Goal: Task Accomplishment & Management: Manage account settings

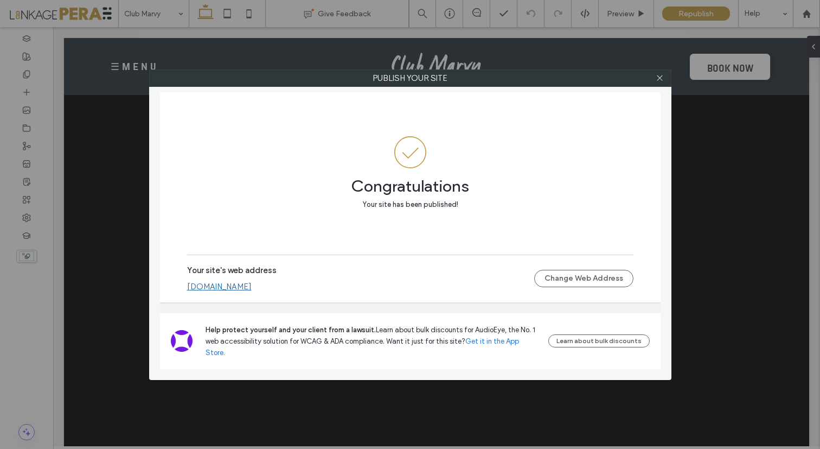
scroll to position [6553, 0]
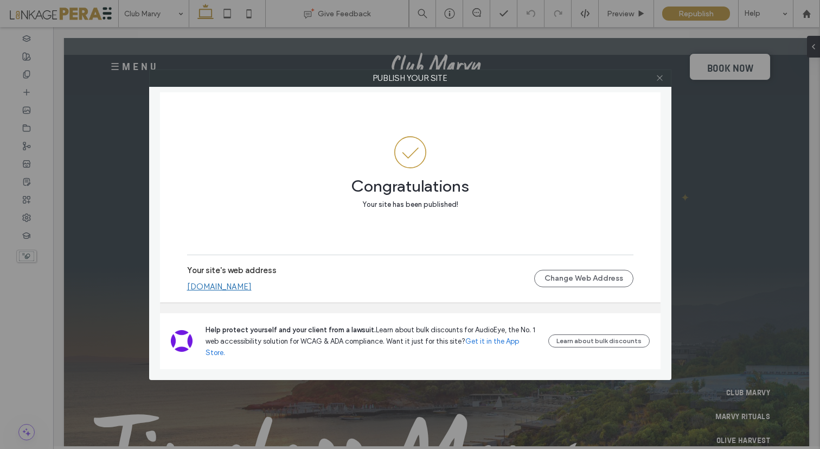
click at [661, 77] on icon at bounding box center [660, 78] width 8 height 8
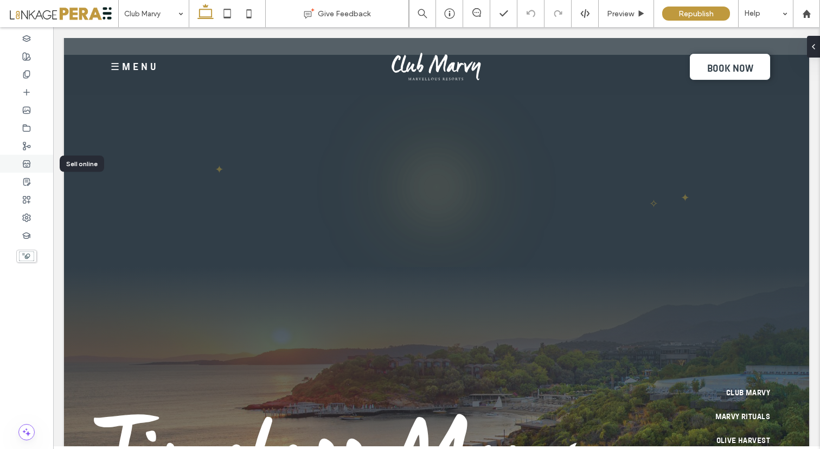
click at [30, 163] on icon at bounding box center [26, 164] width 9 height 9
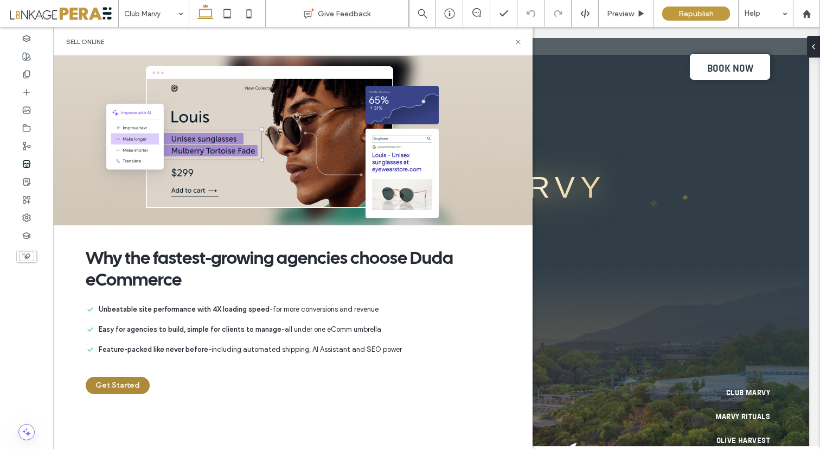
click at [106, 386] on button "Get Started" at bounding box center [118, 385] width 64 height 17
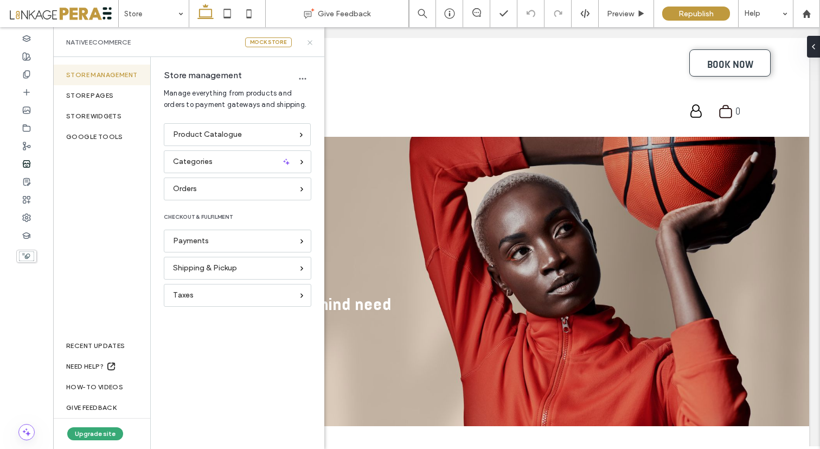
click at [311, 42] on icon at bounding box center [310, 43] width 8 height 8
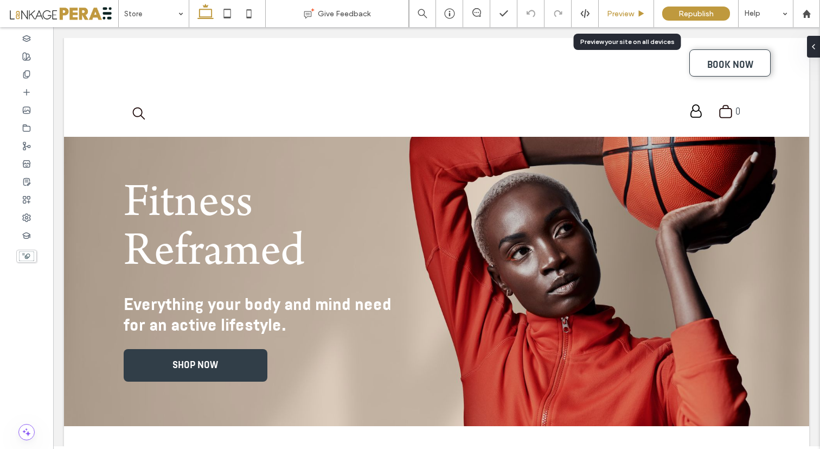
click at [621, 10] on span "Preview" at bounding box center [620, 13] width 27 height 9
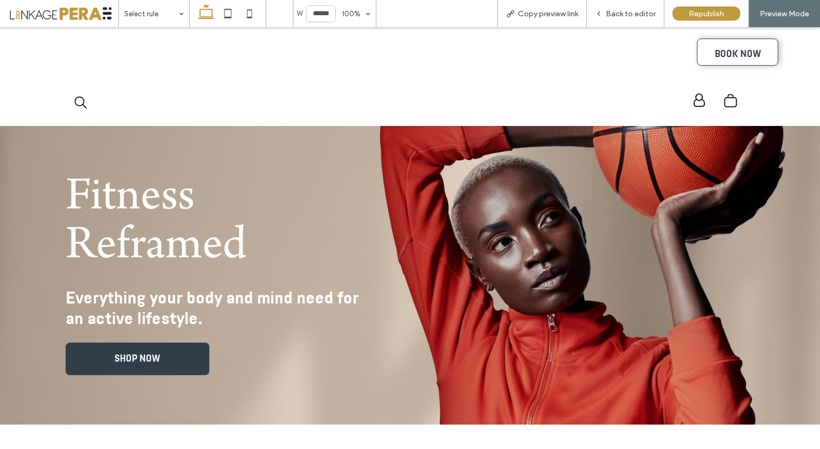
click at [79, 101] on icon "search" at bounding box center [80, 102] width 13 height 13
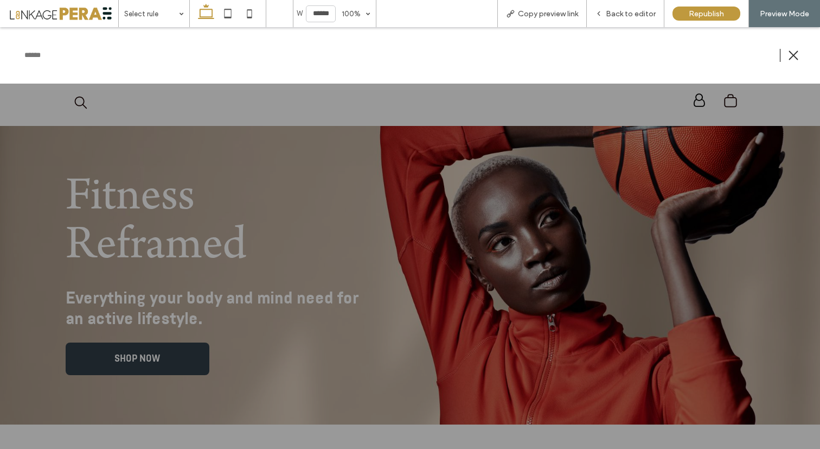
click at [79, 101] on div at bounding box center [410, 238] width 820 height 422
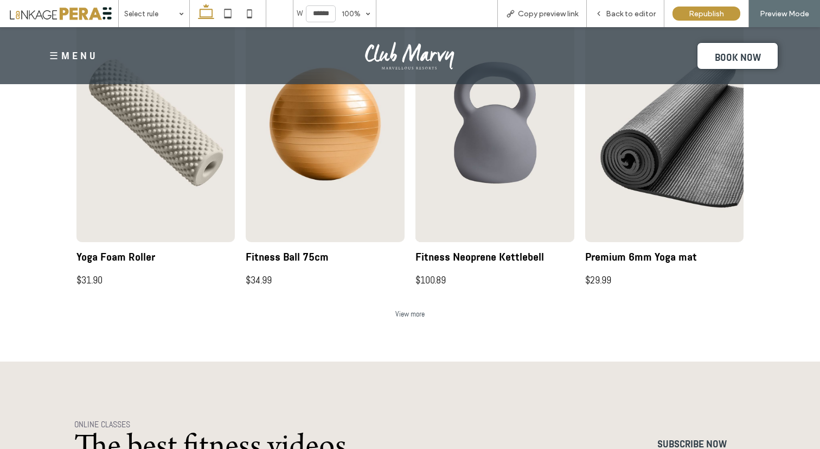
scroll to position [557, 0]
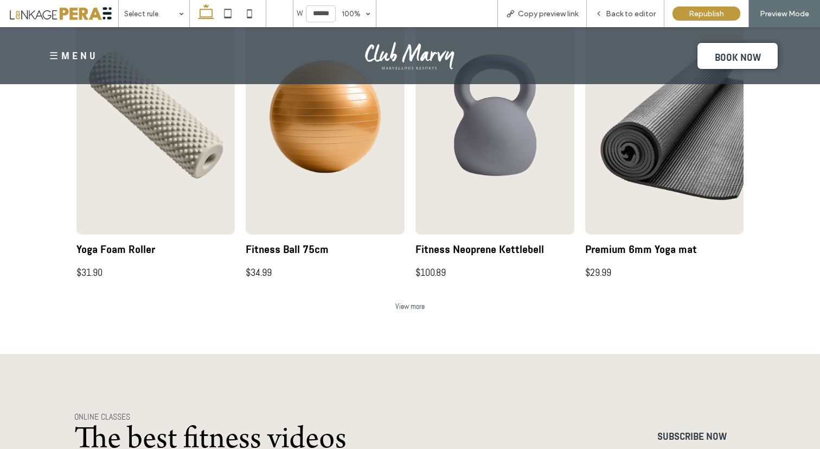
click at [594, 268] on div "$29.99" at bounding box center [598, 269] width 26 height 26
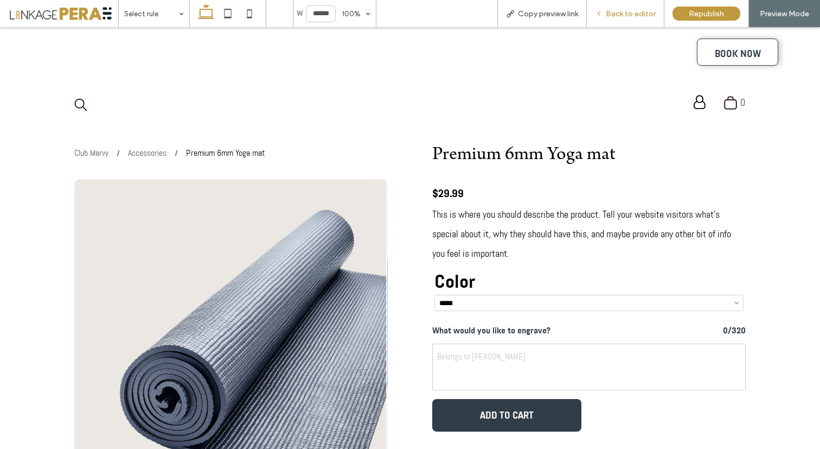
click at [639, 15] on span "Back to editor" at bounding box center [631, 13] width 50 height 9
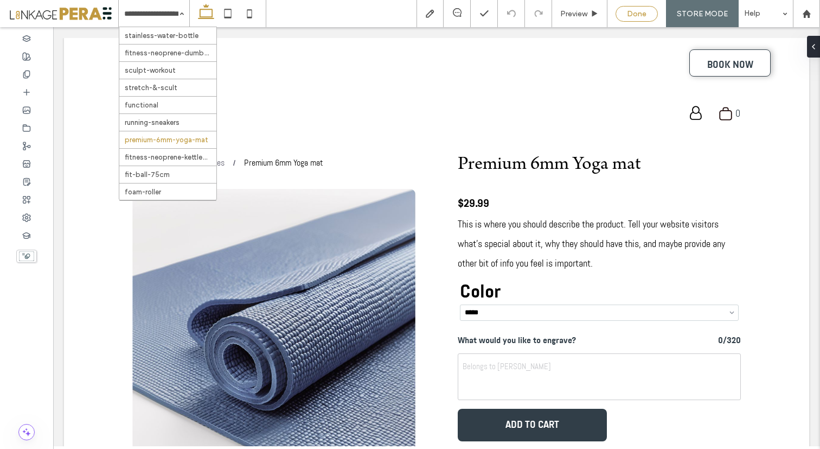
click at [627, 12] on div "Done" at bounding box center [636, 13] width 41 height 9
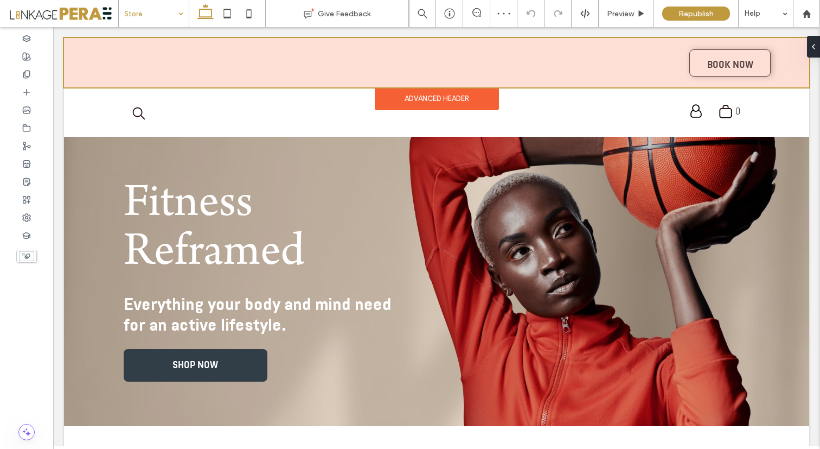
click at [428, 100] on div "Advanced Header" at bounding box center [437, 98] width 124 height 23
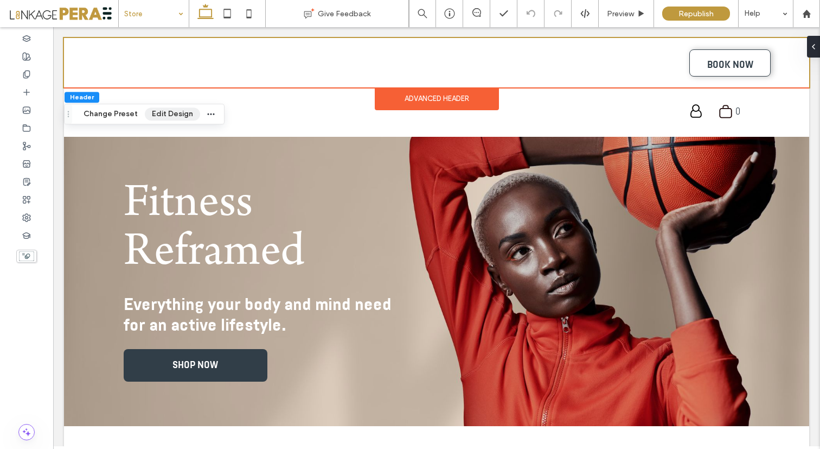
click at [177, 112] on button "Edit Design" at bounding box center [172, 113] width 55 height 13
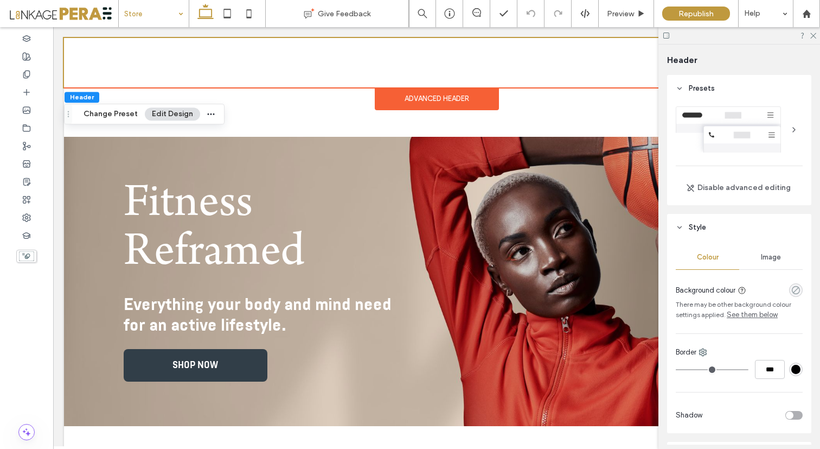
click at [792, 290] on use "rgba(0, 0, 0, 0)" at bounding box center [796, 290] width 8 height 8
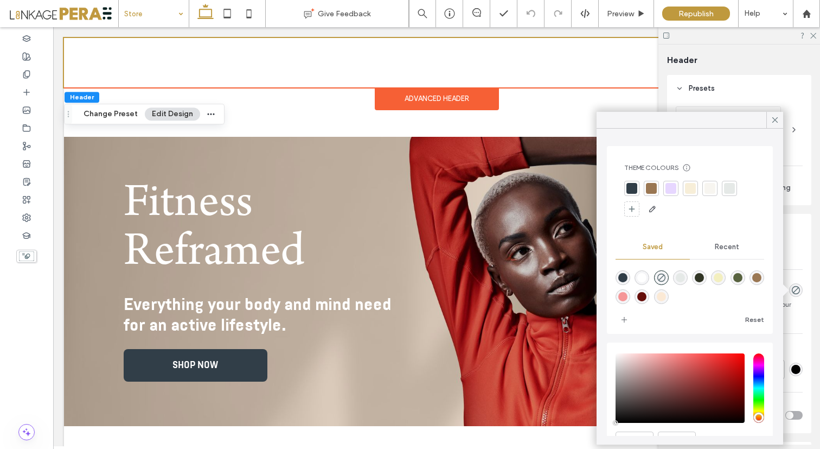
click at [620, 279] on div "rgba(49,62,72,1)" at bounding box center [623, 277] width 9 height 9
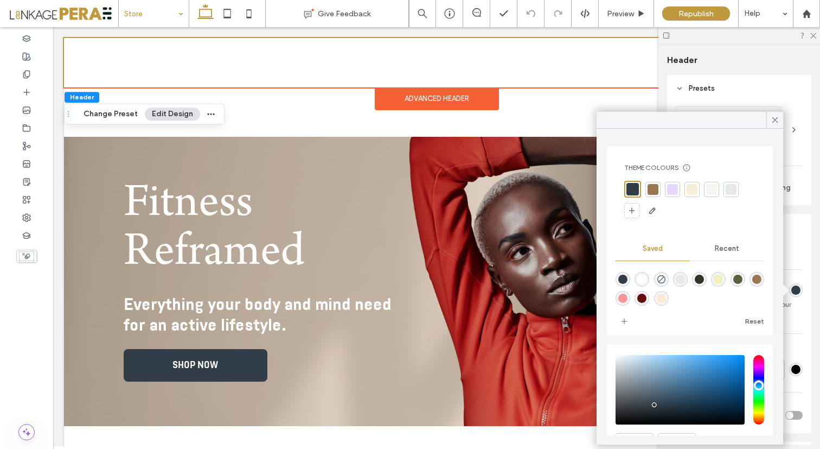
type input "*******"
type input "***"
type input "****"
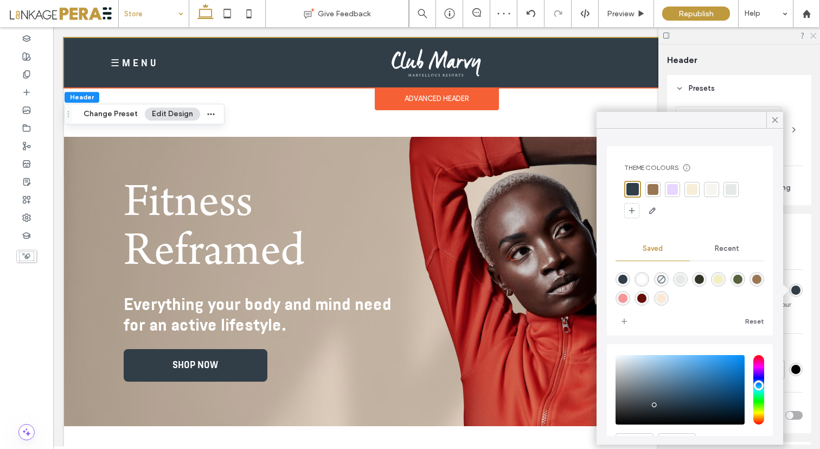
click at [813, 35] on icon at bounding box center [813, 34] width 7 height 7
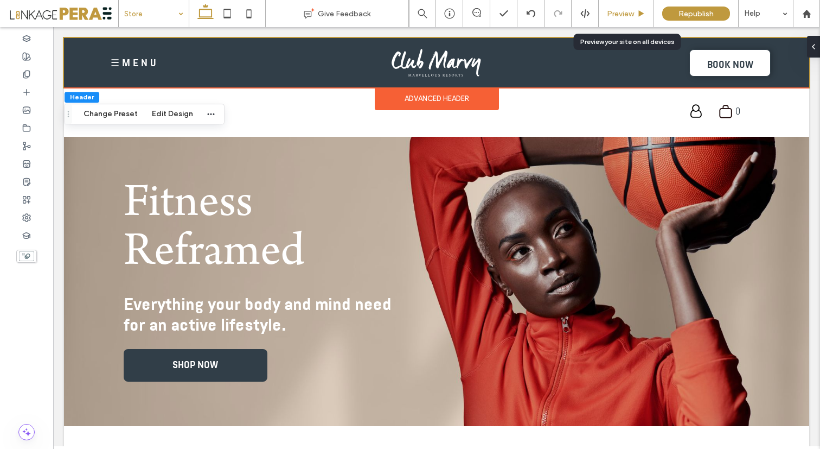
click at [619, 16] on span "Preview" at bounding box center [620, 13] width 27 height 9
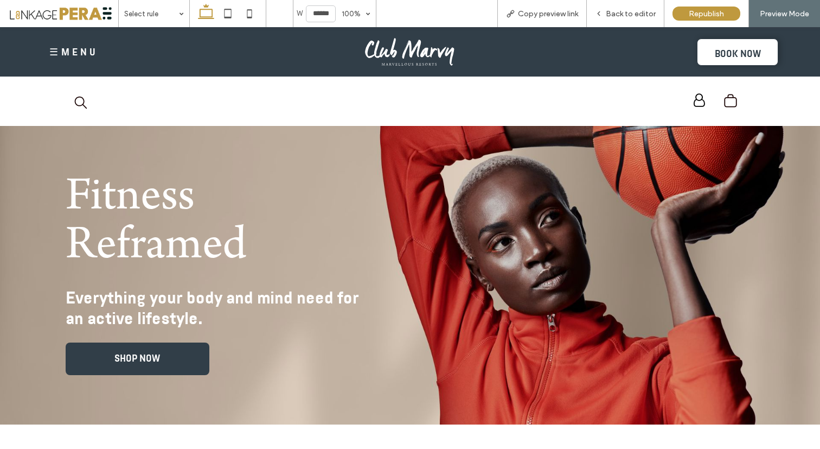
click at [79, 99] on icon "search" at bounding box center [80, 102] width 13 height 13
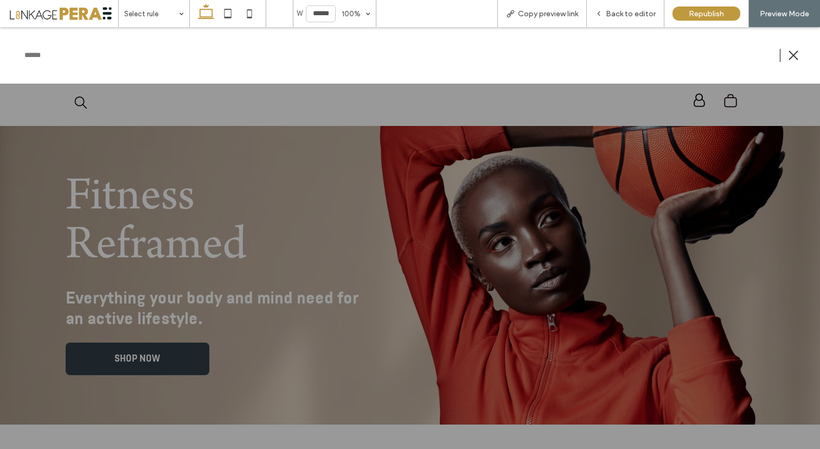
click at [79, 99] on div at bounding box center [410, 238] width 820 height 422
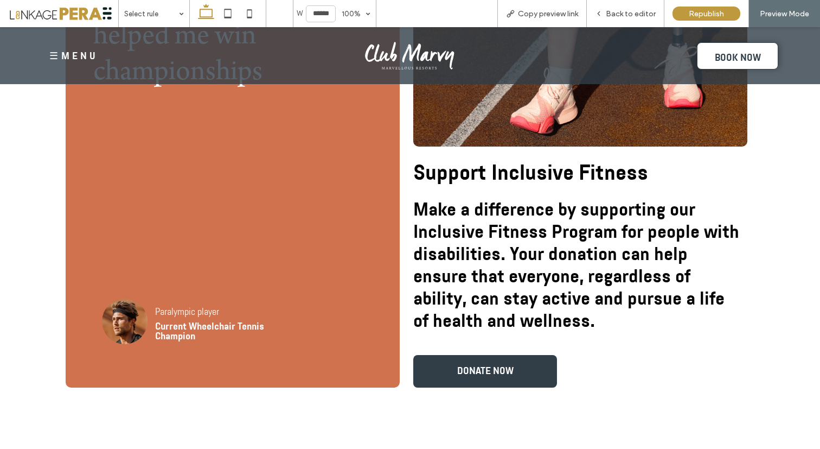
scroll to position [2179, 0]
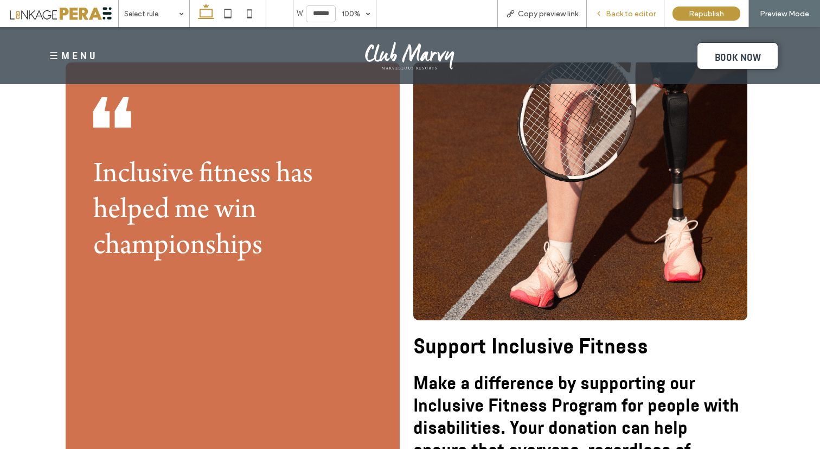
click at [621, 18] on div "Back to editor" at bounding box center [626, 13] width 78 height 27
click at [611, 11] on span "Back to editor" at bounding box center [631, 13] width 50 height 9
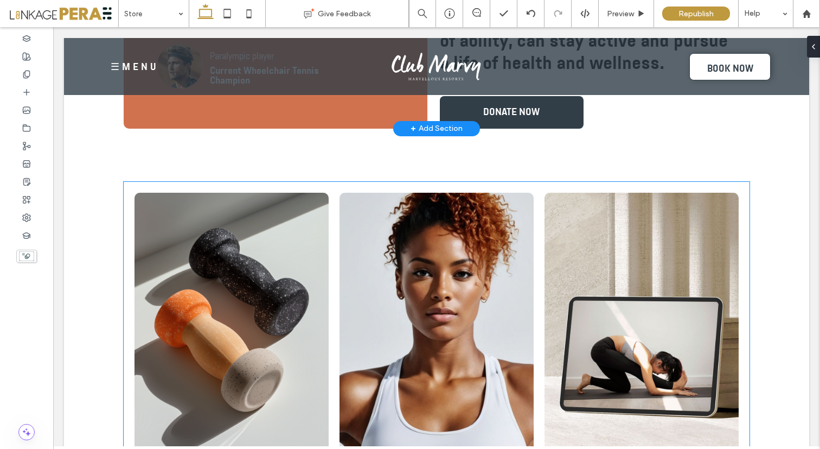
scroll to position [2588, 0]
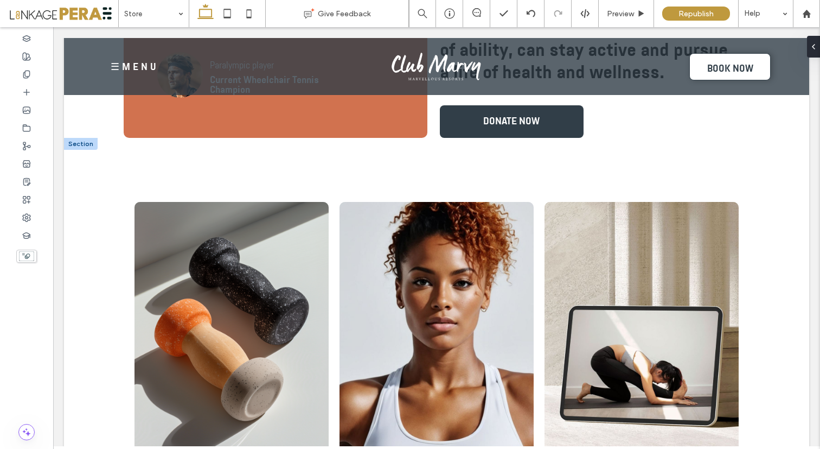
click at [84, 150] on div at bounding box center [81, 144] width 34 height 12
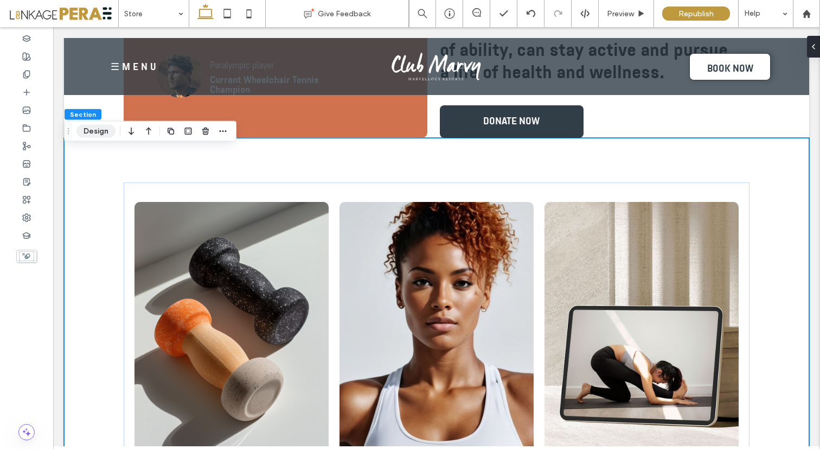
click at [104, 130] on button "Design" at bounding box center [96, 131] width 39 height 13
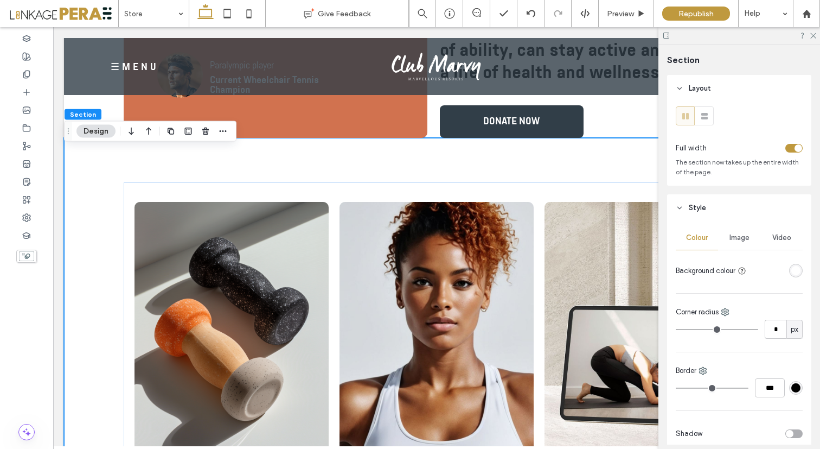
click at [792, 269] on div "rgba(255, 255, 255, 1)" at bounding box center [796, 270] width 9 height 9
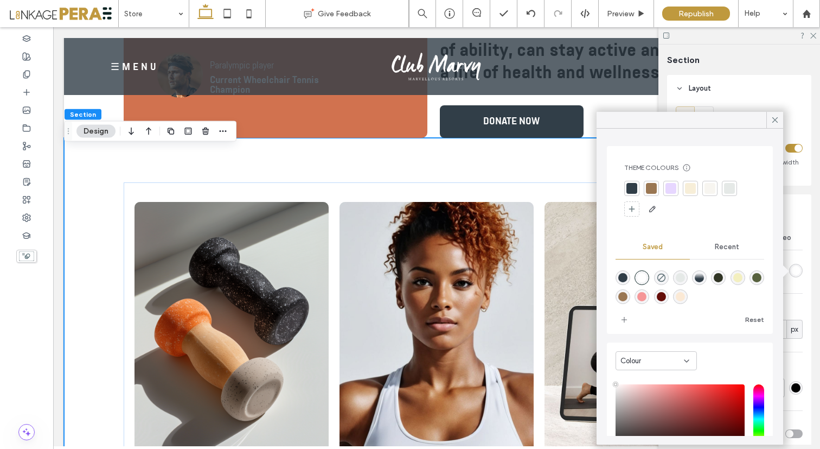
click at [743, 278] on div "rgba(243,239,191,1)" at bounding box center [738, 277] width 9 height 9
type input "*******"
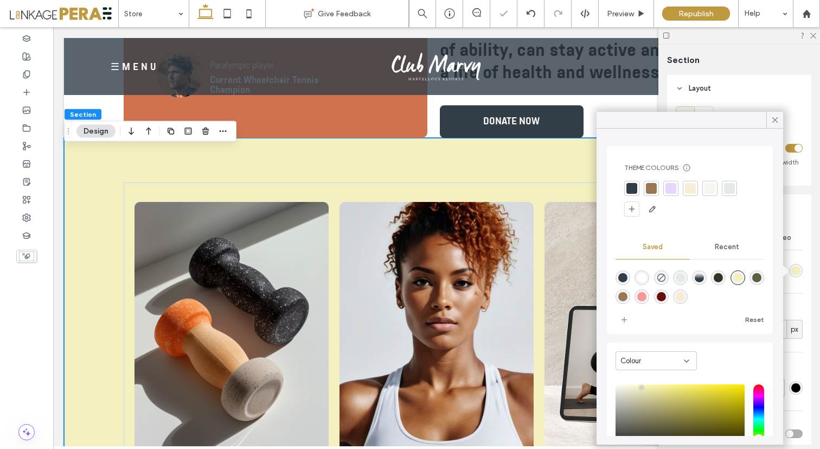
click at [708, 187] on div at bounding box center [710, 188] width 11 height 11
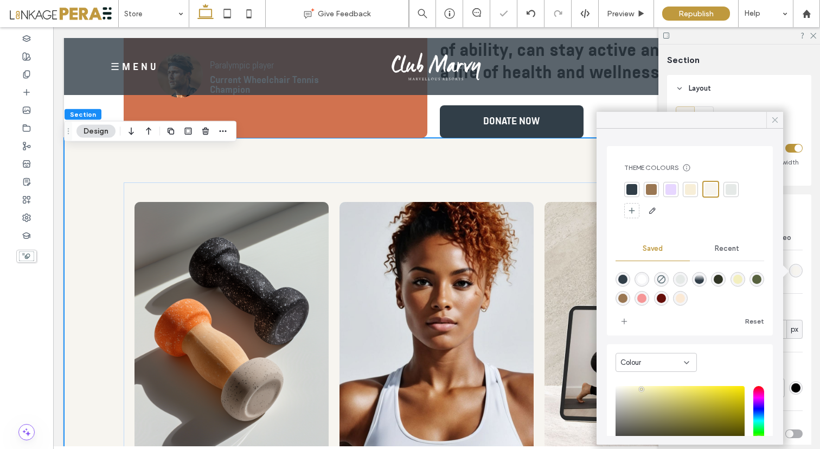
click at [773, 117] on icon at bounding box center [776, 120] width 10 height 10
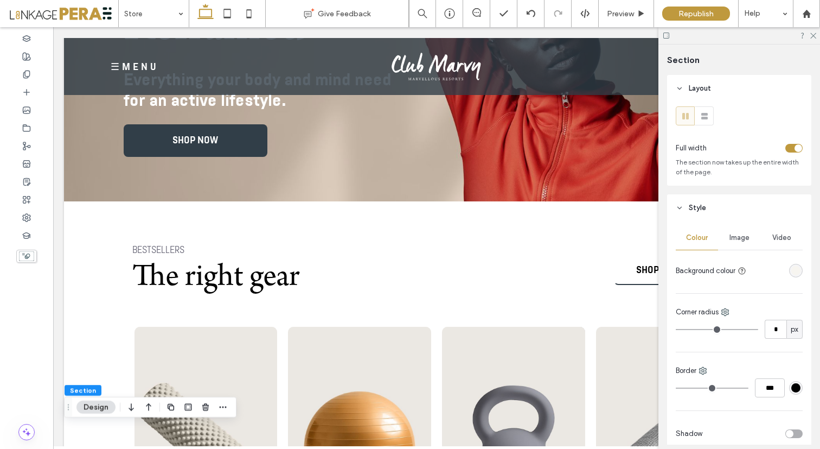
scroll to position [0, 0]
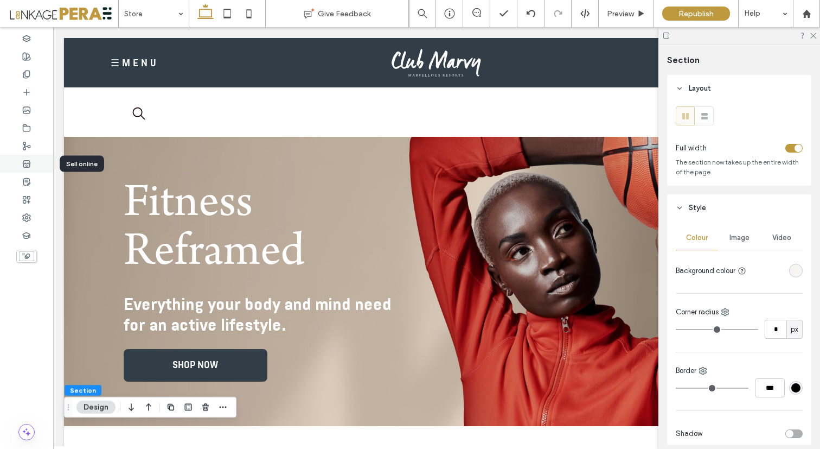
click at [28, 166] on icon at bounding box center [26, 164] width 9 height 9
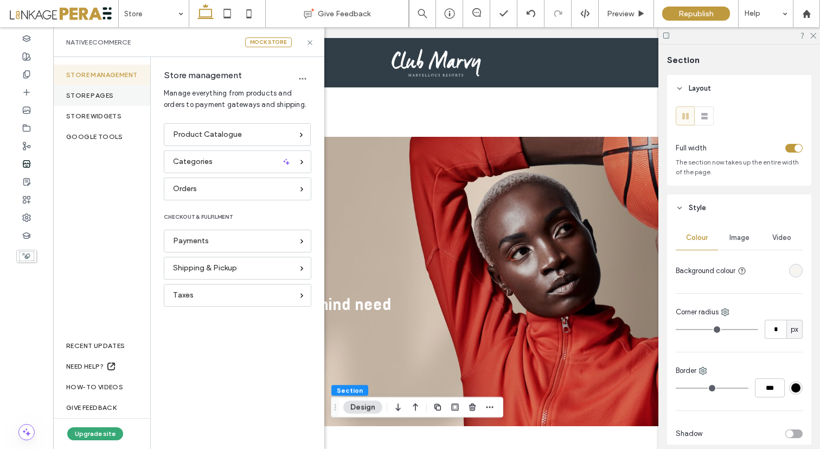
click at [98, 98] on div "STORE PAGES" at bounding box center [101, 95] width 97 height 21
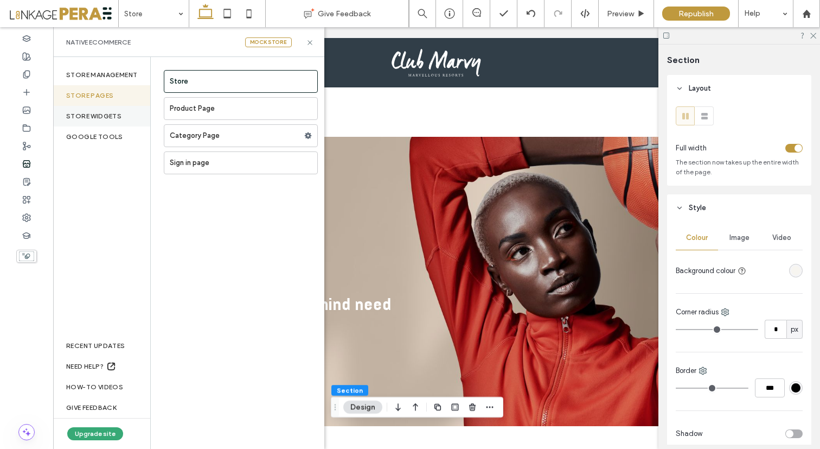
click at [92, 112] on div "STORE WIDGETS" at bounding box center [101, 116] width 97 height 21
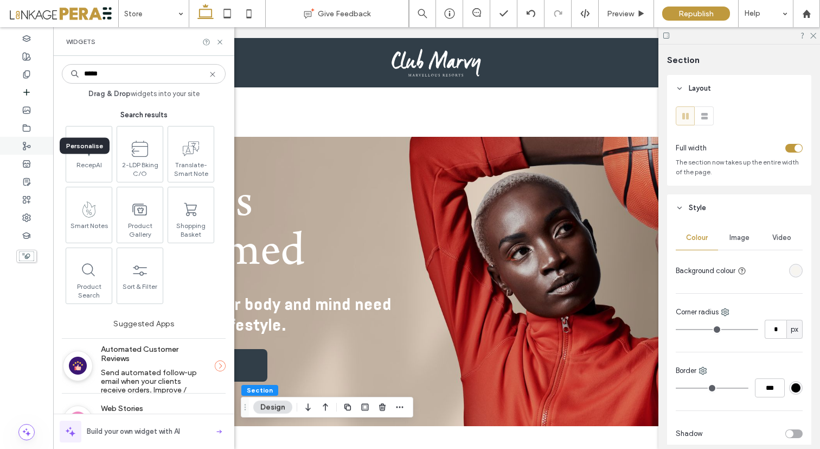
click at [31, 143] on div at bounding box center [26, 146] width 53 height 18
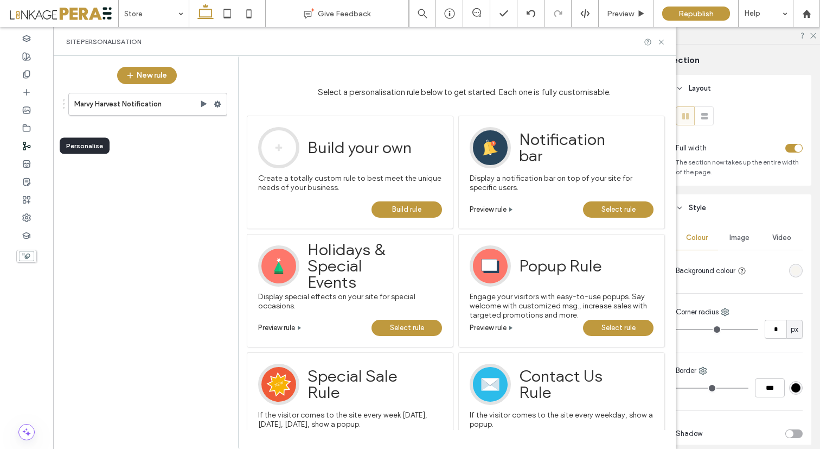
click at [29, 146] on icon at bounding box center [26, 146] width 9 height 9
click at [28, 165] on icon at bounding box center [26, 164] width 9 height 9
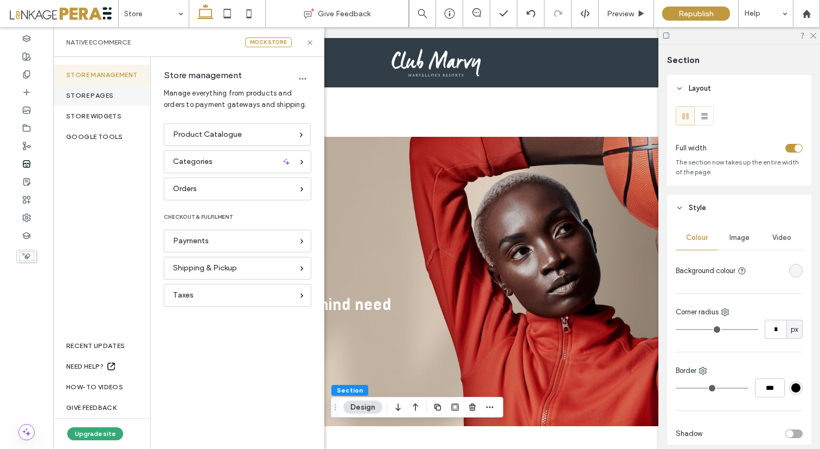
click at [97, 99] on div "STORE PAGES" at bounding box center [101, 95] width 97 height 21
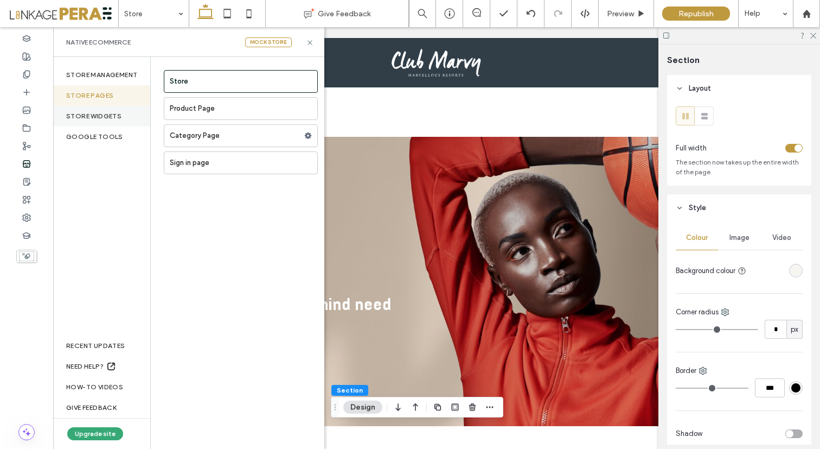
click at [88, 120] on div "STORE WIDGETS" at bounding box center [101, 116] width 97 height 21
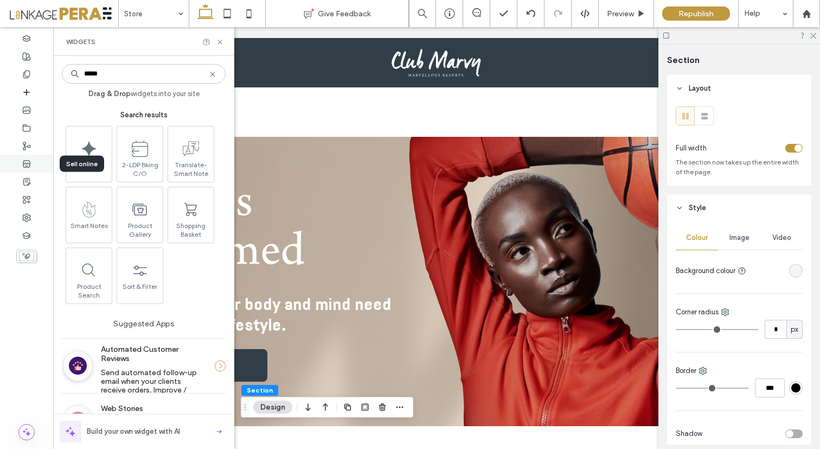
click at [28, 162] on icon at bounding box center [26, 164] width 9 height 9
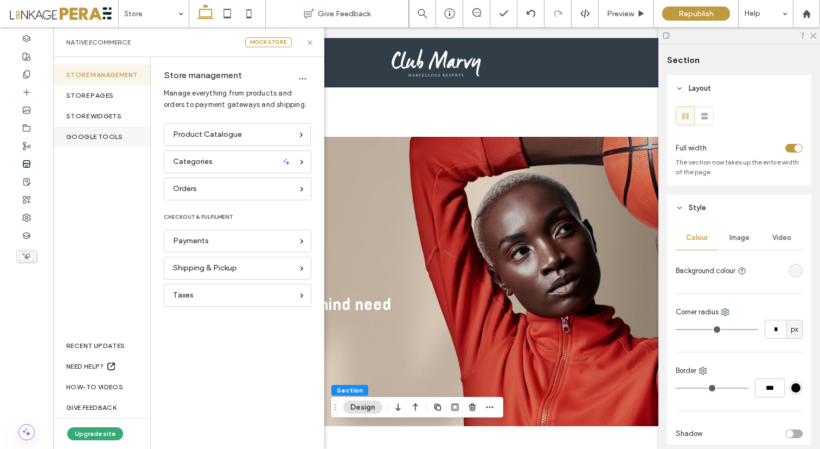
click at [116, 139] on div "Google Tools" at bounding box center [101, 136] width 97 height 21
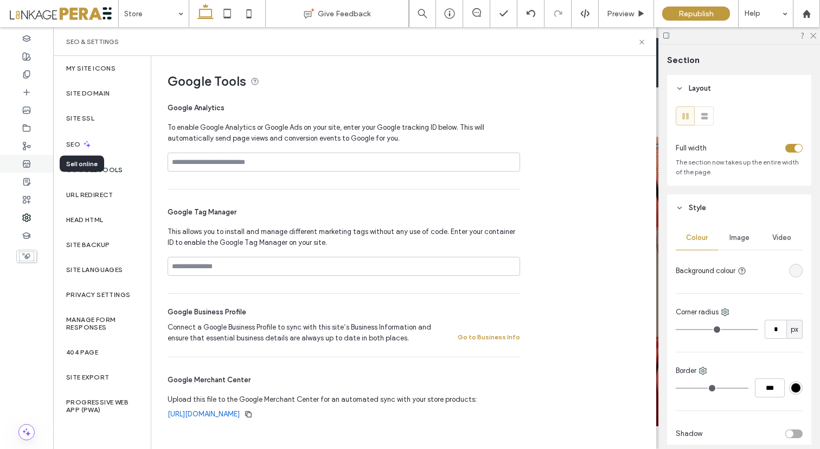
click at [26, 163] on use at bounding box center [26, 163] width 7 height 7
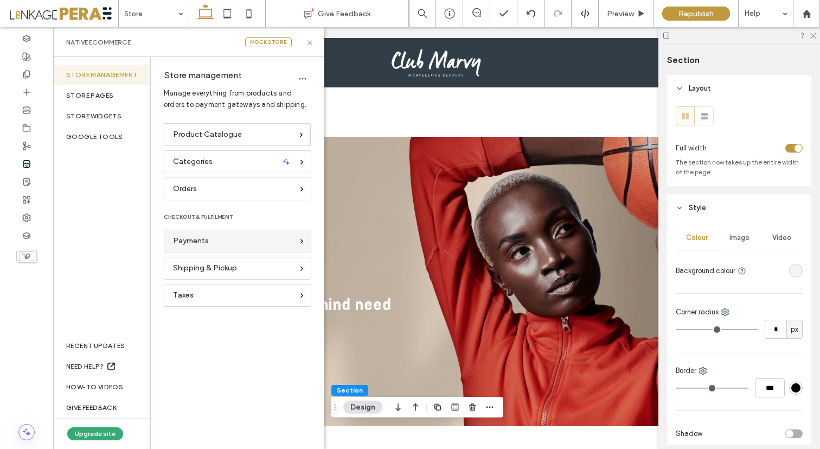
click at [192, 243] on span "Payments" at bounding box center [191, 241] width 36 height 12
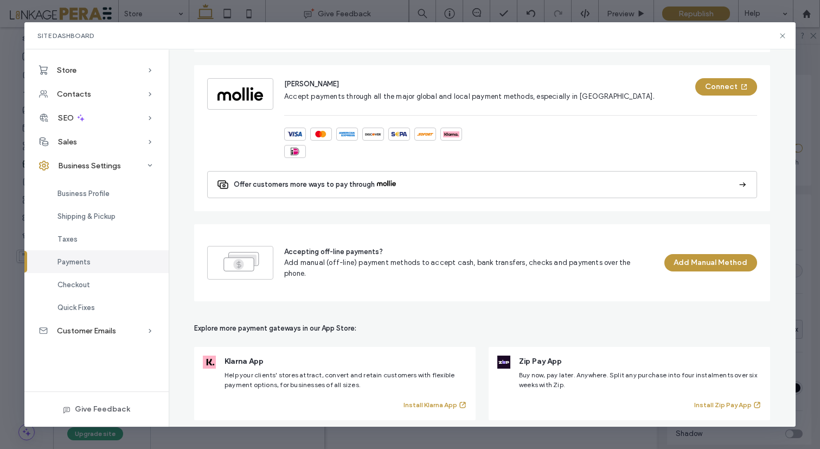
scroll to position [660, 0]
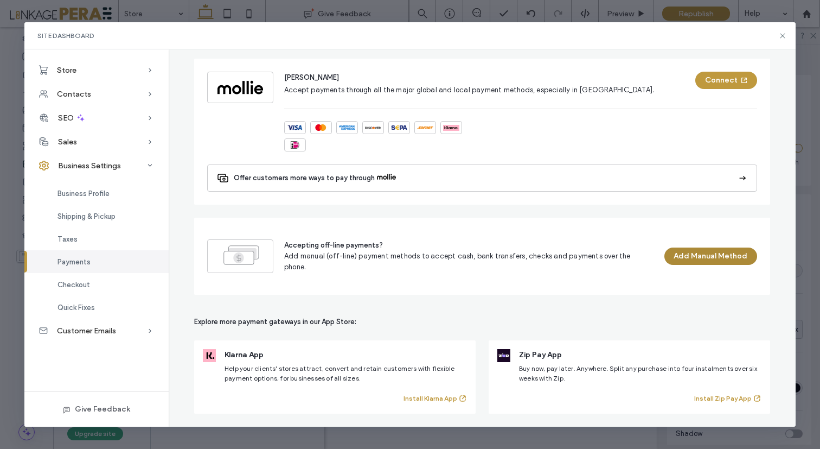
click at [716, 258] on button "Add Manual Method" at bounding box center [711, 255] width 93 height 17
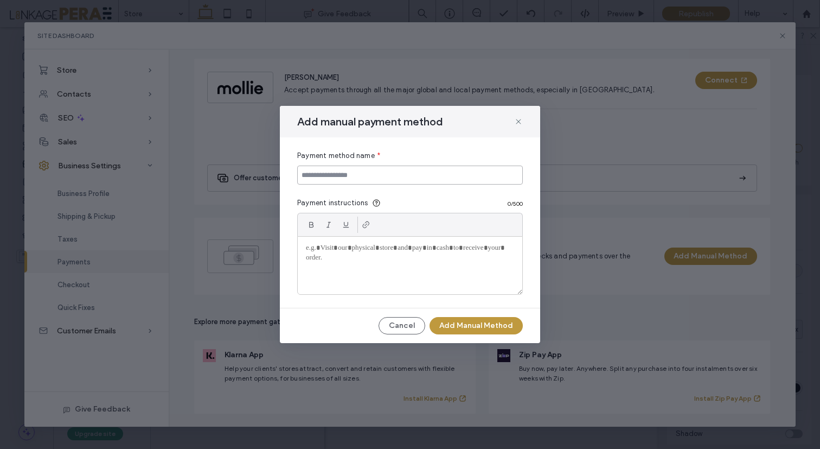
click at [352, 173] on input at bounding box center [410, 175] width 226 height 19
type input "**********"
click at [332, 268] on div at bounding box center [410, 266] width 225 height 58
drag, startPoint x: 362, startPoint y: 175, endPoint x: 322, endPoint y: 172, distance: 40.2
click at [322, 172] on input "**********" at bounding box center [410, 175] width 226 height 19
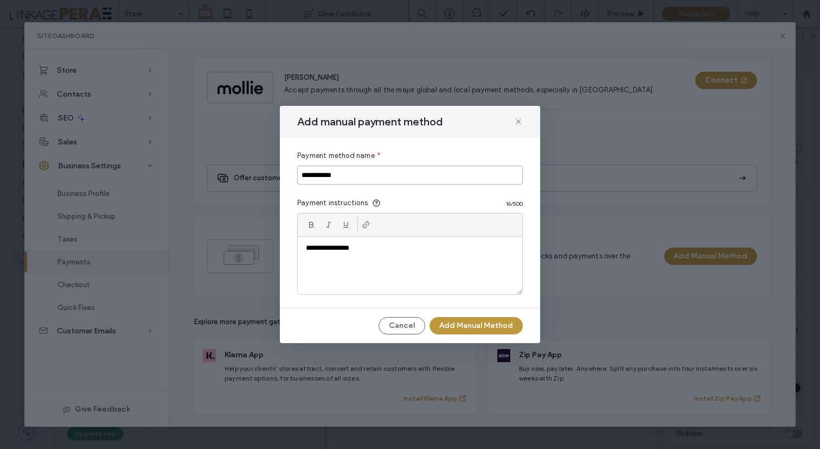
type input "**********"
click at [360, 246] on p "**********" at bounding box center [410, 248] width 208 height 10
click at [469, 322] on button "Add Manual Method" at bounding box center [476, 325] width 93 height 17
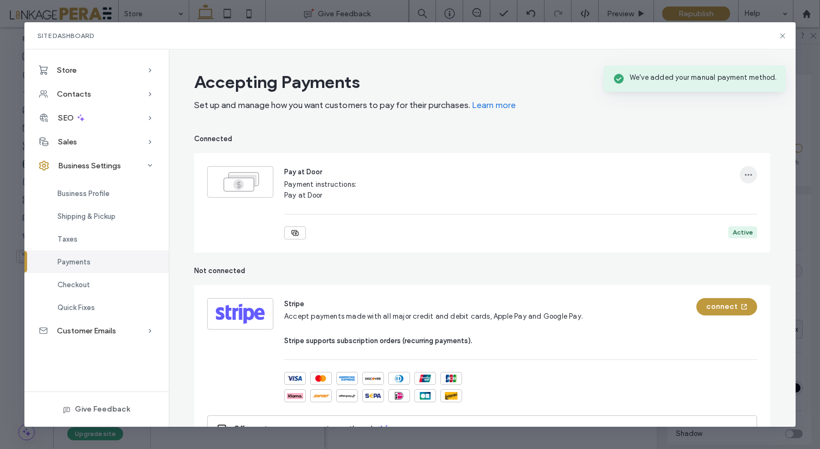
click at [744, 174] on icon "button" at bounding box center [748, 174] width 9 height 9
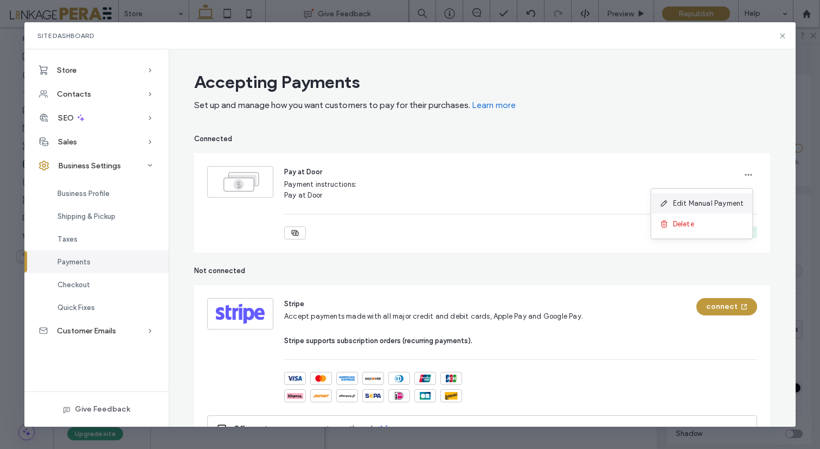
click at [692, 206] on span "Edit Manual Payment" at bounding box center [708, 203] width 71 height 11
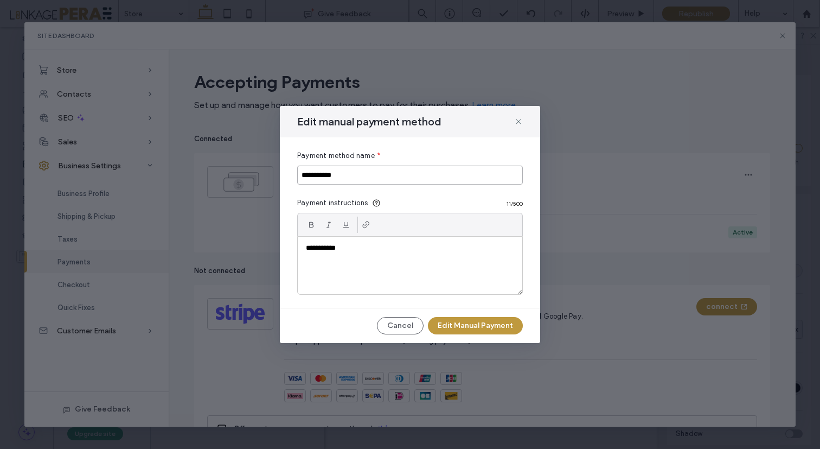
click at [345, 176] on input "**********" at bounding box center [410, 175] width 226 height 19
drag, startPoint x: 349, startPoint y: 248, endPoint x: 275, endPoint y: 244, distance: 75.0
click at [275, 244] on div "**********" at bounding box center [410, 224] width 820 height 449
click at [351, 171] on input "**********" at bounding box center [410, 175] width 226 height 19
type input "**********"
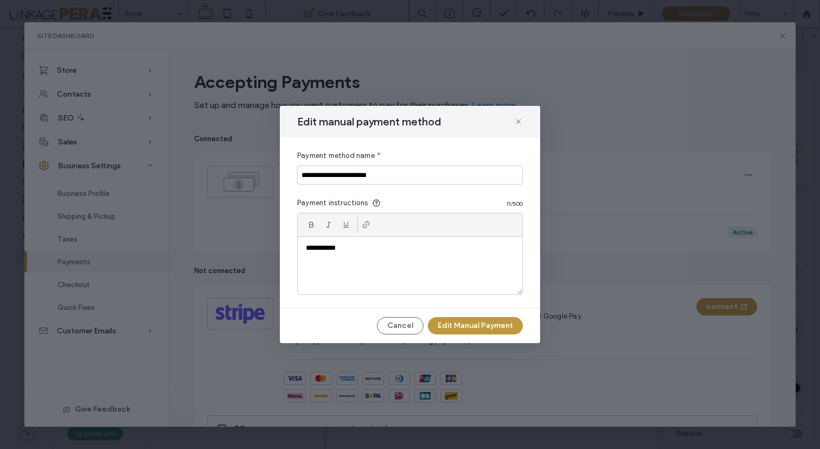
click at [355, 249] on p "**********" at bounding box center [410, 248] width 208 height 10
drag, startPoint x: 408, startPoint y: 249, endPoint x: 353, endPoint y: 251, distance: 54.8
click at [353, 251] on p "**********" at bounding box center [410, 248] width 208 height 10
click at [364, 226] on icon at bounding box center [366, 224] width 9 height 9
click at [424, 230] on input "**********" at bounding box center [416, 230] width 113 height 16
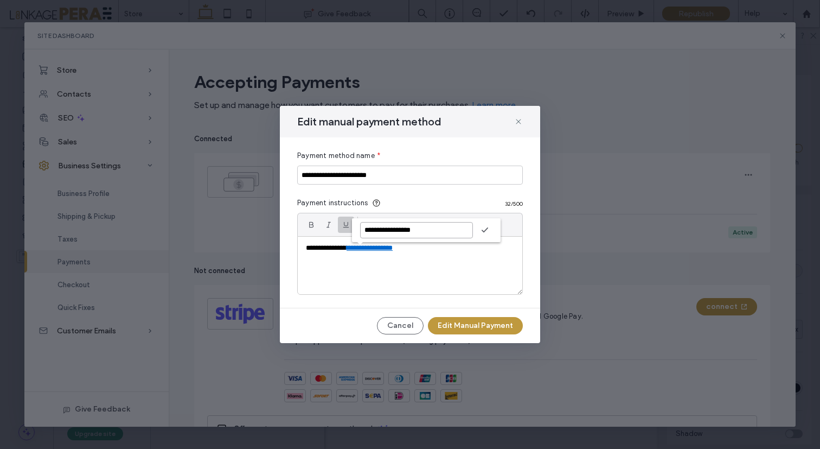
drag, startPoint x: 424, startPoint y: 229, endPoint x: 342, endPoint y: 224, distance: 82.1
click at [342, 224] on div "**********" at bounding box center [410, 224] width 226 height 23
paste input "**********"
type input "**********"
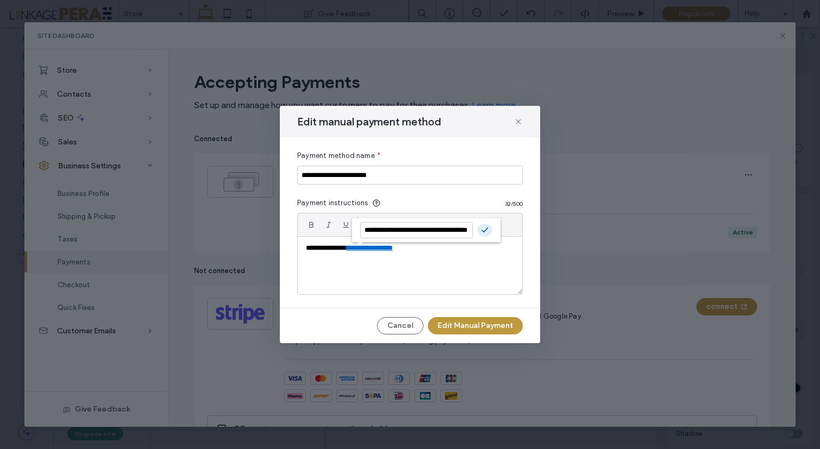
scroll to position [0, 0]
click at [487, 233] on icon "button" at bounding box center [485, 230] width 9 height 10
click at [449, 257] on div "**********" at bounding box center [410, 266] width 225 height 58
click at [385, 246] on link "**********" at bounding box center [370, 247] width 46 height 7
drag, startPoint x: 408, startPoint y: 247, endPoint x: 354, endPoint y: 248, distance: 53.7
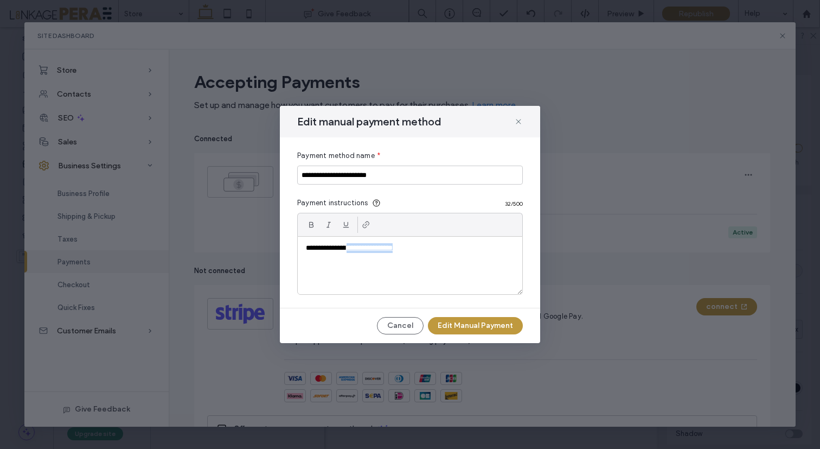
click at [354, 248] on p "**********" at bounding box center [410, 248] width 208 height 10
click at [367, 227] on icon at bounding box center [366, 224] width 9 height 9
click at [481, 278] on div "**********" at bounding box center [410, 266] width 225 height 58
click at [521, 122] on icon at bounding box center [518, 121] width 9 height 9
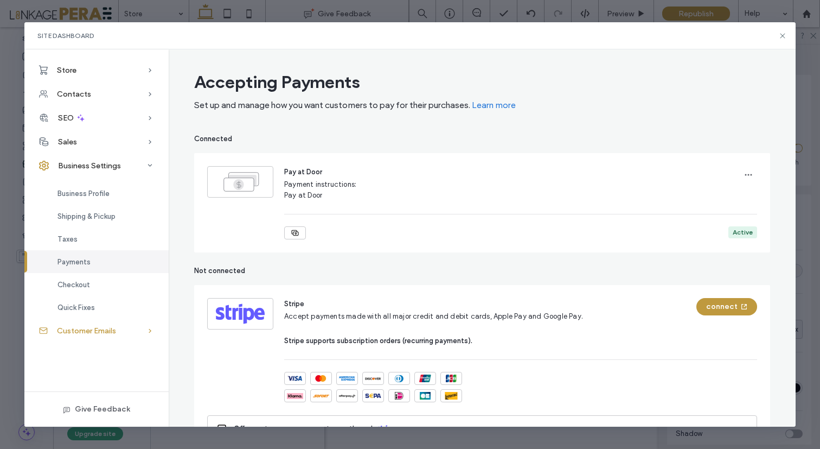
click at [97, 333] on span "Customer Emails" at bounding box center [86, 330] width 59 height 9
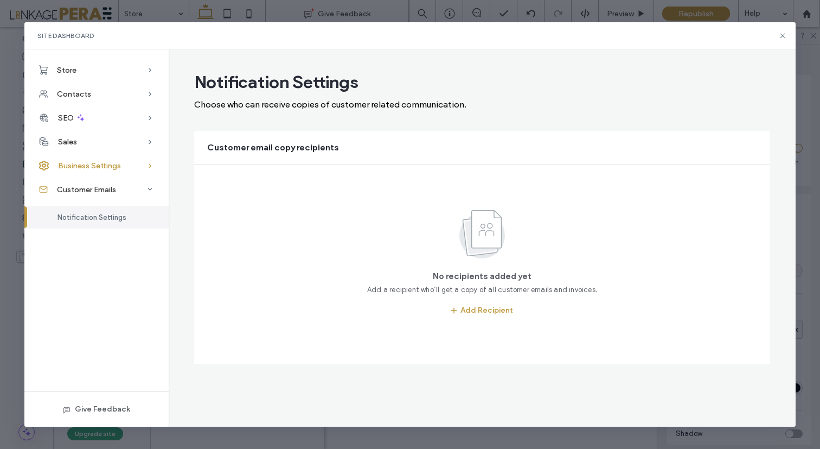
click at [98, 170] on span "Business Settings" at bounding box center [89, 165] width 63 height 9
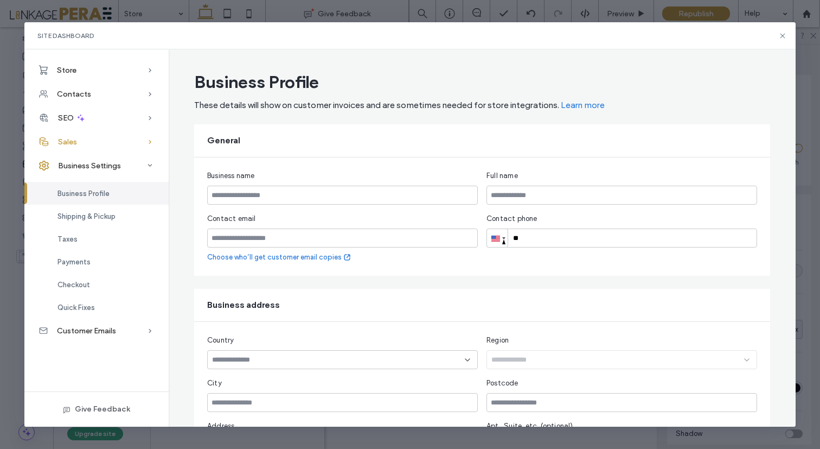
click at [84, 148] on div "Sales" at bounding box center [96, 142] width 144 height 24
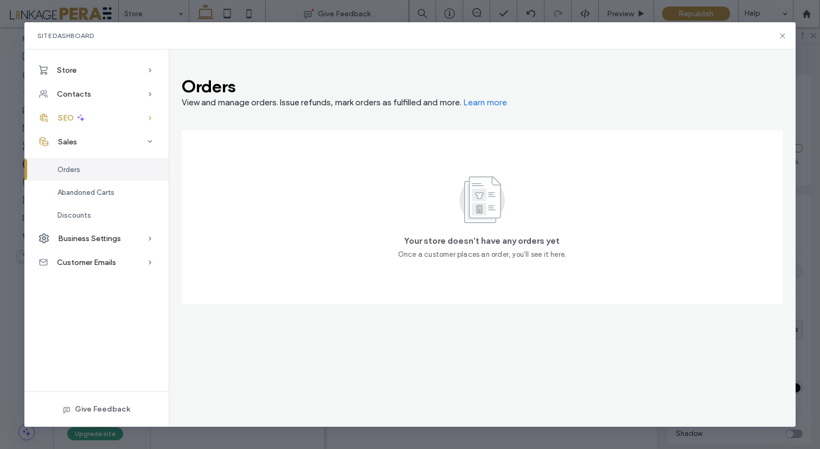
click at [73, 118] on span "SEO" at bounding box center [66, 117] width 16 height 9
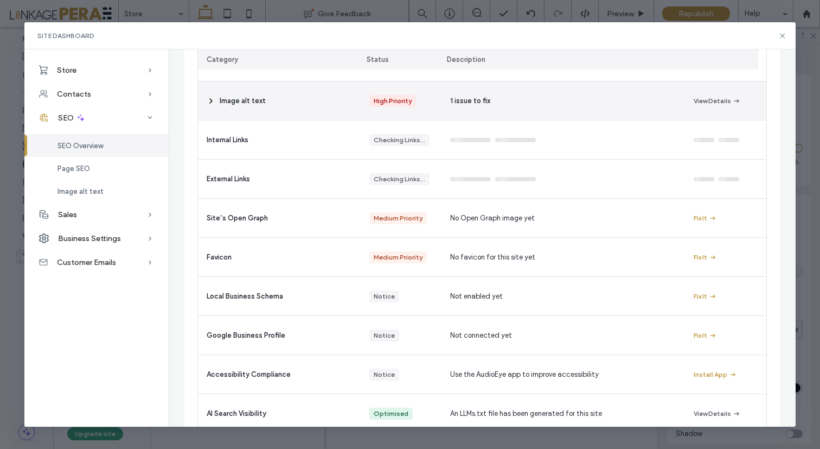
scroll to position [205, 0]
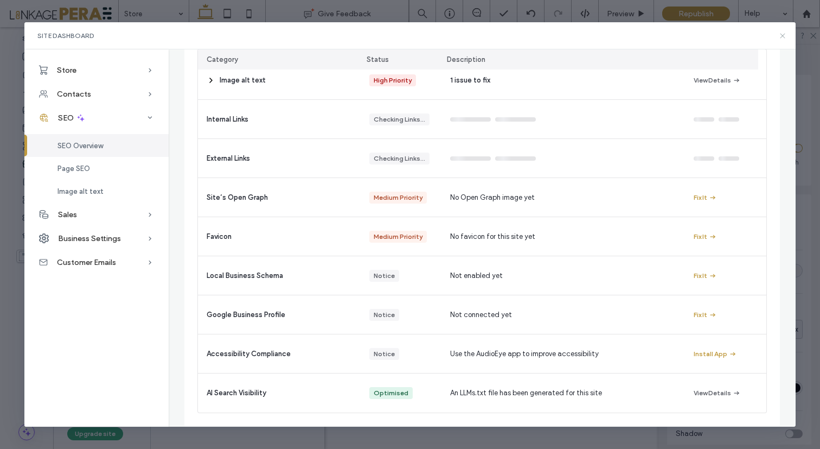
click at [781, 38] on icon at bounding box center [783, 35] width 9 height 9
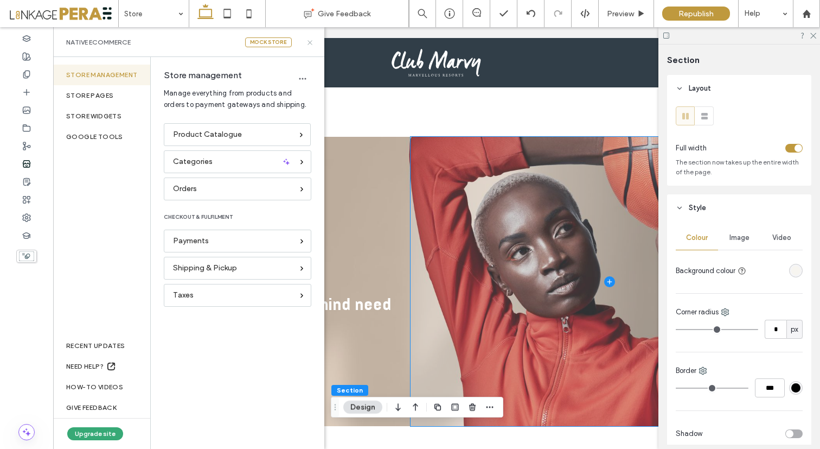
click at [310, 42] on icon at bounding box center [310, 43] width 8 height 8
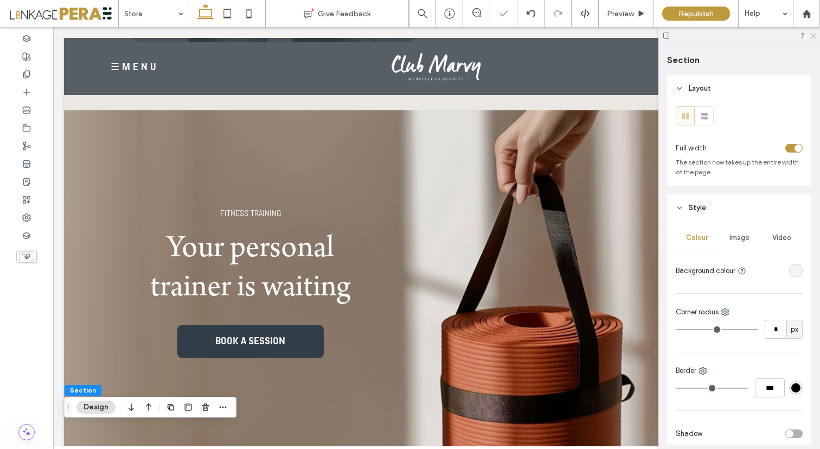
click at [813, 34] on icon at bounding box center [813, 34] width 7 height 7
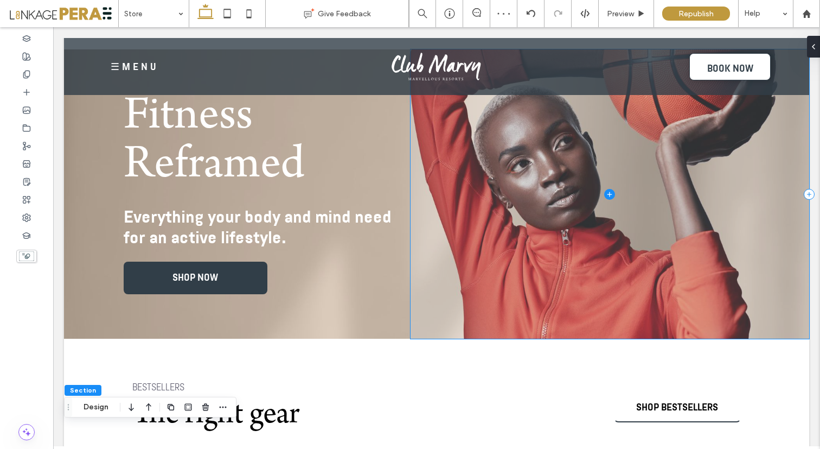
scroll to position [0, 0]
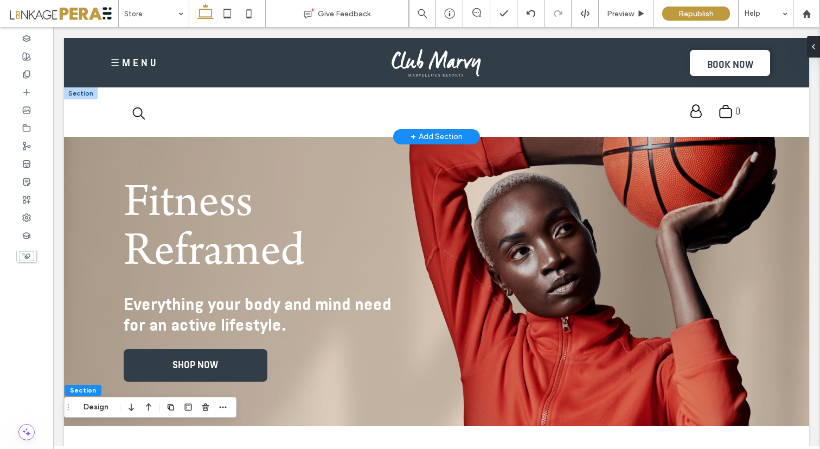
click at [80, 96] on div at bounding box center [81, 93] width 34 height 12
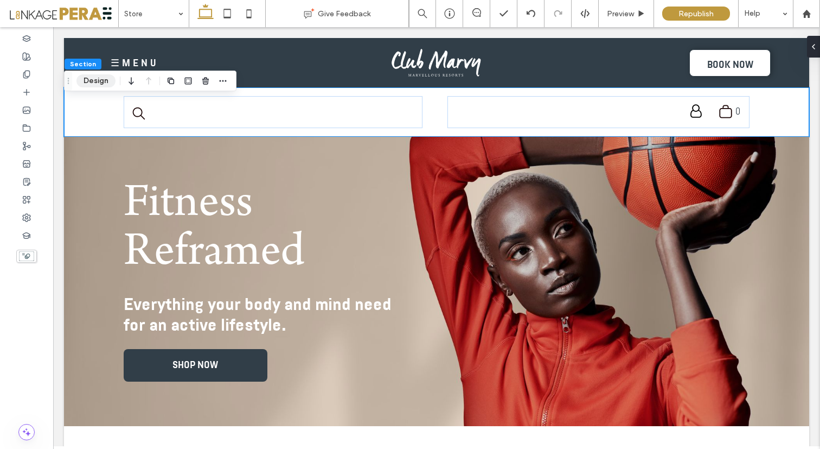
click at [92, 82] on button "Design" at bounding box center [96, 80] width 39 height 13
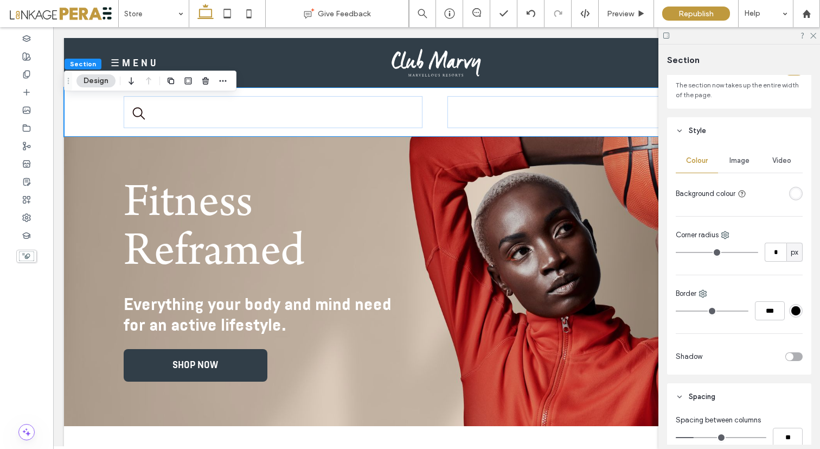
scroll to position [85, 0]
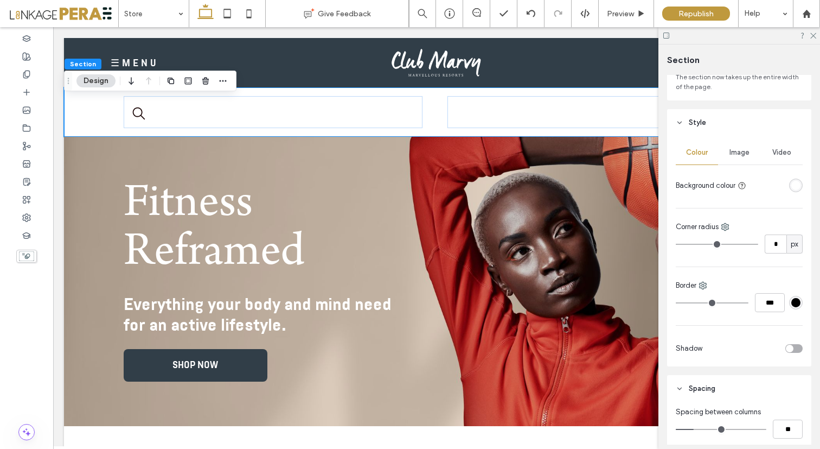
click at [792, 186] on div "rgba(255, 255, 255, 1)" at bounding box center [796, 185] width 9 height 9
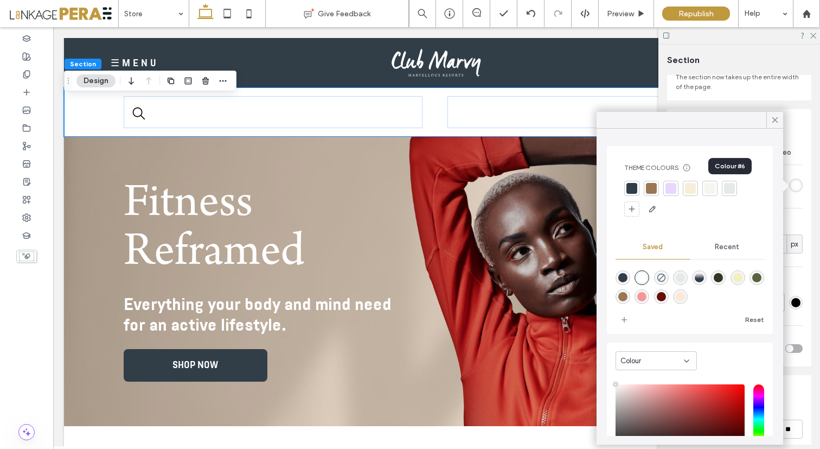
click at [728, 189] on div at bounding box center [729, 188] width 11 height 11
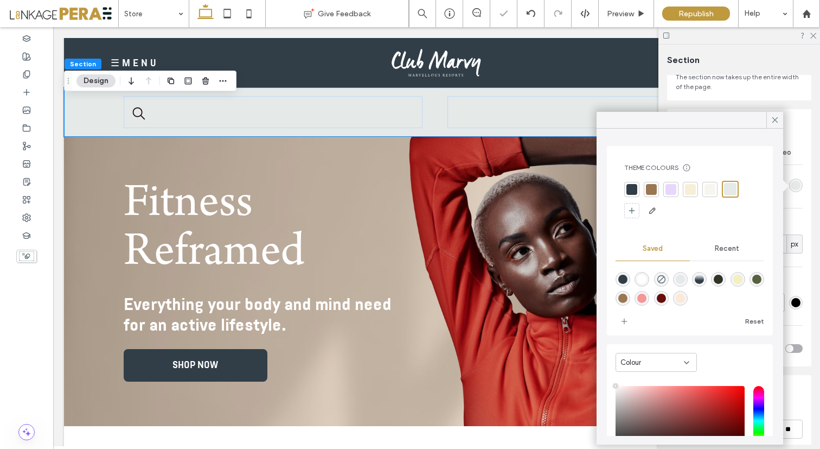
click at [711, 190] on div at bounding box center [710, 189] width 11 height 11
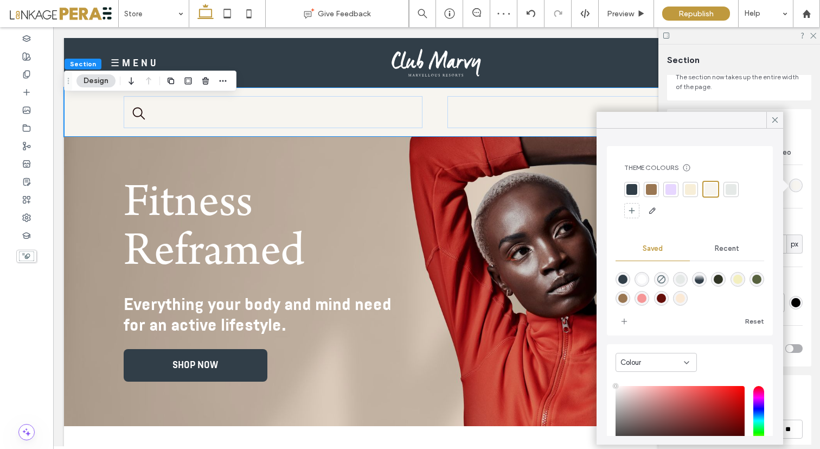
click at [685, 296] on div "rgba(251,233,213,1)" at bounding box center [680, 298] width 9 height 9
type input "*******"
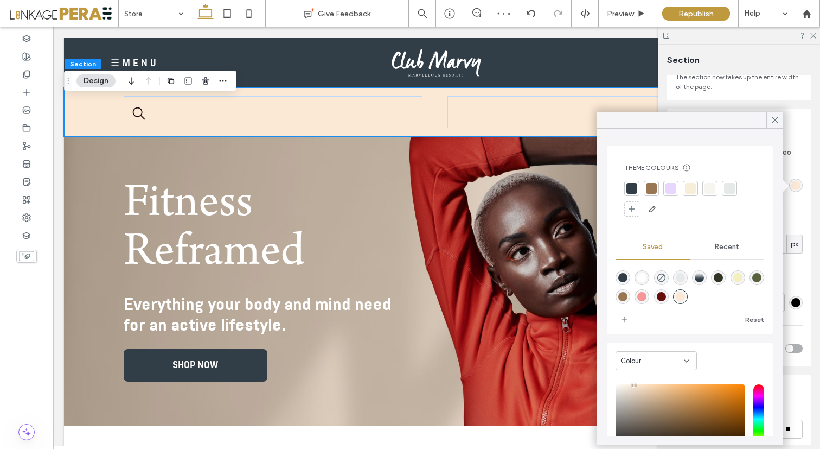
click at [729, 188] on div at bounding box center [729, 188] width 11 height 11
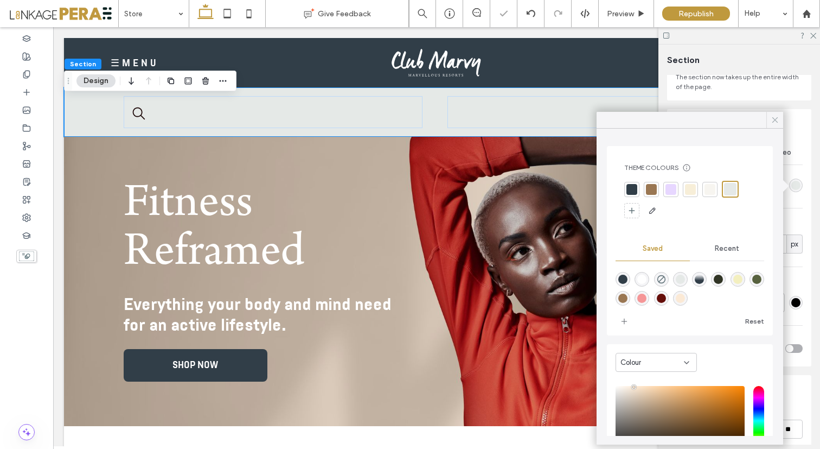
click at [777, 118] on icon at bounding box center [776, 120] width 10 height 10
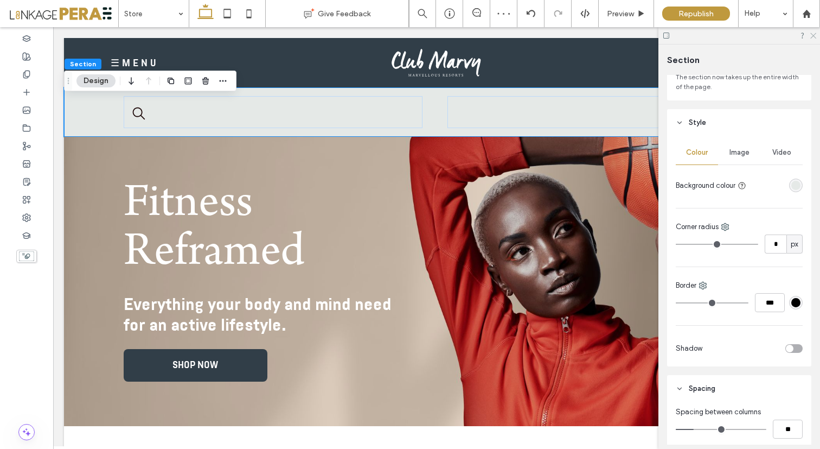
click at [815, 34] on icon at bounding box center [813, 34] width 7 height 7
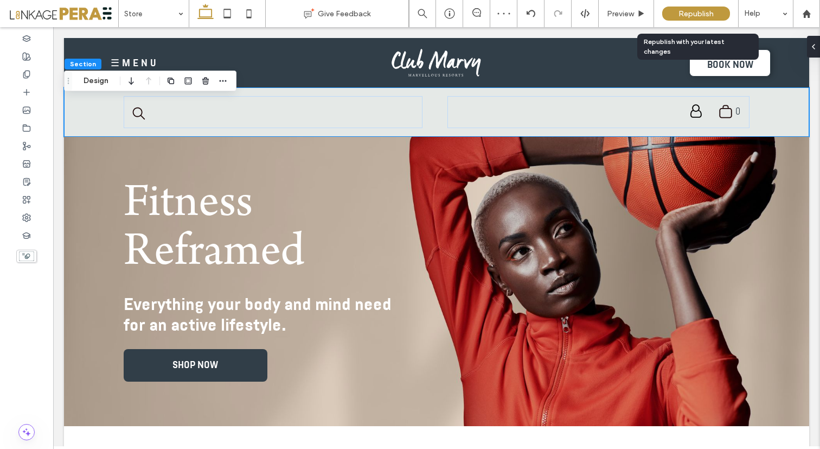
click at [703, 14] on span "Republish" at bounding box center [696, 13] width 35 height 9
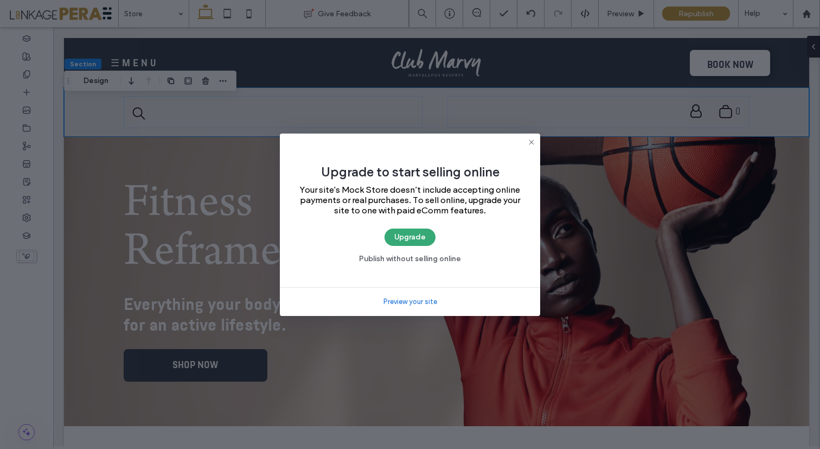
click at [410, 303] on link "Preview your site" at bounding box center [411, 301] width 54 height 11
click at [532, 139] on icon at bounding box center [531, 142] width 9 height 9
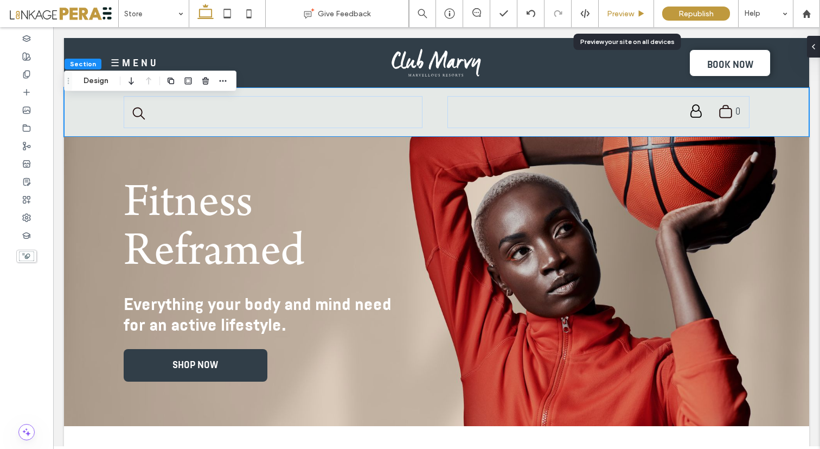
click at [618, 12] on span "Preview" at bounding box center [620, 13] width 27 height 9
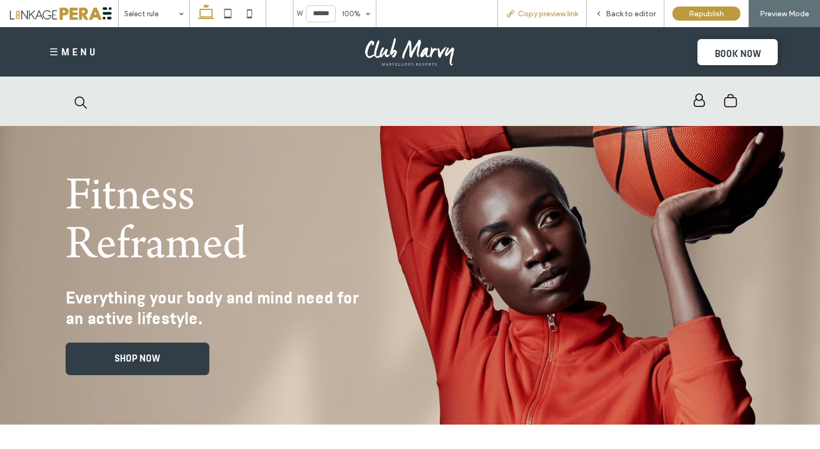
click at [539, 14] on span "Copy preview link" at bounding box center [548, 13] width 60 height 9
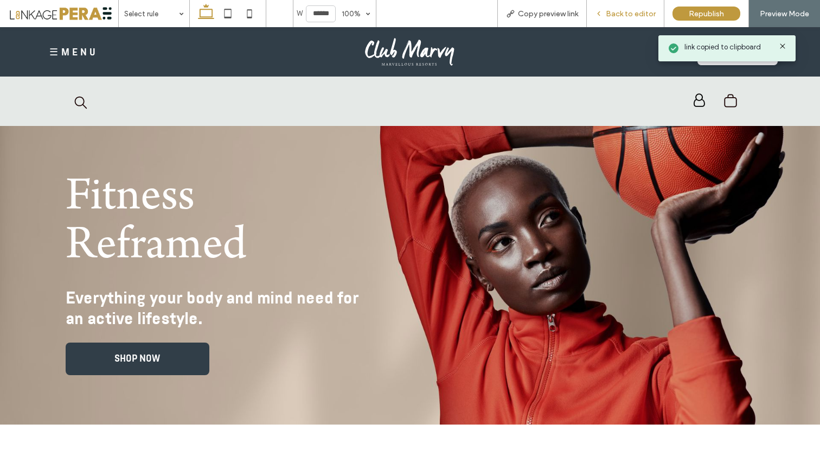
click at [641, 12] on span "Back to editor" at bounding box center [631, 13] width 50 height 9
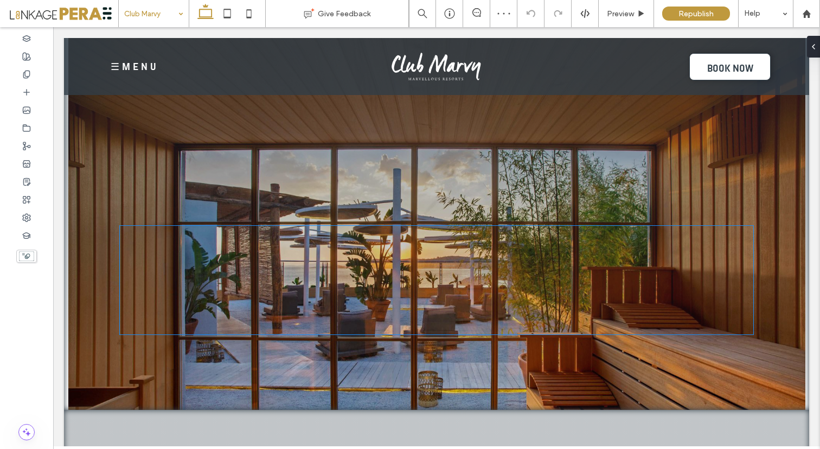
scroll to position [3891, 0]
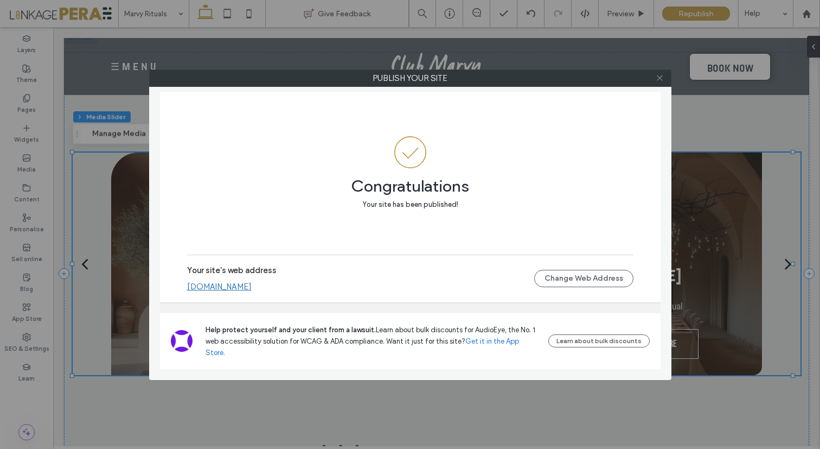
scroll to position [800, 0]
click at [660, 79] on icon at bounding box center [660, 78] width 8 height 8
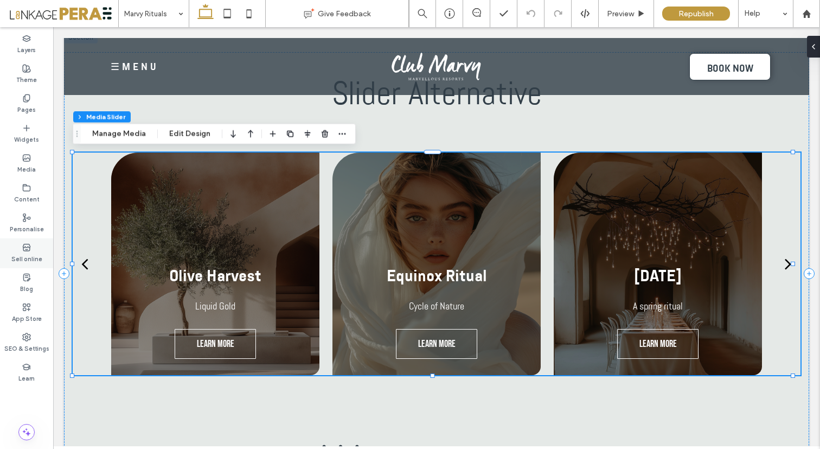
click at [26, 254] on label "Sell online" at bounding box center [26, 258] width 31 height 12
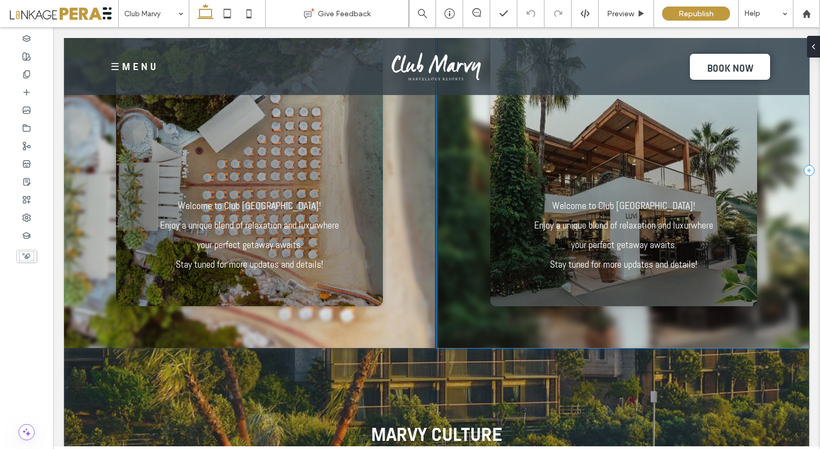
scroll to position [2562, 0]
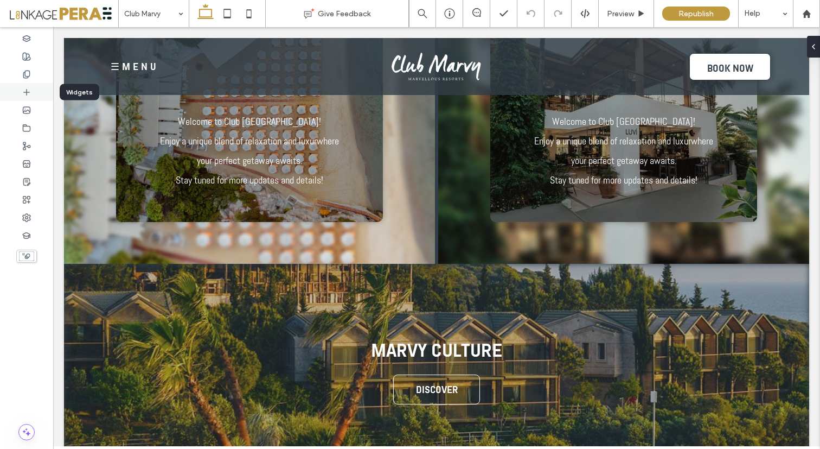
click at [25, 91] on icon at bounding box center [26, 92] width 9 height 9
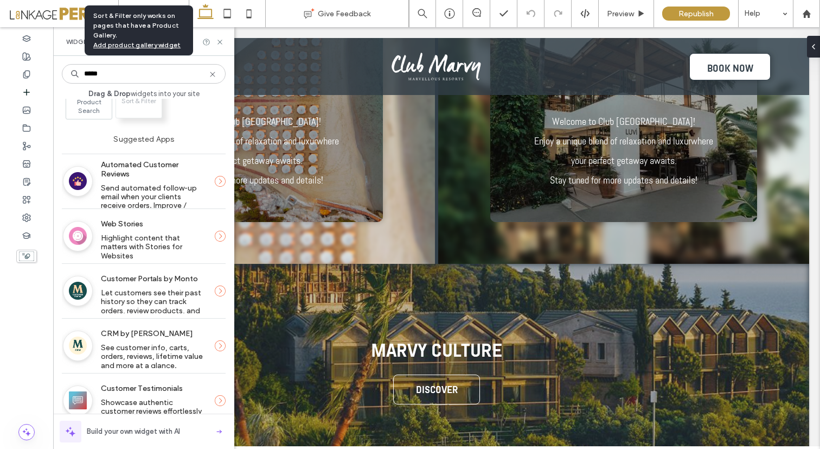
scroll to position [186, 0]
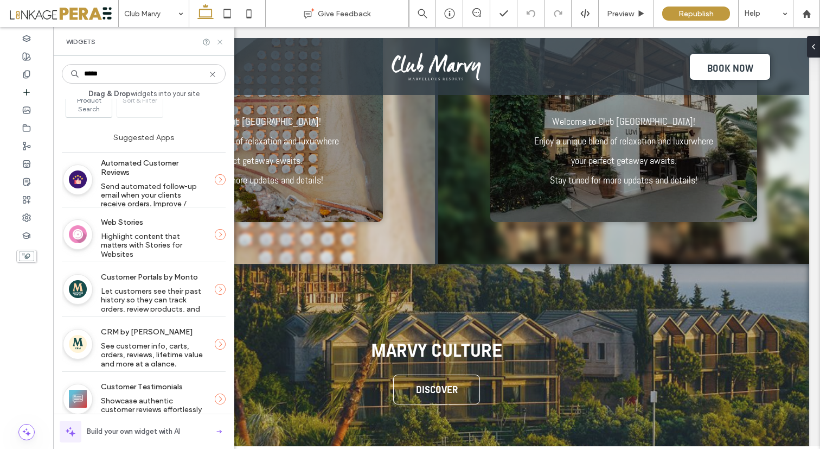
type input "*****"
click at [220, 40] on icon at bounding box center [220, 42] width 8 height 8
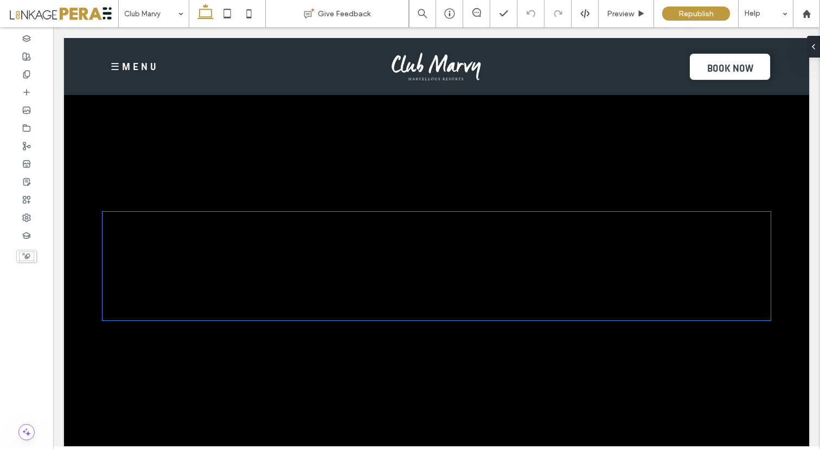
scroll to position [0, 0]
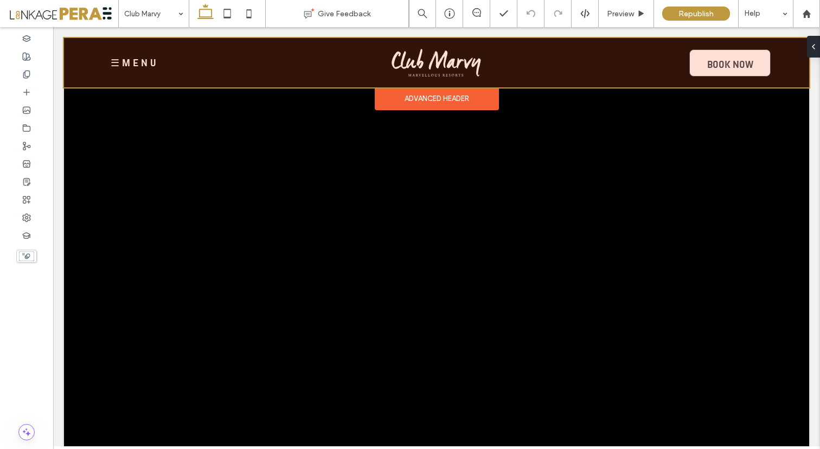
click at [132, 60] on div at bounding box center [437, 62] width 746 height 49
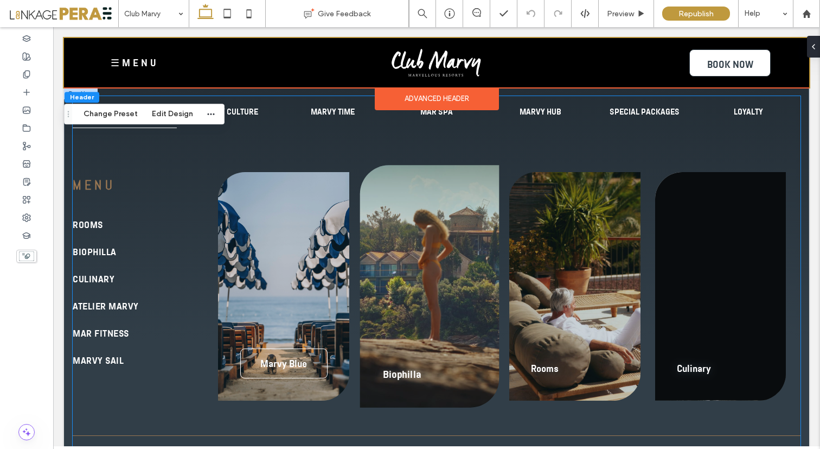
click at [421, 291] on div "Biophilla" at bounding box center [429, 286] width 139 height 242
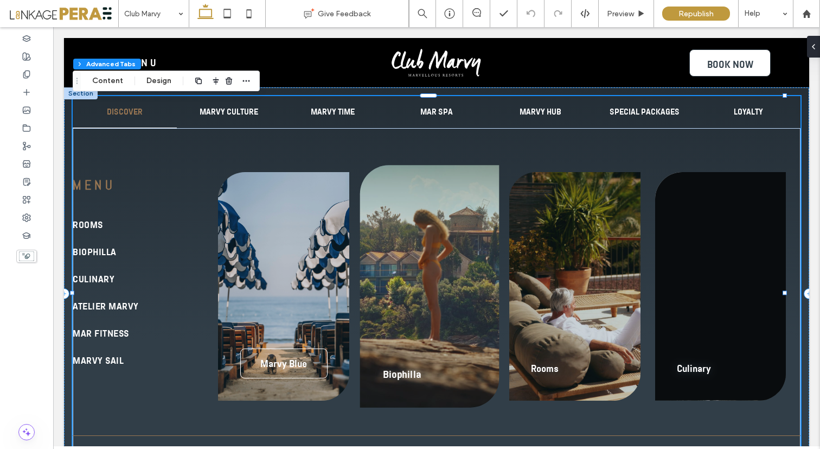
click at [424, 284] on div "Biophilla" at bounding box center [429, 286] width 139 height 242
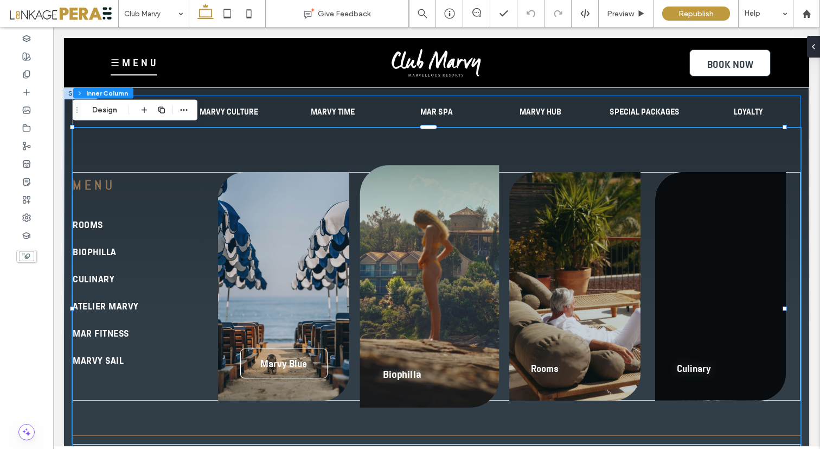
click at [424, 284] on div "Biophilla" at bounding box center [429, 286] width 139 height 242
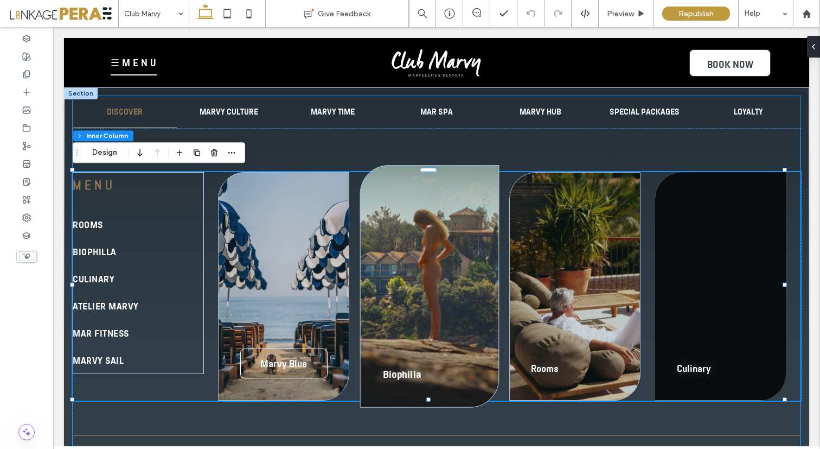
click at [415, 278] on div "Biophilla" at bounding box center [429, 286] width 139 height 242
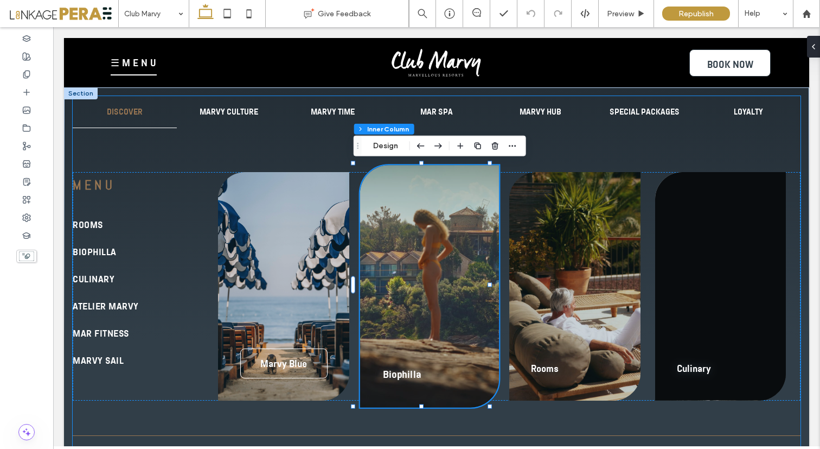
click at [415, 278] on div "Biophilla" at bounding box center [429, 286] width 139 height 242
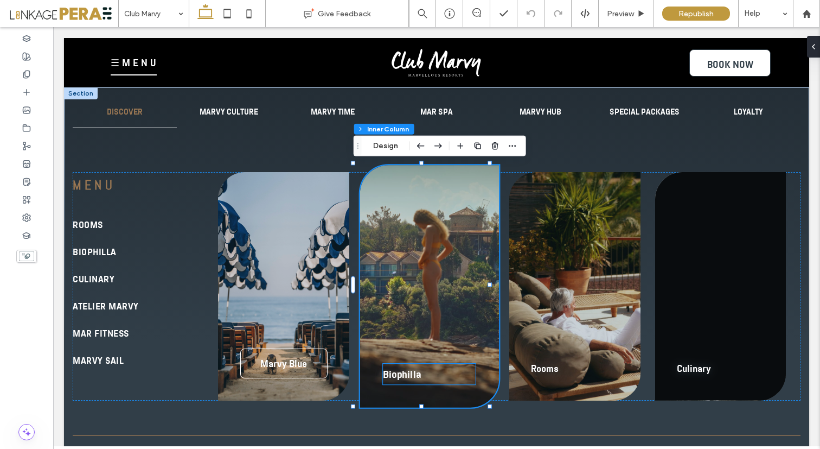
click at [398, 377] on strong "Biophilla" at bounding box center [402, 373] width 38 height 12
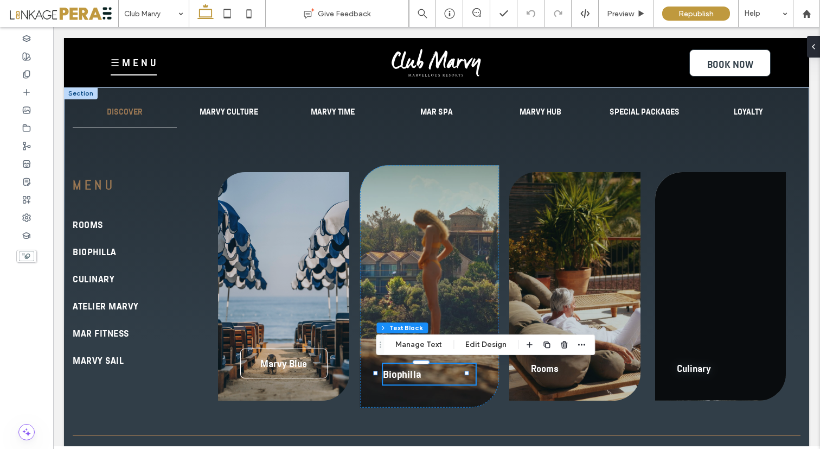
click at [398, 377] on strong "Biophilla" at bounding box center [402, 373] width 38 height 12
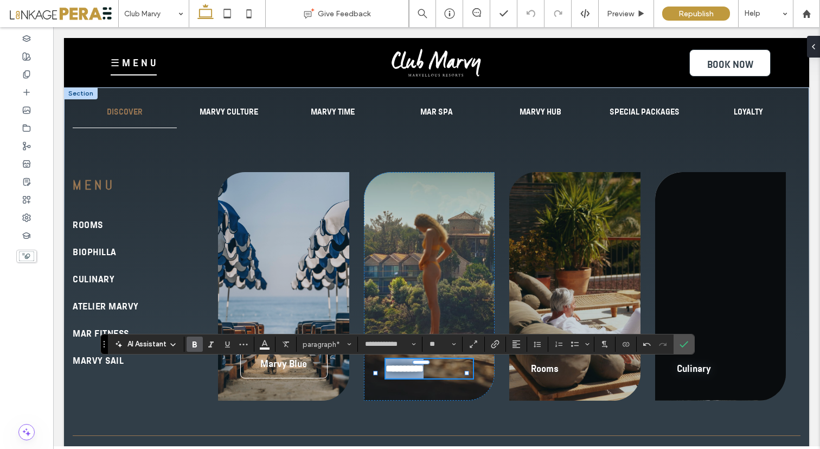
drag, startPoint x: 430, startPoint y: 374, endPoint x: 377, endPoint y: 373, distance: 53.2
click at [377, 373] on div "**********" at bounding box center [437, 293] width 746 height 412
click at [494, 346] on icon "Link" at bounding box center [495, 344] width 9 height 9
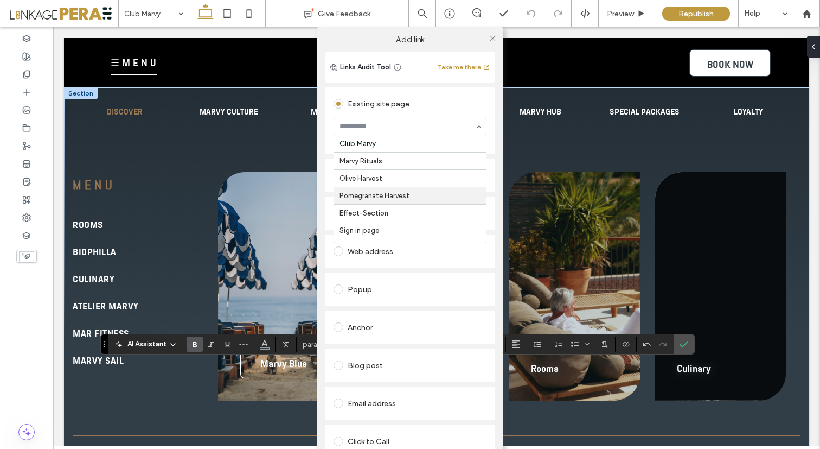
scroll to position [17, 0]
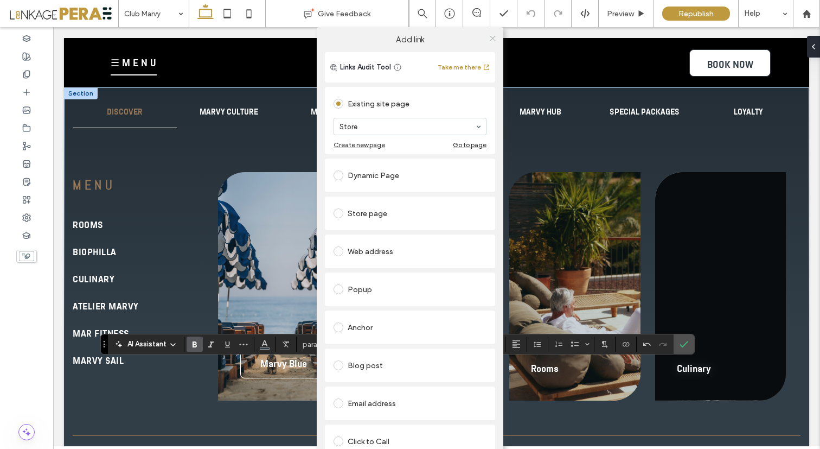
click at [491, 39] on use at bounding box center [492, 37] width 5 height 5
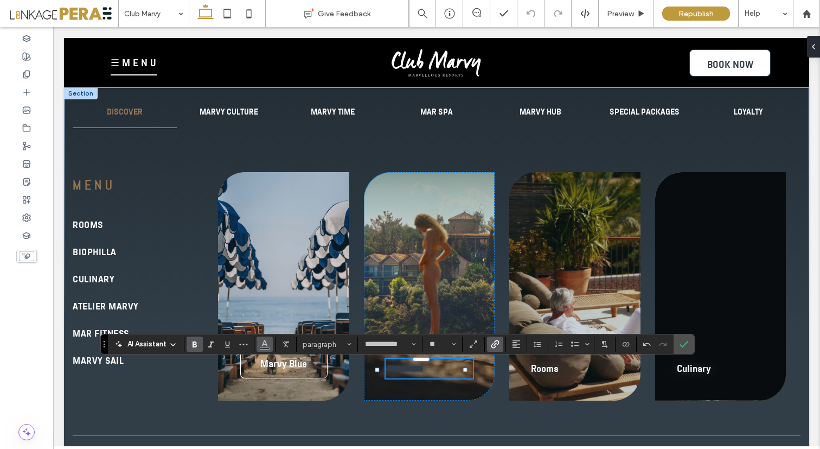
click at [263, 343] on icon "Colour" at bounding box center [264, 343] width 9 height 9
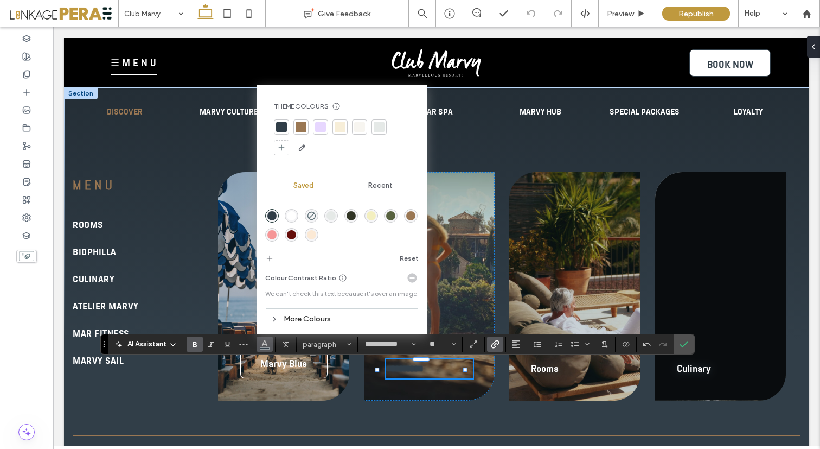
click at [290, 214] on div "rgba(255,255,255,1)" at bounding box center [291, 215] width 9 height 9
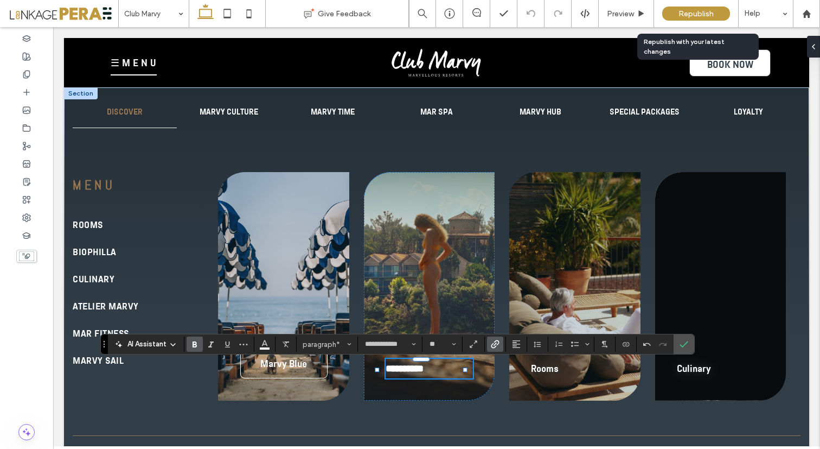
click at [697, 11] on span "Republish" at bounding box center [696, 13] width 35 height 9
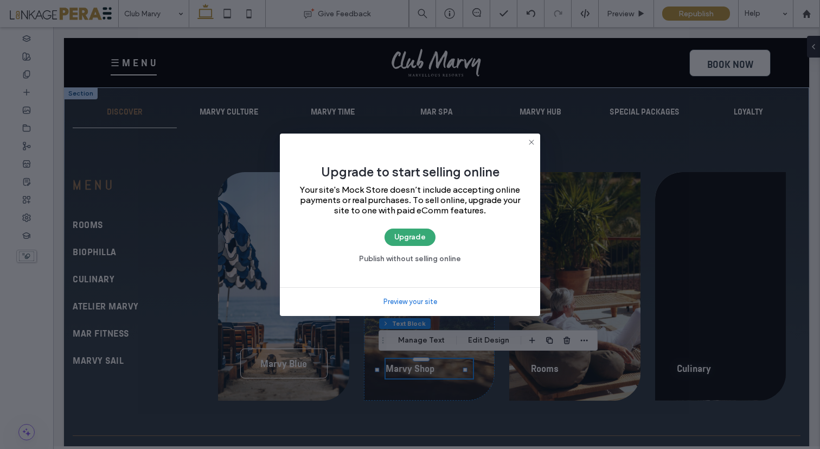
click at [529, 139] on icon at bounding box center [531, 142] width 9 height 9
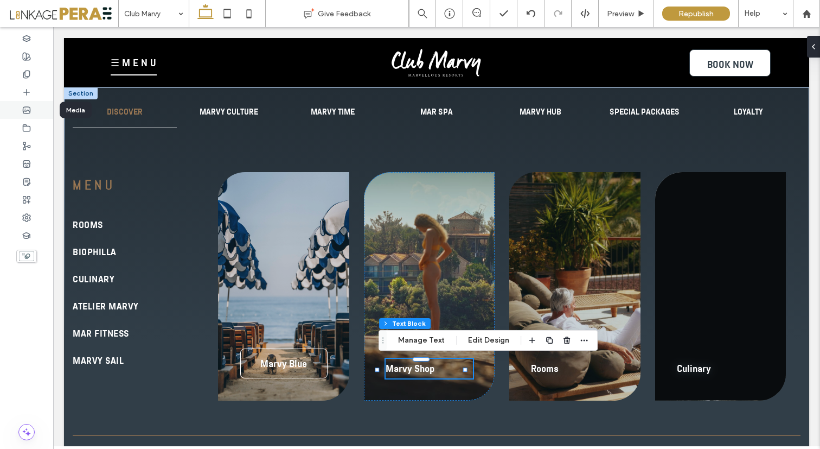
click at [25, 110] on icon at bounding box center [26, 110] width 9 height 9
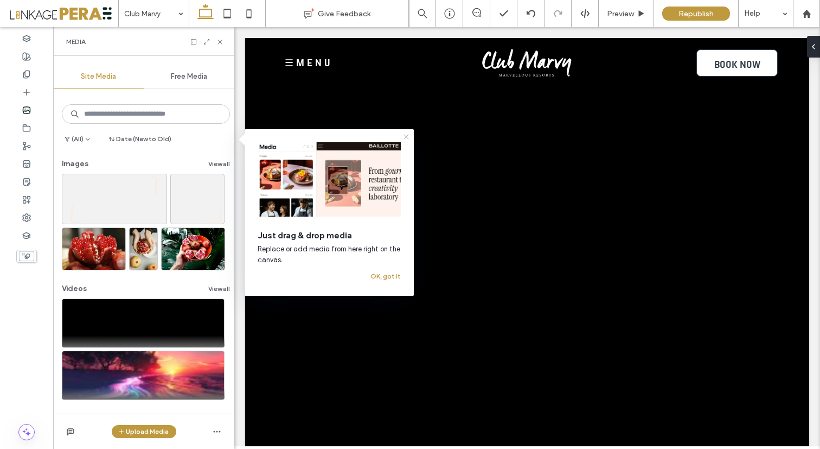
click at [405, 138] on icon at bounding box center [406, 136] width 9 height 9
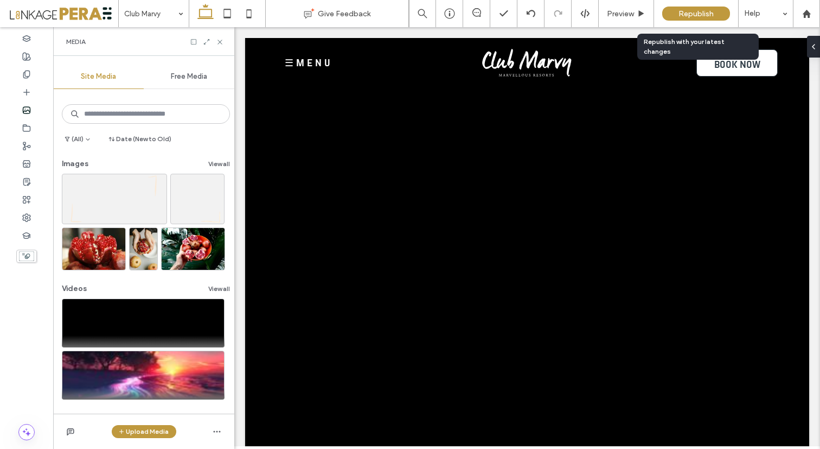
click at [696, 11] on span "Republish" at bounding box center [696, 13] width 35 height 9
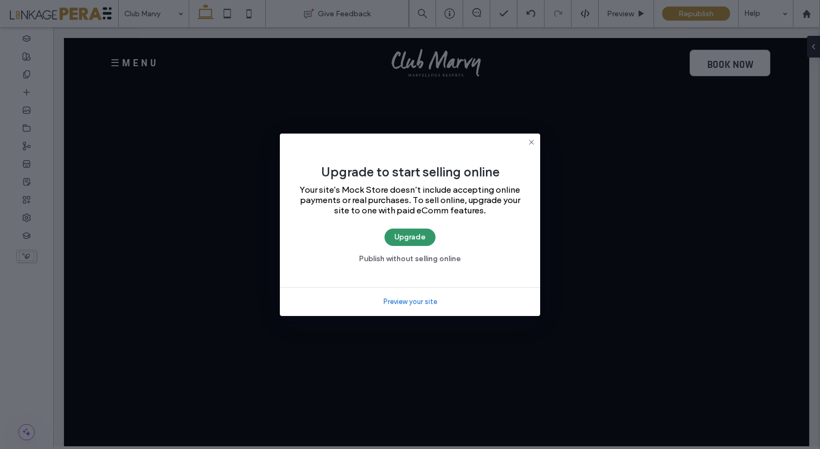
click at [418, 234] on button "Upgrade" at bounding box center [410, 236] width 51 height 17
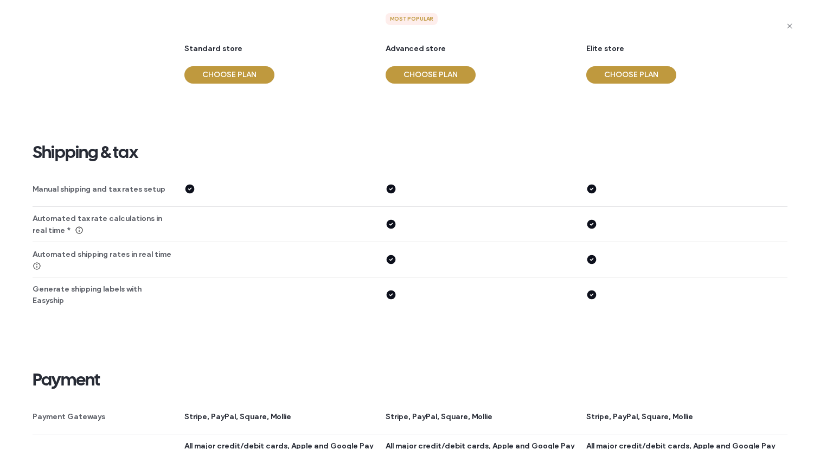
scroll to position [1447, 0]
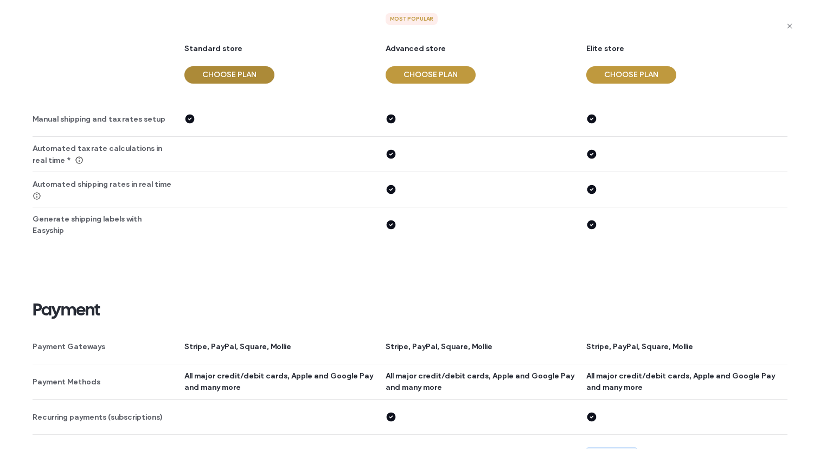
click at [225, 73] on button "CHOOSE PLAN" at bounding box center [229, 74] width 90 height 17
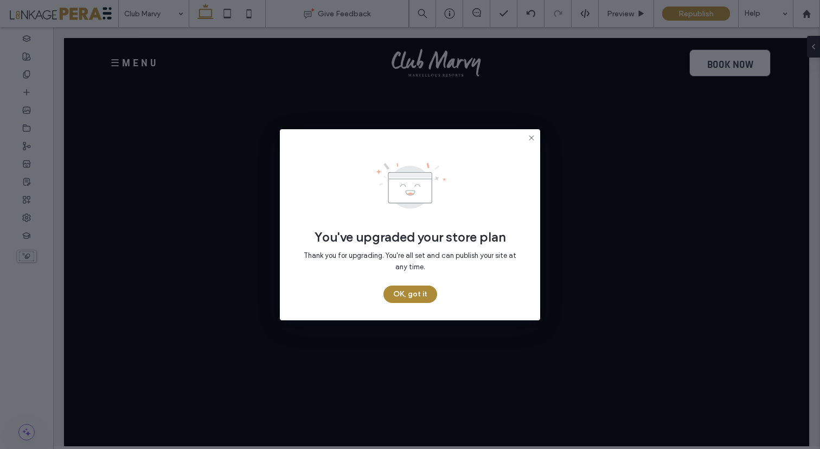
click at [409, 298] on button "OK, got it" at bounding box center [411, 293] width 54 height 17
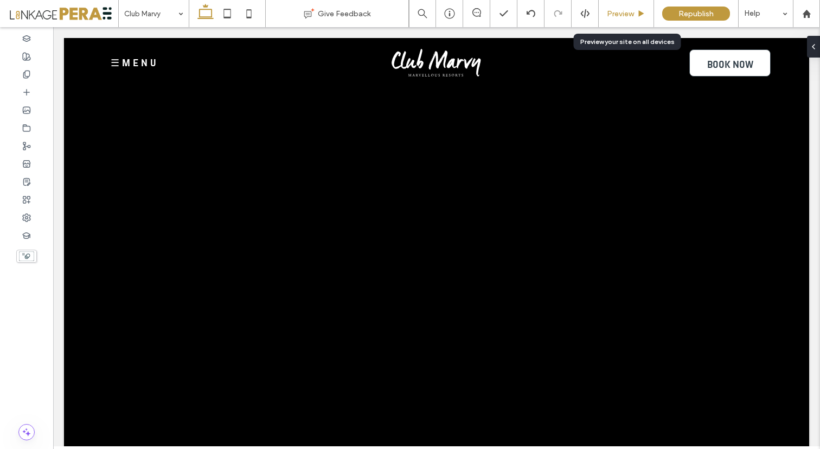
click at [623, 14] on span "Preview" at bounding box center [620, 13] width 27 height 9
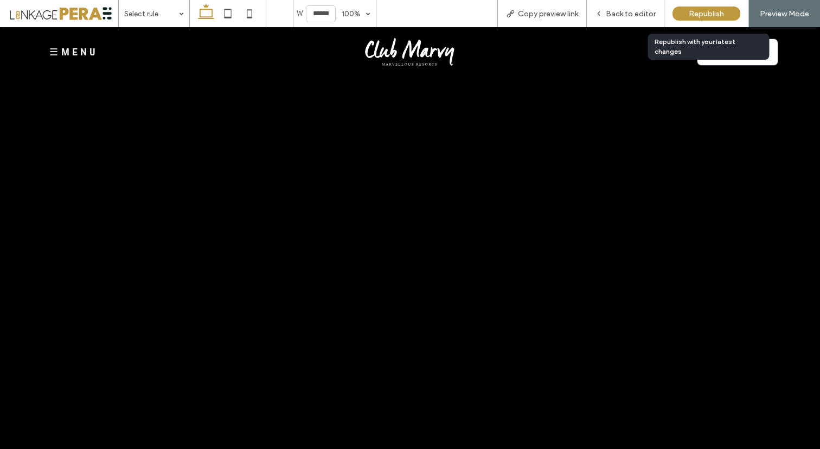
click at [697, 12] on span "Republish" at bounding box center [706, 13] width 35 height 9
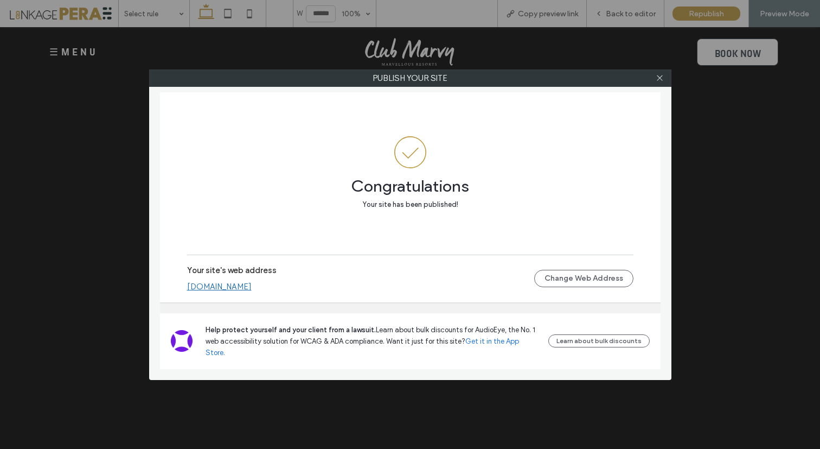
click at [246, 291] on link "[DOMAIN_NAME]" at bounding box center [219, 287] width 65 height 10
click at [657, 74] on icon at bounding box center [660, 78] width 8 height 8
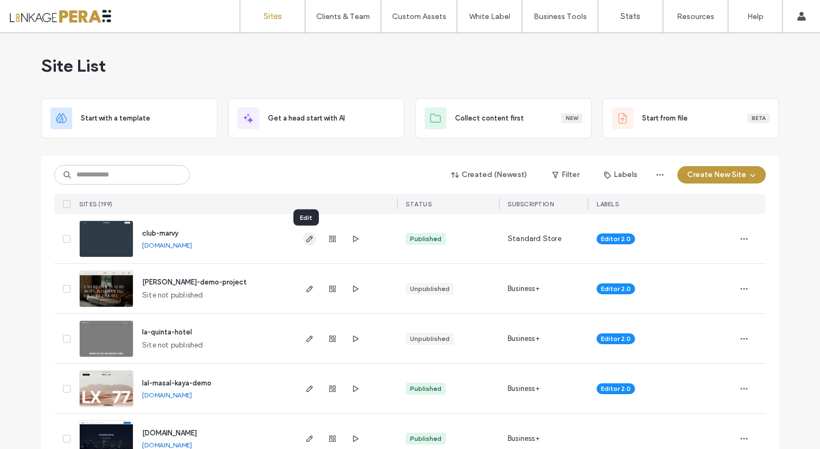
click at [308, 237] on use "button" at bounding box center [310, 239] width 7 height 7
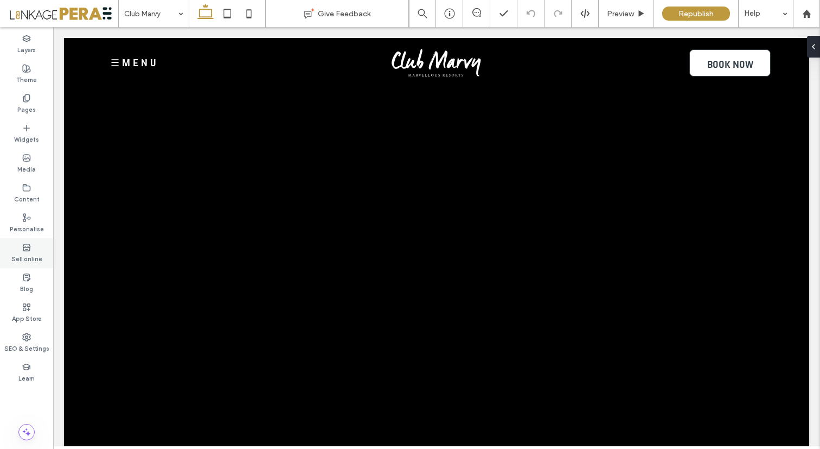
click at [26, 254] on label "Sell online" at bounding box center [26, 258] width 31 height 12
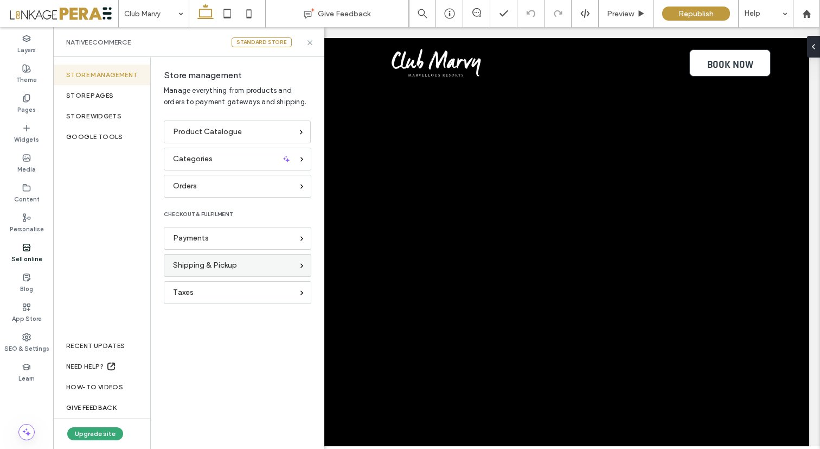
click at [190, 262] on span "Shipping & Pickup" at bounding box center [205, 265] width 64 height 12
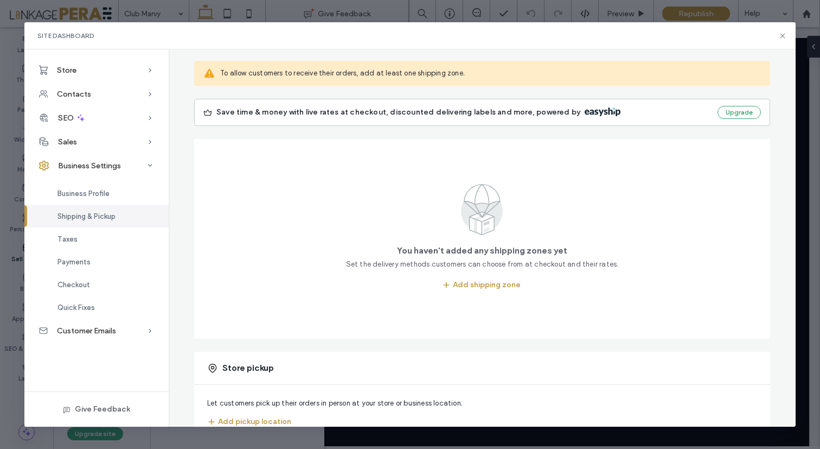
scroll to position [102, 0]
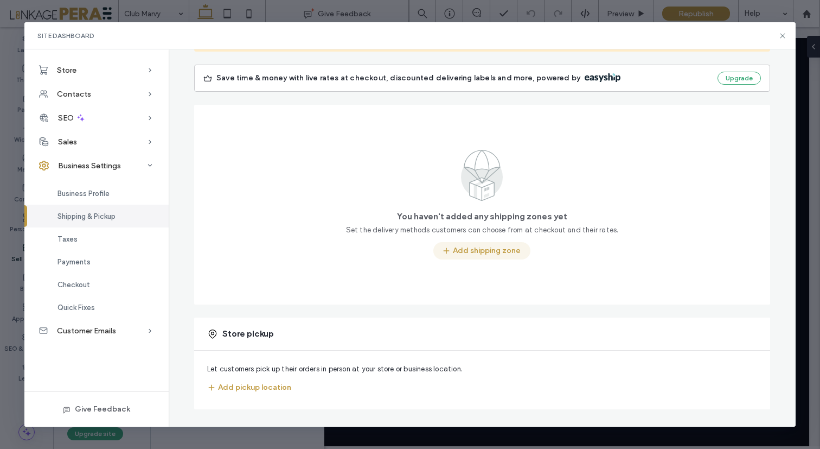
click at [482, 250] on button "Add shipping zone" at bounding box center [482, 250] width 97 height 17
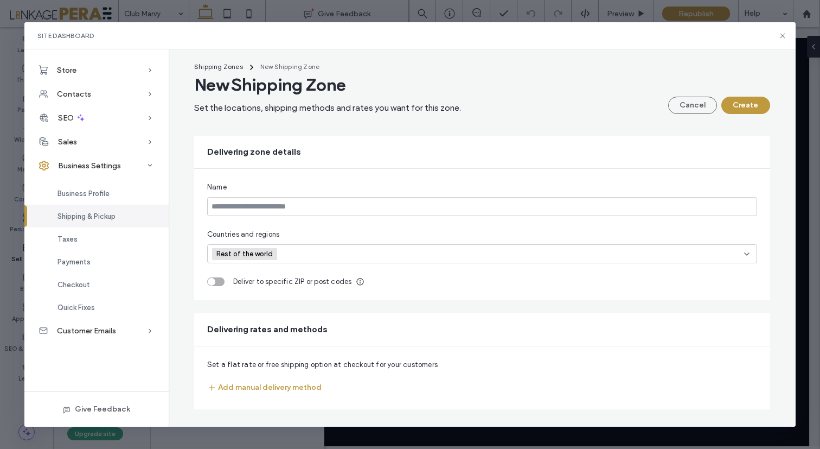
click at [275, 253] on div "Rest of the world" at bounding box center [246, 254] width 69 height 16
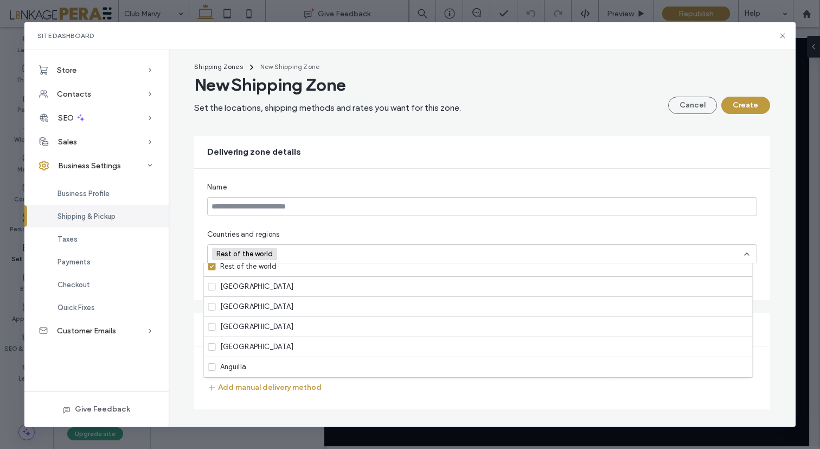
scroll to position [6, 0]
click at [253, 252] on span "Rest of the world" at bounding box center [246, 254] width 59 height 9
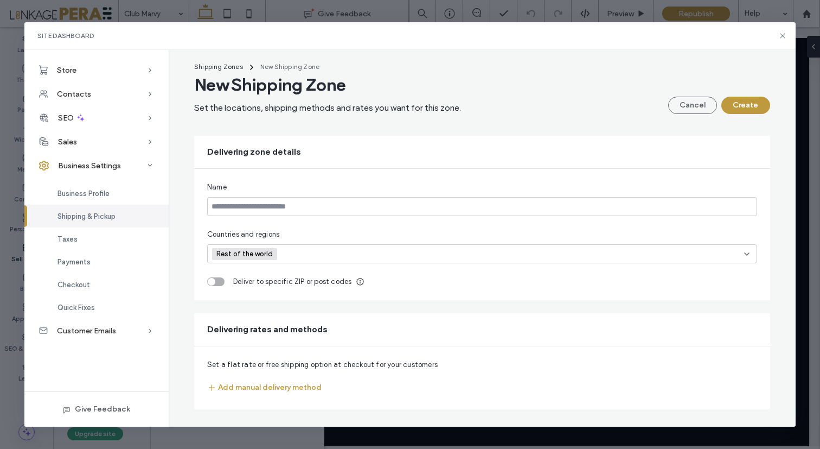
click at [252, 252] on span "Rest of the world" at bounding box center [246, 254] width 59 height 9
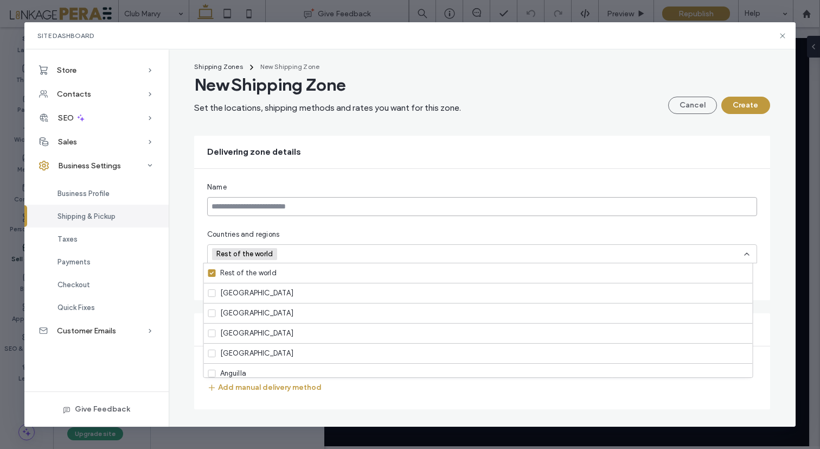
click at [490, 213] on input at bounding box center [482, 206] width 550 height 19
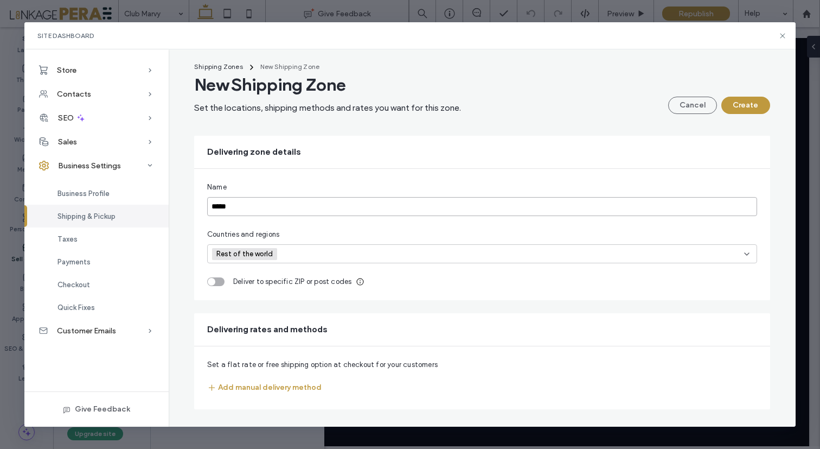
type input "*****"
click at [364, 180] on div "Name ***** Countries and regions Rest of the world Deliver to specific ZIP or p…" at bounding box center [482, 234] width 576 height 131
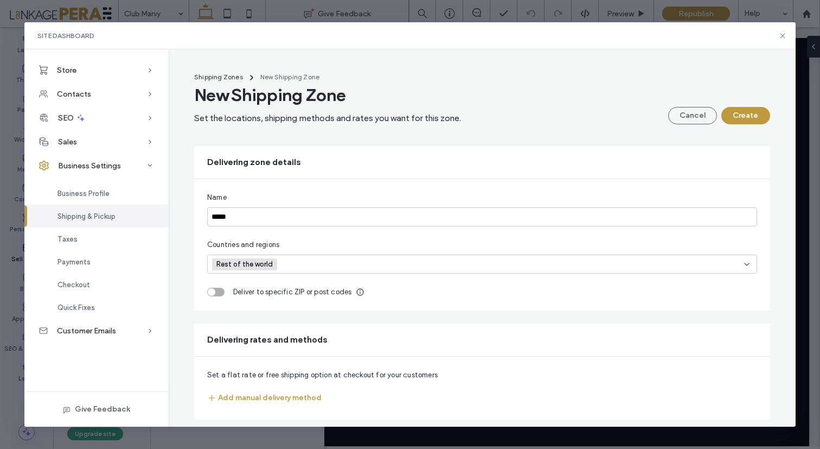
scroll to position [10, 0]
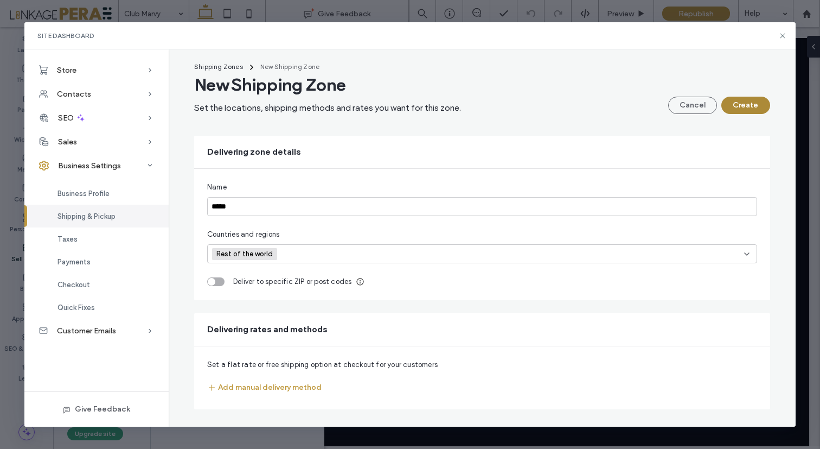
click at [742, 111] on button "Create" at bounding box center [746, 105] width 49 height 17
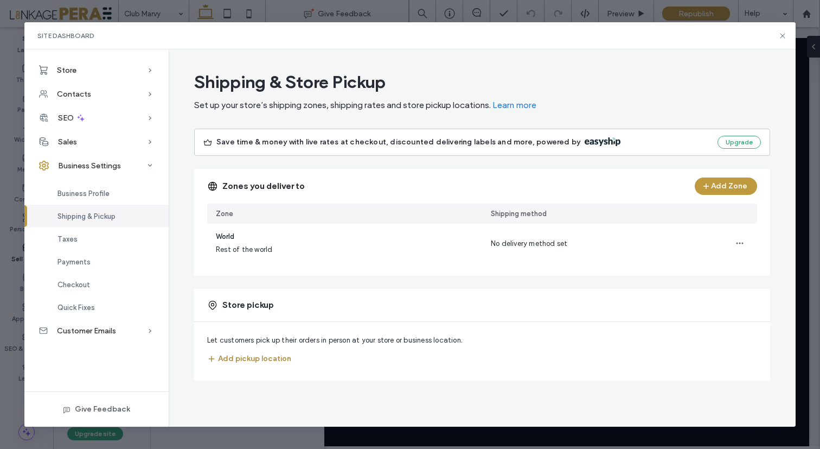
click at [252, 362] on button "Add pickup location" at bounding box center [249, 358] width 84 height 17
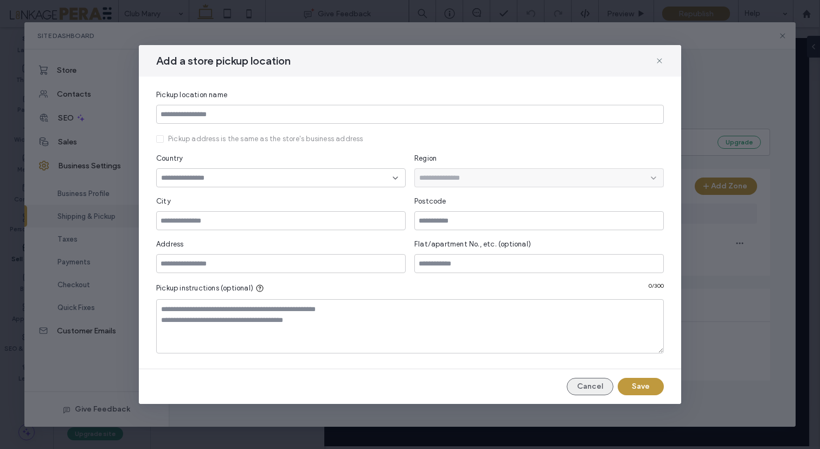
click at [572, 386] on button "Cancel" at bounding box center [590, 386] width 47 height 17
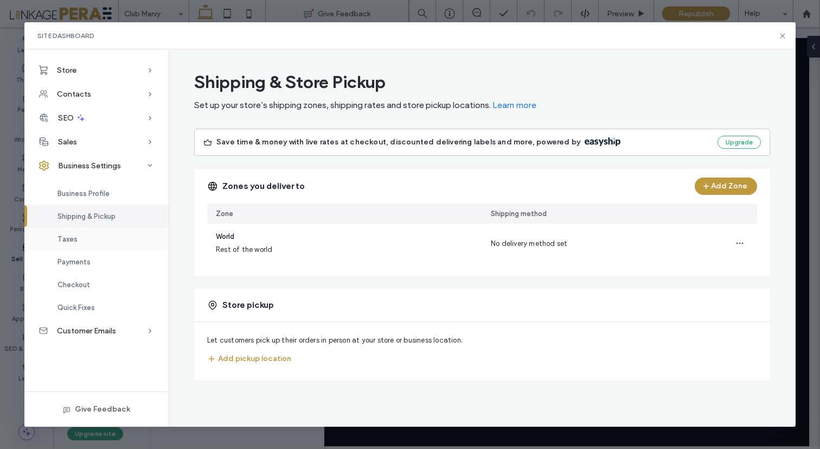
click at [77, 240] on div "Taxes" at bounding box center [96, 238] width 144 height 23
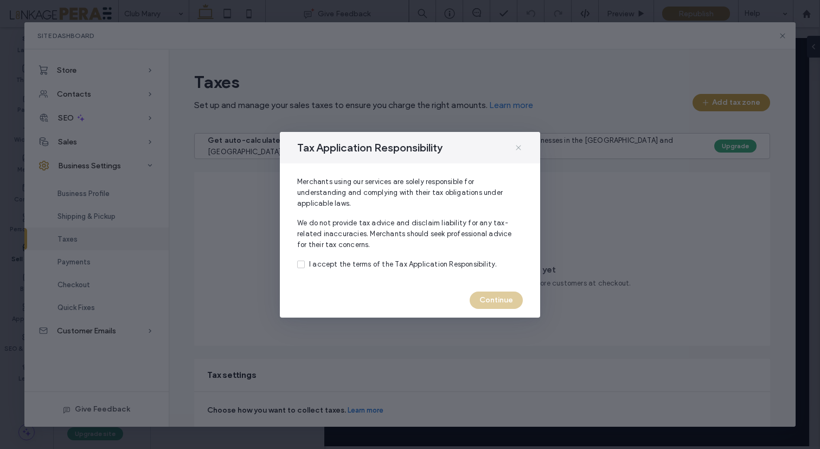
click at [517, 145] on use at bounding box center [518, 147] width 5 height 5
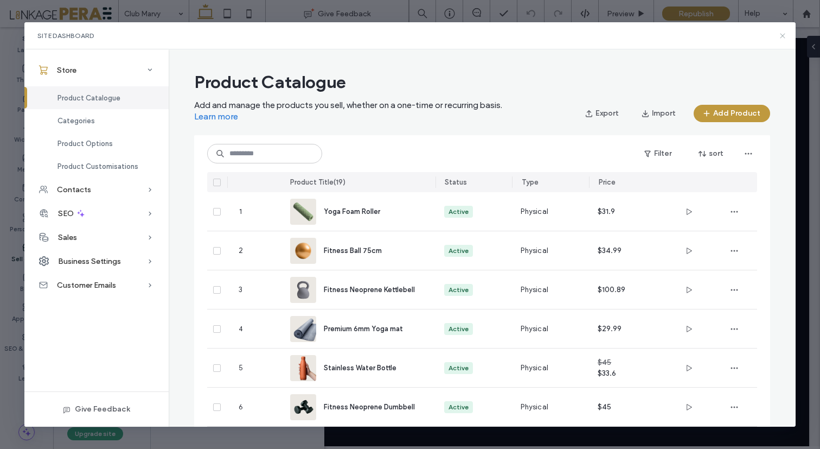
click at [782, 35] on use at bounding box center [782, 35] width 5 height 5
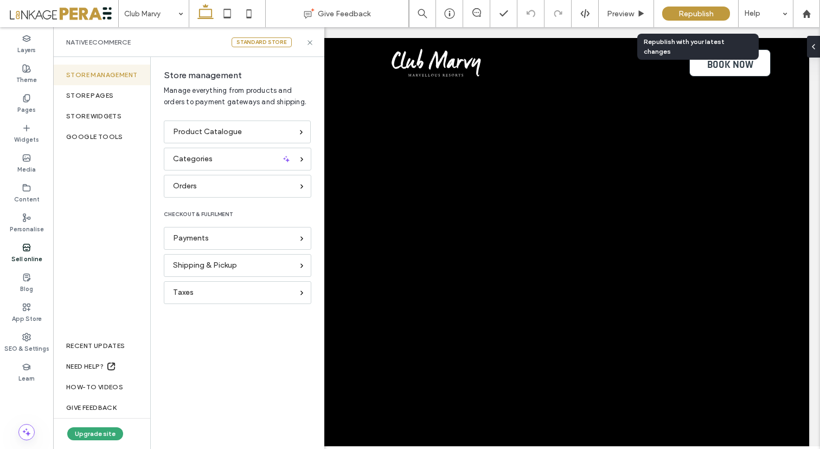
click at [686, 10] on span "Republish" at bounding box center [696, 13] width 35 height 9
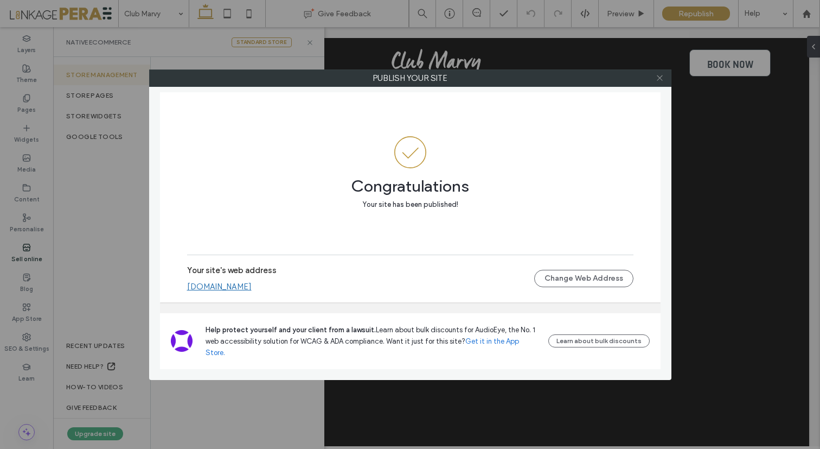
click at [661, 80] on icon at bounding box center [660, 78] width 8 height 8
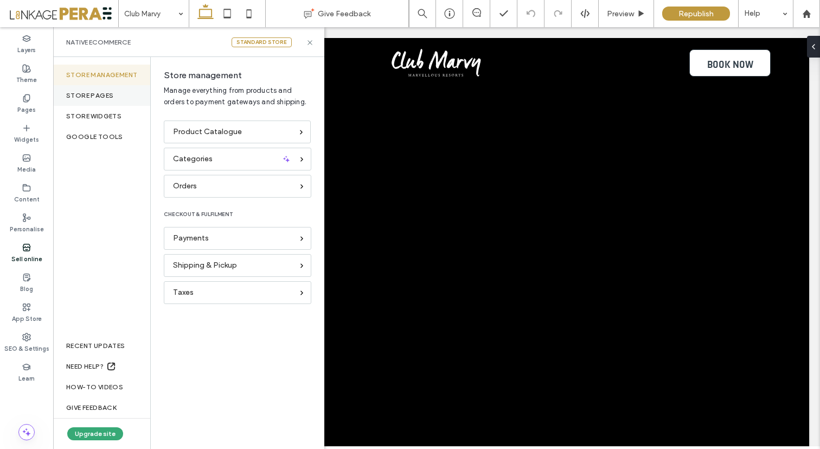
click at [104, 100] on div "STORE PAGES" at bounding box center [101, 95] width 97 height 21
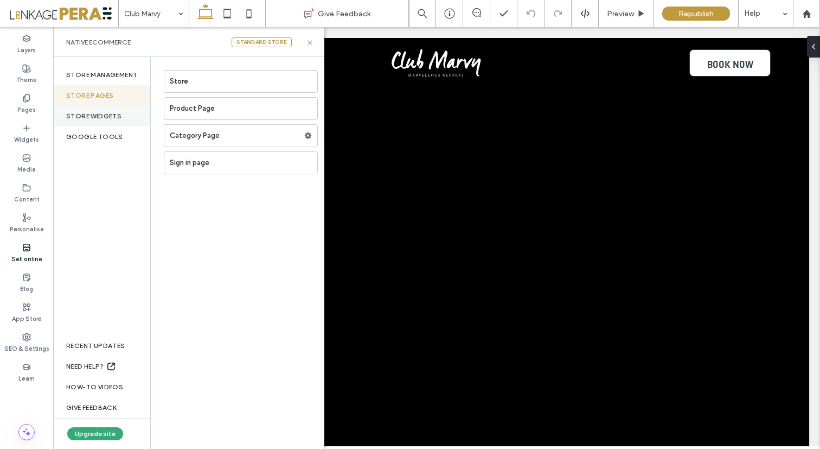
click at [94, 116] on div "STORE WIDGETS" at bounding box center [101, 116] width 97 height 21
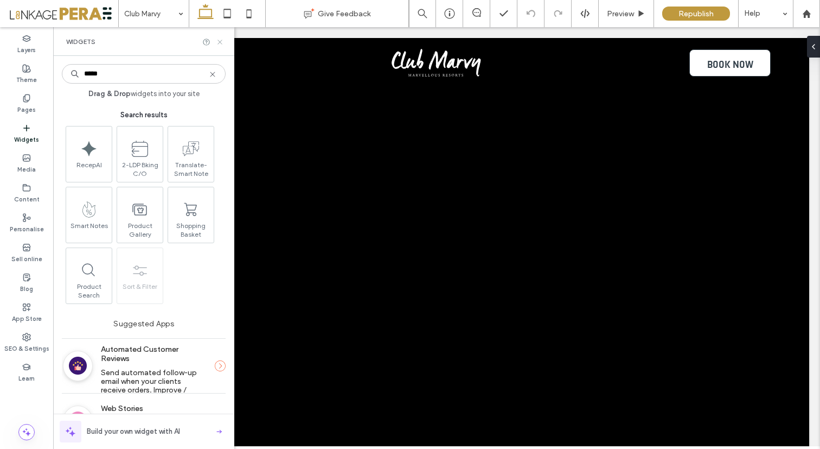
click at [220, 40] on icon at bounding box center [220, 42] width 8 height 8
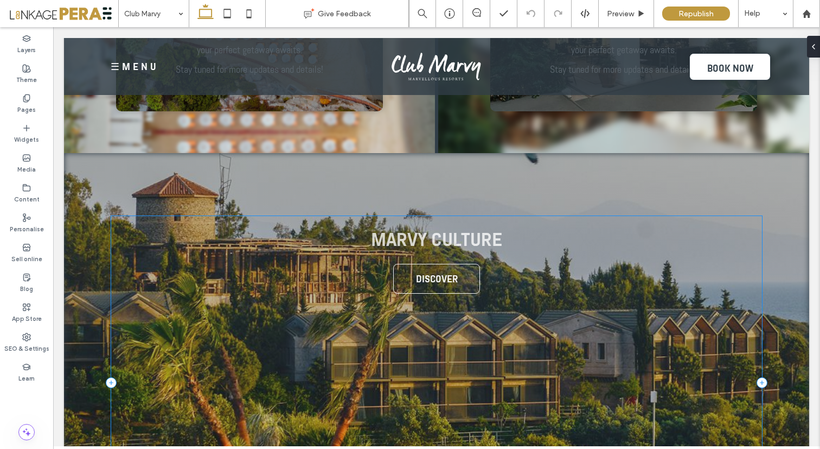
scroll to position [2534, 0]
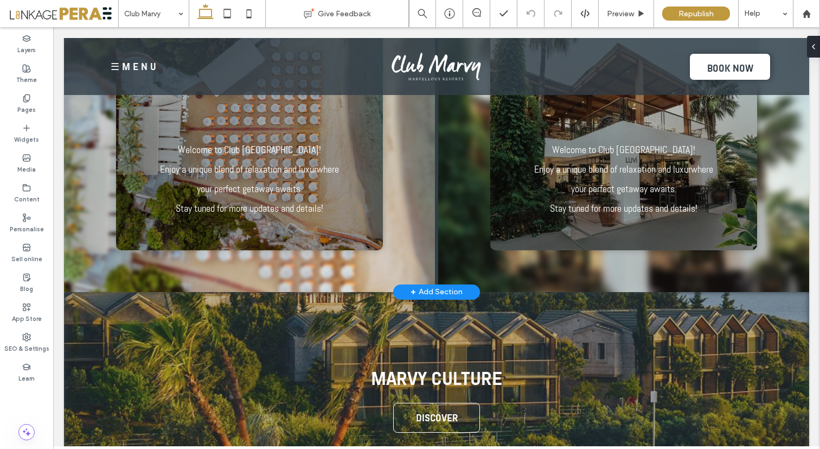
click at [437, 290] on div "+ Add Section" at bounding box center [437, 292] width 52 height 18
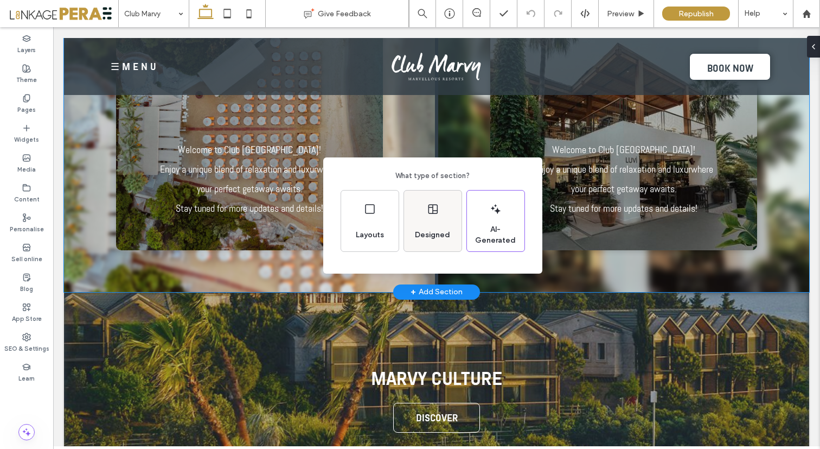
click at [440, 224] on div "Designed" at bounding box center [433, 235] width 44 height 24
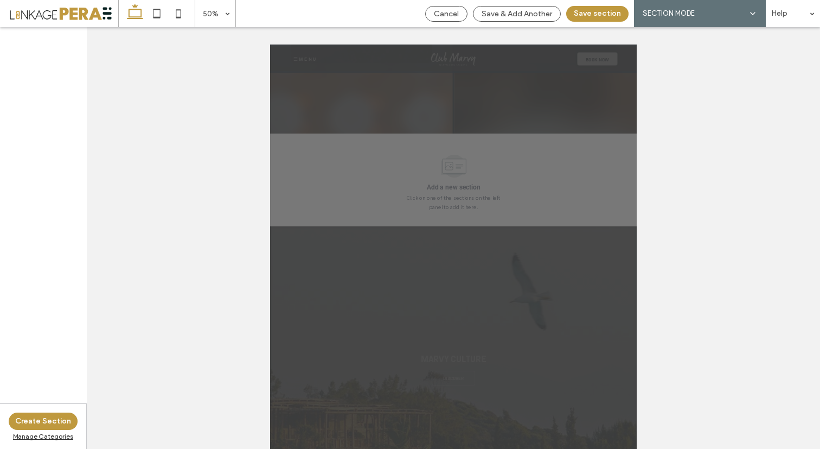
scroll to position [6715, 0]
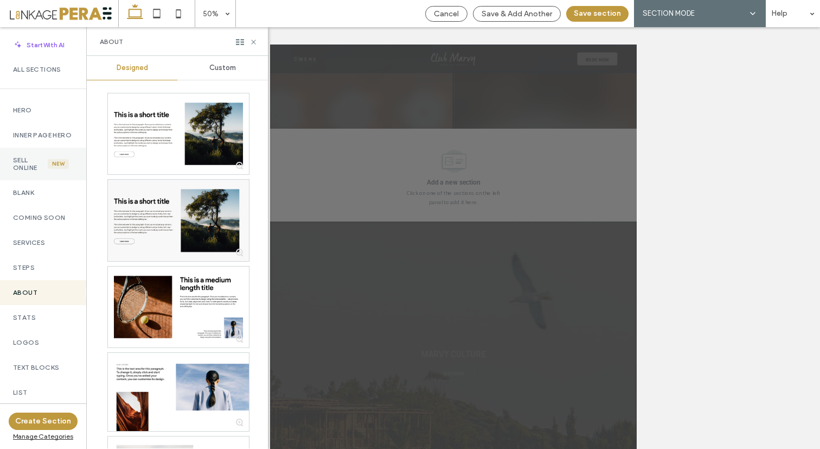
click at [19, 180] on div "Sell online New" at bounding box center [43, 164] width 86 height 33
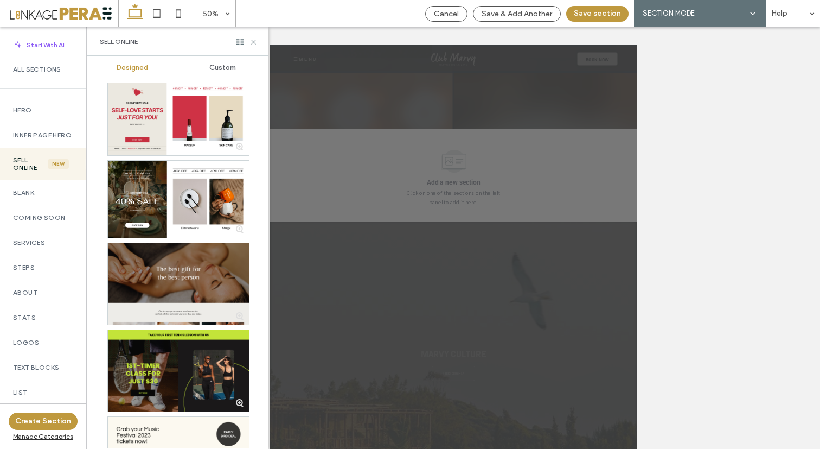
scroll to position [0, 0]
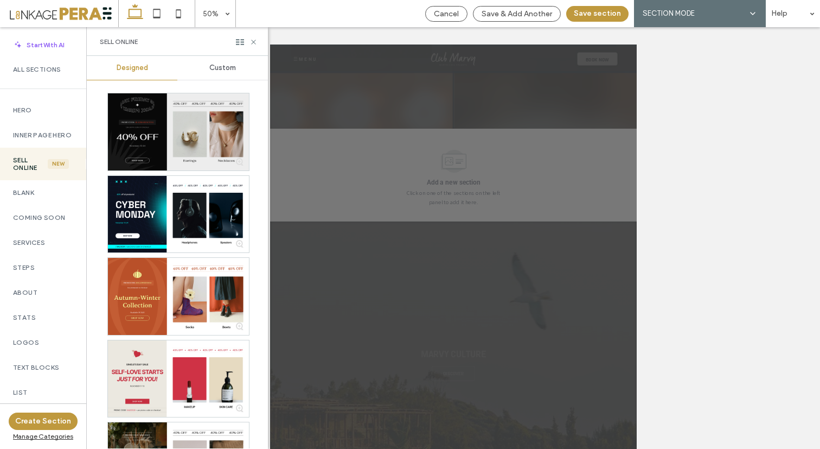
click at [223, 151] on div at bounding box center [178, 131] width 141 height 77
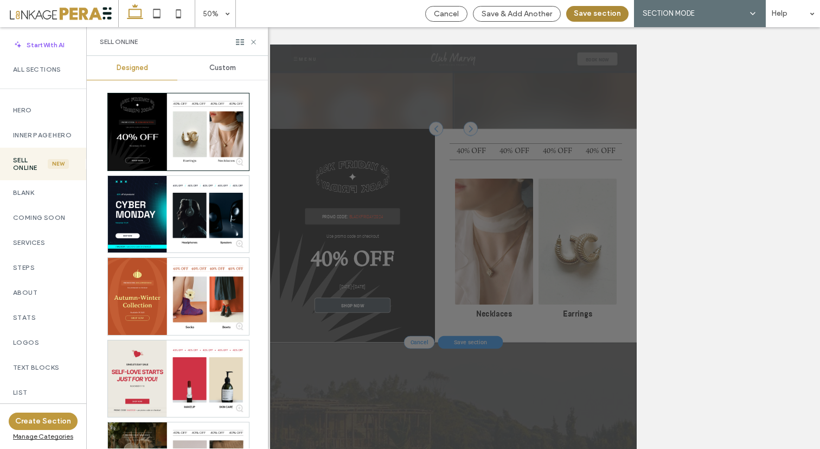
click at [597, 11] on button "Save section" at bounding box center [598, 14] width 62 height 16
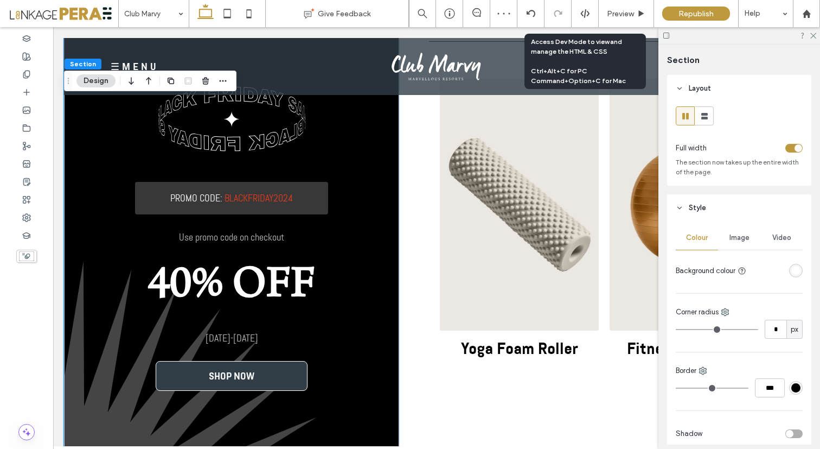
scroll to position [2840, 0]
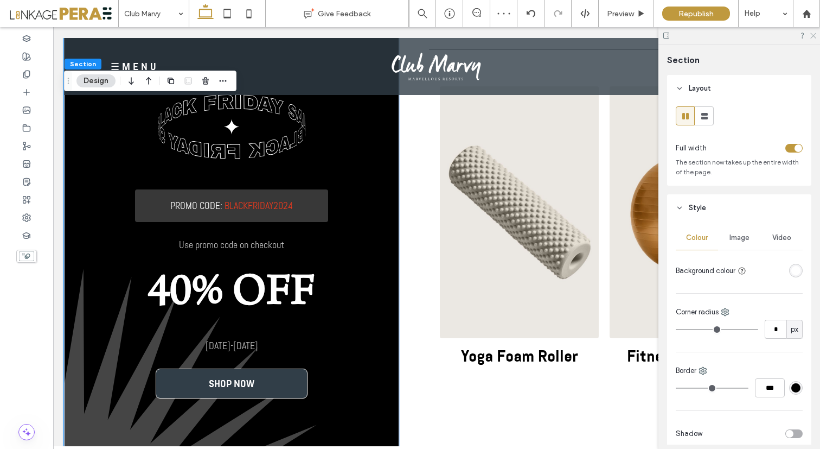
click at [814, 35] on icon at bounding box center [813, 34] width 7 height 7
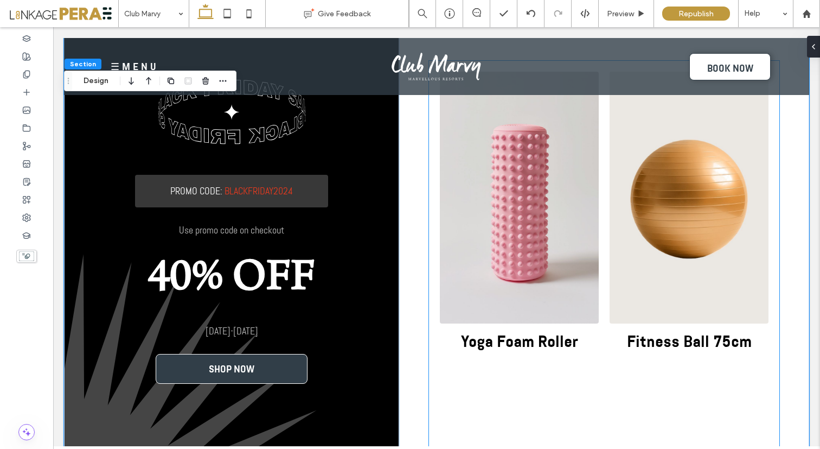
scroll to position [2872, 0]
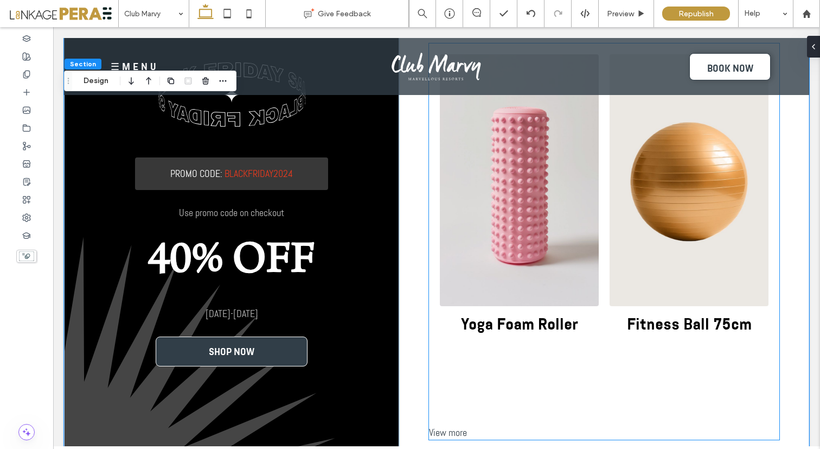
click at [565, 216] on link at bounding box center [519, 180] width 159 height 252
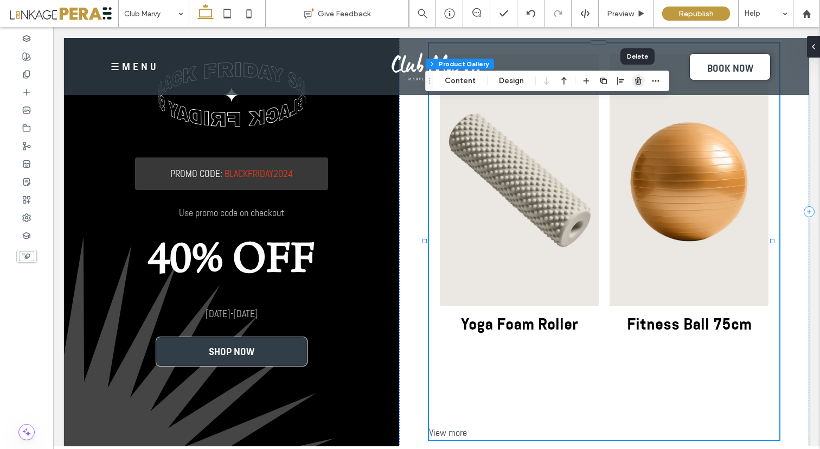
click at [638, 82] on use "button" at bounding box center [638, 80] width 7 height 7
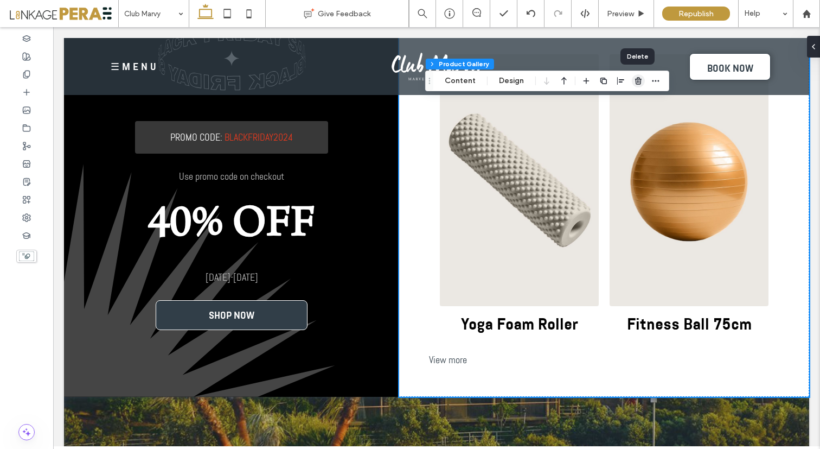
scroll to position [2827, 0]
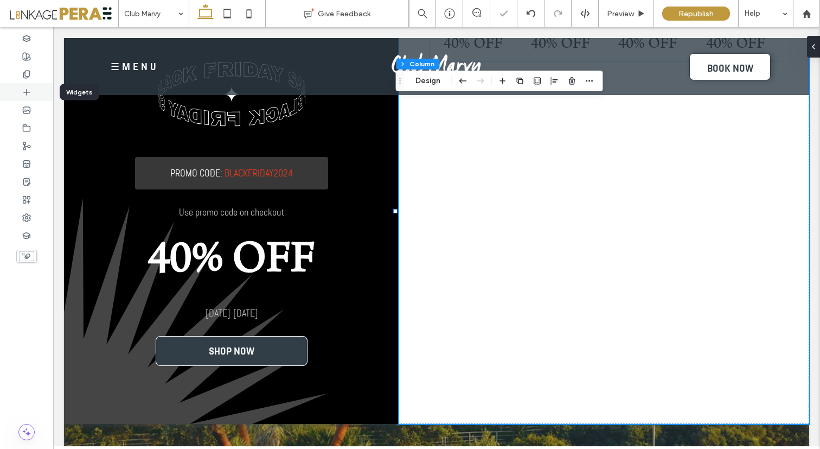
click at [24, 93] on icon at bounding box center [26, 92] width 9 height 9
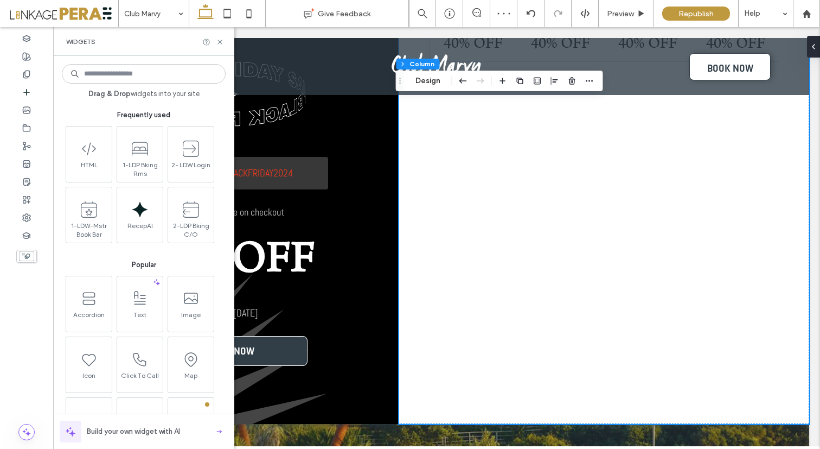
click at [101, 78] on input at bounding box center [144, 74] width 164 height 20
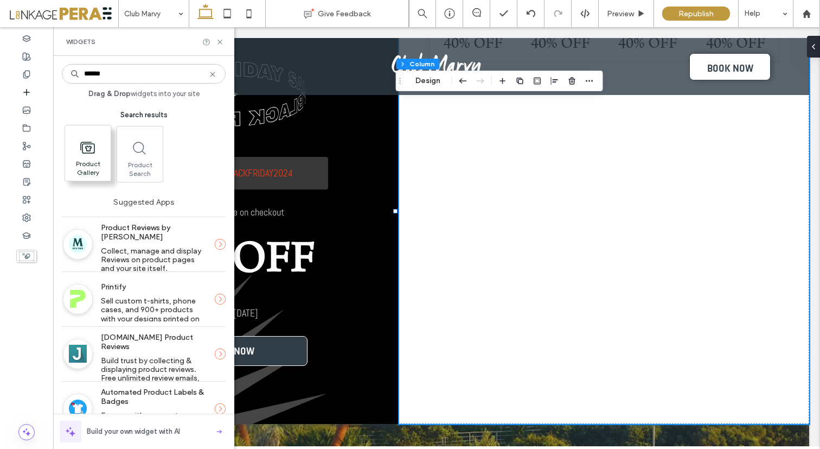
type input "******"
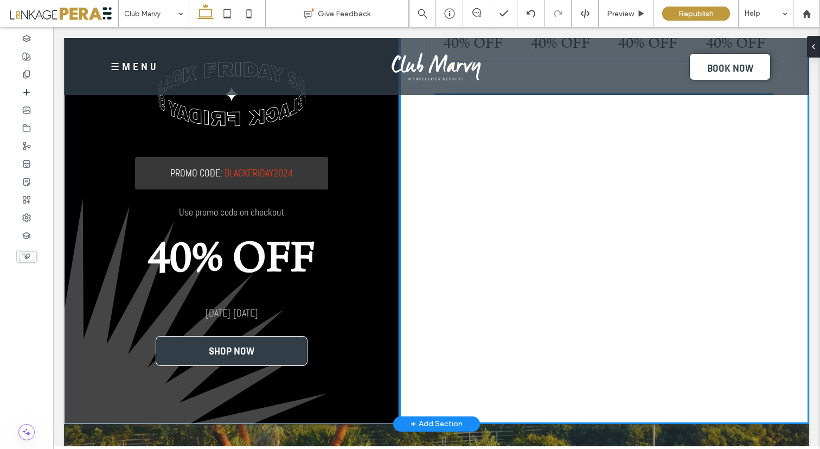
drag, startPoint x: 141, startPoint y: 189, endPoint x: 540, endPoint y: 213, distance: 400.1
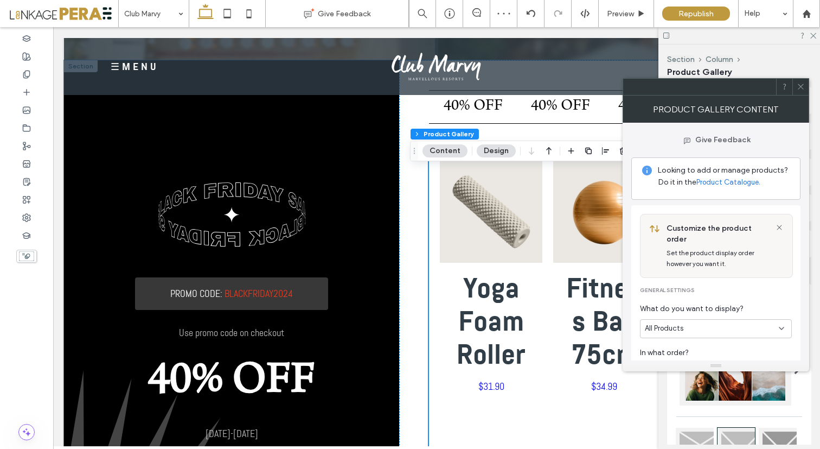
scroll to position [2675, 0]
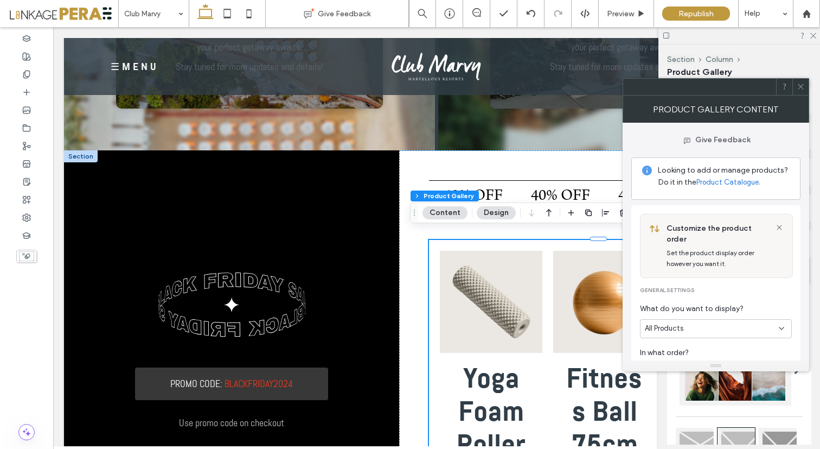
click at [801, 92] on span at bounding box center [801, 87] width 8 height 16
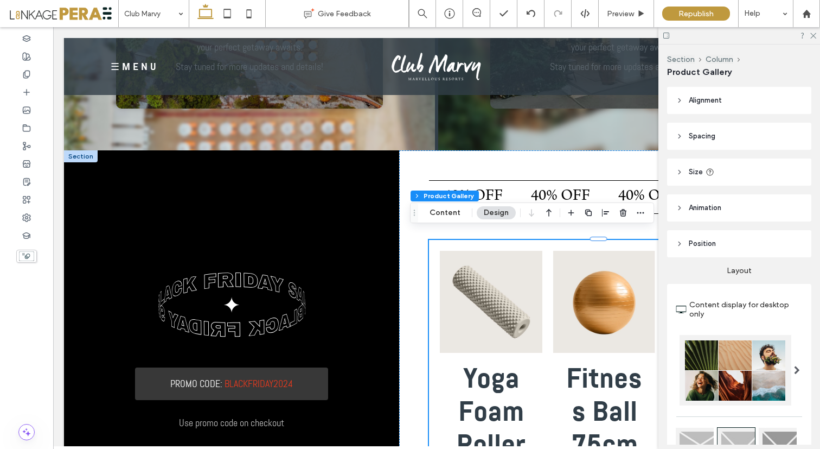
click at [814, 39] on div at bounding box center [740, 35] width 162 height 17
click at [813, 35] on use at bounding box center [814, 36] width 6 height 6
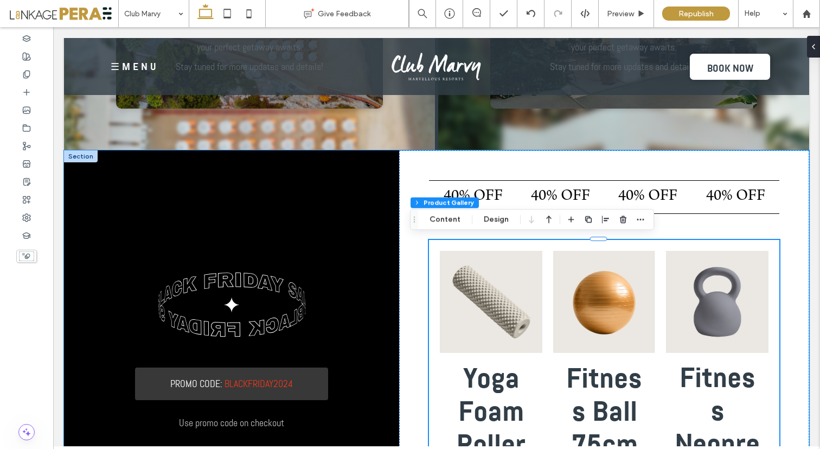
click at [86, 154] on div at bounding box center [81, 156] width 34 height 12
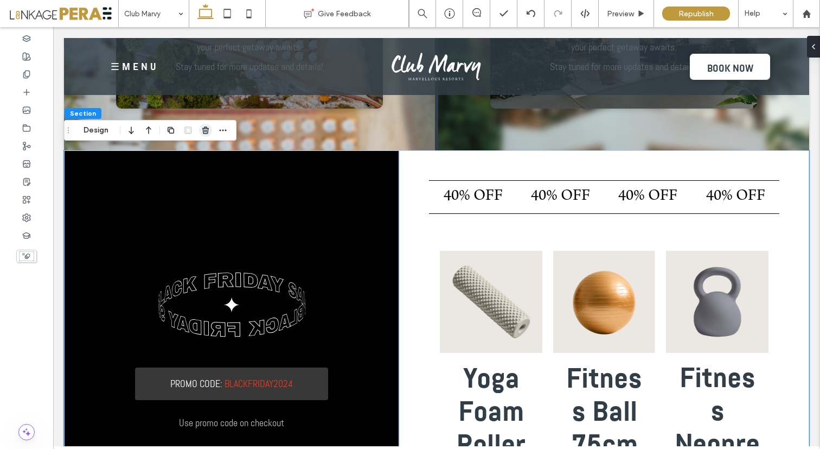
click at [207, 132] on use "button" at bounding box center [205, 129] width 7 height 7
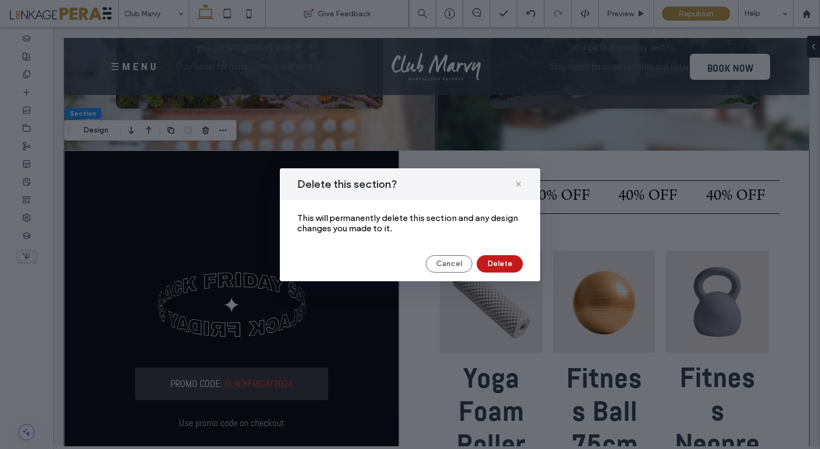
click at [498, 257] on button "Delete" at bounding box center [500, 263] width 46 height 17
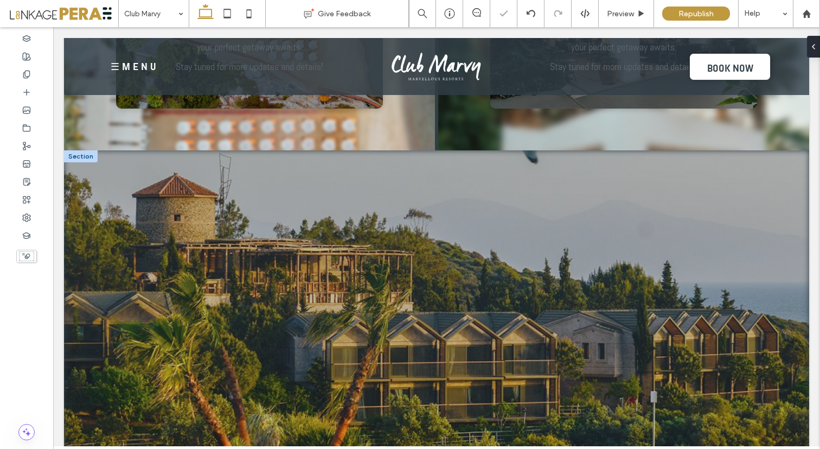
scroll to position [2569, 0]
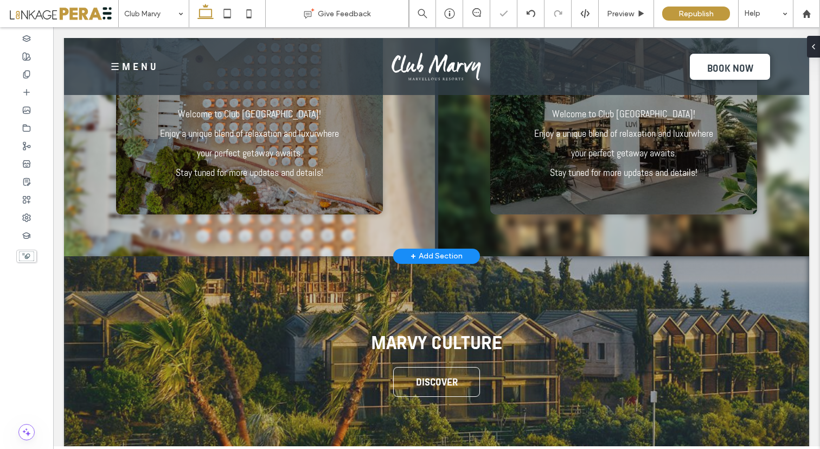
click at [448, 255] on div "+ Add Section" at bounding box center [437, 256] width 52 height 18
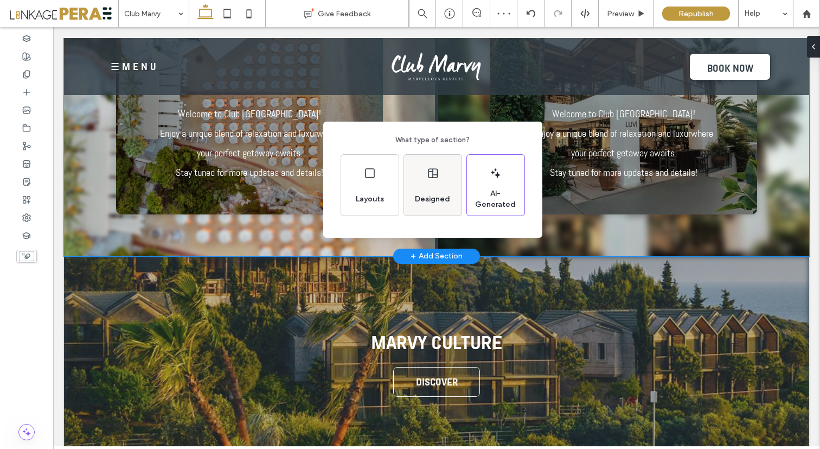
click at [428, 202] on span "Designed" at bounding box center [433, 199] width 44 height 11
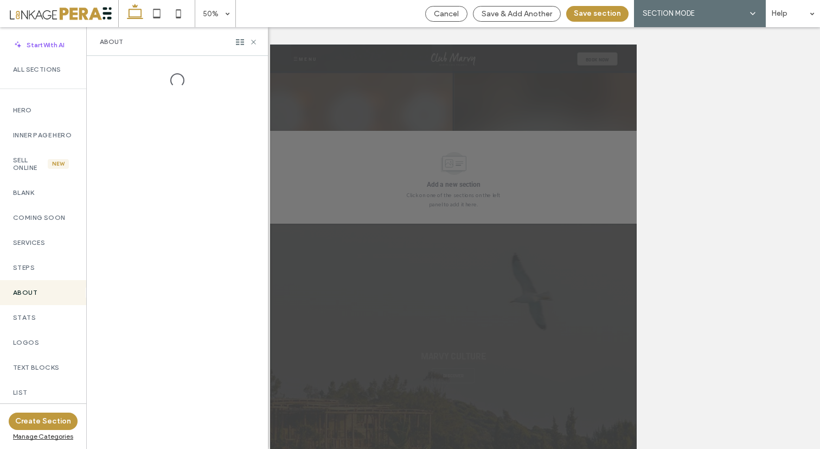
scroll to position [6715, 0]
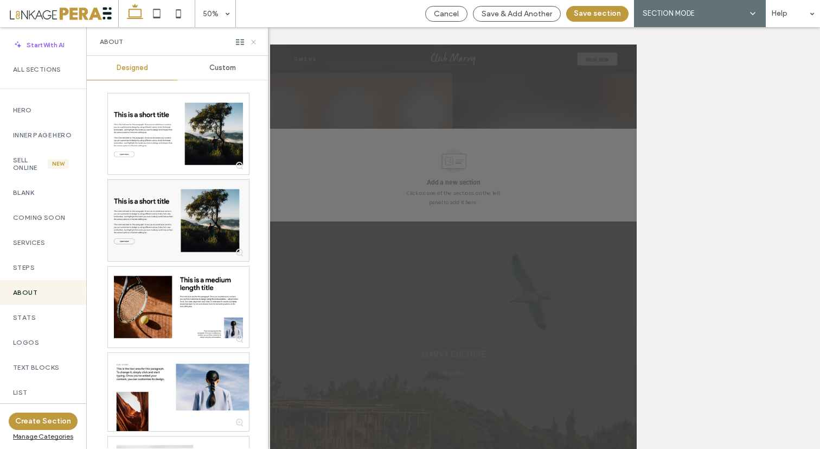
click at [254, 44] on icon at bounding box center [254, 42] width 8 height 8
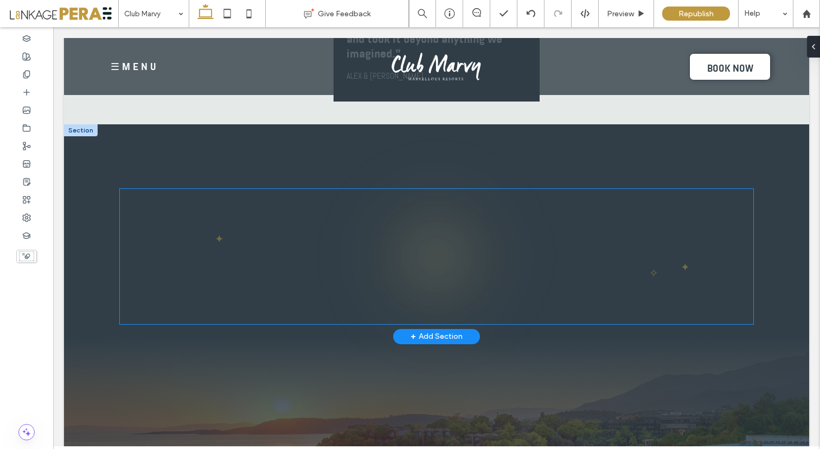
scroll to position [6437, 0]
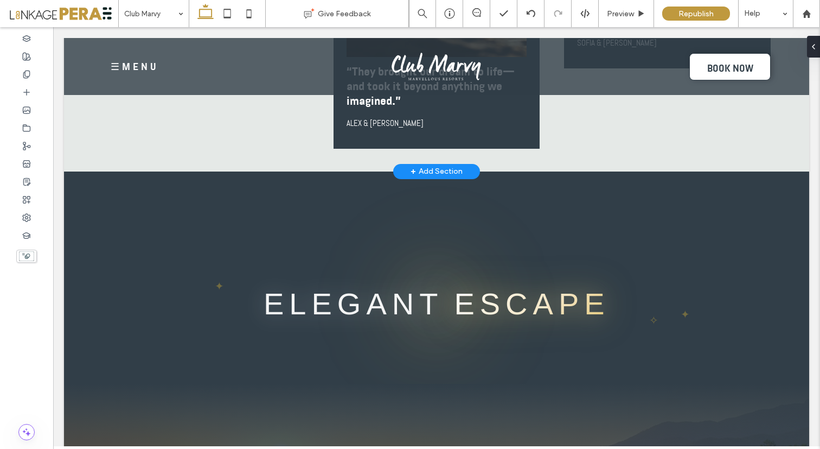
click at [427, 162] on div "+ Add Section" at bounding box center [437, 171] width 52 height 18
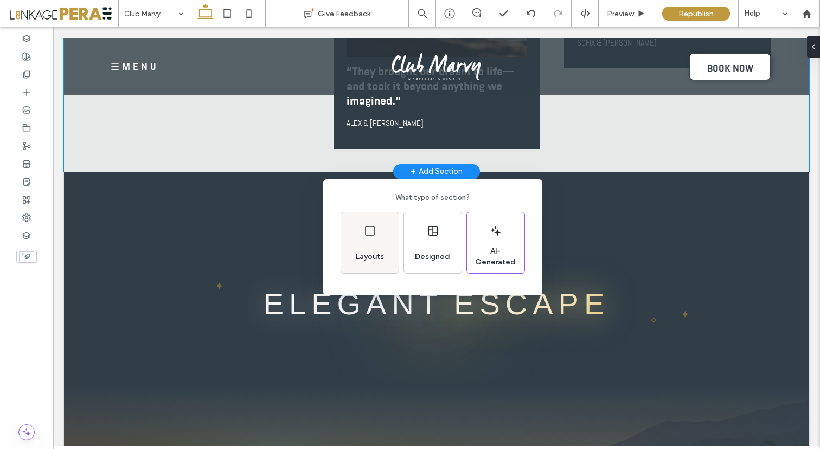
click at [370, 234] on icon at bounding box center [370, 230] width 13 height 13
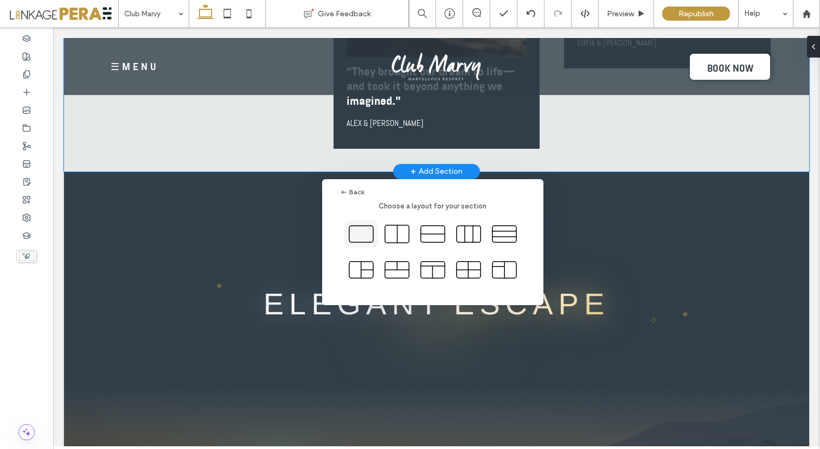
click at [367, 233] on icon at bounding box center [361, 233] width 27 height 27
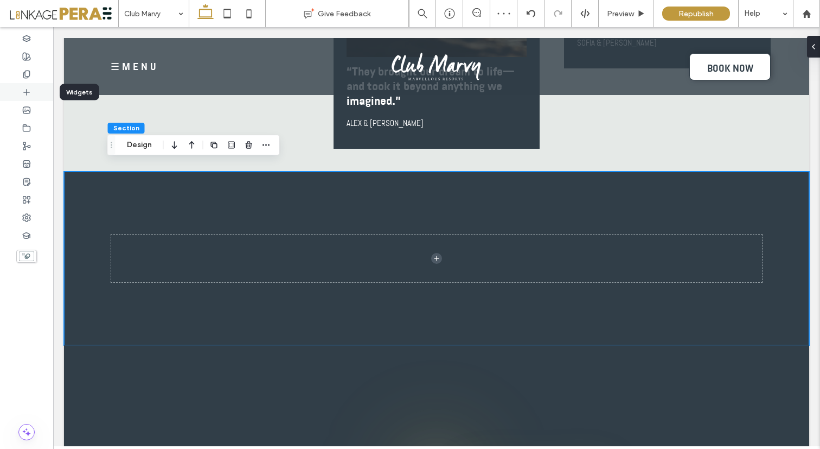
click at [27, 95] on icon at bounding box center [26, 92] width 9 height 9
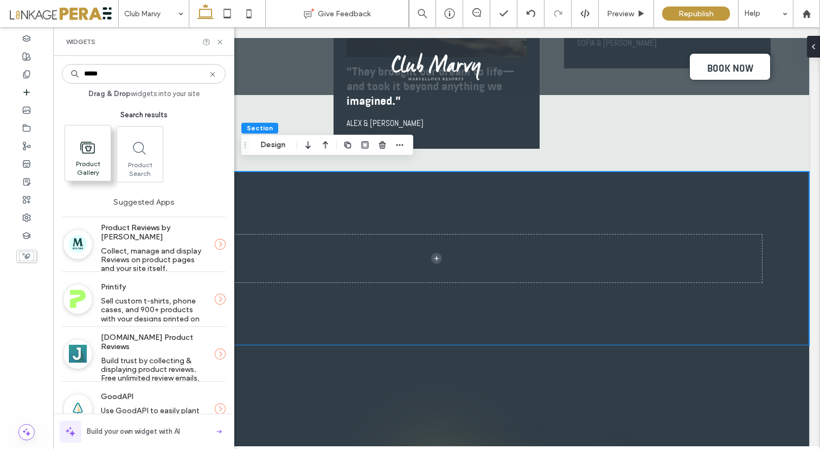
type input "*****"
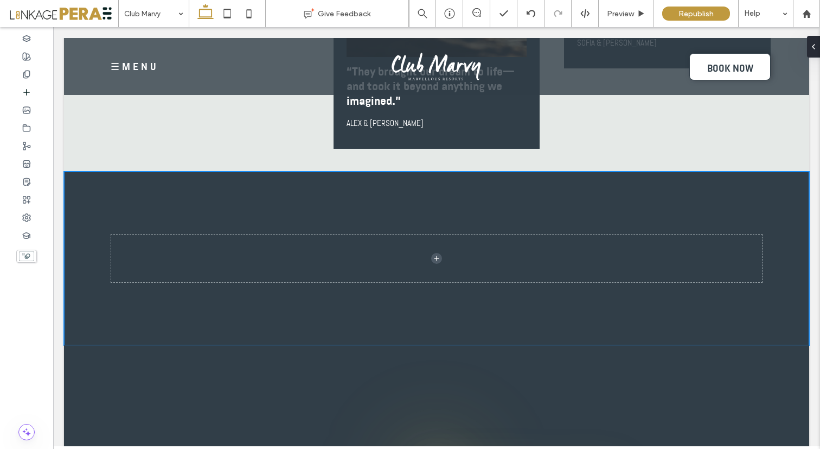
scroll to position [6411, 0]
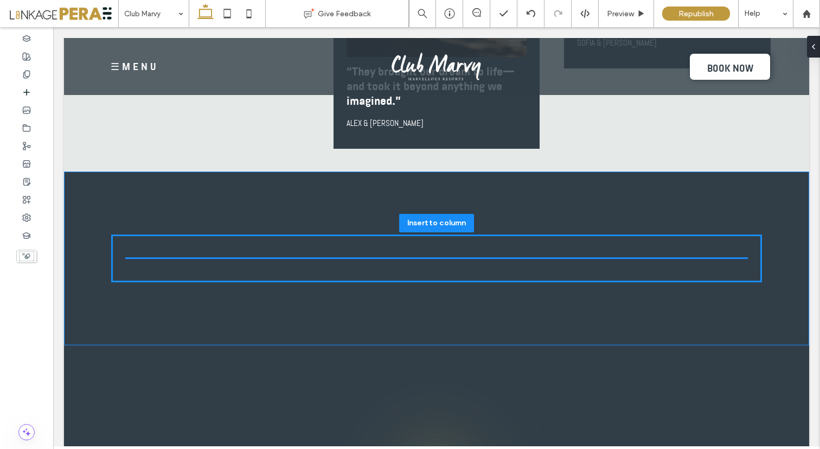
drag, startPoint x: 135, startPoint y: 184, endPoint x: 398, endPoint y: 242, distance: 269.0
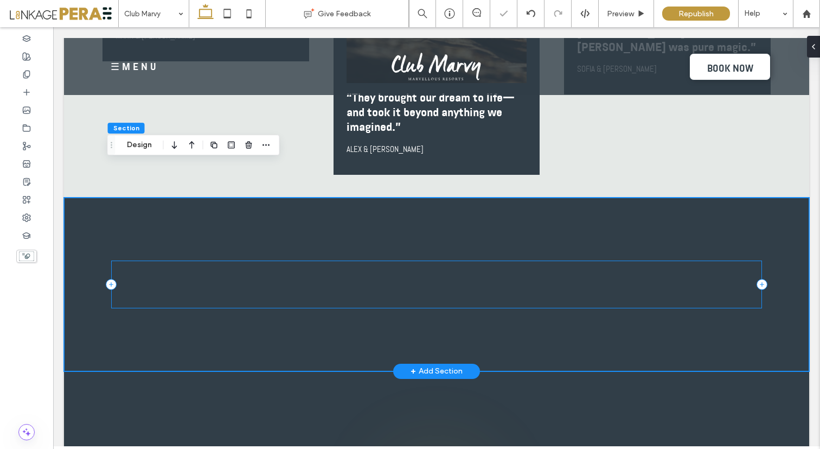
scroll to position [6437, 0]
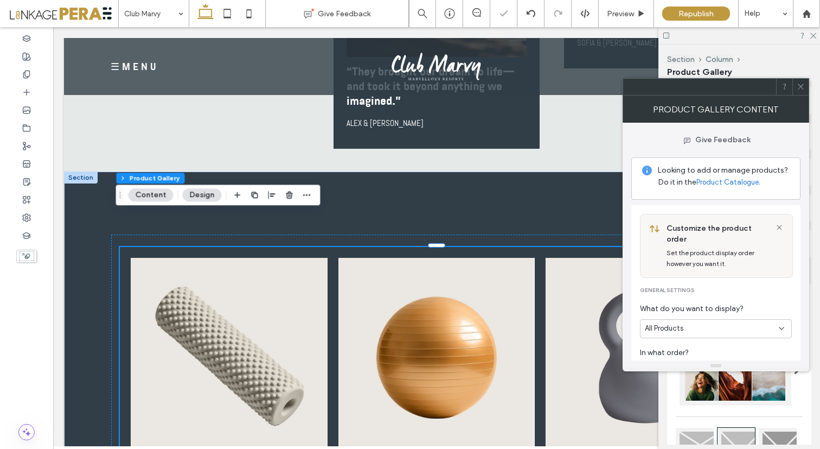
click at [802, 86] on icon at bounding box center [801, 86] width 8 height 8
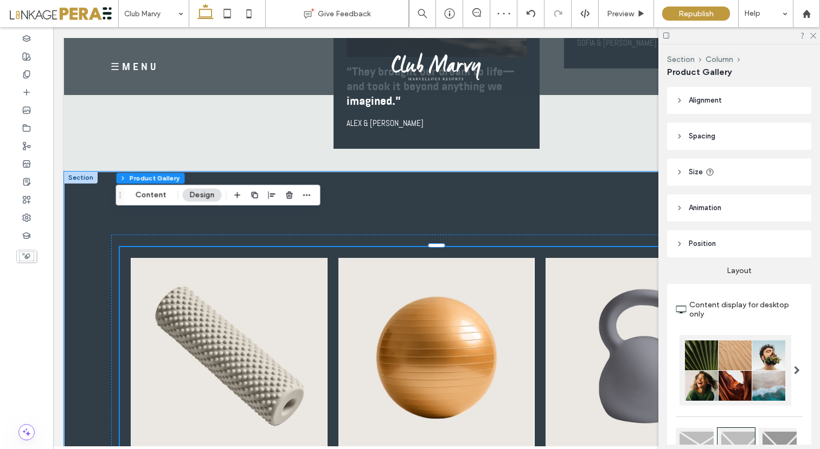
click at [86, 171] on div at bounding box center [81, 177] width 34 height 12
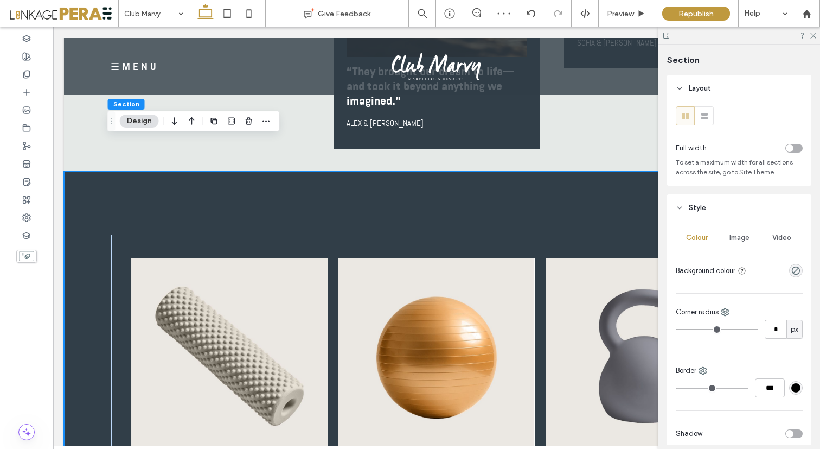
click at [138, 123] on button "Design" at bounding box center [139, 120] width 39 height 13
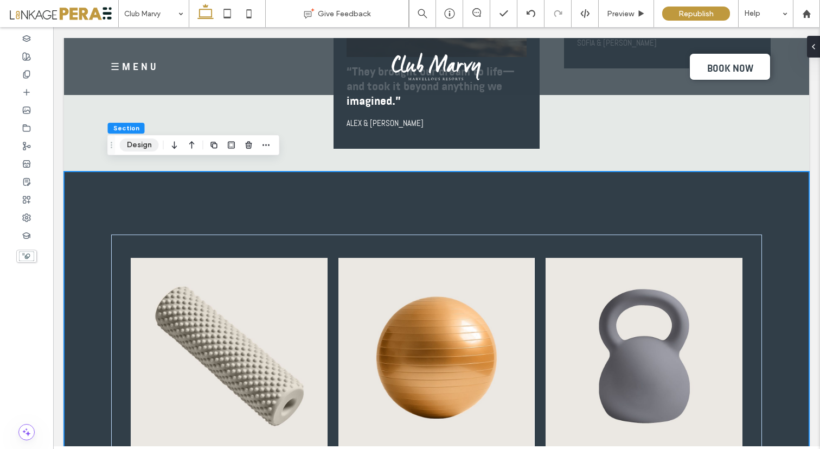
click at [147, 142] on button "Design" at bounding box center [139, 144] width 39 height 13
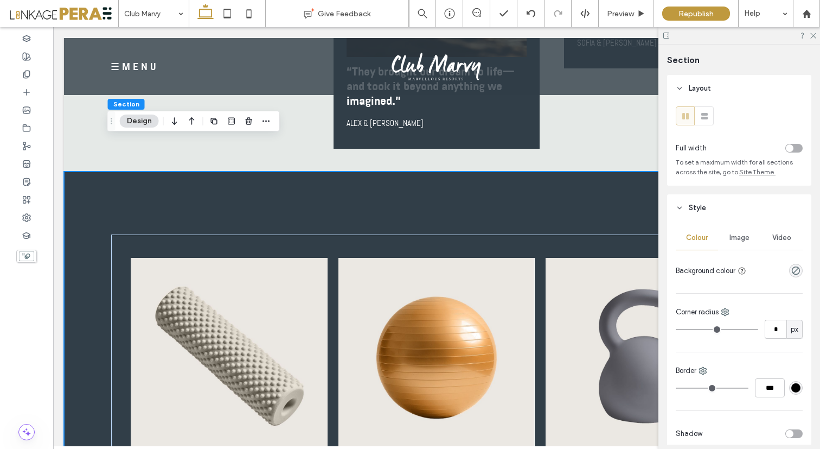
click at [786, 148] on div "toggle" at bounding box center [790, 148] width 8 height 8
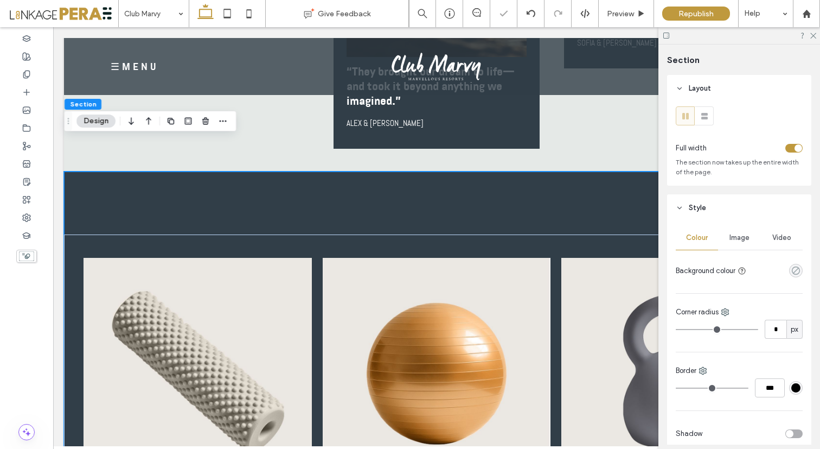
click at [792, 272] on use "rgba(0, 0, 0, 0)" at bounding box center [796, 270] width 8 height 8
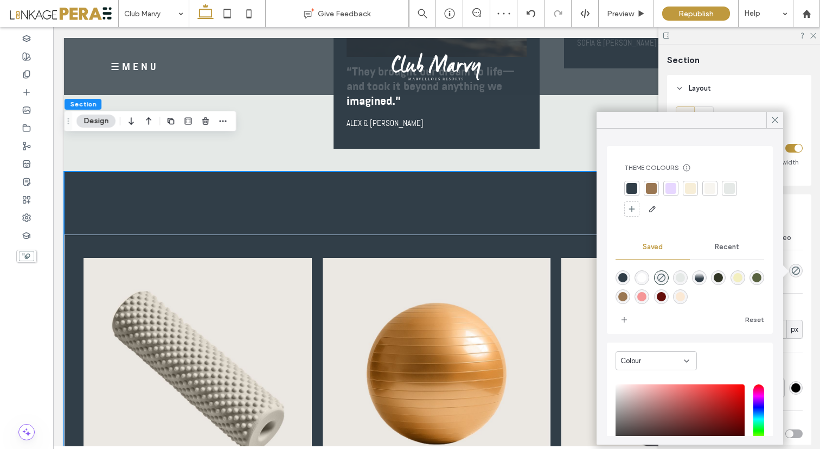
click at [731, 190] on div at bounding box center [729, 188] width 11 height 11
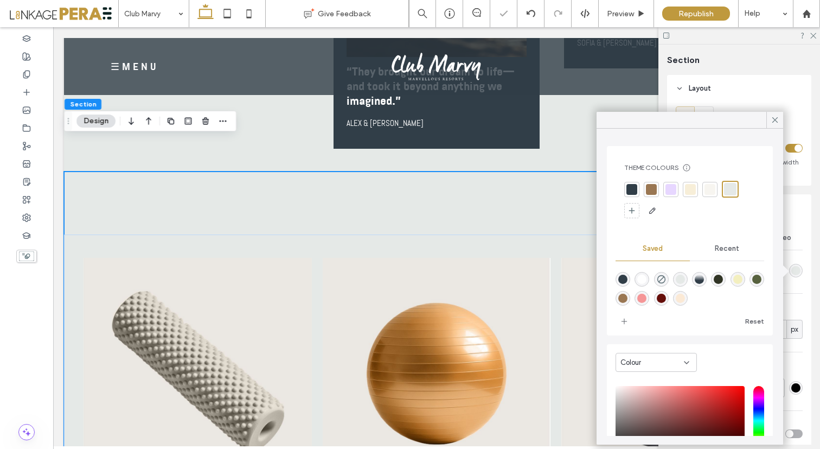
click at [711, 188] on div at bounding box center [710, 189] width 11 height 11
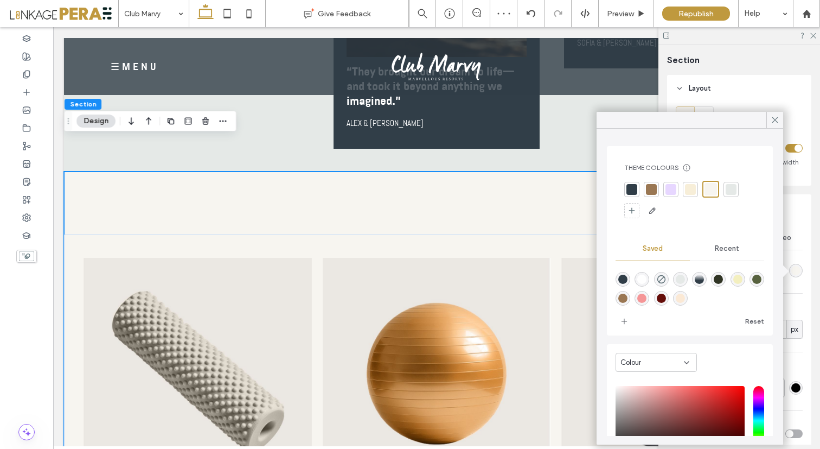
click at [623, 279] on div "rgba(49,62,72,1)" at bounding box center [623, 279] width 9 height 9
type input "*******"
type input "***"
type input "****"
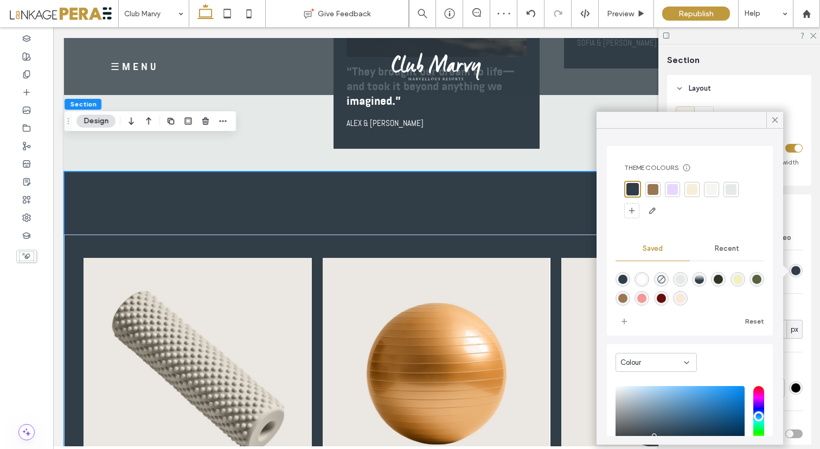
click at [685, 297] on div "rgba(251,233,213,1)" at bounding box center [680, 298] width 9 height 9
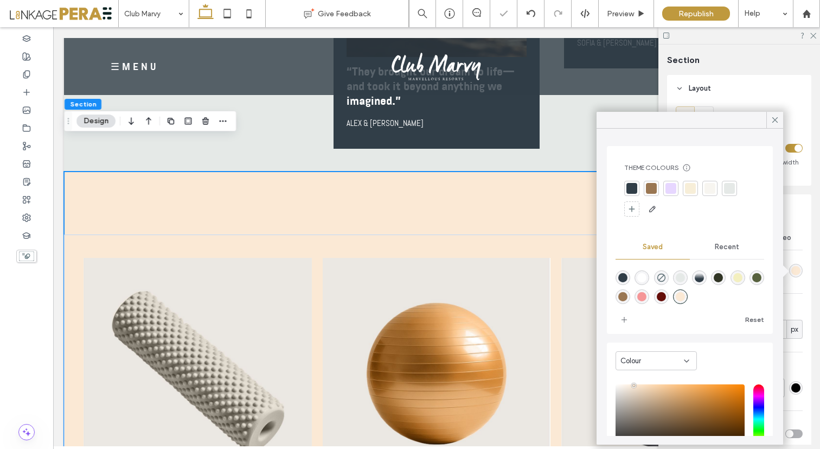
click at [672, 190] on div at bounding box center [671, 188] width 11 height 11
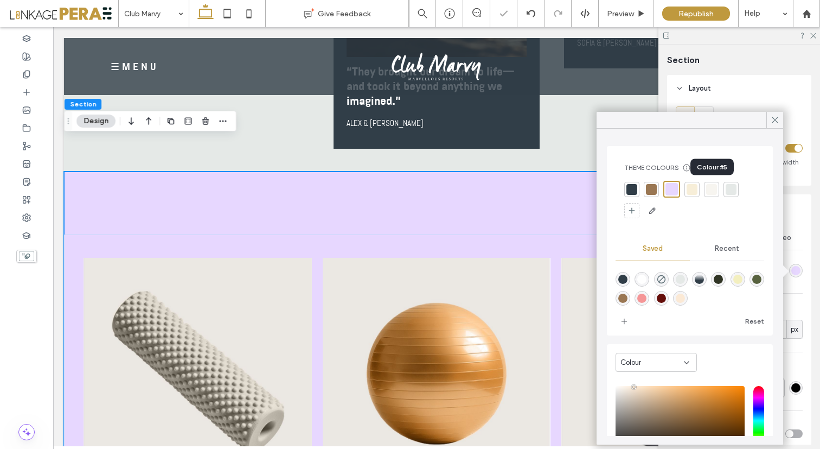
click at [730, 188] on div at bounding box center [731, 189] width 11 height 11
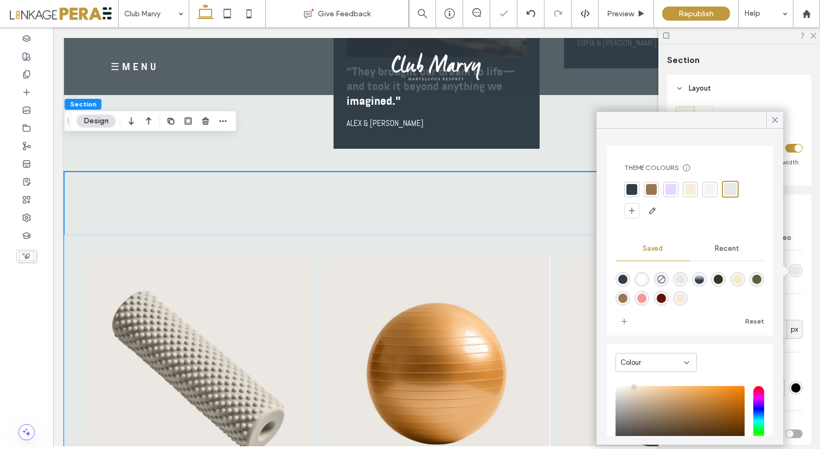
click at [709, 188] on div at bounding box center [710, 189] width 11 height 11
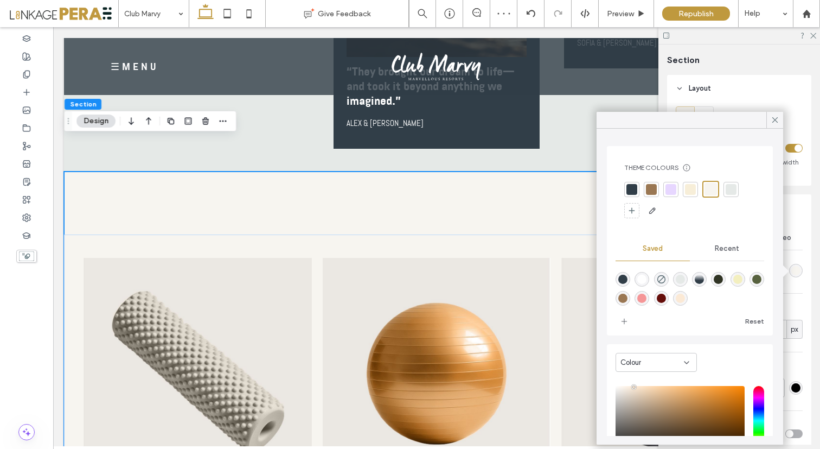
click at [642, 281] on div "rgba(255,255,255,1)" at bounding box center [642, 279] width 9 height 9
type input "*******"
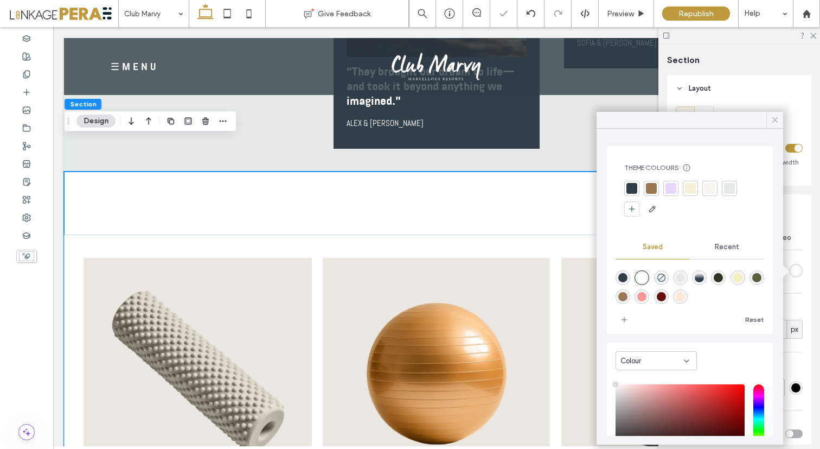
click at [776, 119] on use at bounding box center [775, 119] width 5 height 5
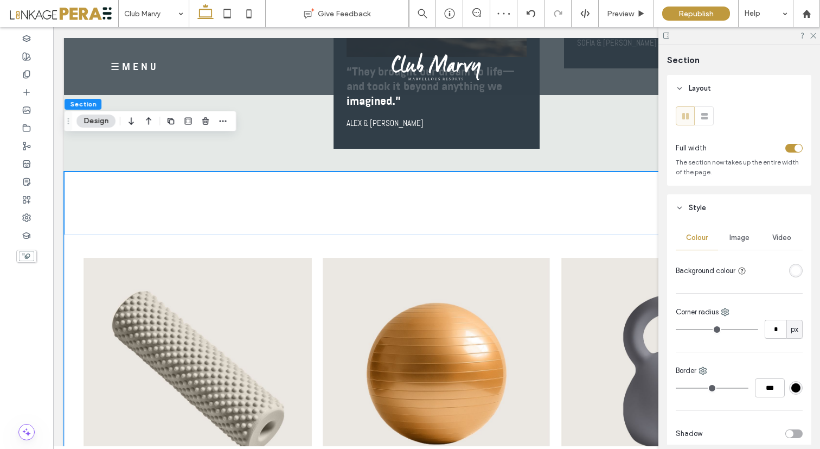
click at [818, 39] on div at bounding box center [740, 35] width 162 height 17
click at [814, 36] on icon at bounding box center [813, 34] width 7 height 7
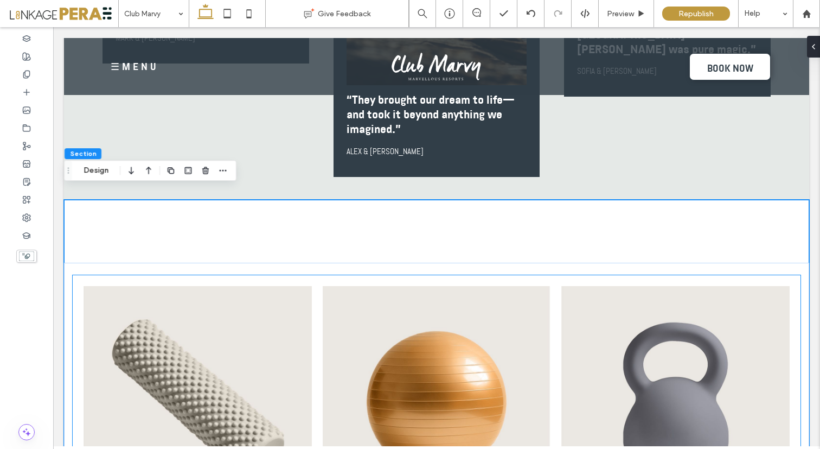
scroll to position [6411, 0]
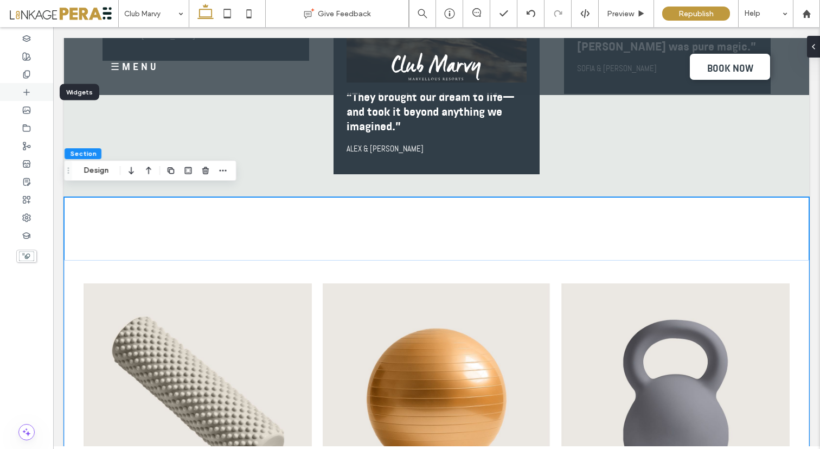
click at [29, 95] on icon at bounding box center [26, 92] width 9 height 9
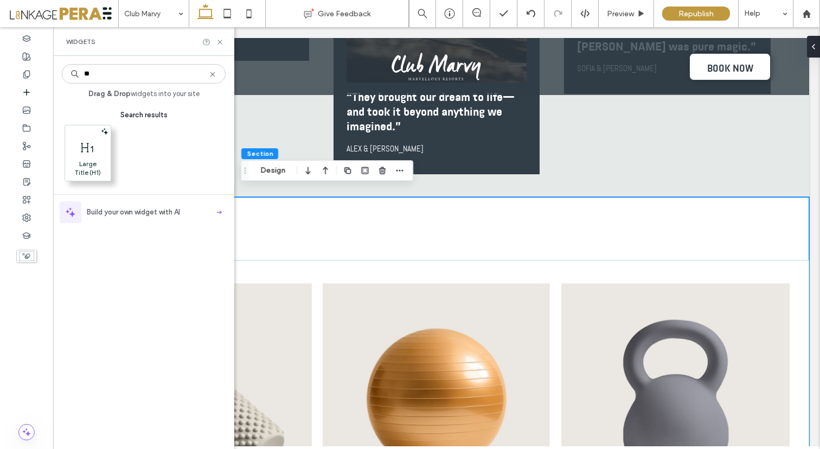
type input "**"
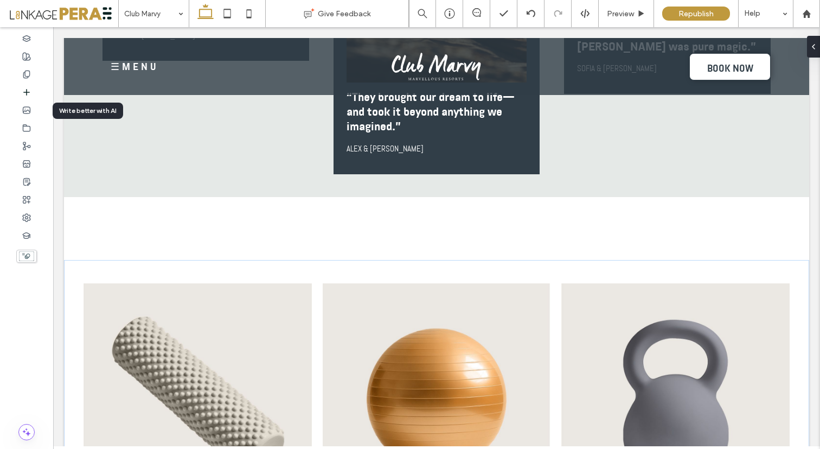
drag, startPoint x: 150, startPoint y: 182, endPoint x: 395, endPoint y: 243, distance: 252.6
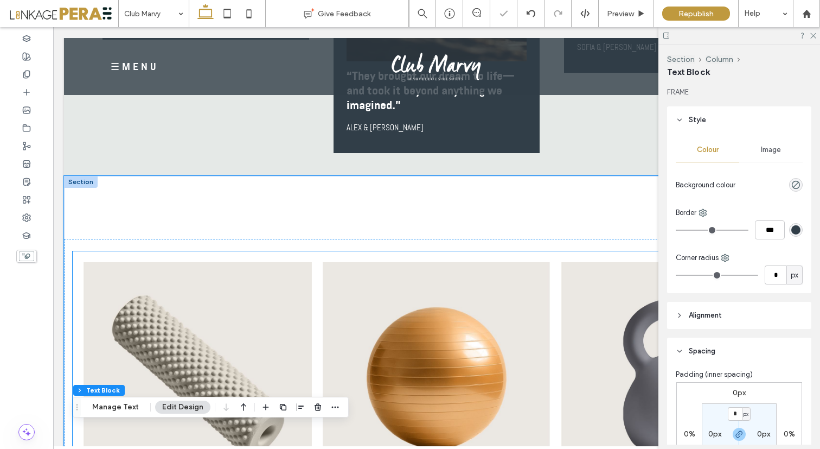
scroll to position [6908, 0]
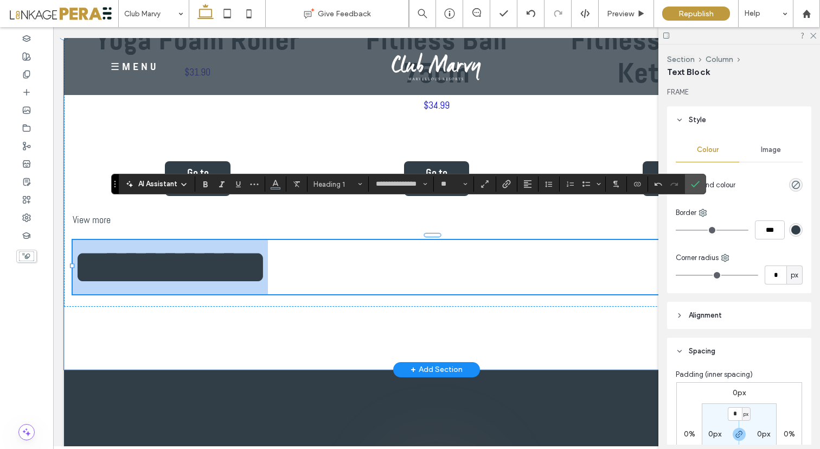
drag, startPoint x: 306, startPoint y: 234, endPoint x: 75, endPoint y: 223, distance: 230.9
click at [75, 240] on h1 "**********" at bounding box center [437, 267] width 728 height 54
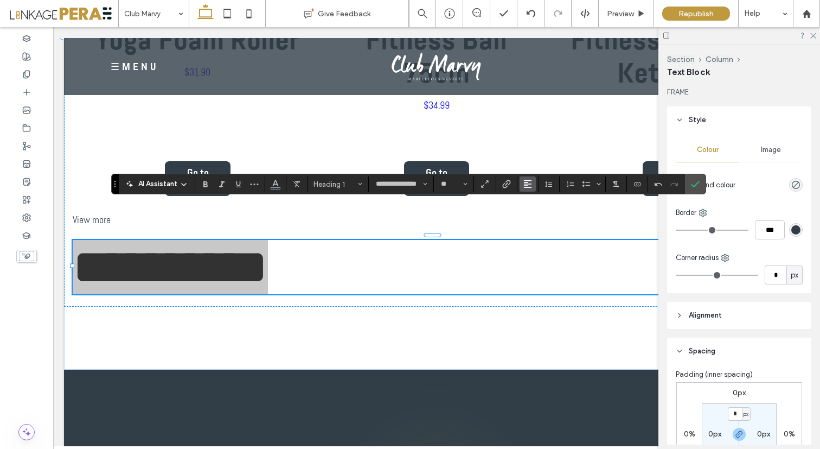
click at [527, 184] on icon "Alignment" at bounding box center [528, 184] width 9 height 9
click at [536, 217] on icon "ui.textEditor.alignment.center" at bounding box center [536, 217] width 9 height 9
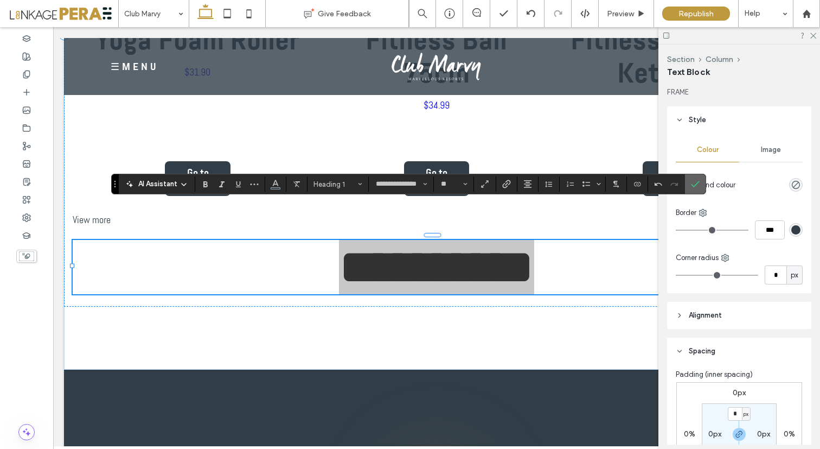
click at [695, 186] on use "Confirm" at bounding box center [695, 184] width 9 height 7
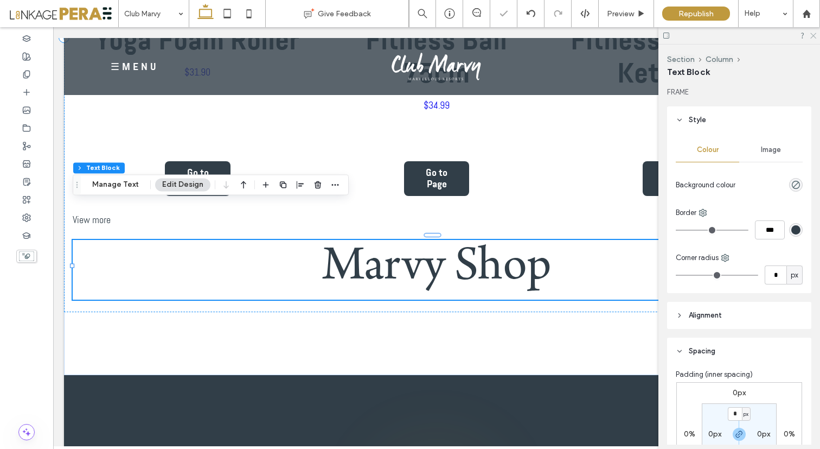
drag, startPoint x: 813, startPoint y: 36, endPoint x: 731, endPoint y: 15, distance: 84.5
click at [813, 36] on use at bounding box center [814, 36] width 6 height 6
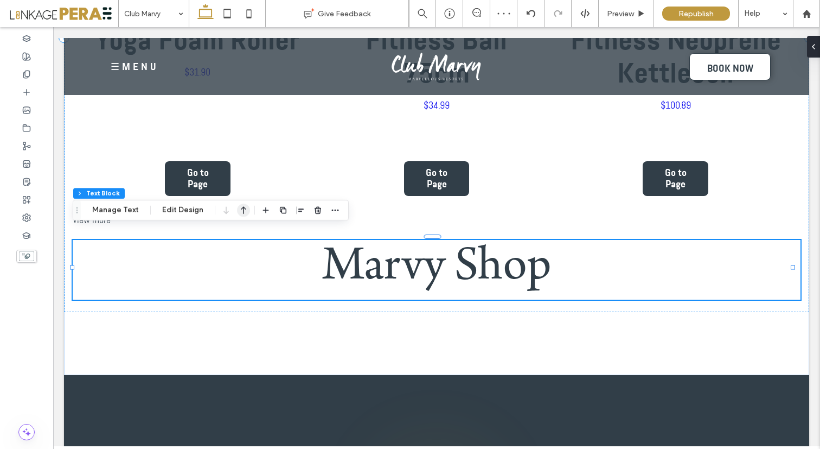
click at [241, 211] on use "button" at bounding box center [243, 210] width 5 height 8
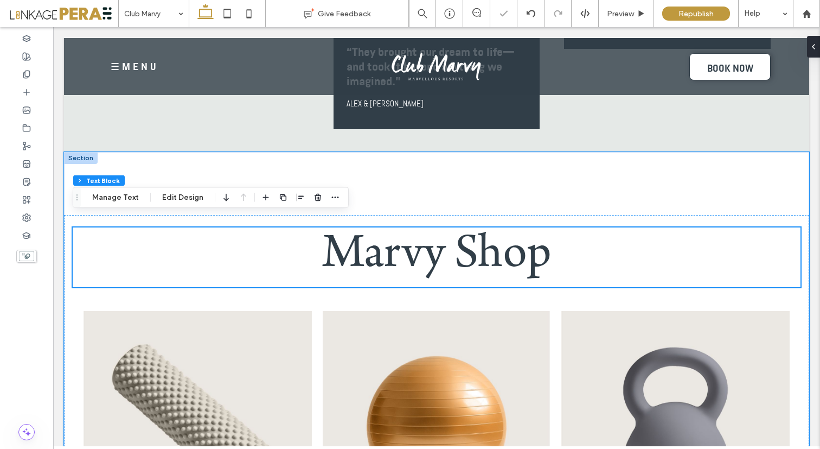
scroll to position [6441, 0]
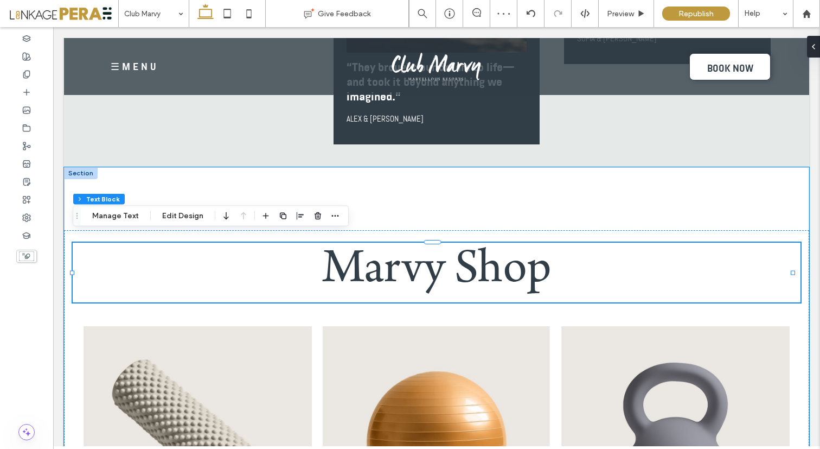
click at [529, 267] on span "Marvy Shop" at bounding box center [437, 272] width 230 height 50
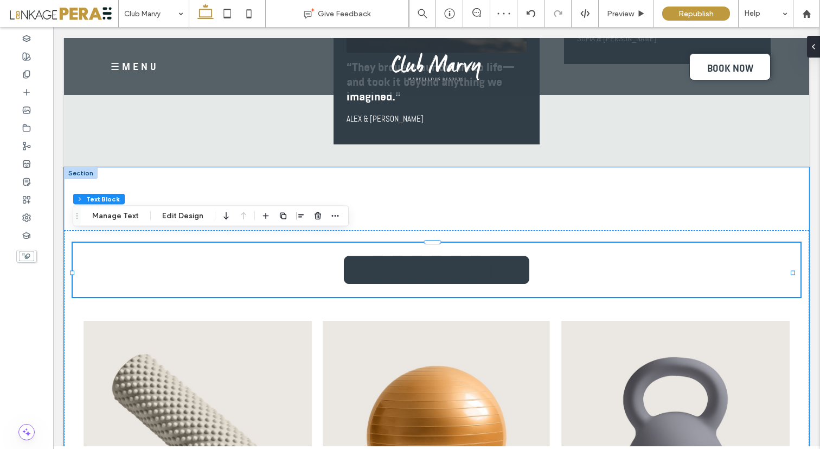
click at [529, 267] on span "**********" at bounding box center [436, 269] width 195 height 49
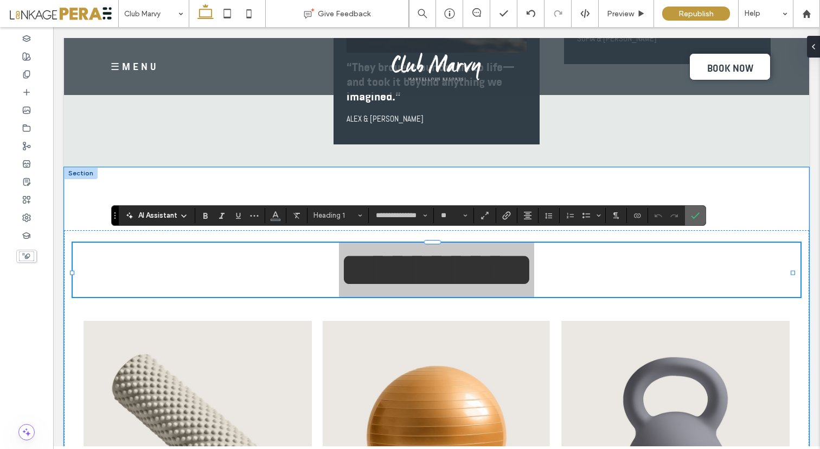
click at [698, 213] on use "Confirm" at bounding box center [695, 215] width 9 height 7
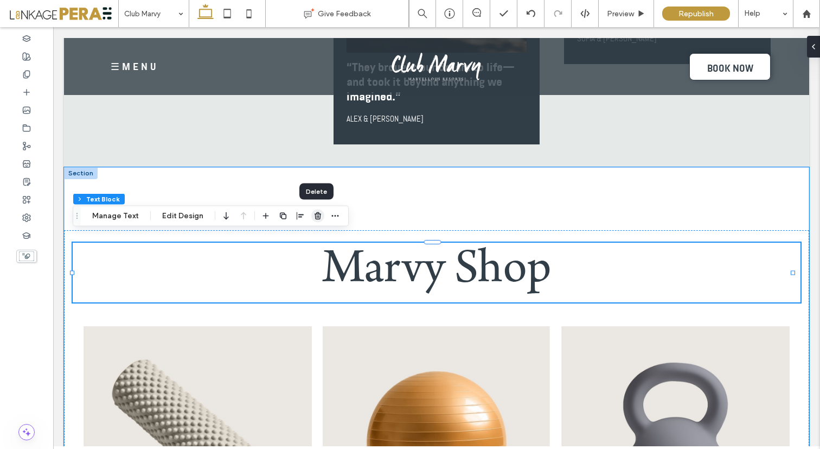
click at [315, 217] on use "button" at bounding box center [318, 215] width 7 height 7
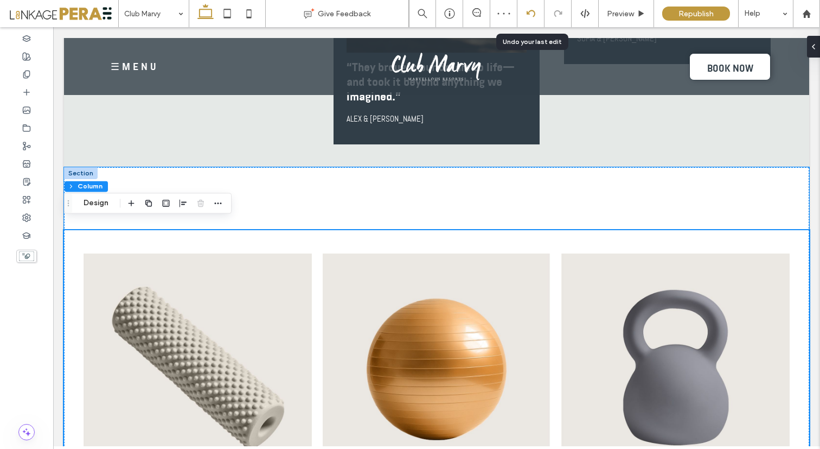
click at [531, 12] on icon at bounding box center [531, 13] width 9 height 9
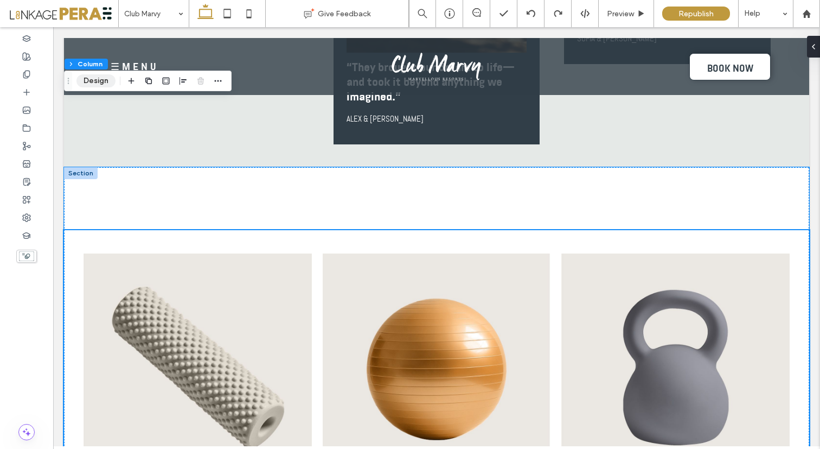
click at [91, 84] on button "Design" at bounding box center [96, 80] width 39 height 13
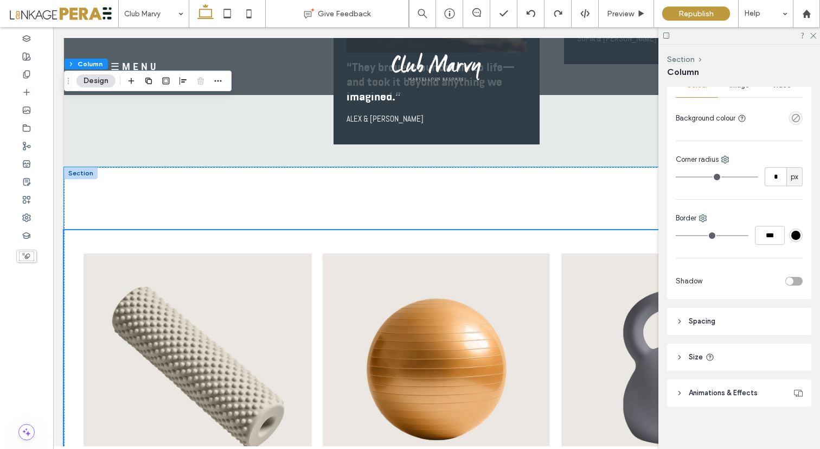
scroll to position [232, 0]
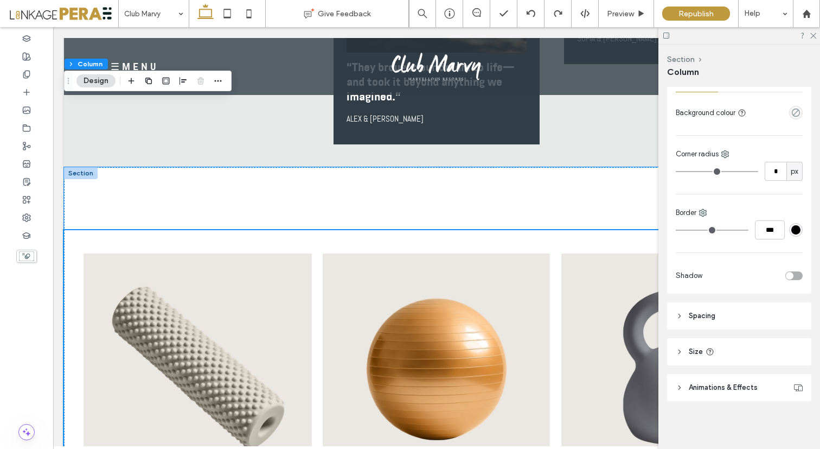
click at [683, 350] on icon at bounding box center [680, 352] width 8 height 8
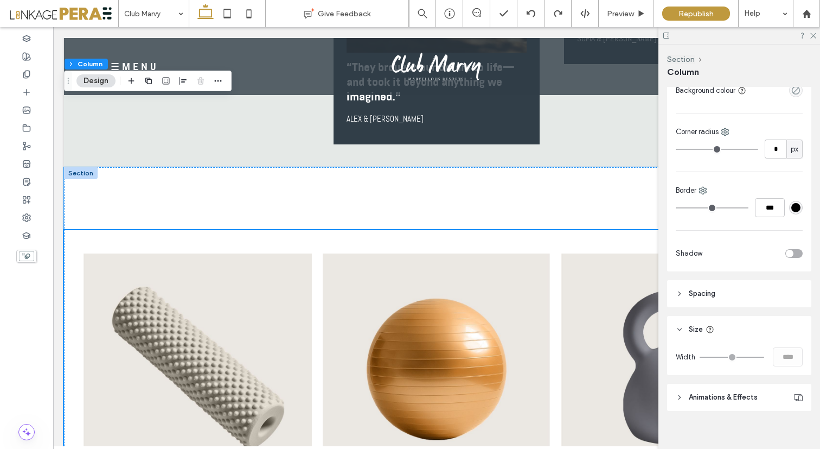
scroll to position [264, 0]
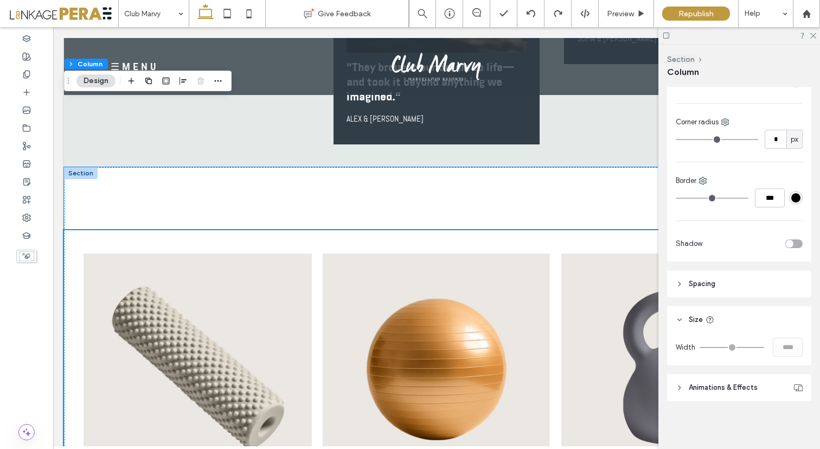
click at [673, 275] on header "Spacing" at bounding box center [739, 283] width 144 height 27
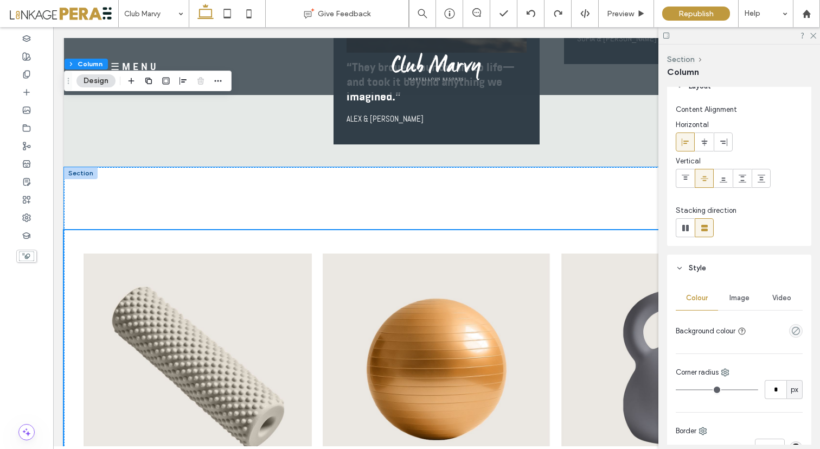
scroll to position [0, 0]
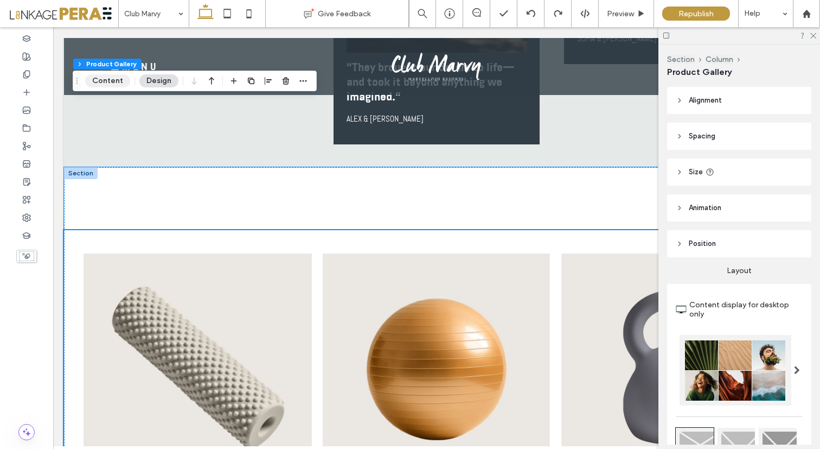
click at [117, 82] on button "Content" at bounding box center [107, 80] width 45 height 13
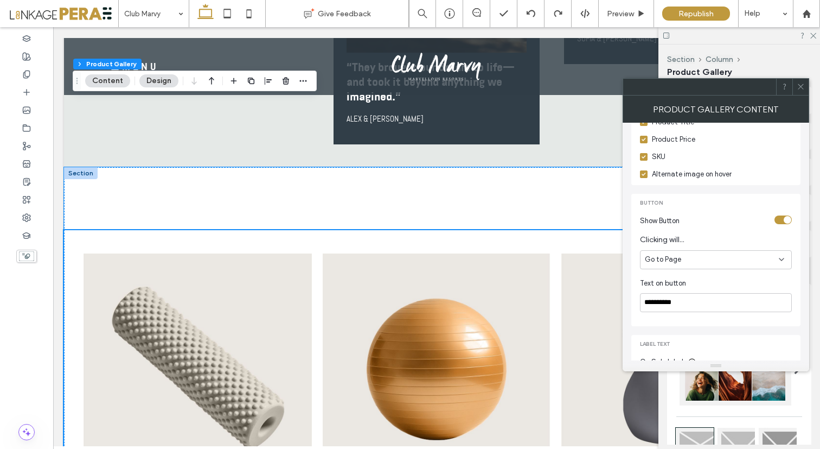
scroll to position [380, 0]
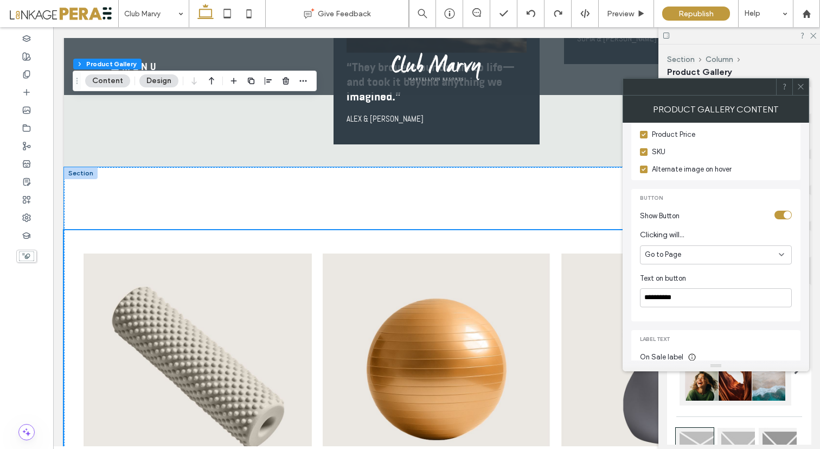
click at [728, 249] on div "Go to Page" at bounding box center [712, 254] width 134 height 11
click at [722, 229] on span "Clicking will..." at bounding box center [716, 235] width 152 height 12
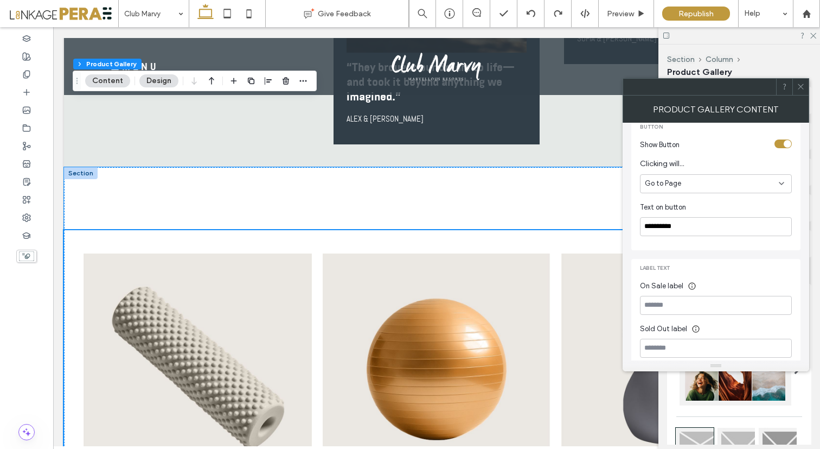
scroll to position [452, 0]
click at [801, 87] on icon at bounding box center [801, 86] width 8 height 8
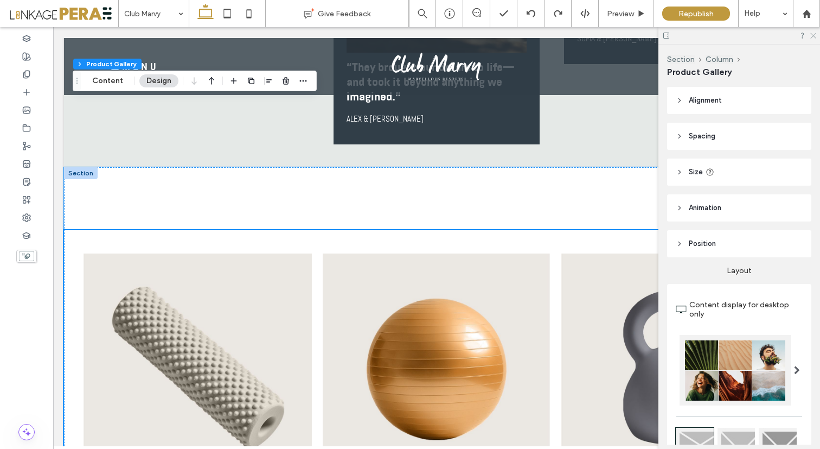
click at [814, 38] on icon at bounding box center [813, 34] width 7 height 7
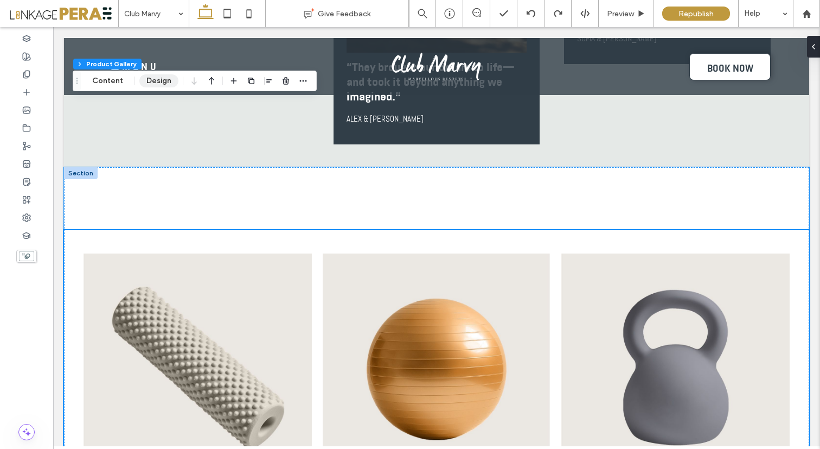
click at [154, 86] on button "Design" at bounding box center [158, 80] width 39 height 13
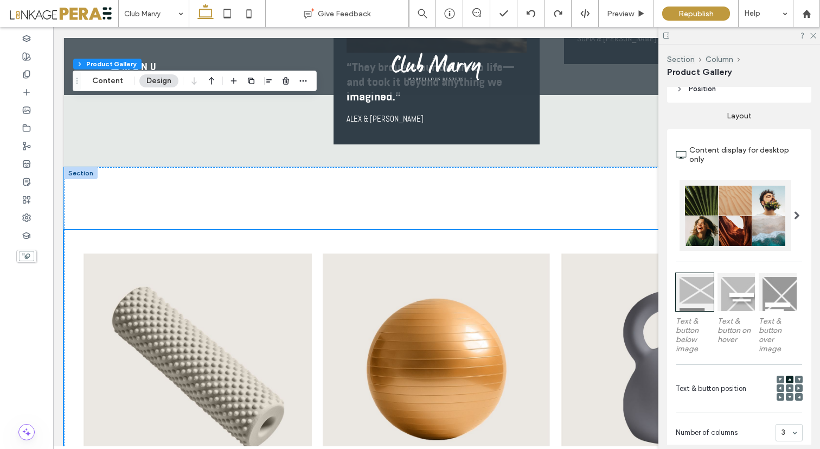
scroll to position [171, 0]
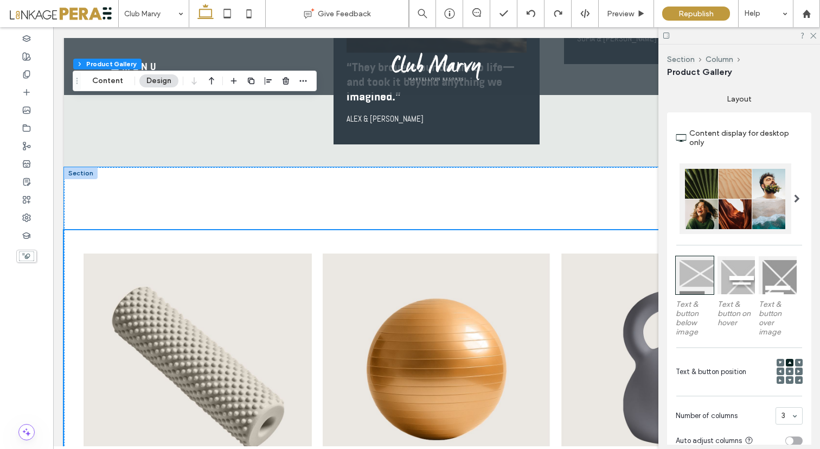
click at [794, 192] on span at bounding box center [797, 198] width 6 height 54
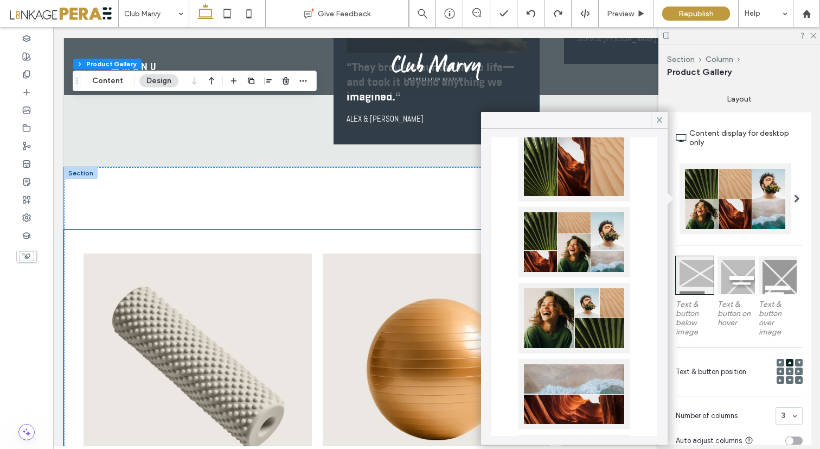
scroll to position [195, 0]
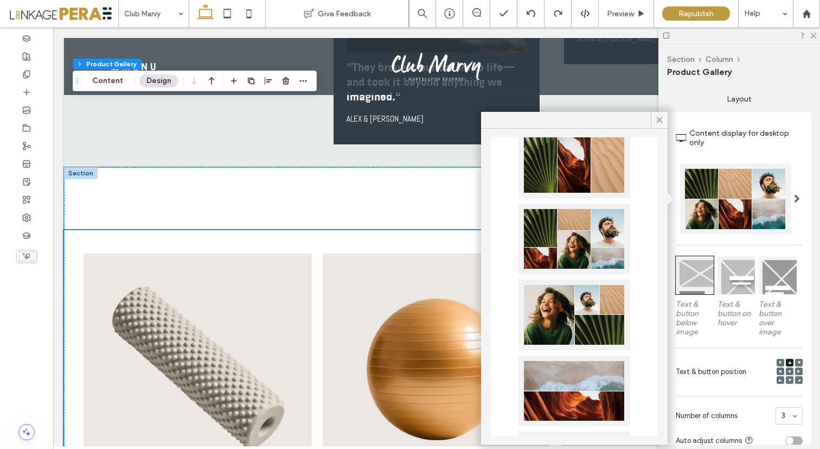
click at [566, 315] on div at bounding box center [575, 314] width 112 height 71
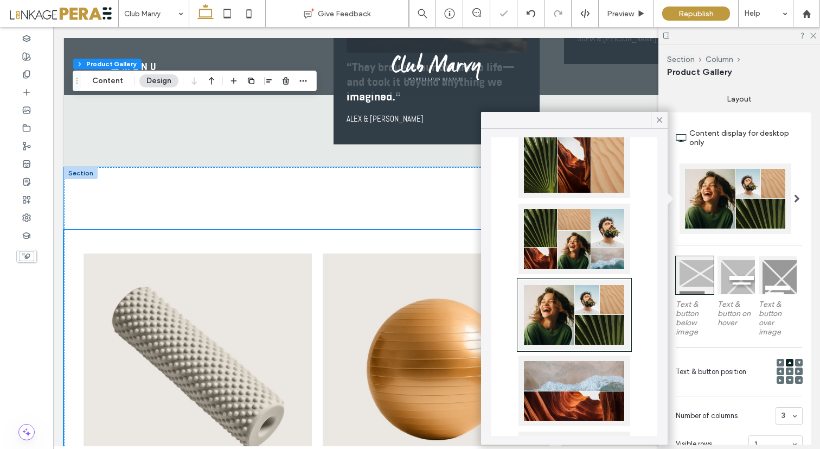
click at [555, 229] on div at bounding box center [575, 238] width 112 height 71
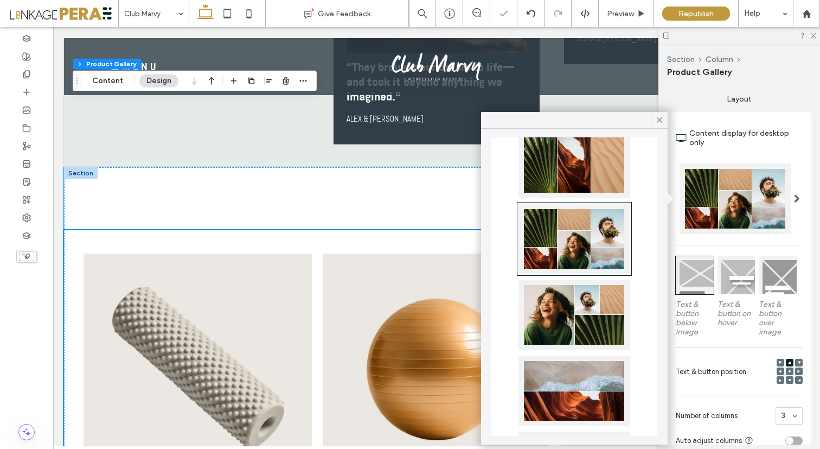
click at [558, 180] on div at bounding box center [575, 163] width 112 height 71
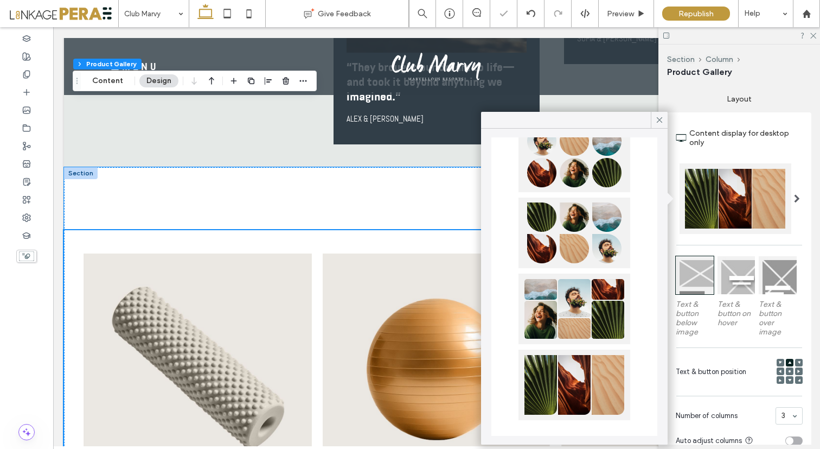
scroll to position [508, 0]
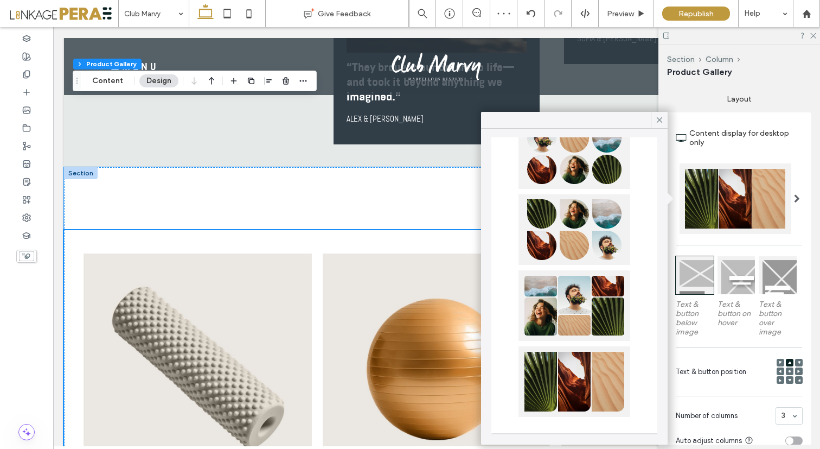
click at [551, 164] on div at bounding box center [575, 153] width 112 height 71
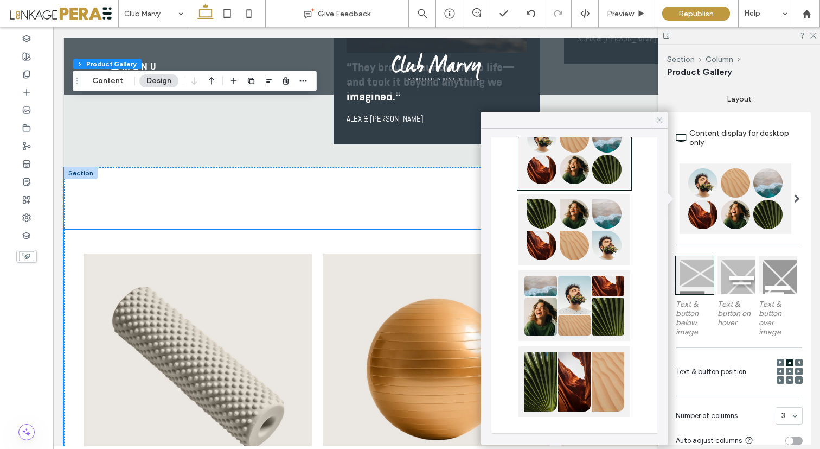
click at [661, 117] on icon at bounding box center [660, 120] width 10 height 10
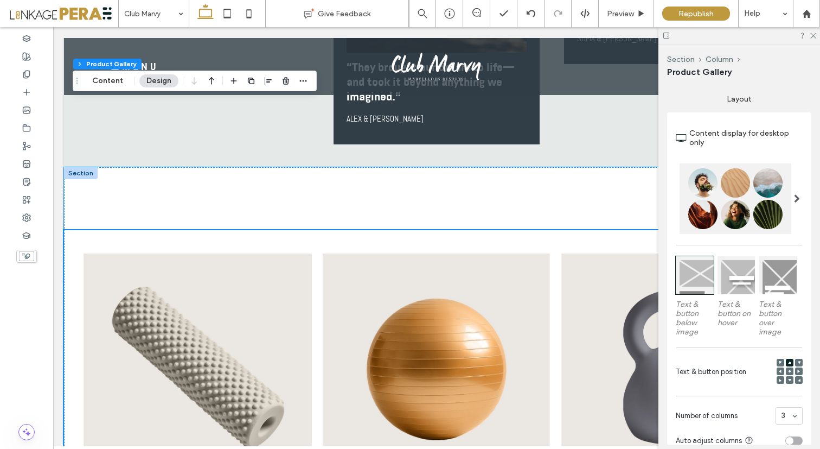
click at [814, 39] on div at bounding box center [740, 35] width 162 height 17
click at [813, 36] on icon at bounding box center [813, 34] width 7 height 7
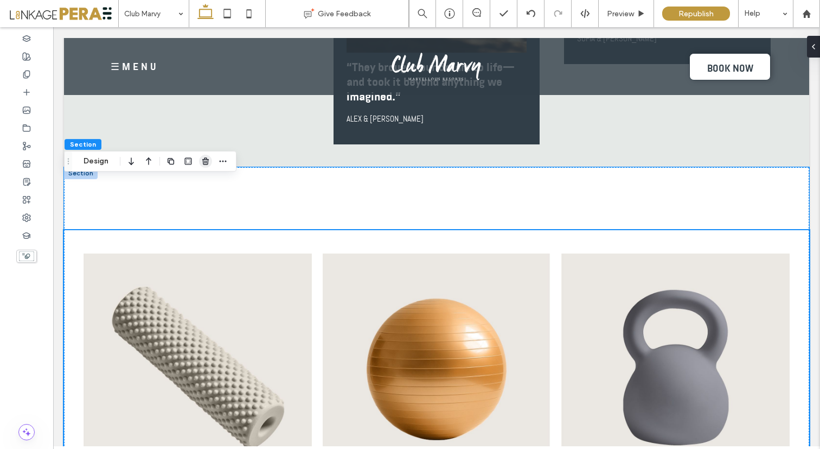
click at [206, 163] on use "button" at bounding box center [205, 160] width 7 height 7
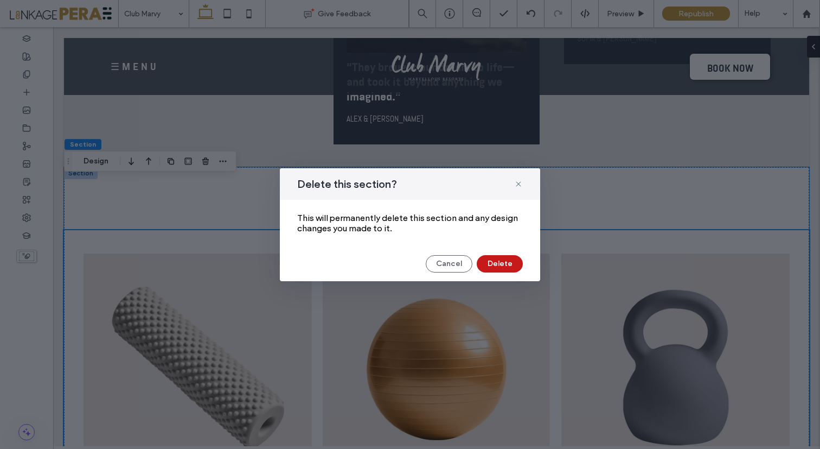
click at [502, 269] on button "Delete" at bounding box center [500, 263] width 46 height 17
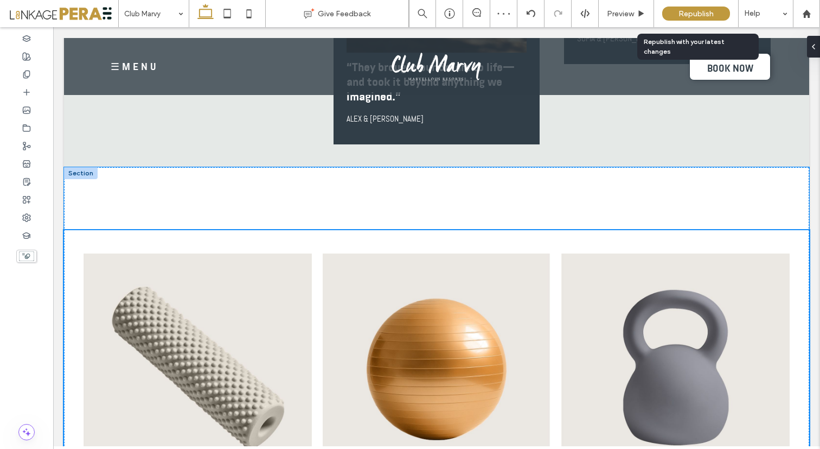
click at [688, 5] on div "Republish" at bounding box center [697, 13] width 68 height 27
click at [676, 13] on div "Republish" at bounding box center [697, 14] width 68 height 14
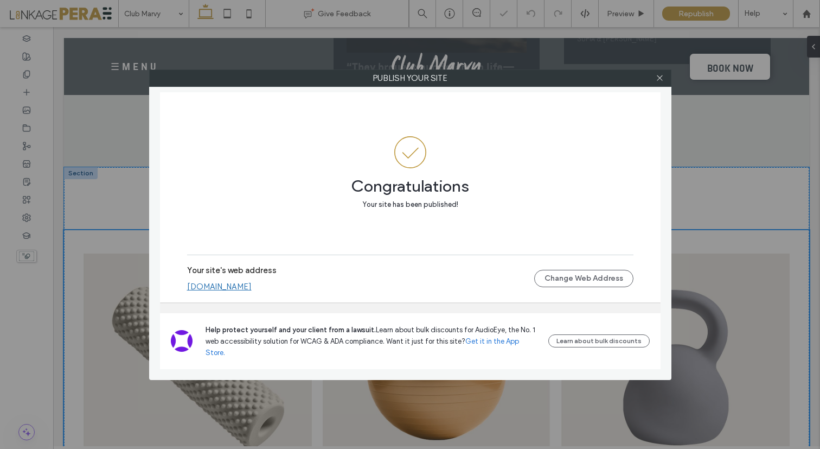
click at [236, 291] on link "[DOMAIN_NAME]" at bounding box center [219, 287] width 65 height 10
click at [660, 77] on icon at bounding box center [660, 78] width 8 height 8
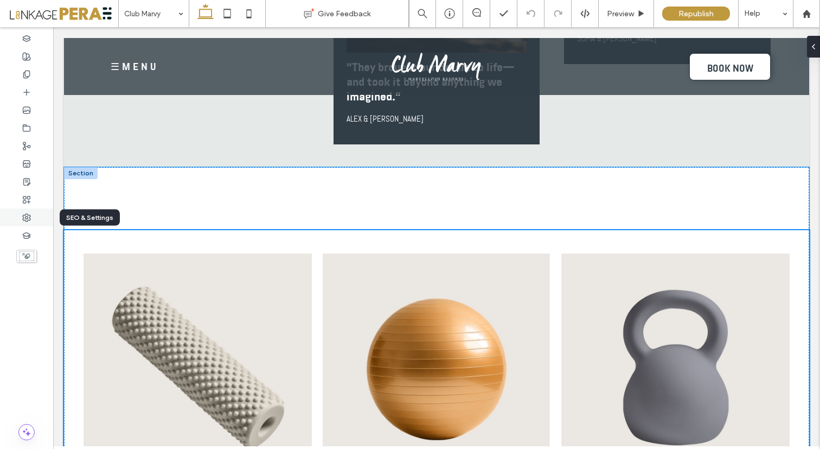
click at [25, 219] on icon at bounding box center [26, 217] width 9 height 9
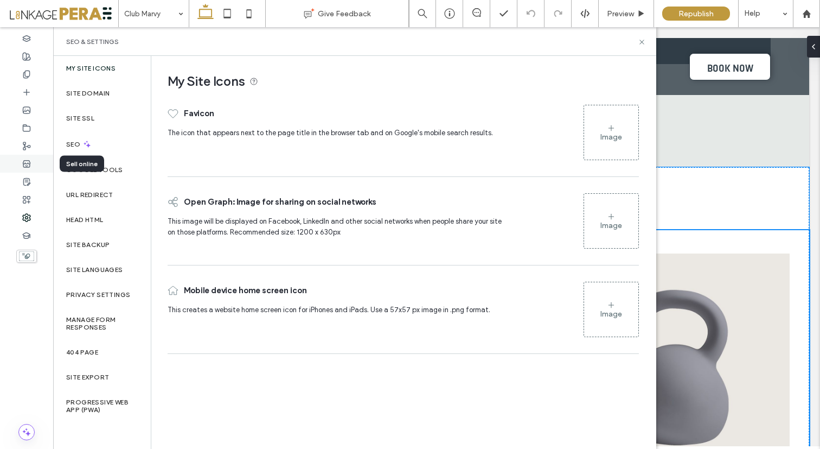
click at [26, 162] on icon at bounding box center [26, 164] width 9 height 9
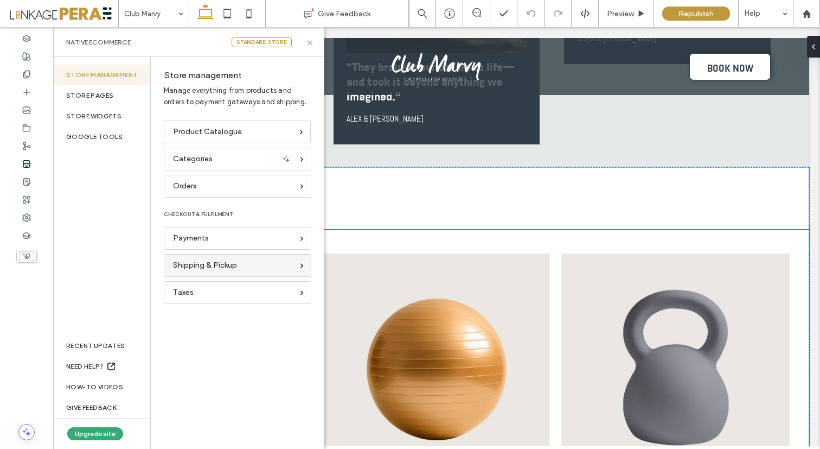
click at [203, 263] on span "Shipping & Pickup" at bounding box center [205, 265] width 64 height 12
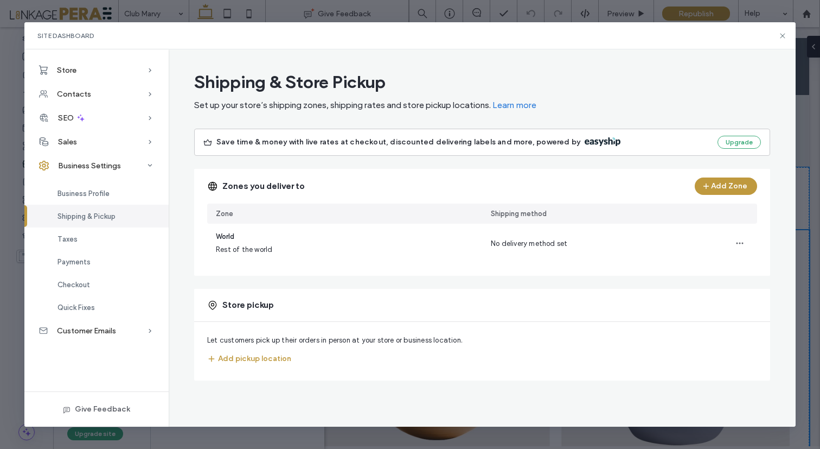
click at [709, 177] on div "Zones you deliver to Add Zone" at bounding box center [482, 186] width 576 height 35
click at [709, 186] on use "button" at bounding box center [706, 185] width 5 height 5
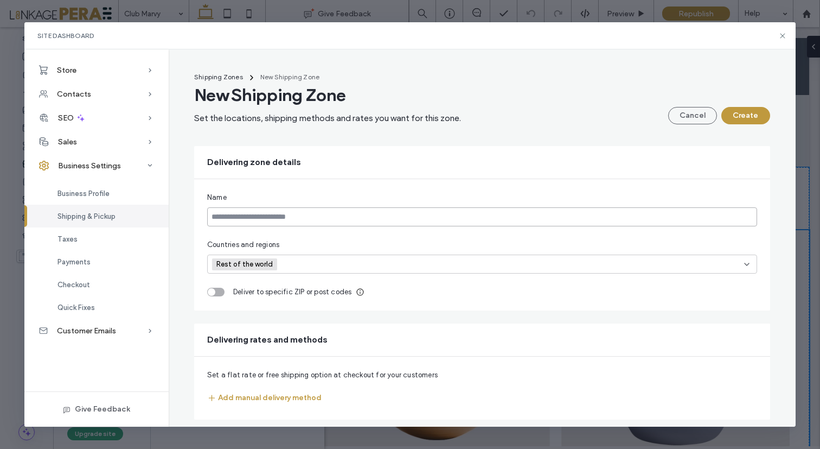
click at [299, 217] on input at bounding box center [482, 216] width 550 height 19
type input "*"
click at [744, 264] on icon at bounding box center [747, 264] width 9 height 9
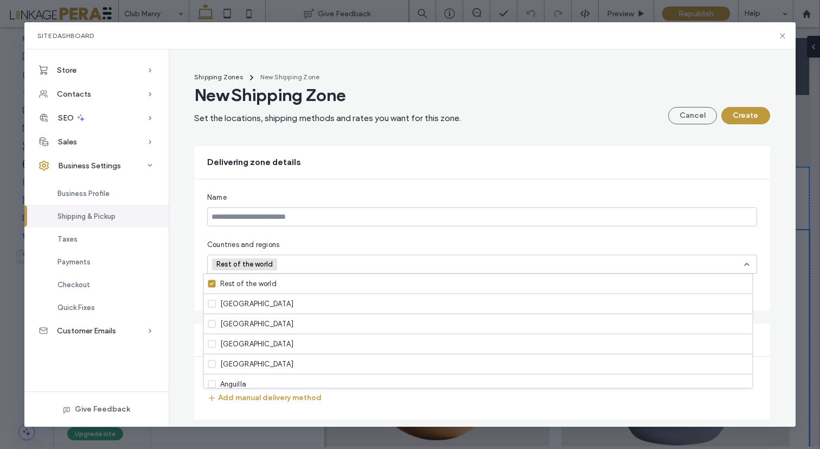
click at [213, 282] on icon at bounding box center [212, 283] width 4 height 3
click at [211, 284] on icon at bounding box center [212, 283] width 4 height 3
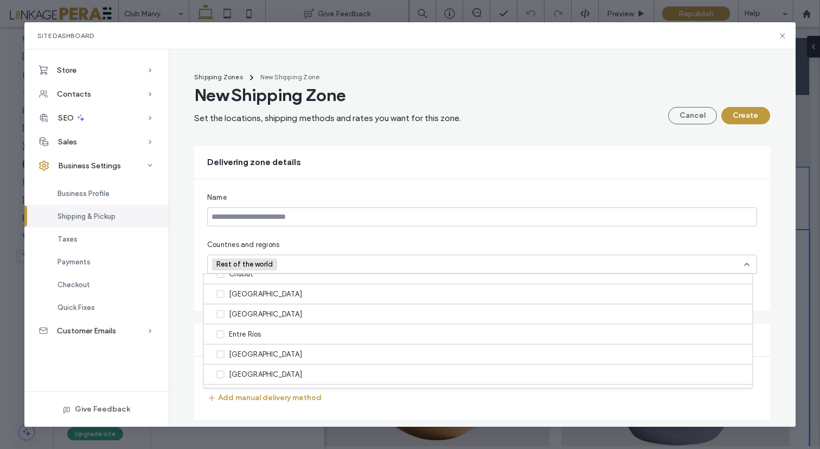
scroll to position [321, 0]
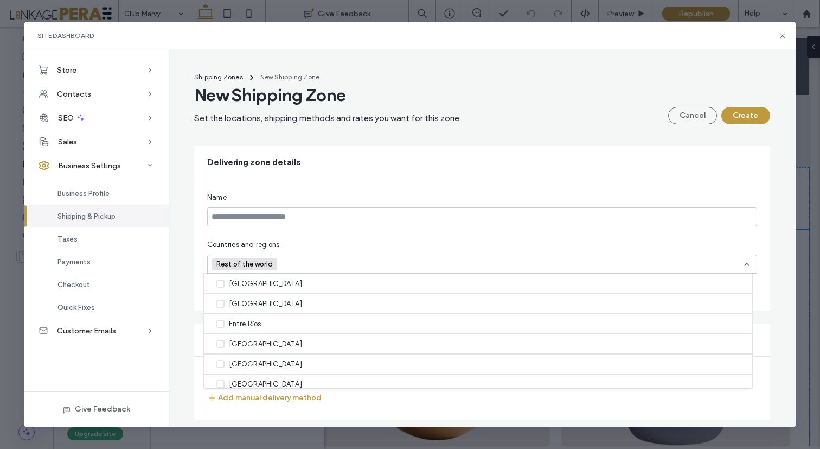
click at [362, 155] on div "Delivering zone details" at bounding box center [482, 162] width 576 height 33
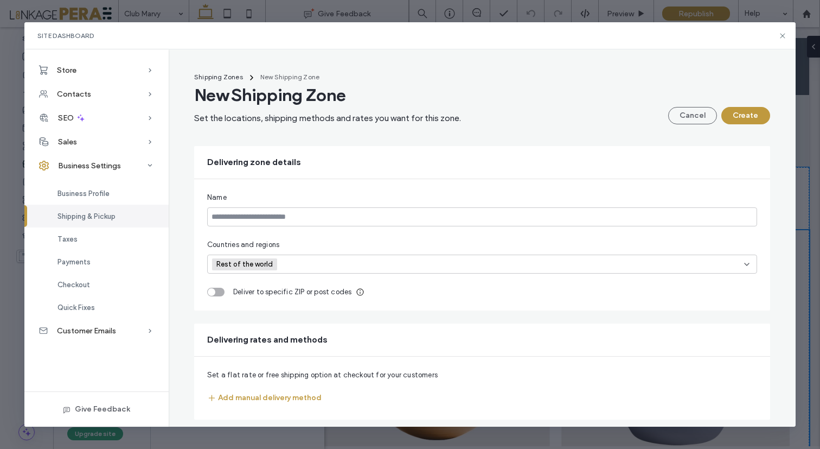
scroll to position [10, 0]
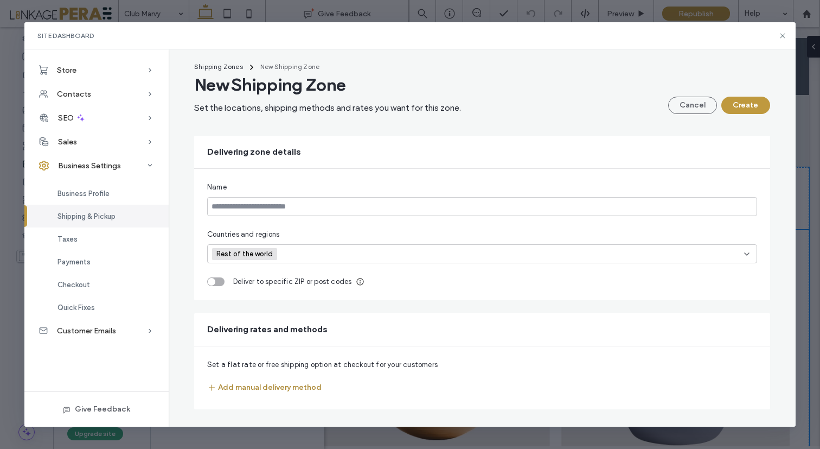
click at [267, 389] on button "Add manual delivery method" at bounding box center [264, 387] width 114 height 17
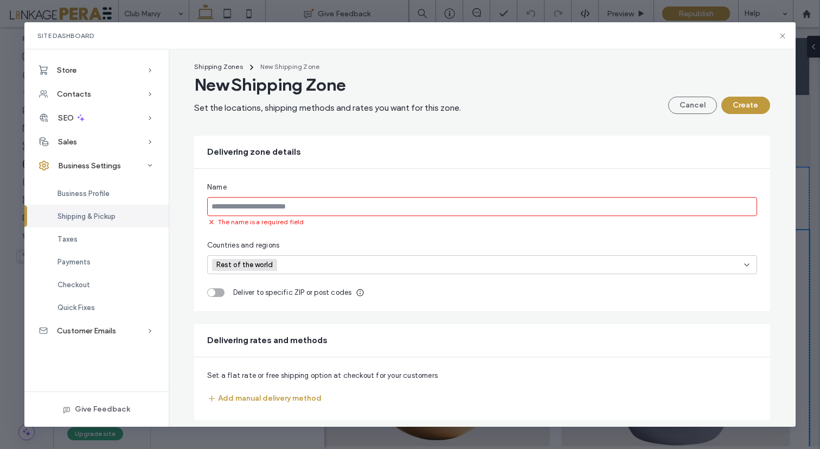
click at [256, 214] on input at bounding box center [482, 206] width 550 height 19
click at [254, 208] on input at bounding box center [482, 206] width 550 height 19
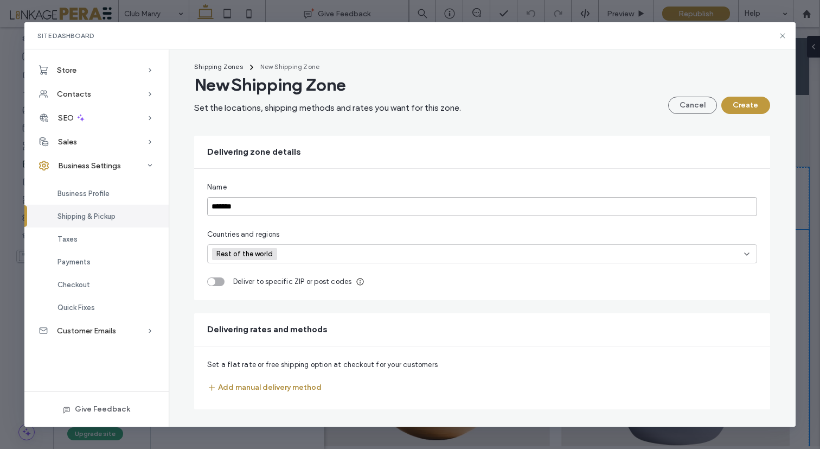
type input "*******"
click at [259, 387] on button "Add manual delivery method" at bounding box center [264, 387] width 114 height 17
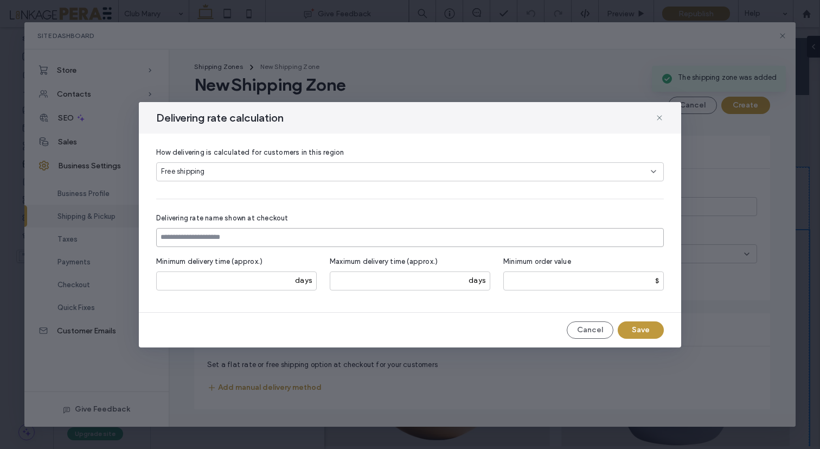
click at [248, 237] on input at bounding box center [410, 237] width 508 height 19
type input "**********"
click at [280, 282] on input "number" at bounding box center [236, 280] width 161 height 19
click at [287, 277] on input "*" at bounding box center [236, 280] width 161 height 19
type input "*"
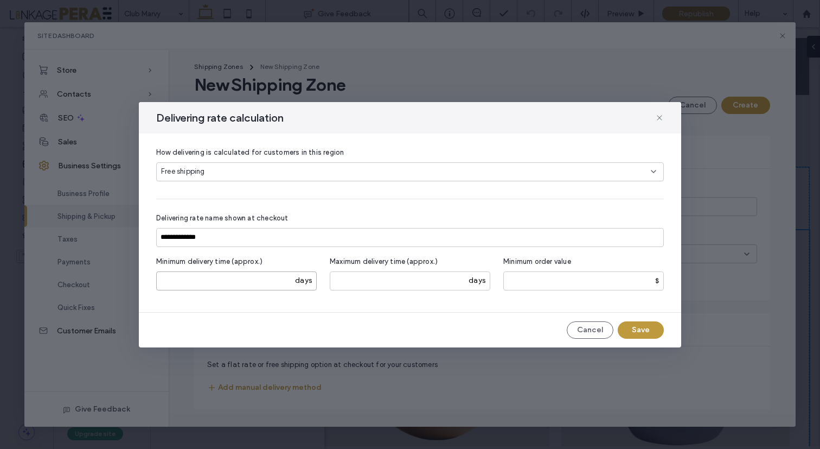
click at [287, 277] on input "*" at bounding box center [236, 280] width 161 height 19
click at [586, 282] on input "number" at bounding box center [584, 280] width 161 height 19
click at [600, 281] on input "number" at bounding box center [584, 280] width 161 height 19
type input "**"
click at [651, 325] on button "Save" at bounding box center [641, 329] width 46 height 17
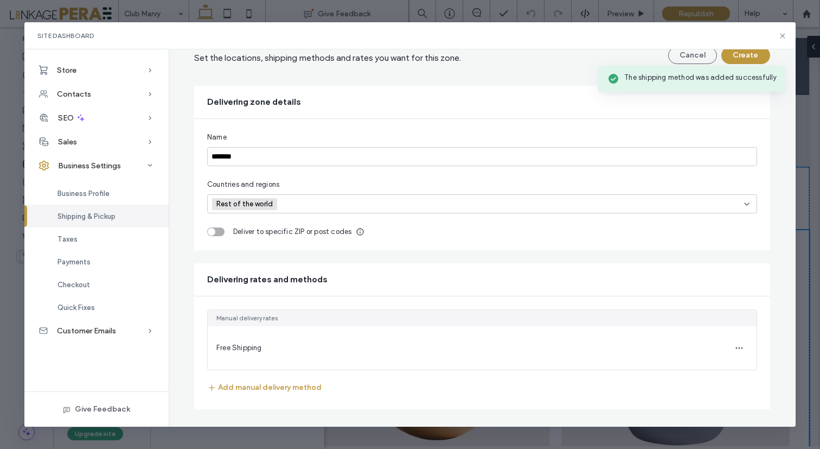
scroll to position [0, 0]
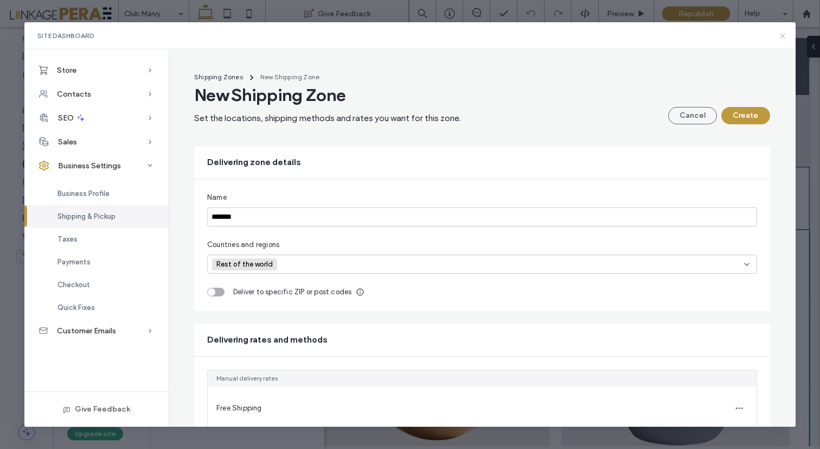
click at [786, 35] on icon at bounding box center [783, 35] width 9 height 9
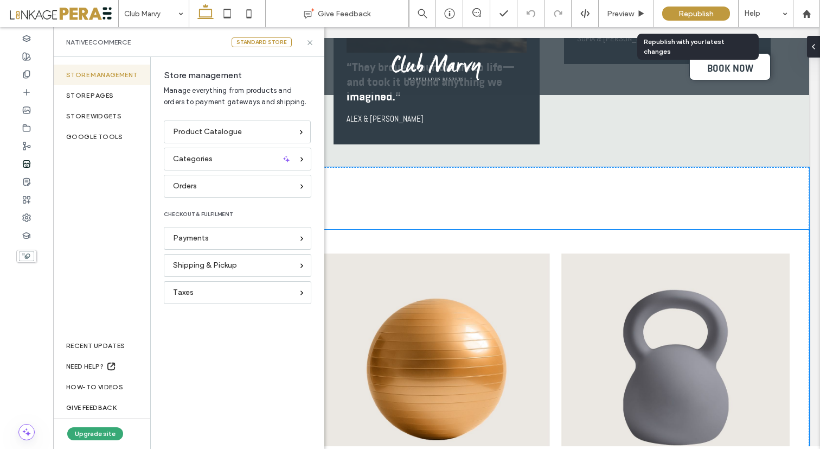
click at [699, 19] on div "Republish" at bounding box center [697, 14] width 68 height 14
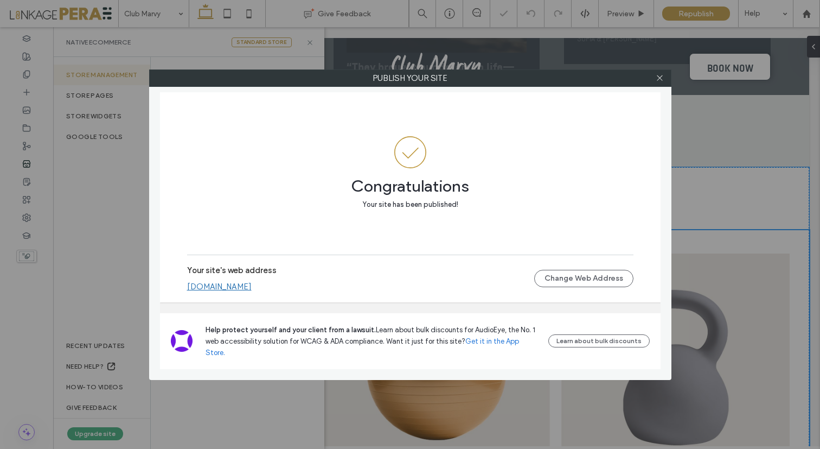
click at [252, 291] on link "[DOMAIN_NAME]" at bounding box center [219, 287] width 65 height 10
click at [660, 81] on icon at bounding box center [660, 78] width 8 height 8
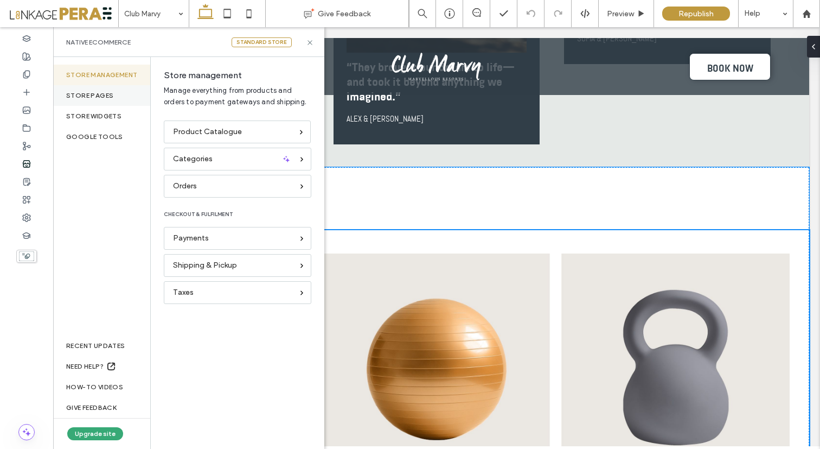
click at [96, 94] on div "STORE PAGES" at bounding box center [101, 95] width 97 height 21
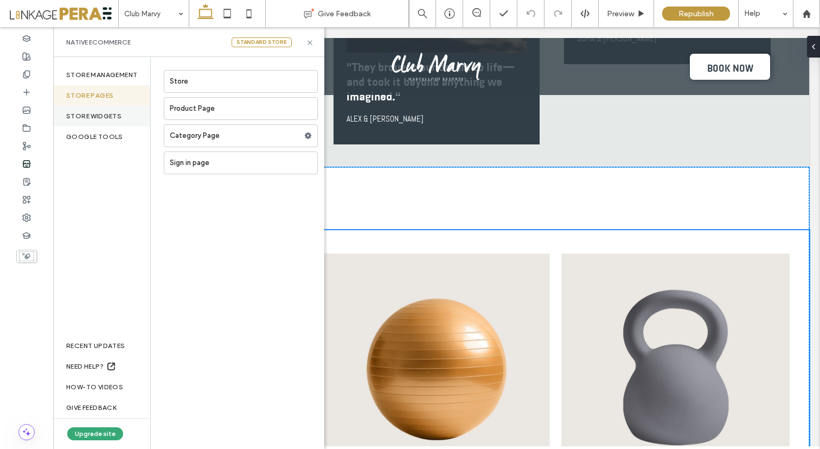
click at [93, 114] on div "STORE WIDGETS" at bounding box center [101, 116] width 97 height 21
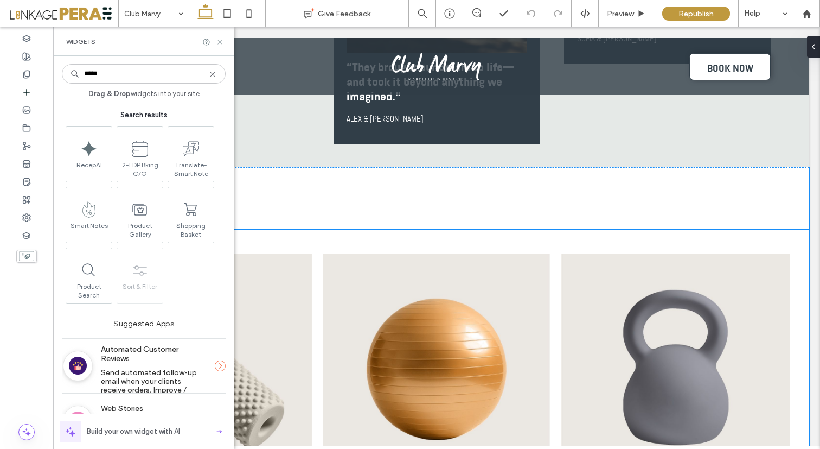
click at [219, 44] on icon at bounding box center [220, 42] width 8 height 8
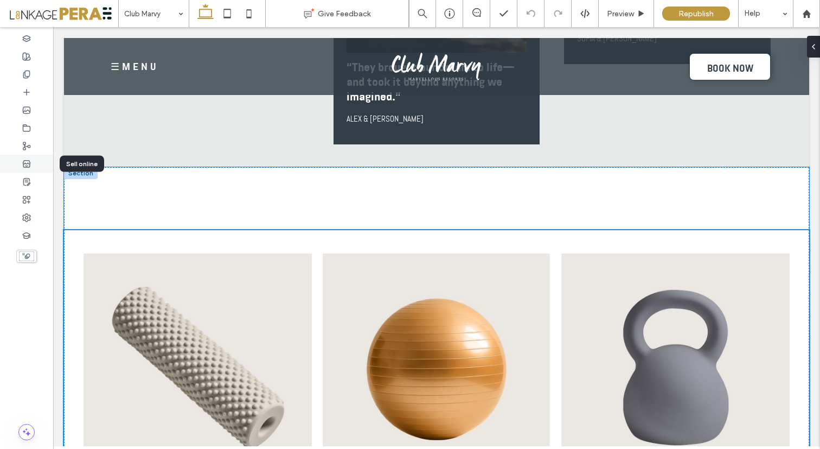
click at [27, 162] on icon at bounding box center [26, 164] width 9 height 9
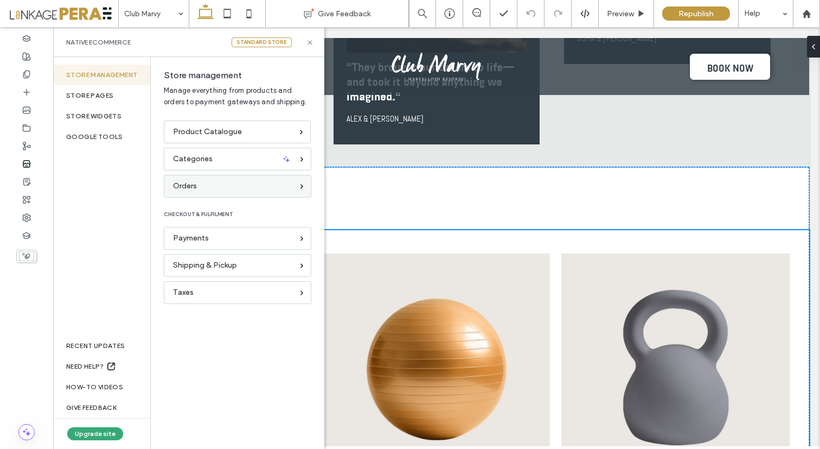
click at [244, 185] on div "Orders" at bounding box center [233, 186] width 120 height 12
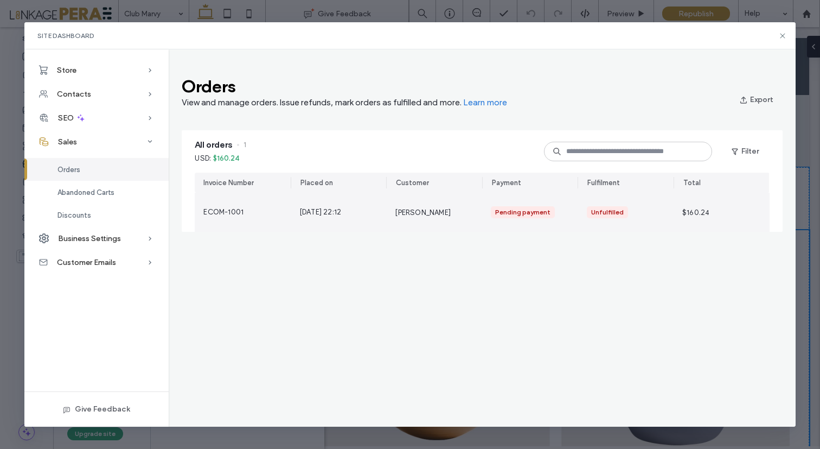
click at [381, 219] on div "17 Sept 2025, 22:12" at bounding box center [339, 212] width 96 height 39
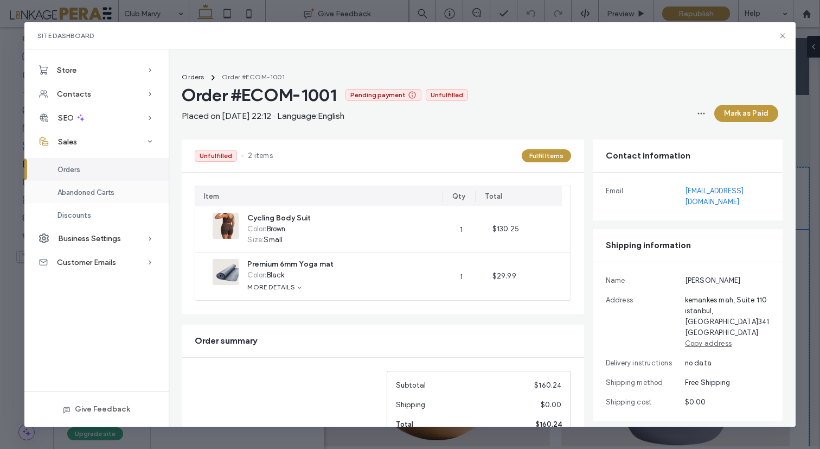
click at [93, 188] on span "Abandoned Carts" at bounding box center [86, 192] width 57 height 8
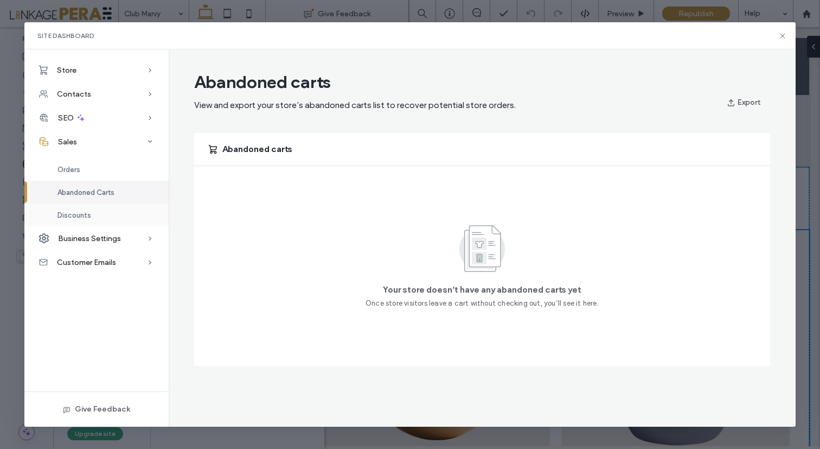
click at [85, 213] on span "Discounts" at bounding box center [75, 215] width 34 height 8
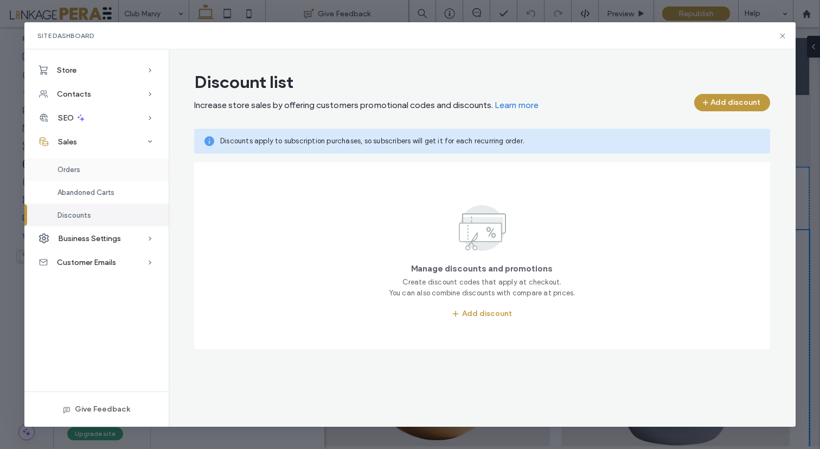
click at [73, 171] on span "Orders" at bounding box center [69, 170] width 23 height 8
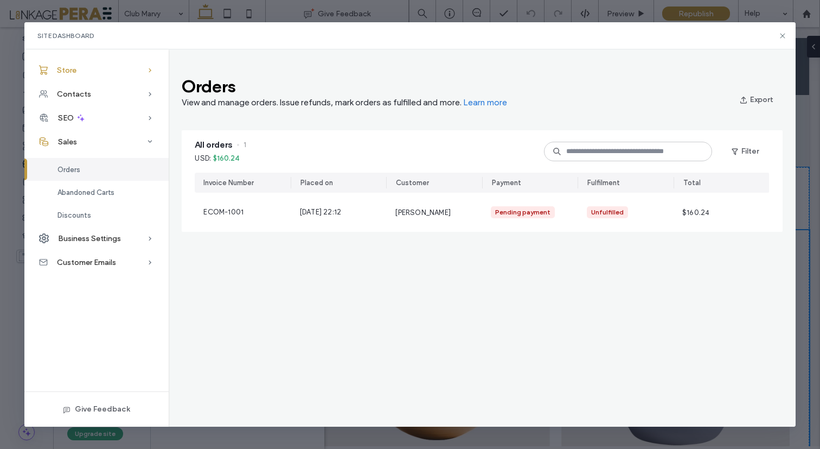
click at [77, 73] on div "Store" at bounding box center [96, 70] width 144 height 24
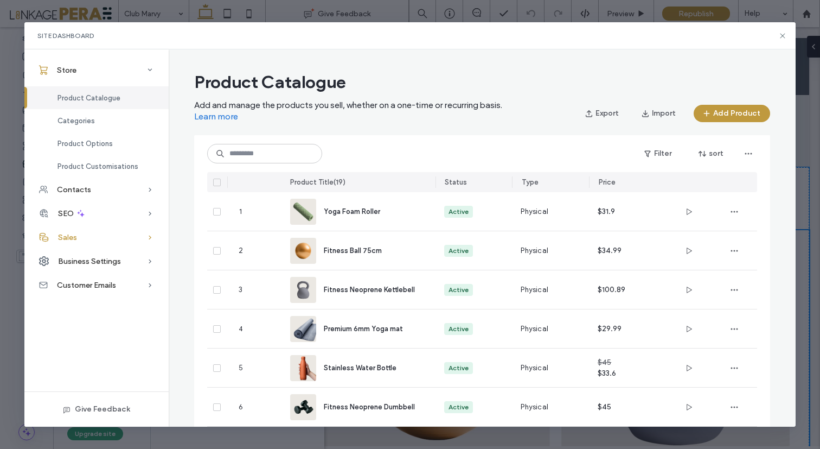
click at [66, 238] on span "Sales" at bounding box center [67, 237] width 19 height 9
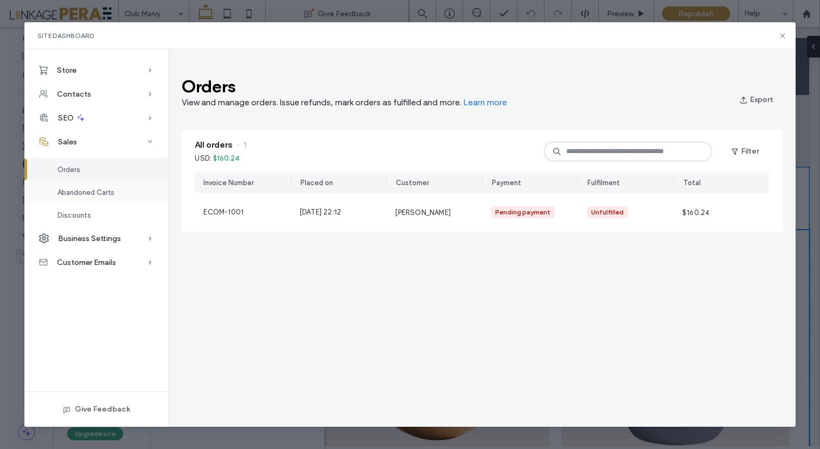
click at [75, 193] on span "Abandoned Carts" at bounding box center [86, 192] width 57 height 8
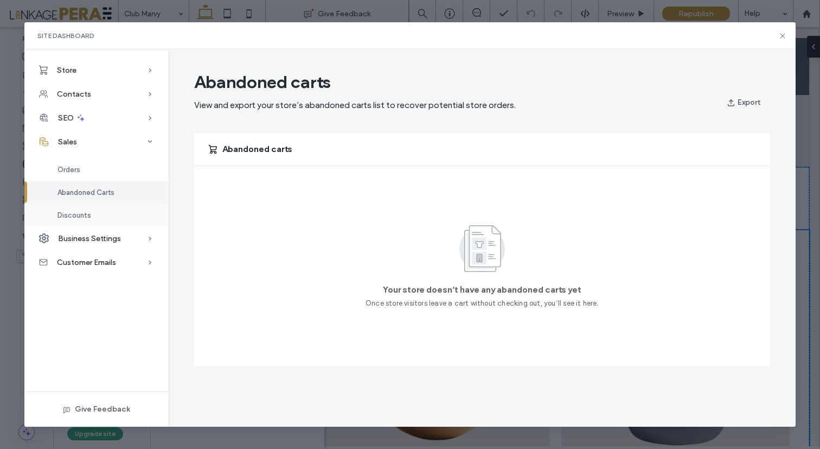
click at [75, 213] on span "Discounts" at bounding box center [75, 215] width 34 height 8
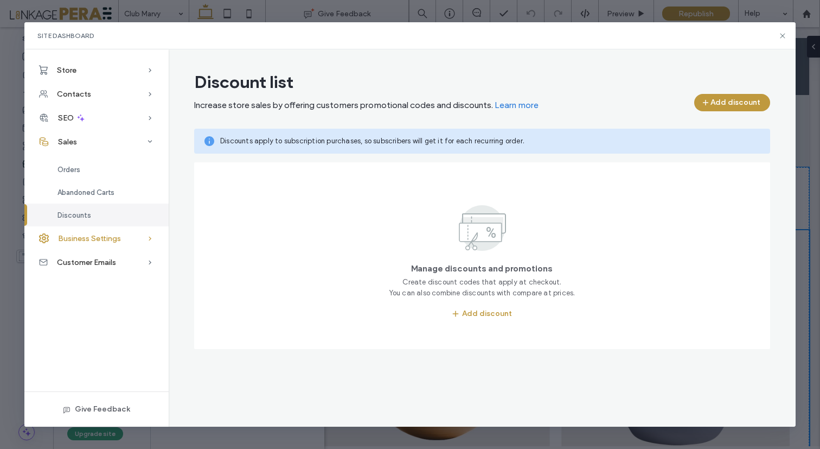
click at [74, 238] on span "Business Settings" at bounding box center [89, 238] width 63 height 9
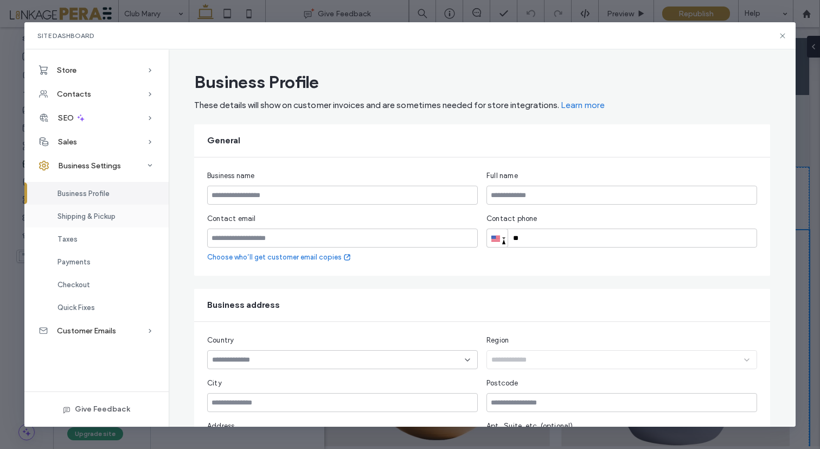
click at [90, 214] on span "Shipping & Pickup" at bounding box center [87, 216] width 58 height 8
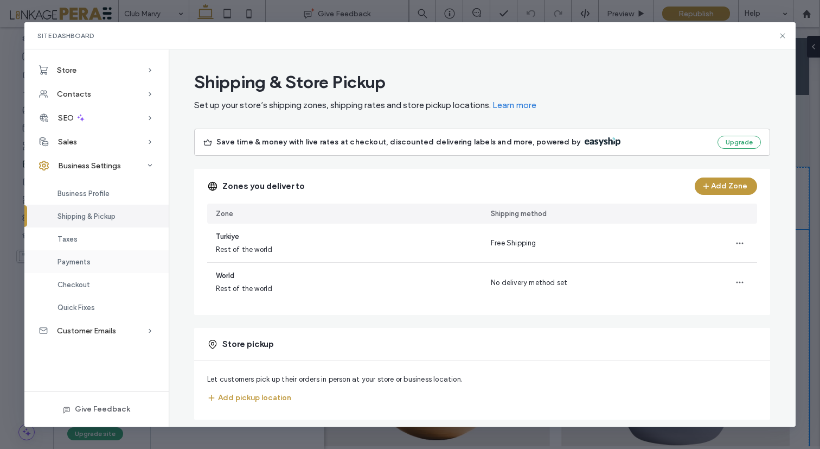
click at [74, 263] on span "Payments" at bounding box center [74, 262] width 33 height 8
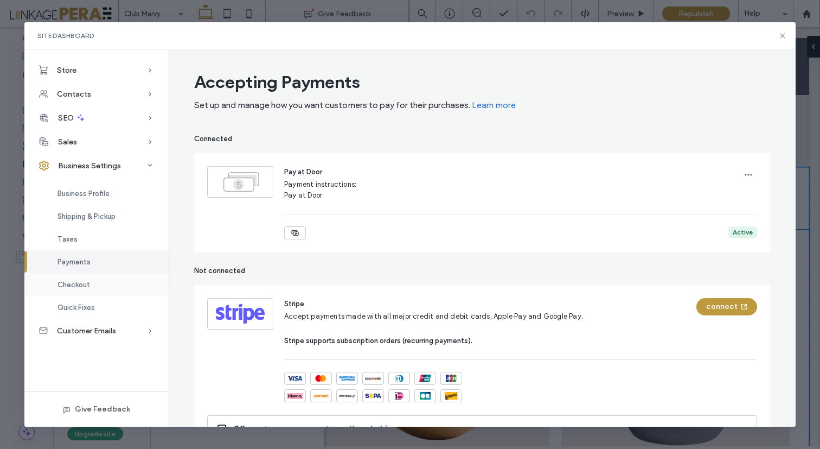
click at [78, 289] on div "Checkout" at bounding box center [96, 284] width 144 height 23
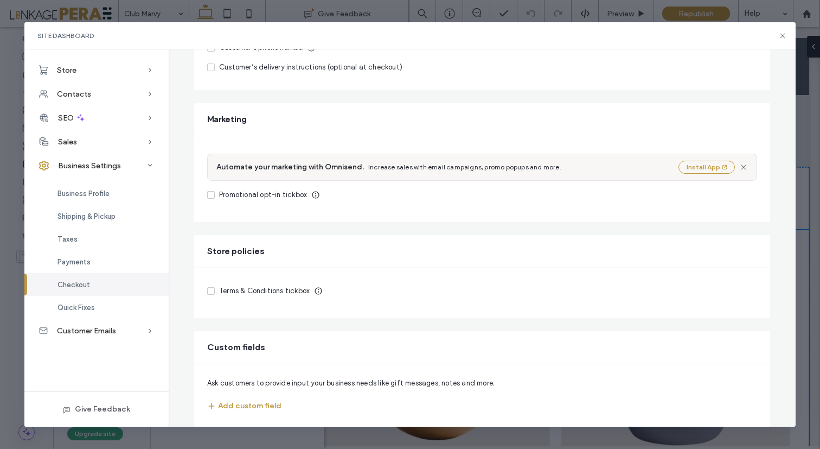
scroll to position [354, 0]
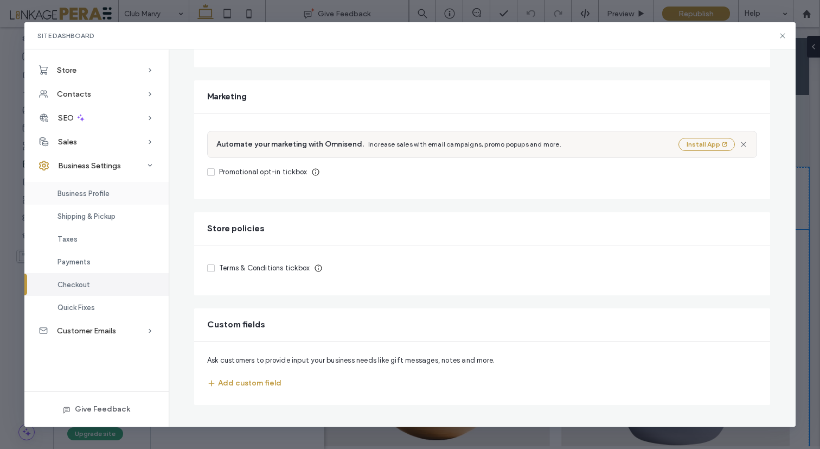
click at [88, 199] on div "Business Profile" at bounding box center [96, 193] width 144 height 23
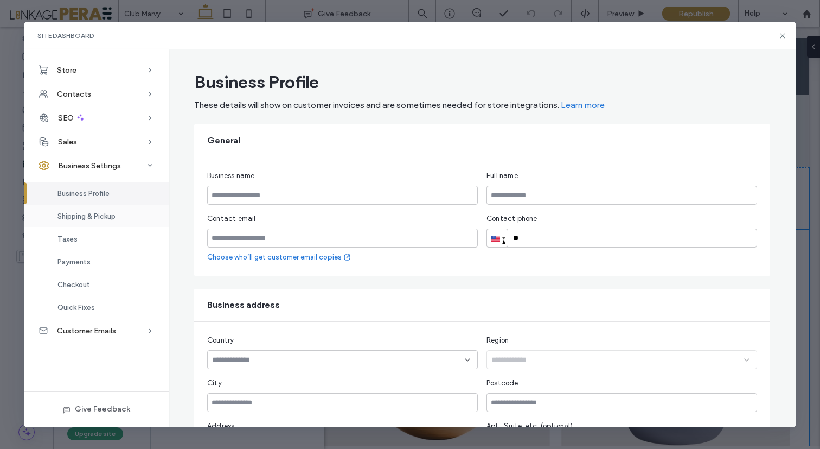
click at [81, 217] on span "Shipping & Pickup" at bounding box center [87, 216] width 58 height 8
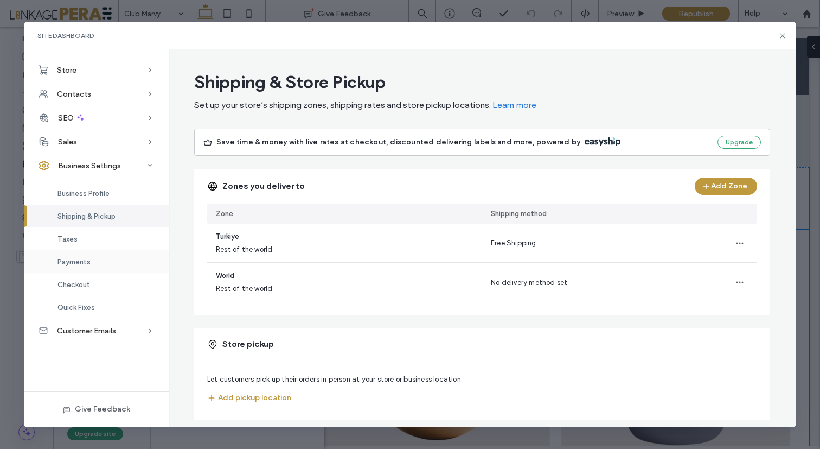
click at [69, 266] on div "Payments" at bounding box center [96, 261] width 144 height 23
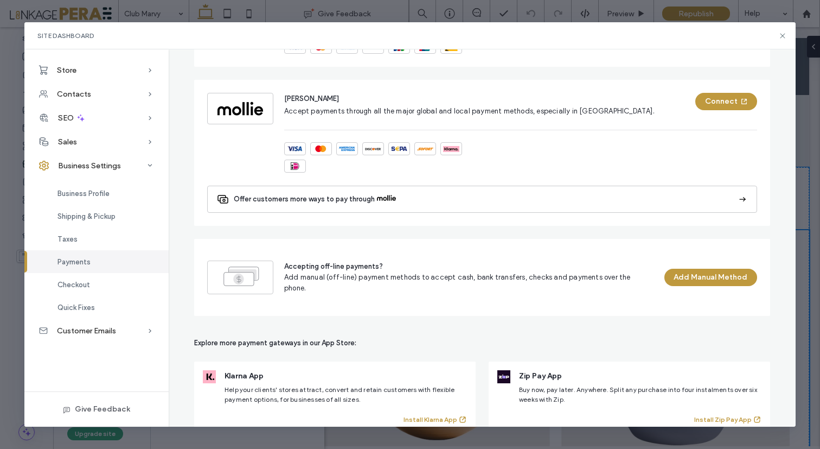
scroll to position [792, 0]
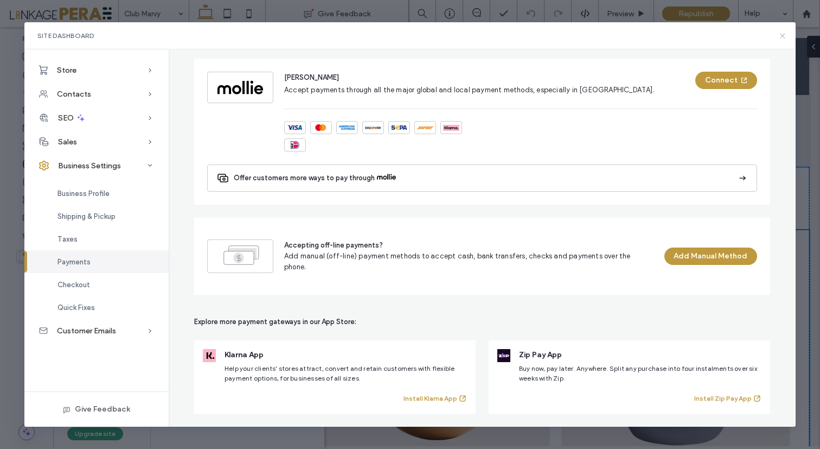
click at [782, 32] on icon at bounding box center [783, 35] width 9 height 9
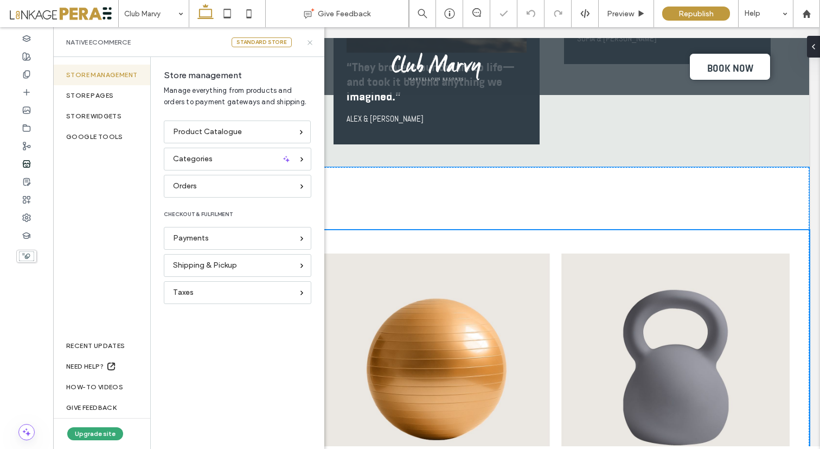
click at [311, 43] on icon at bounding box center [310, 43] width 8 height 8
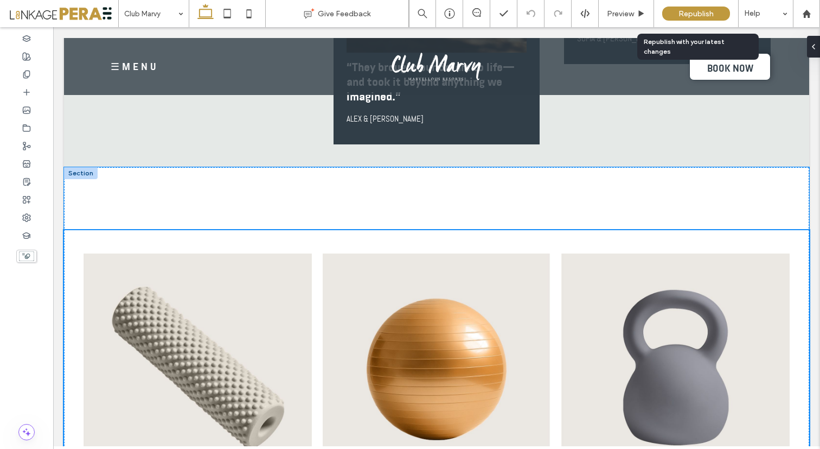
click at [689, 10] on span "Republish" at bounding box center [696, 13] width 35 height 9
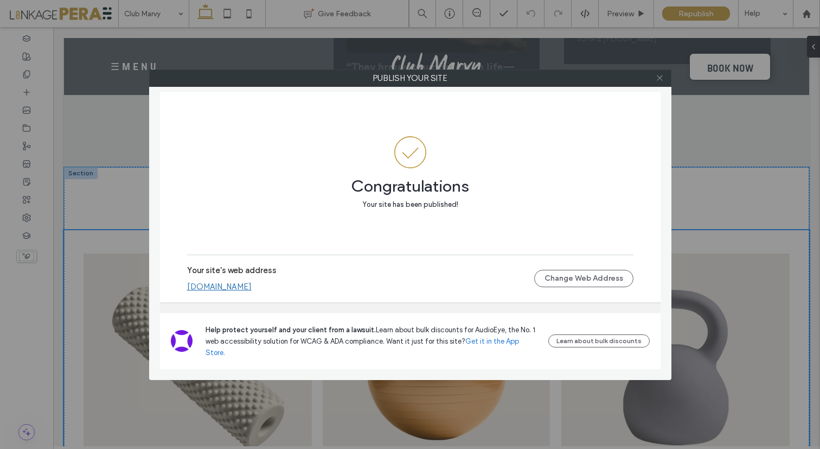
click at [661, 78] on icon at bounding box center [660, 78] width 8 height 8
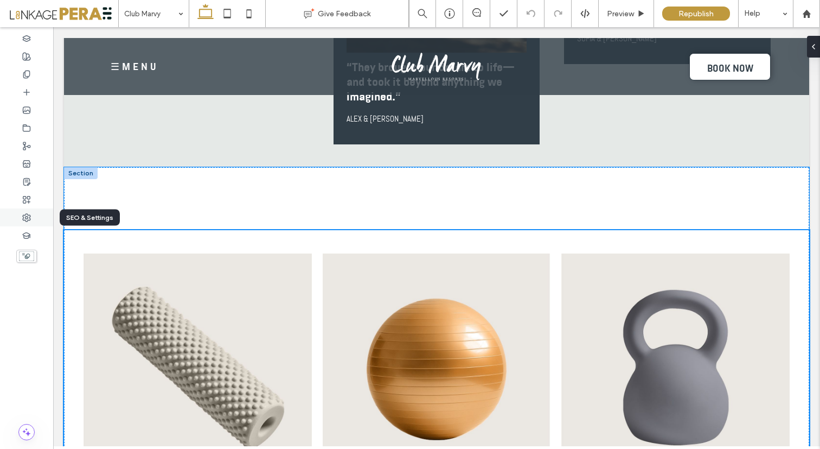
click at [29, 218] on icon at bounding box center [26, 217] width 9 height 9
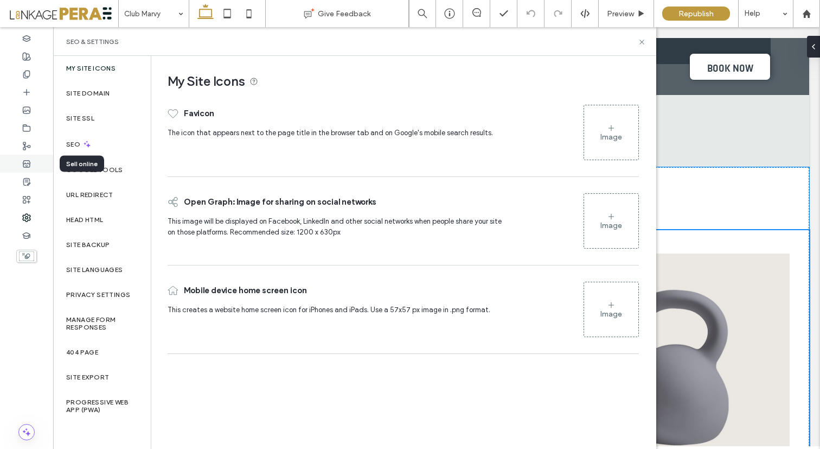
click at [28, 161] on icon at bounding box center [26, 164] width 9 height 9
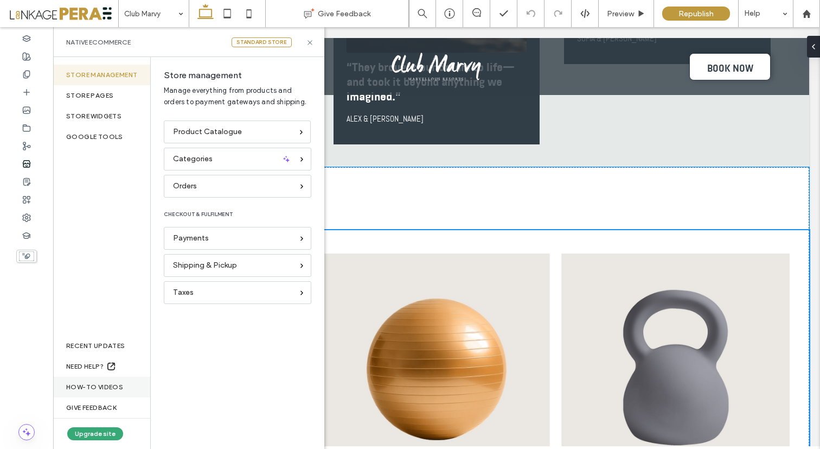
click at [105, 383] on div "How-to videos" at bounding box center [101, 387] width 97 height 21
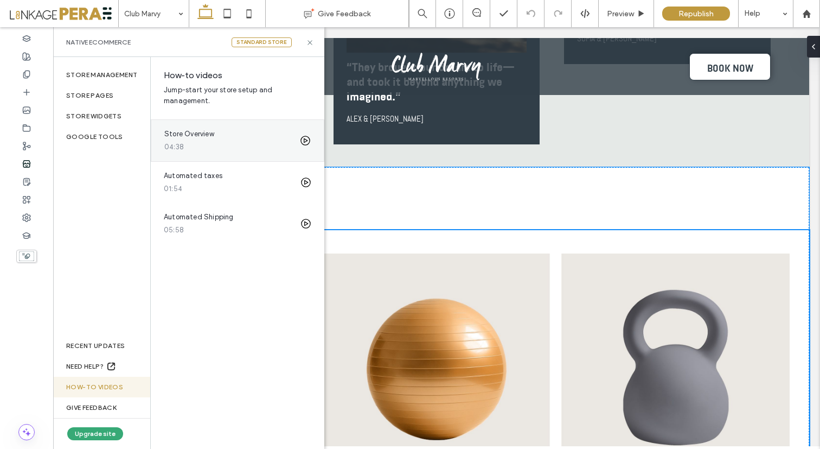
click at [306, 140] on use at bounding box center [306, 141] width 10 height 10
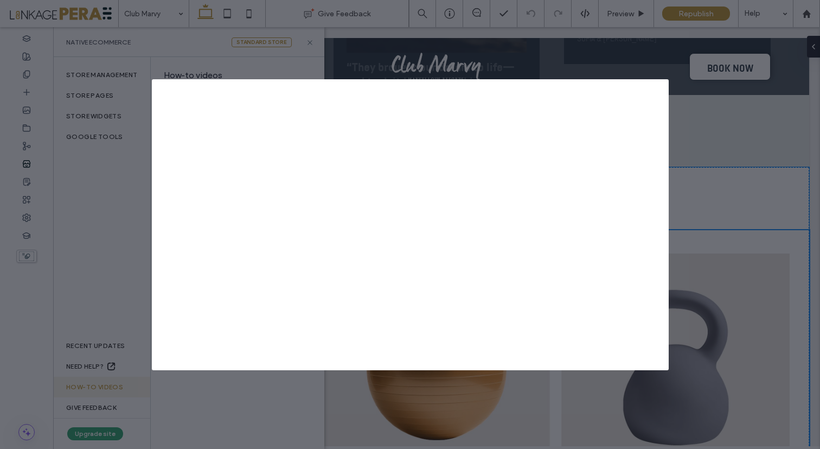
click at [663, 86] on icon at bounding box center [662, 85] width 9 height 9
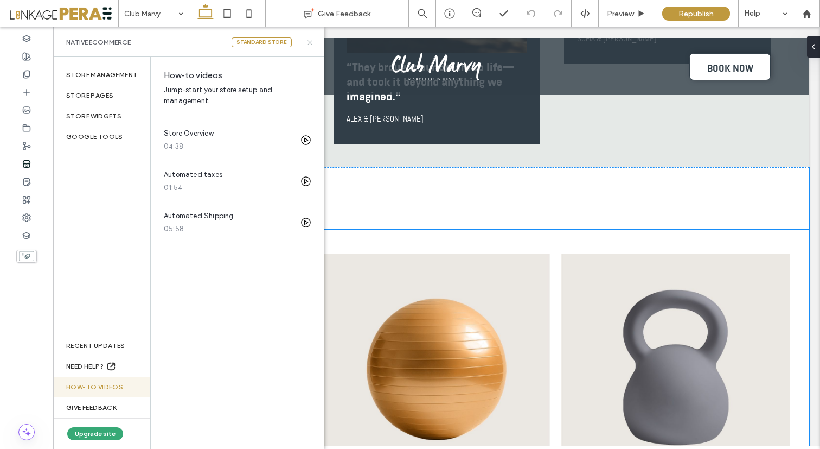
click at [310, 40] on icon at bounding box center [310, 43] width 8 height 8
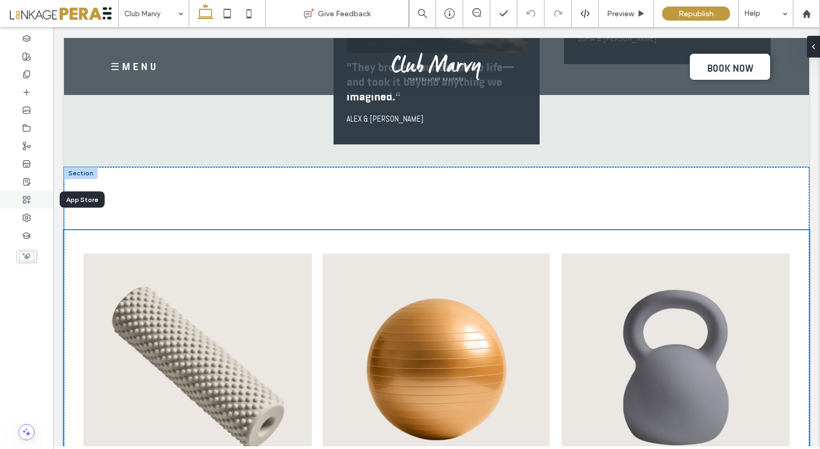
click at [27, 199] on icon at bounding box center [26, 199] width 9 height 9
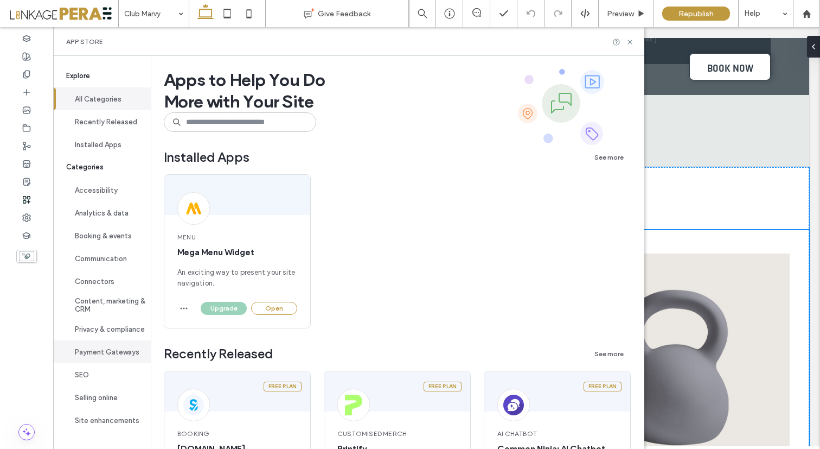
click at [113, 345] on button "Payment Gateways" at bounding box center [102, 351] width 98 height 23
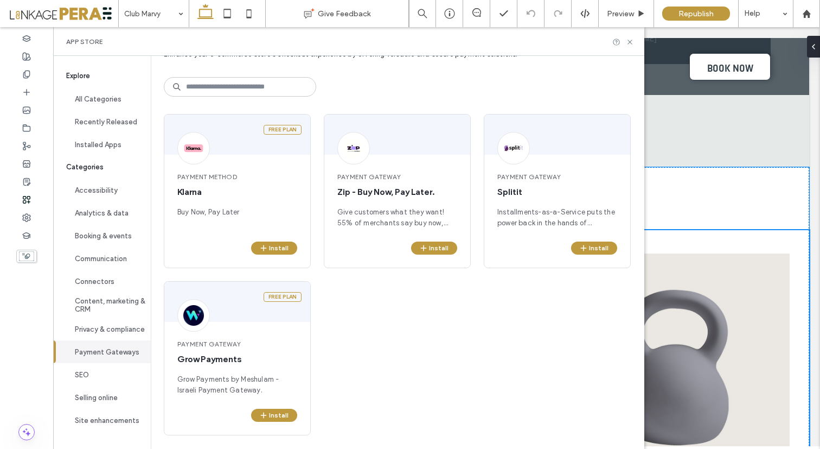
scroll to position [40, 0]
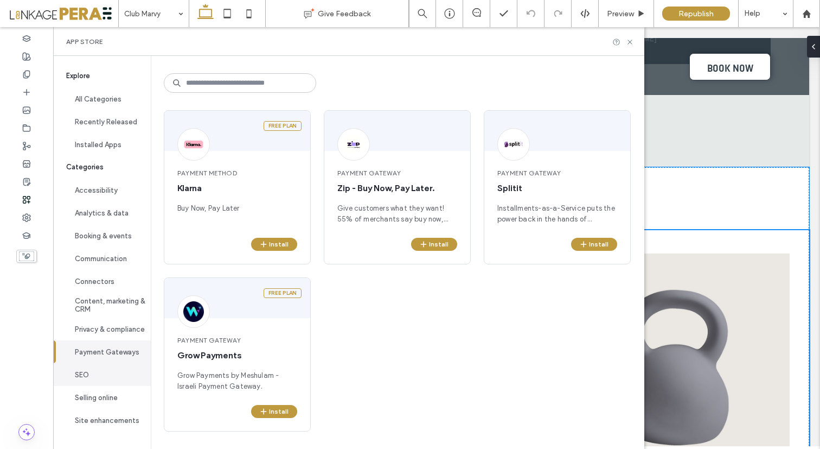
click at [92, 375] on button "SEO" at bounding box center [102, 374] width 98 height 23
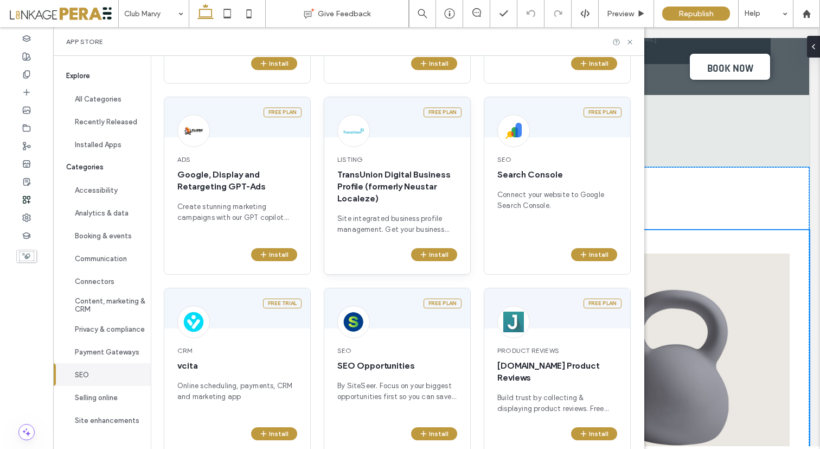
scroll to position [231, 0]
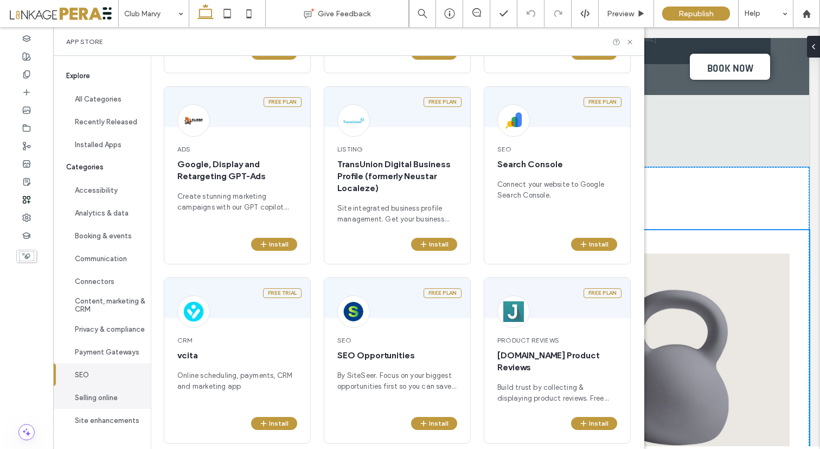
click at [104, 400] on button "Selling online" at bounding box center [102, 397] width 98 height 23
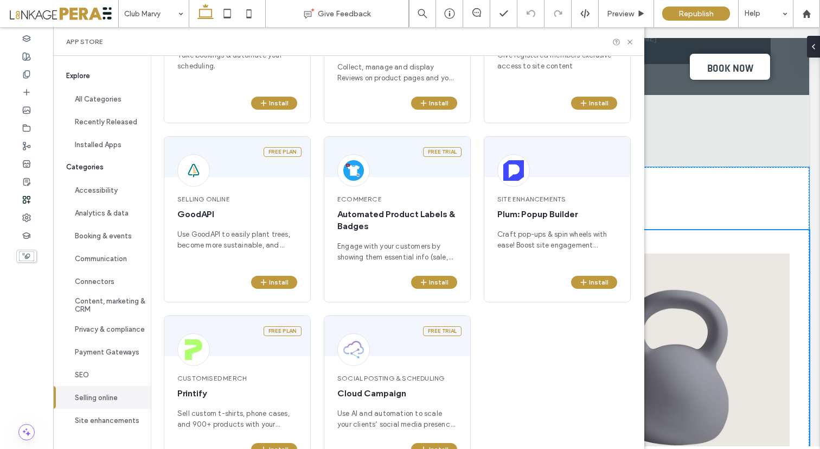
scroll to position [924, 0]
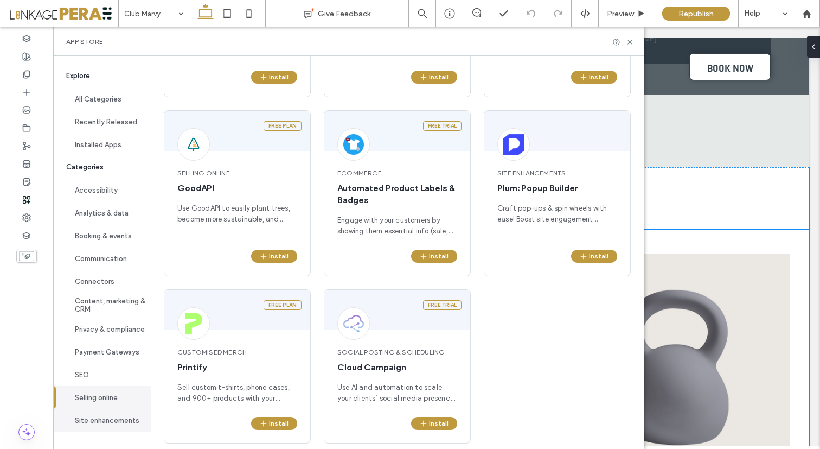
click at [101, 424] on button "Site enhancements" at bounding box center [102, 420] width 98 height 23
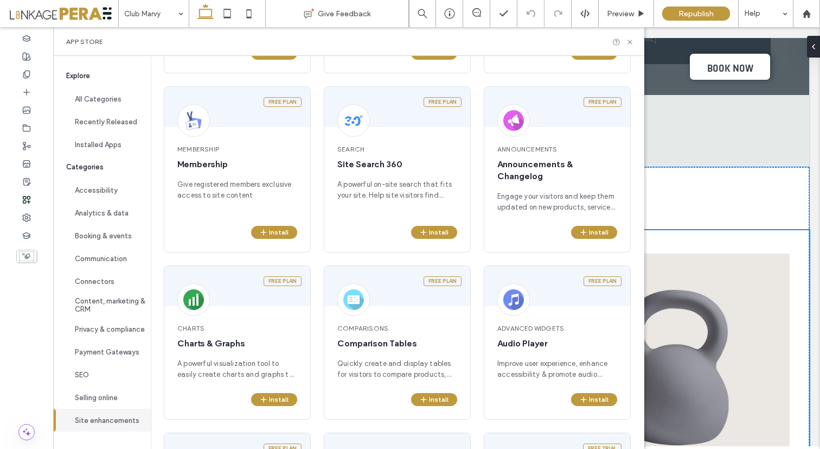
scroll to position [1079, 0]
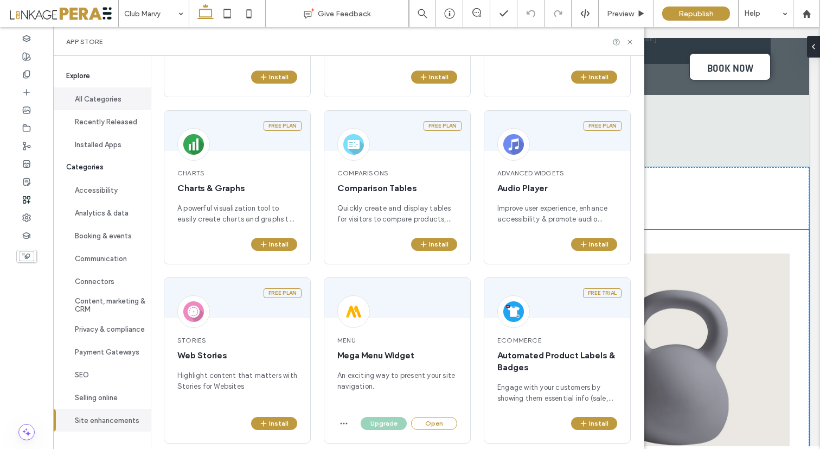
click at [110, 104] on button "All Categories" at bounding box center [102, 98] width 98 height 23
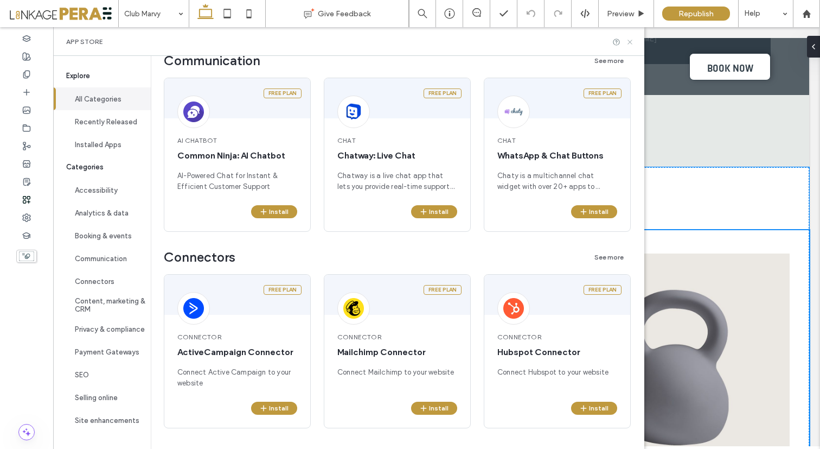
click at [634, 42] on icon at bounding box center [630, 42] width 8 height 8
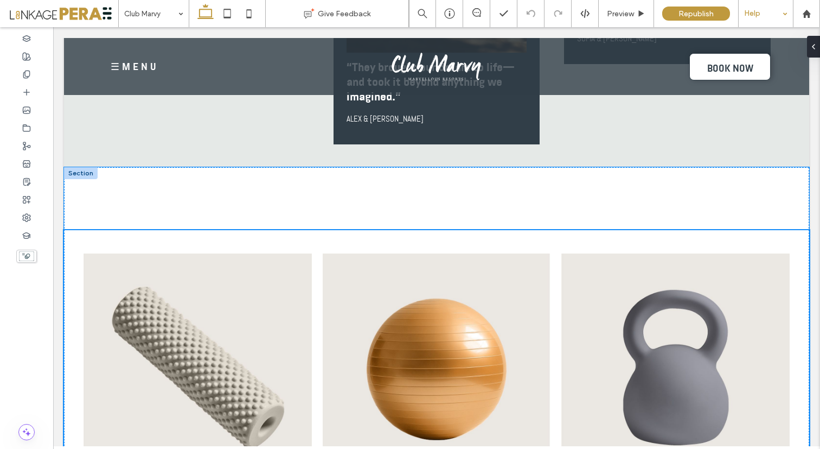
click at [758, 13] on div "Help" at bounding box center [766, 13] width 54 height 27
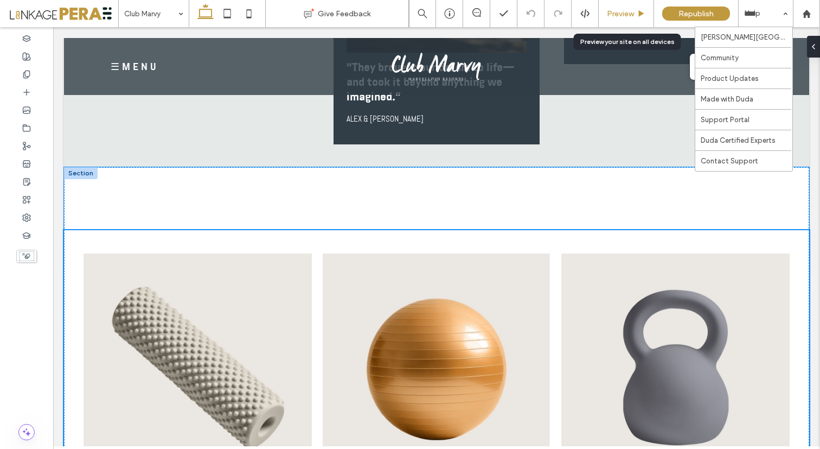
click at [624, 13] on span "Preview" at bounding box center [620, 13] width 27 height 9
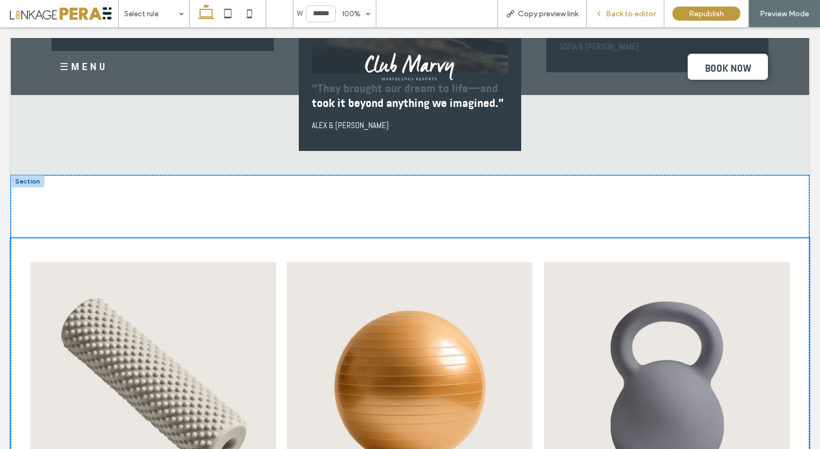
click at [625, 18] on span "Back to editor" at bounding box center [631, 13] width 50 height 9
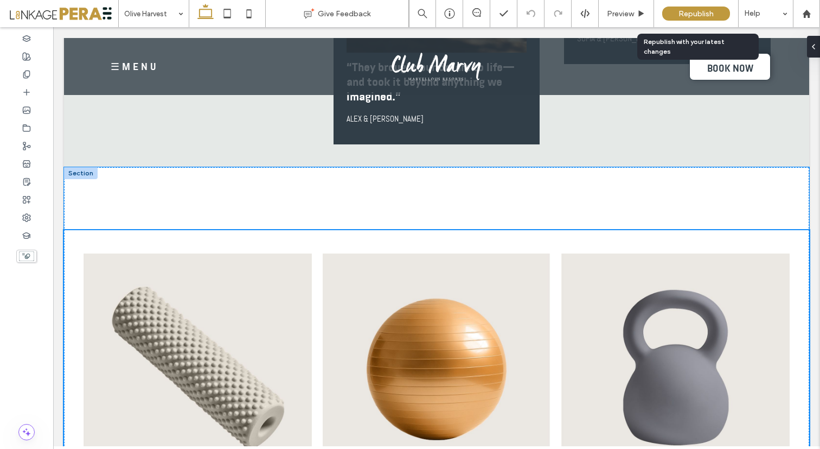
click at [691, 15] on span "Republish" at bounding box center [696, 13] width 35 height 9
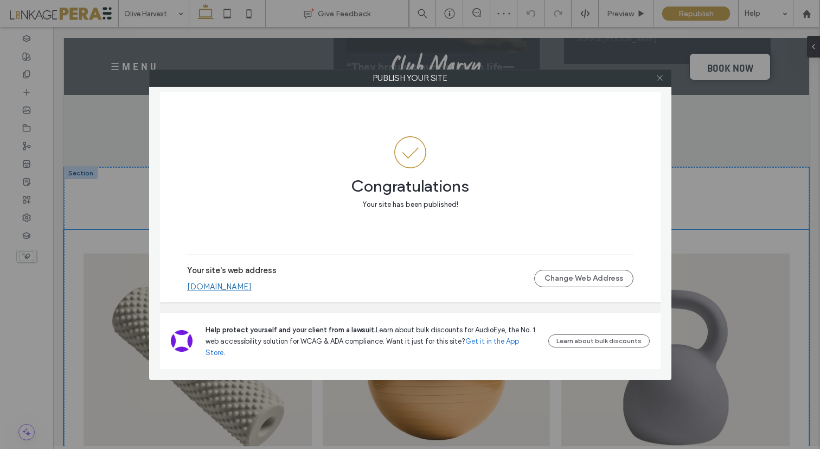
click at [661, 79] on icon at bounding box center [660, 78] width 8 height 8
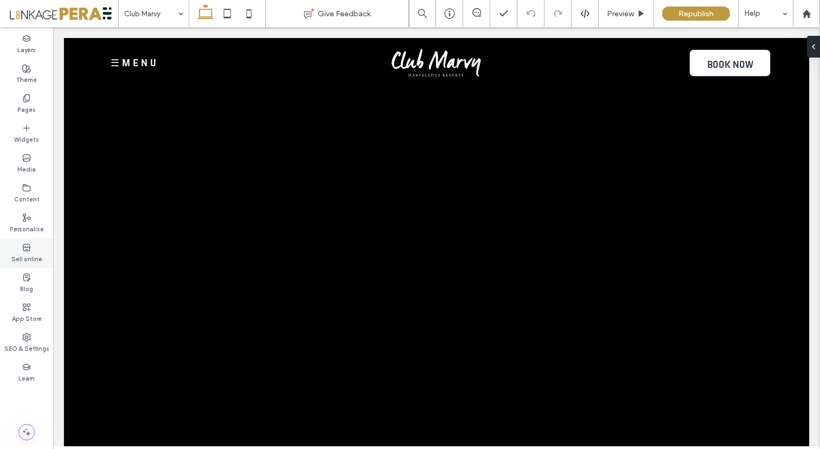
click at [20, 259] on label "Sell online" at bounding box center [26, 258] width 31 height 12
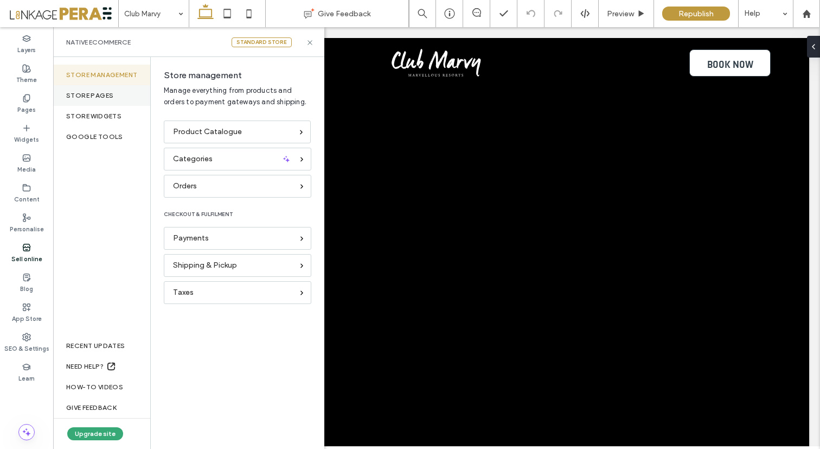
click at [99, 92] on div "STORE PAGES" at bounding box center [101, 95] width 97 height 21
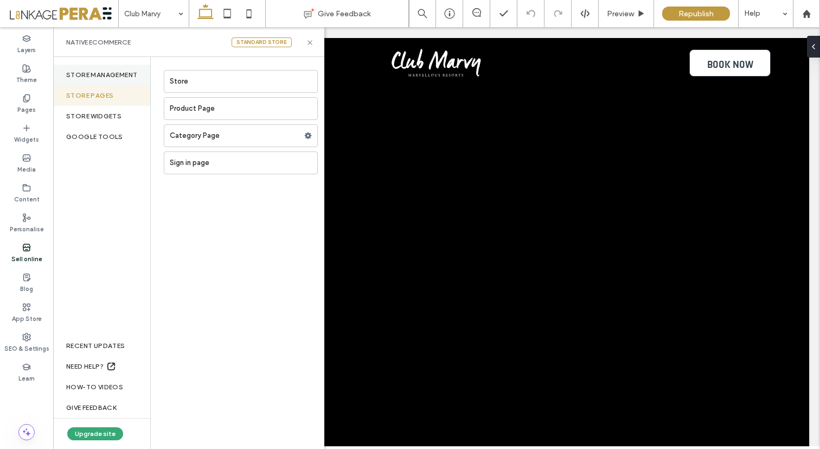
click at [96, 71] on div "Store management" at bounding box center [101, 75] width 97 height 21
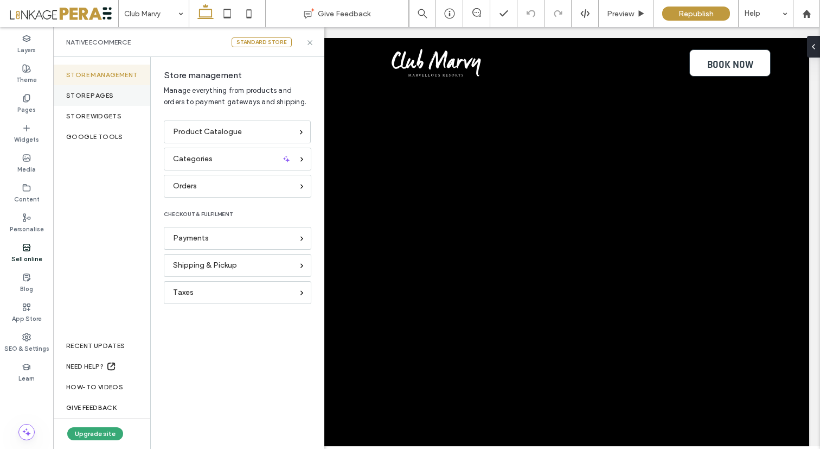
click at [91, 95] on div "STORE PAGES" at bounding box center [101, 95] width 97 height 21
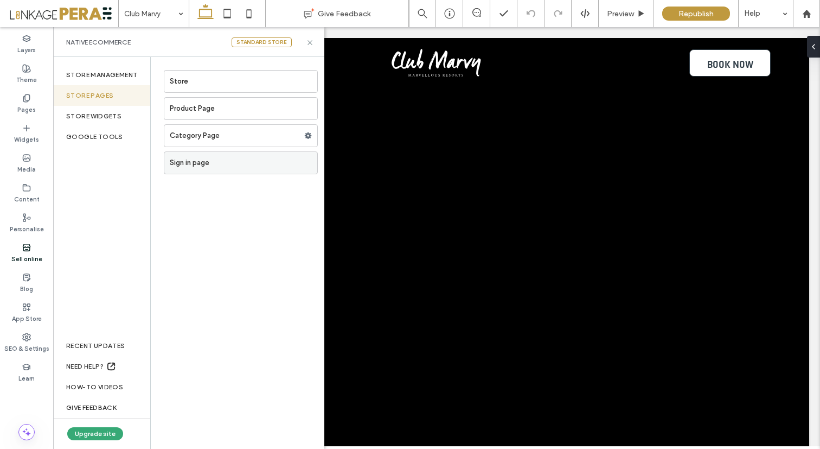
click at [189, 158] on label "Sign in page" at bounding box center [244, 163] width 148 height 22
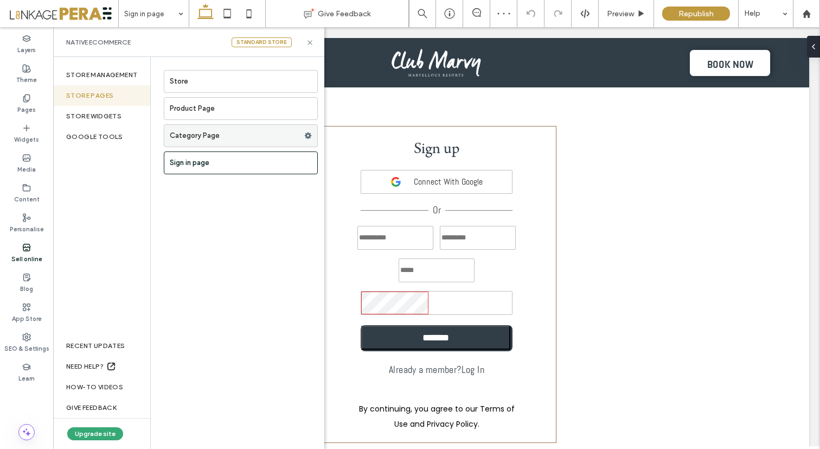
click at [221, 129] on label "Category Page" at bounding box center [237, 136] width 135 height 22
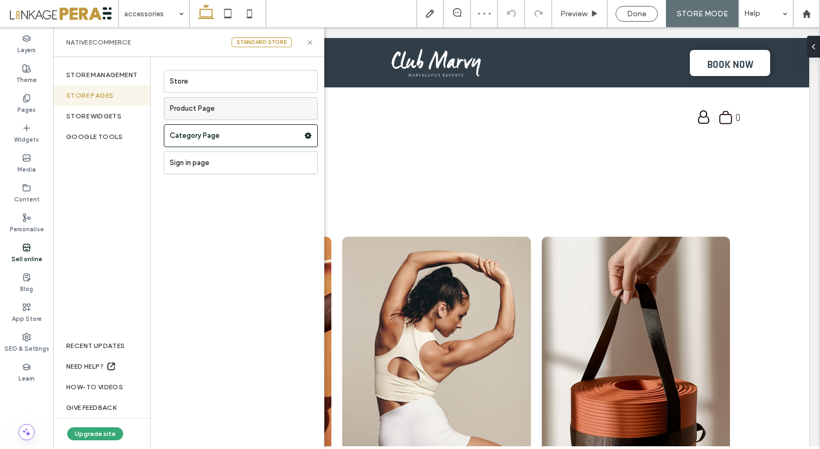
click at [220, 110] on label "Product Page" at bounding box center [244, 109] width 148 height 22
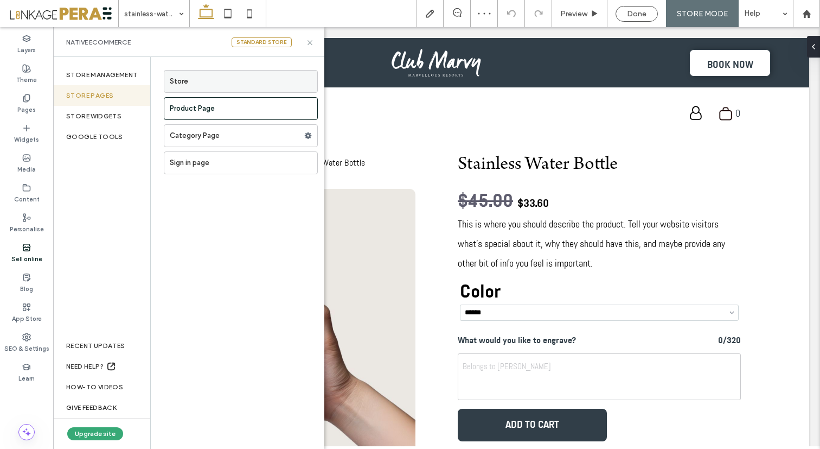
click at [217, 80] on label "Store" at bounding box center [244, 82] width 148 height 22
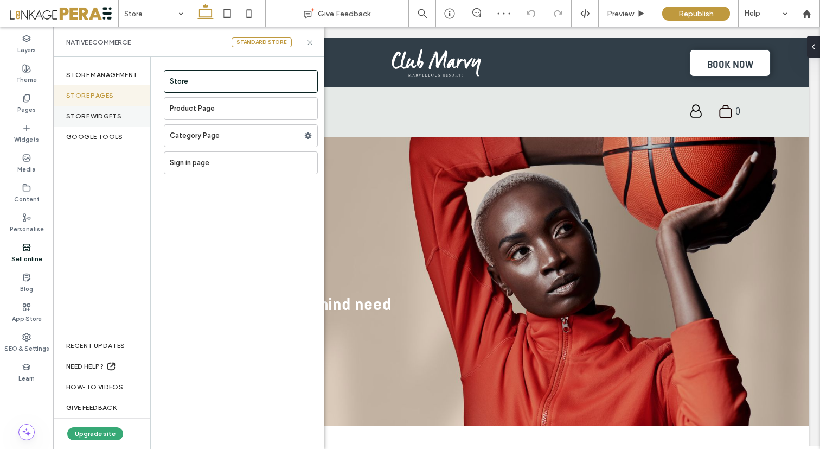
click at [99, 112] on div "STORE WIDGETS" at bounding box center [101, 116] width 97 height 21
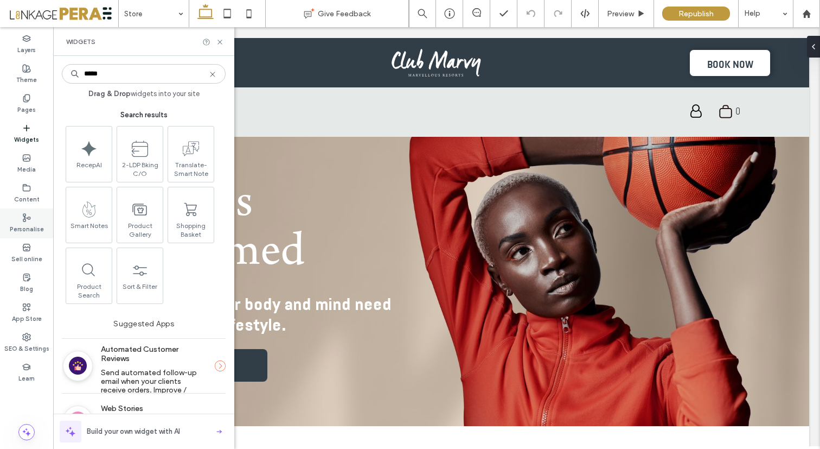
click at [26, 219] on use at bounding box center [26, 218] width 7 height 8
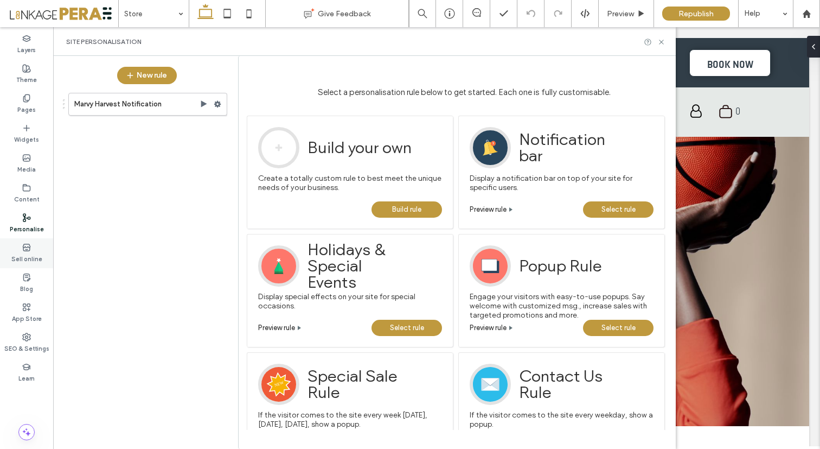
click at [25, 258] on label "Sell online" at bounding box center [26, 258] width 31 height 12
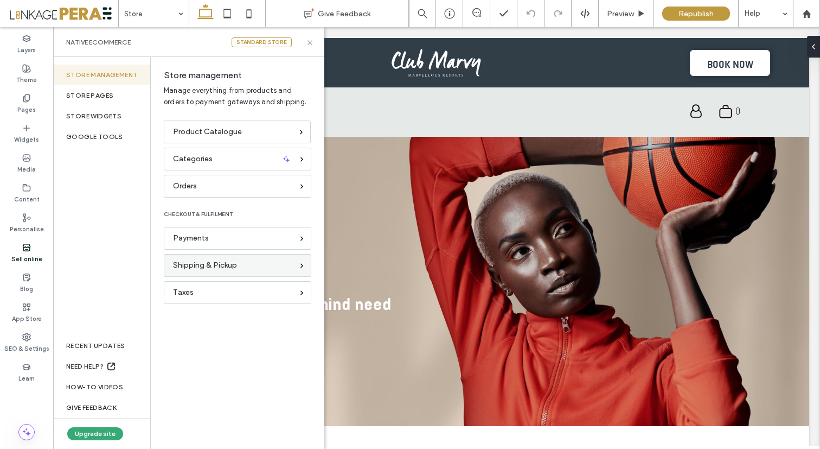
click at [220, 262] on span "Shipping & Pickup" at bounding box center [205, 265] width 64 height 12
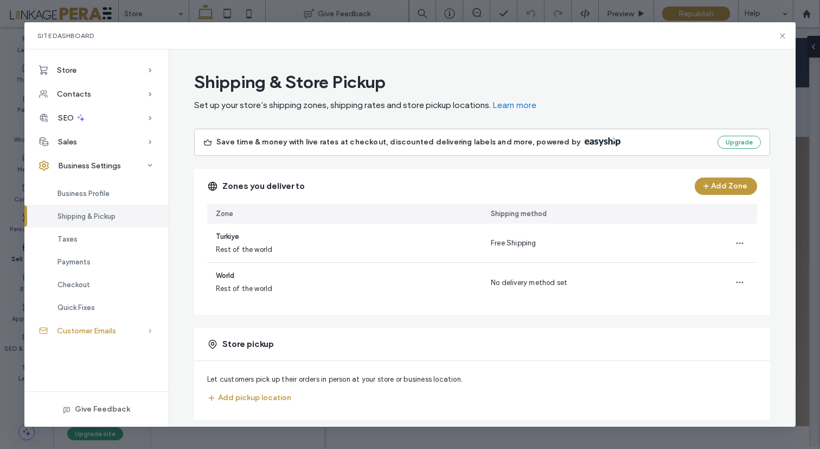
click at [126, 327] on div "Customer Emails" at bounding box center [96, 331] width 144 height 24
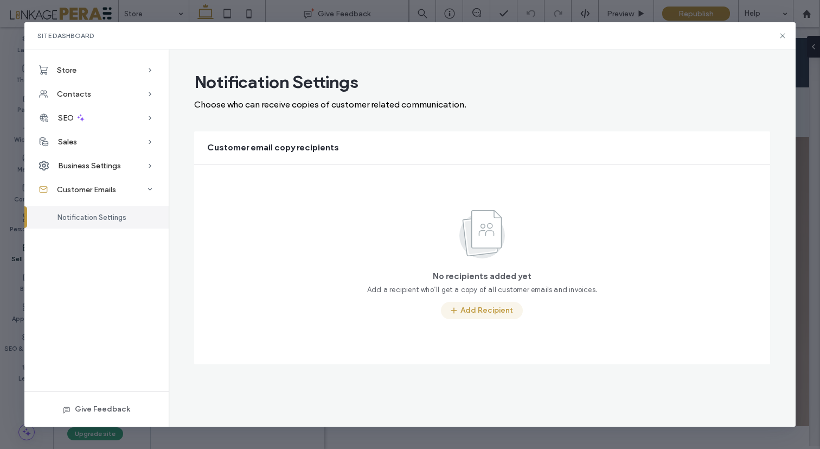
click at [475, 310] on button "Add Recipient" at bounding box center [482, 310] width 82 height 17
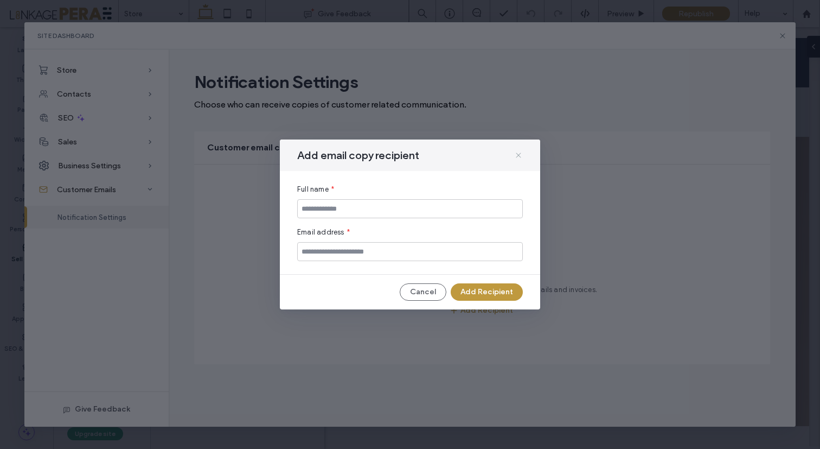
click at [516, 158] on icon at bounding box center [518, 155] width 9 height 9
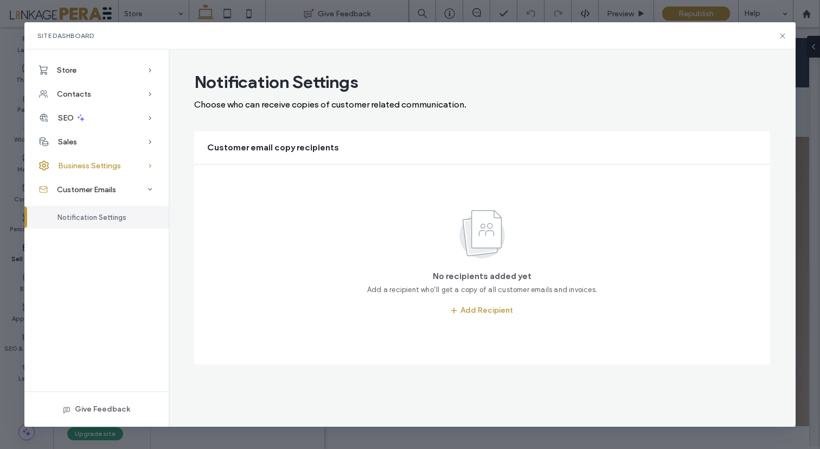
click at [103, 164] on span "Business Settings" at bounding box center [89, 165] width 63 height 9
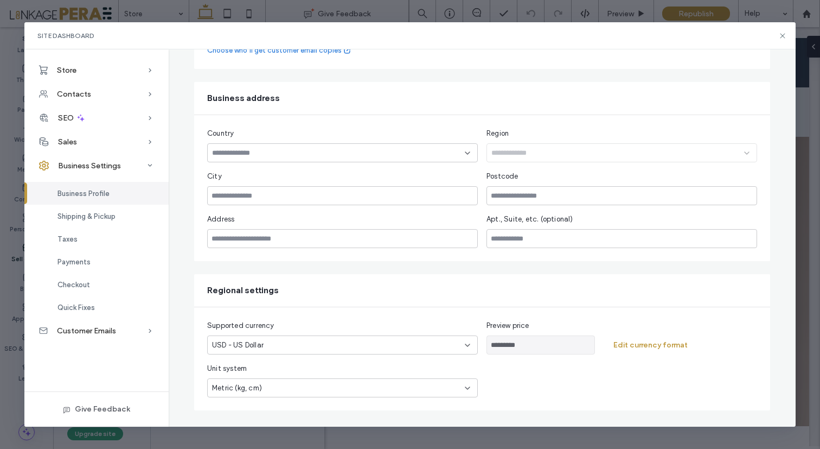
scroll to position [208, 0]
click at [463, 341] on icon at bounding box center [467, 344] width 9 height 9
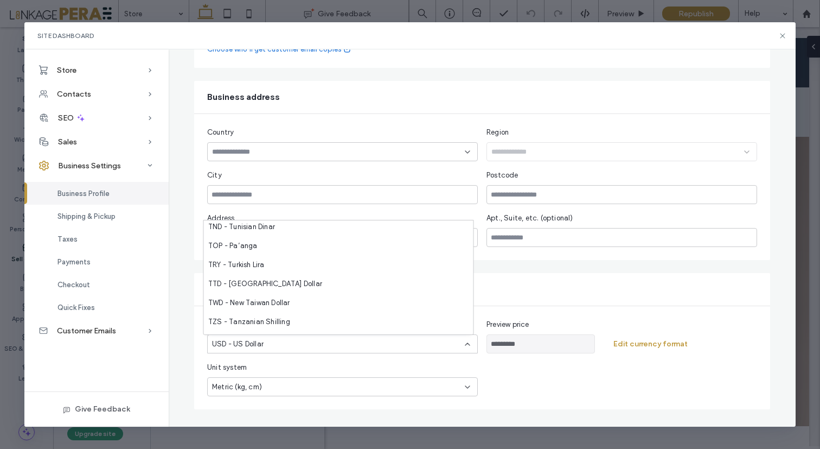
scroll to position [2632, 0]
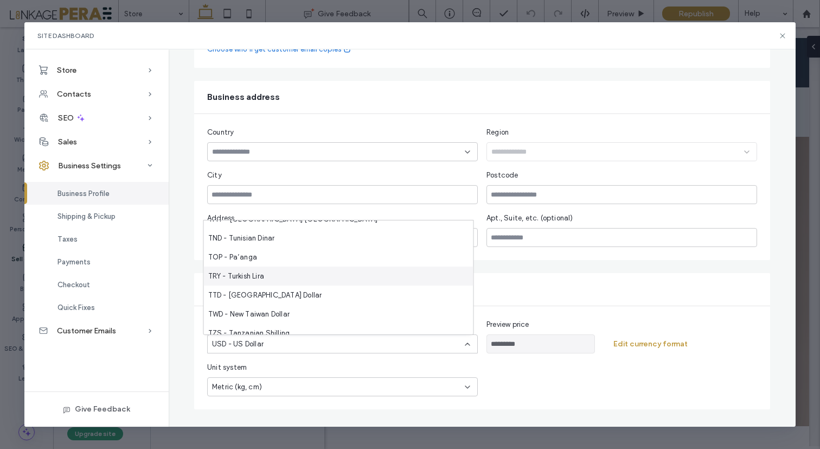
click at [605, 296] on div "Regional settings" at bounding box center [482, 289] width 576 height 33
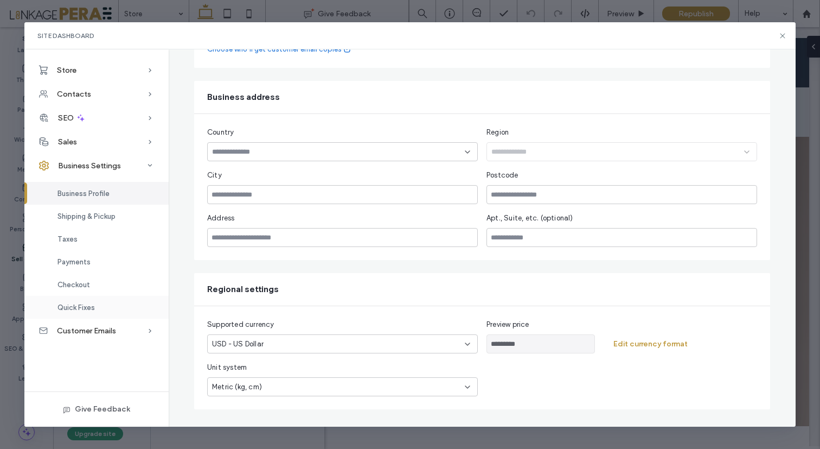
click at [87, 308] on span "Quick Fixes" at bounding box center [76, 307] width 37 height 8
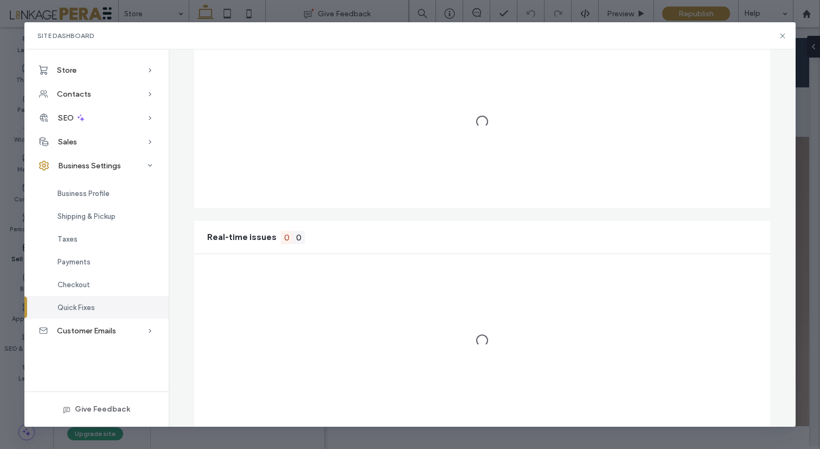
scroll to position [0, 0]
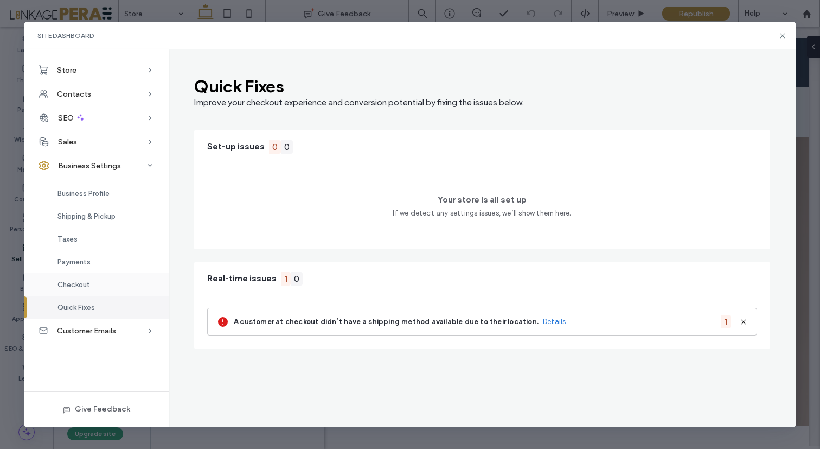
click at [79, 278] on div "Checkout" at bounding box center [96, 284] width 144 height 23
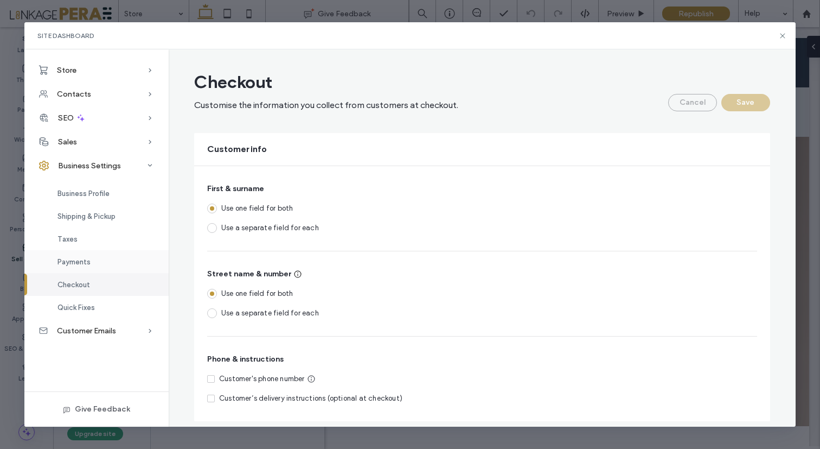
click at [78, 261] on span "Payments" at bounding box center [74, 262] width 33 height 8
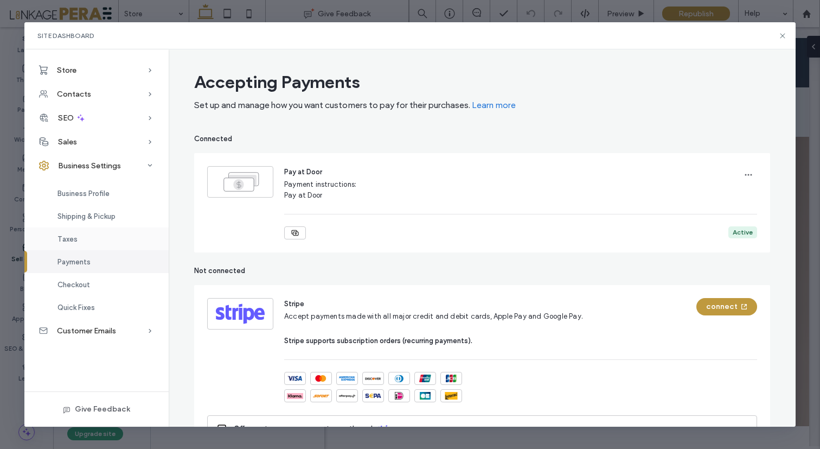
click at [73, 238] on span "Taxes" at bounding box center [68, 239] width 20 height 8
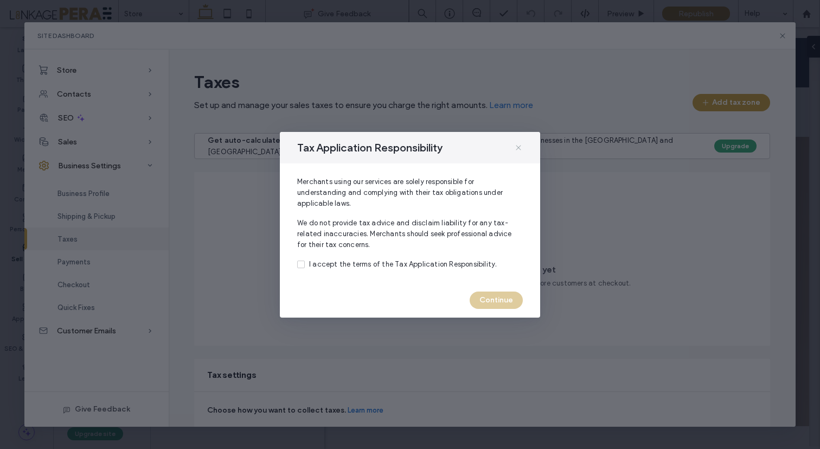
click at [520, 147] on icon at bounding box center [518, 147] width 9 height 9
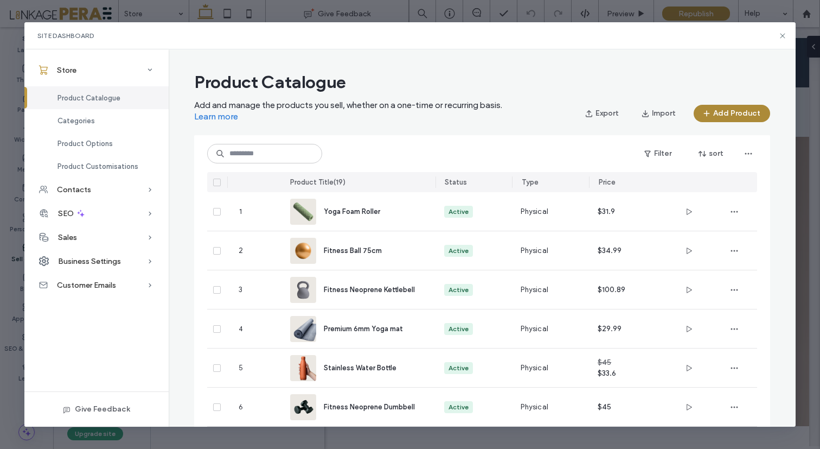
click at [717, 114] on button "Add Product" at bounding box center [732, 113] width 77 height 17
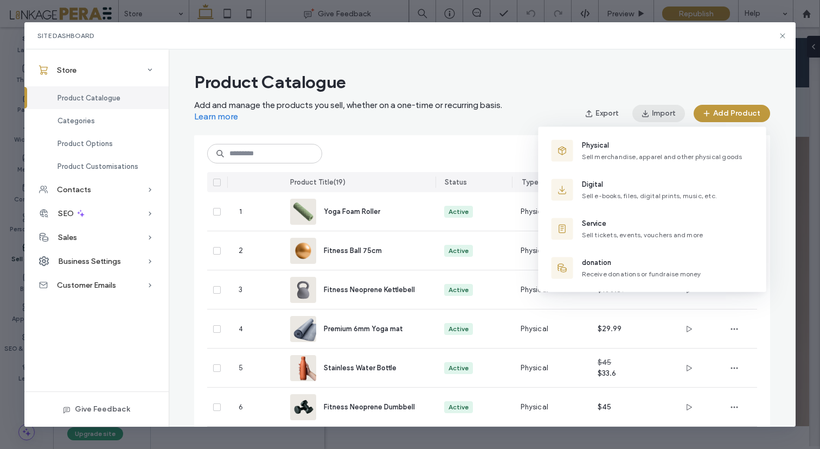
click at [648, 116] on icon "button" at bounding box center [645, 113] width 9 height 9
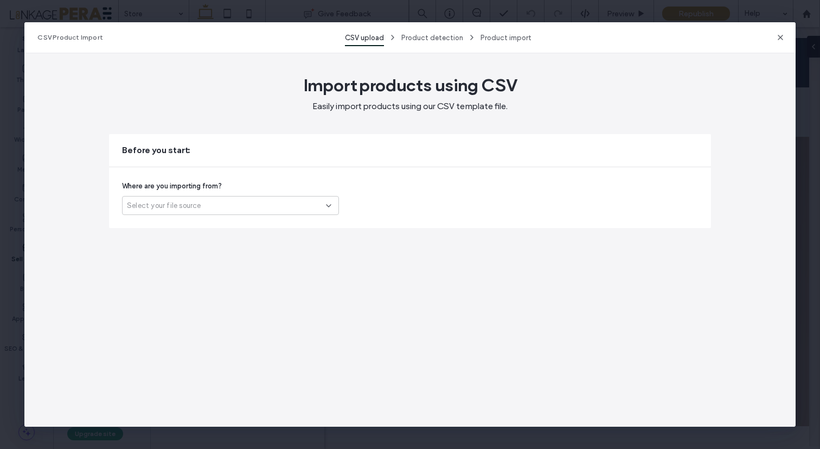
click at [258, 209] on div "Select your file source" at bounding box center [226, 205] width 199 height 11
click at [415, 290] on div "Import products using CSV Easily import products using our CSV template file. B…" at bounding box center [409, 239] width 771 height 373
click at [777, 35] on icon "button" at bounding box center [781, 37] width 9 height 9
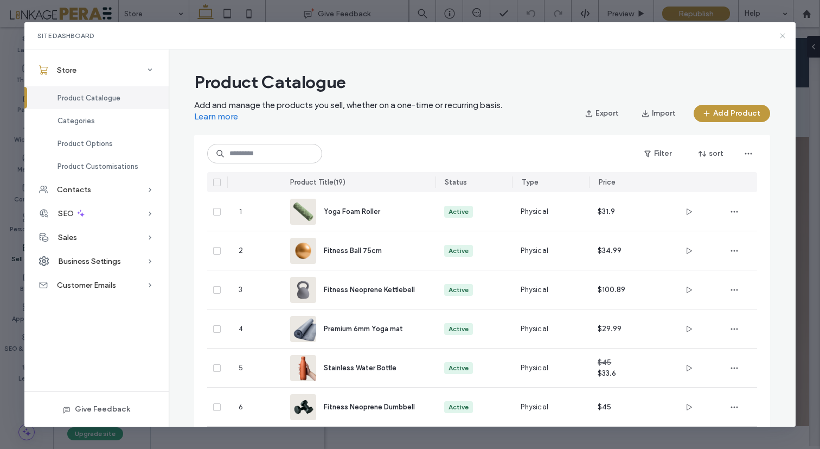
click at [781, 35] on use at bounding box center [782, 35] width 5 height 5
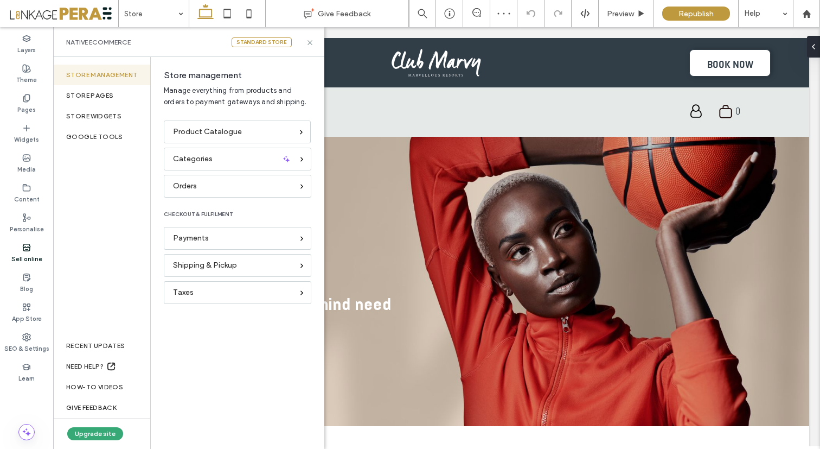
click at [259, 42] on div "Standard store" at bounding box center [262, 42] width 60 height 10
click at [24, 245] on icon at bounding box center [26, 247] width 9 height 9
click at [24, 253] on label "Sell online" at bounding box center [26, 258] width 31 height 12
click at [311, 42] on icon at bounding box center [310, 43] width 8 height 8
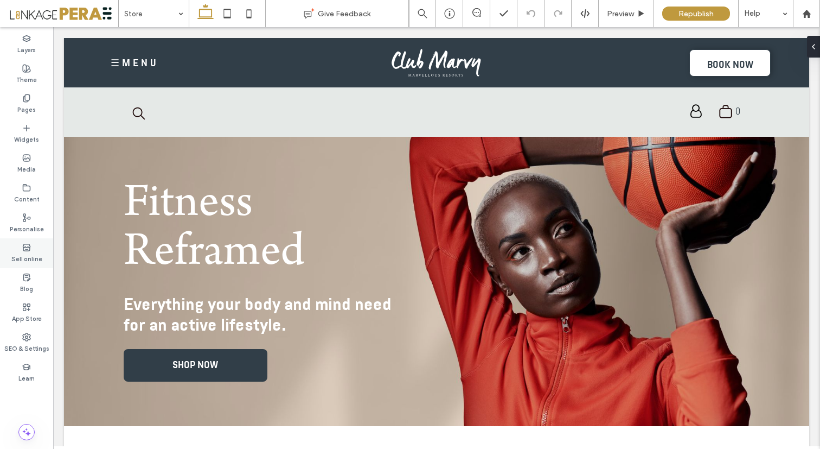
click at [24, 255] on label "Sell online" at bounding box center [26, 258] width 31 height 12
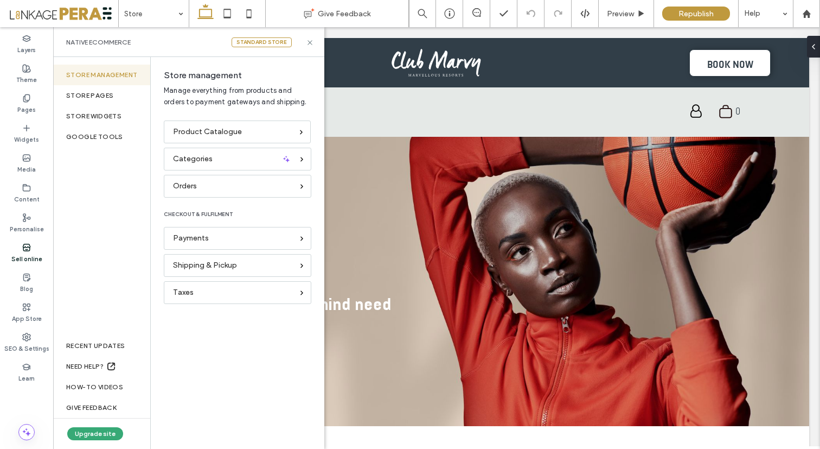
click at [279, 41] on div "Standard store" at bounding box center [262, 42] width 60 height 10
click at [213, 243] on div "Payments" at bounding box center [233, 238] width 120 height 12
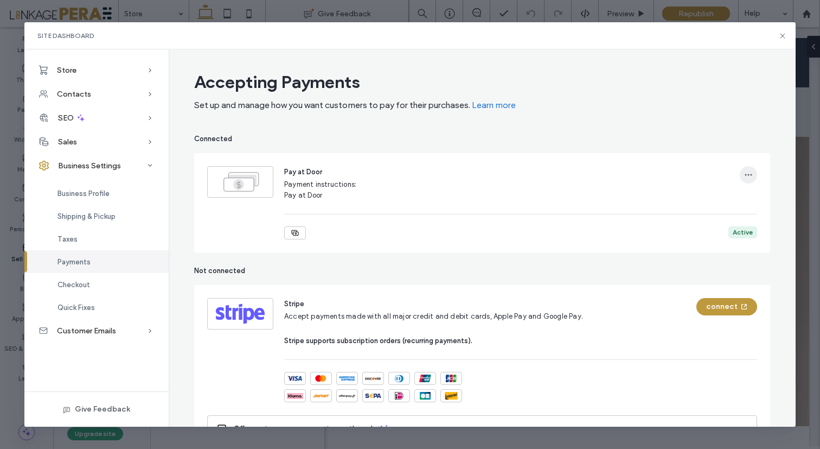
click at [744, 179] on span "button" at bounding box center [748, 174] width 17 height 17
click at [699, 198] on span "Edit Manual Payment" at bounding box center [708, 203] width 71 height 11
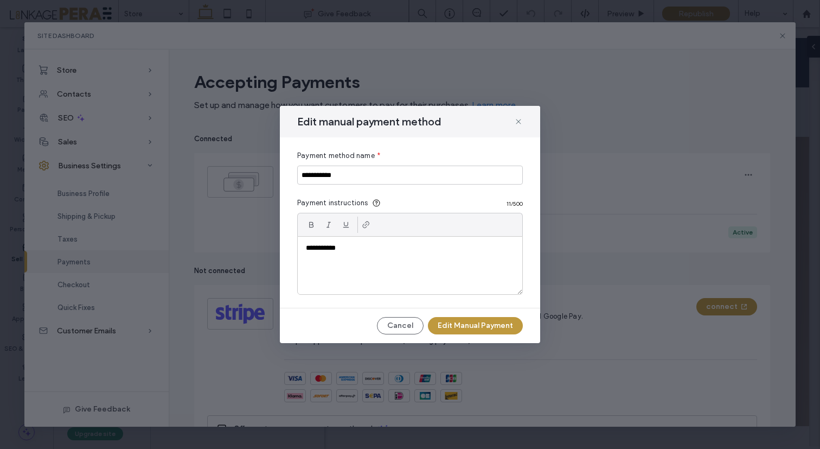
click at [379, 239] on div "**********" at bounding box center [410, 266] width 225 height 58
drag, startPoint x: 346, startPoint y: 247, endPoint x: 292, endPoint y: 248, distance: 54.3
click at [292, 248] on div "**********" at bounding box center [410, 222] width 260 height 170
drag, startPoint x: 349, startPoint y: 246, endPoint x: 276, endPoint y: 246, distance: 73.8
click at [276, 246] on div "**********" at bounding box center [410, 224] width 820 height 449
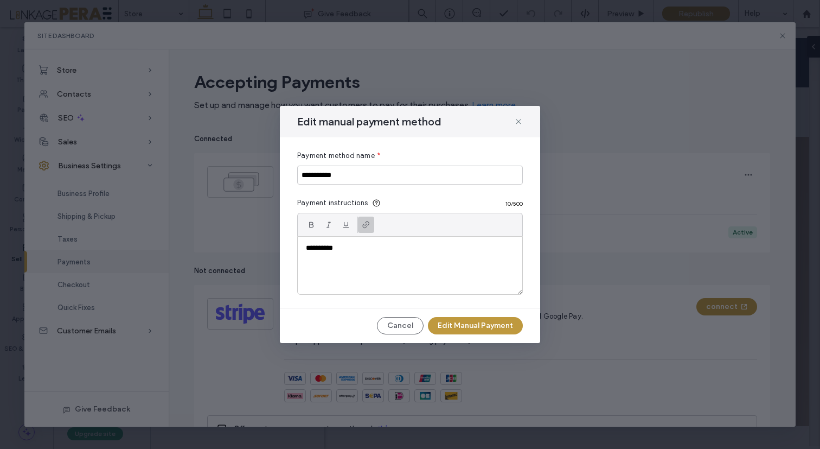
click at [366, 227] on use at bounding box center [366, 224] width 7 height 7
drag, startPoint x: 361, startPoint y: 232, endPoint x: 262, endPoint y: 229, distance: 99.3
click at [265, 230] on div "**********" at bounding box center [410, 224] width 820 height 449
paste input "**********"
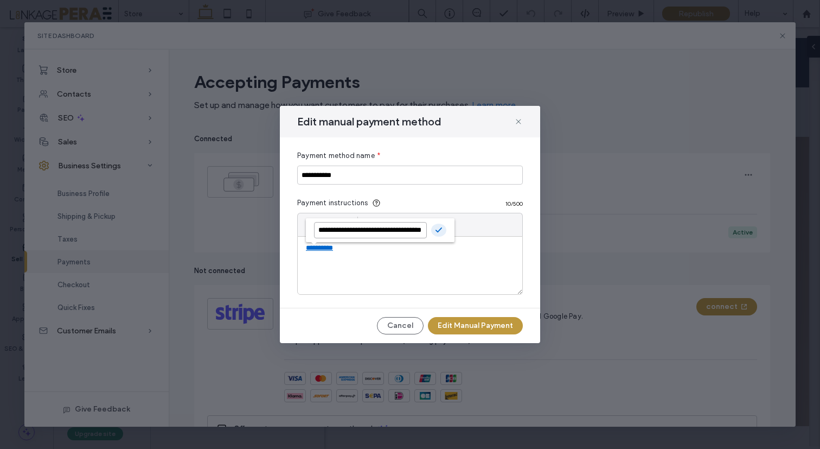
type input "**********"
click at [430, 268] on div "**********" at bounding box center [410, 266] width 225 height 58
click at [466, 322] on button "Edit Manual Payment" at bounding box center [475, 325] width 95 height 17
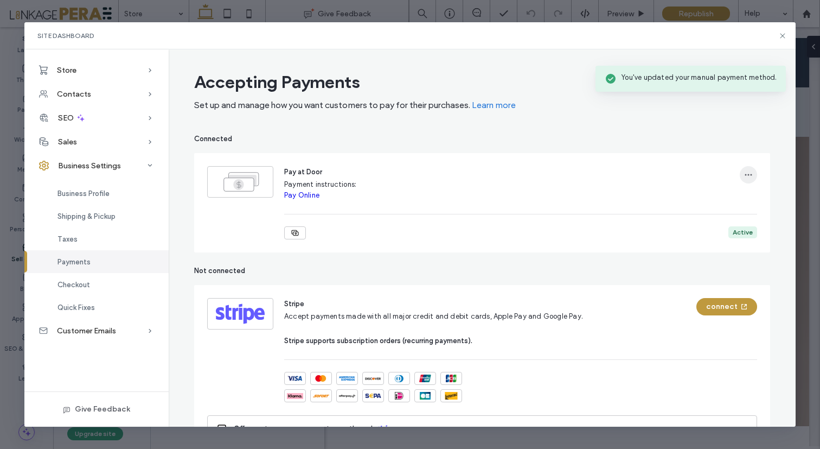
click at [745, 171] on icon "button" at bounding box center [748, 174] width 9 height 9
click at [696, 200] on span "Edit Manual Payment" at bounding box center [708, 203] width 71 height 11
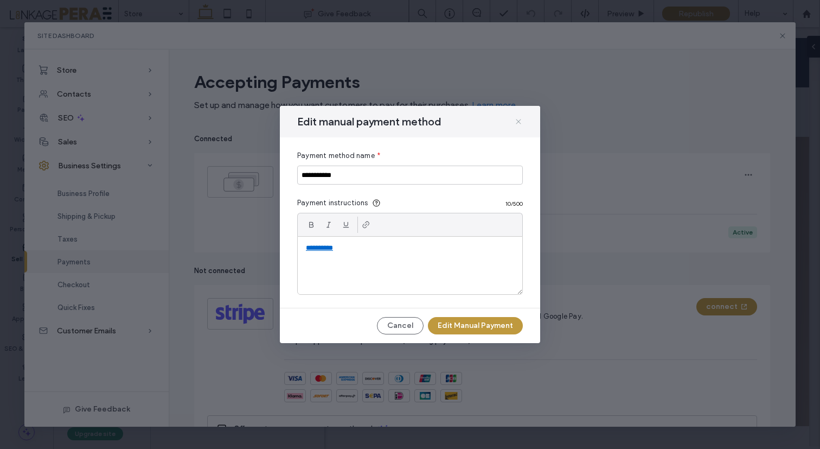
click at [517, 120] on icon at bounding box center [518, 121] width 9 height 9
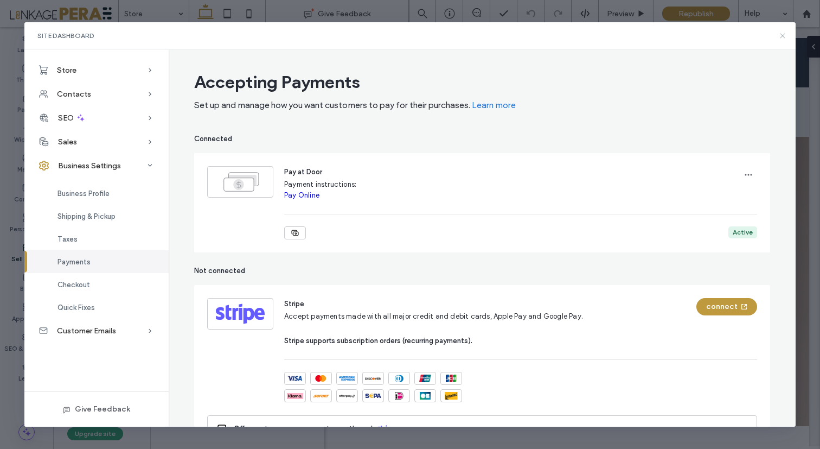
click at [782, 34] on icon at bounding box center [783, 35] width 9 height 9
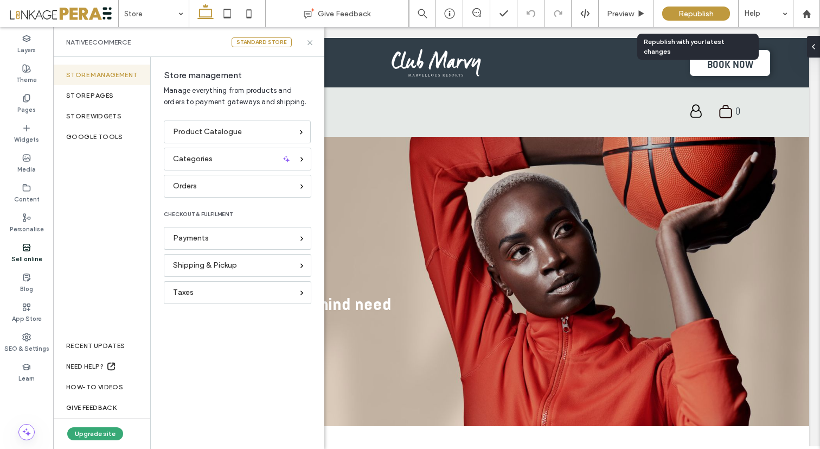
click at [692, 17] on span "Republish" at bounding box center [696, 13] width 35 height 9
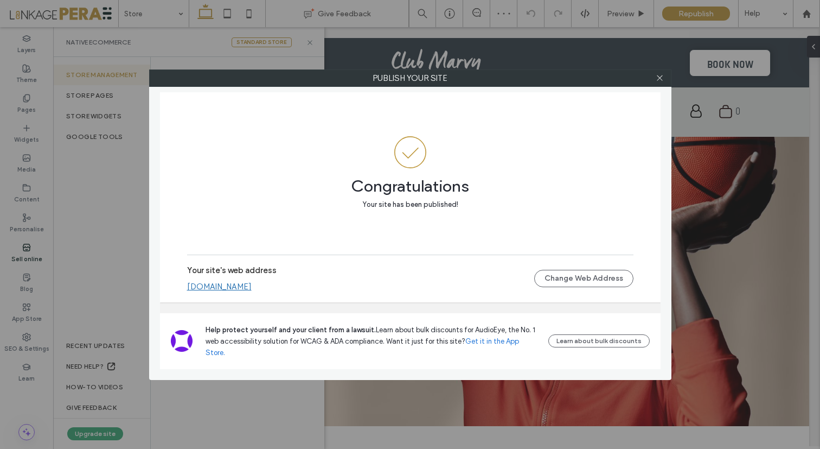
click at [252, 291] on link "[DOMAIN_NAME]" at bounding box center [219, 287] width 65 height 10
click at [659, 80] on icon at bounding box center [660, 78] width 8 height 8
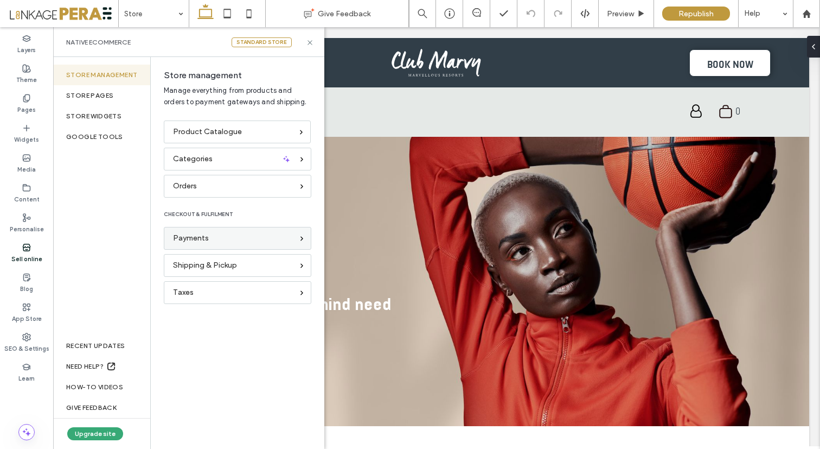
click at [222, 236] on div "Payments" at bounding box center [233, 238] width 120 height 12
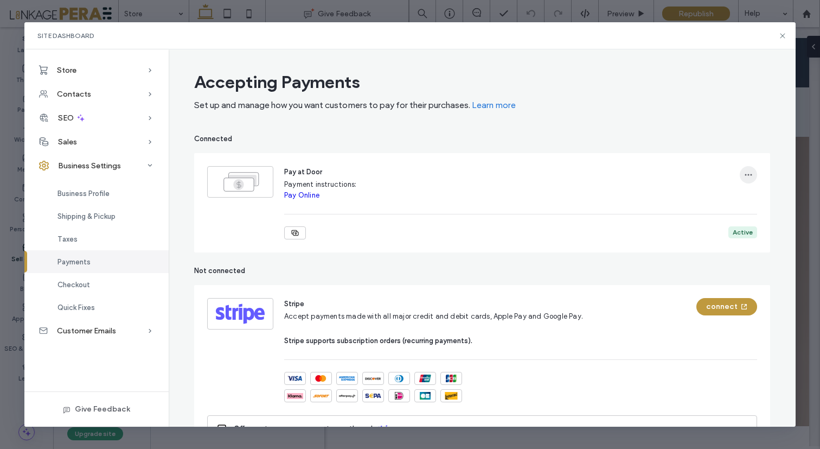
click at [749, 172] on span "button" at bounding box center [748, 174] width 17 height 17
click at [709, 198] on span "Edit Manual Payment" at bounding box center [708, 203] width 71 height 11
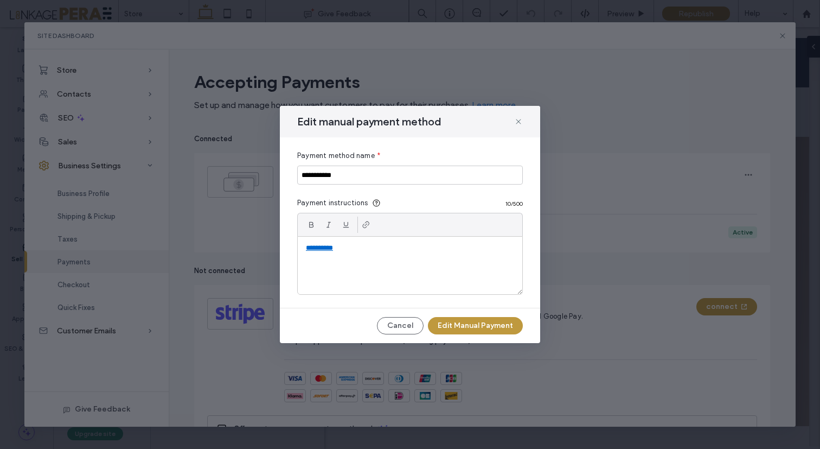
click at [324, 251] on link "**********" at bounding box center [319, 247] width 27 height 7
drag, startPoint x: 342, startPoint y: 248, endPoint x: 279, endPoint y: 248, distance: 63.5
click at [279, 248] on div "**********" at bounding box center [410, 224] width 820 height 449
click at [364, 224] on icon at bounding box center [366, 224] width 9 height 9
click at [368, 230] on icon at bounding box center [369, 230] width 9 height 9
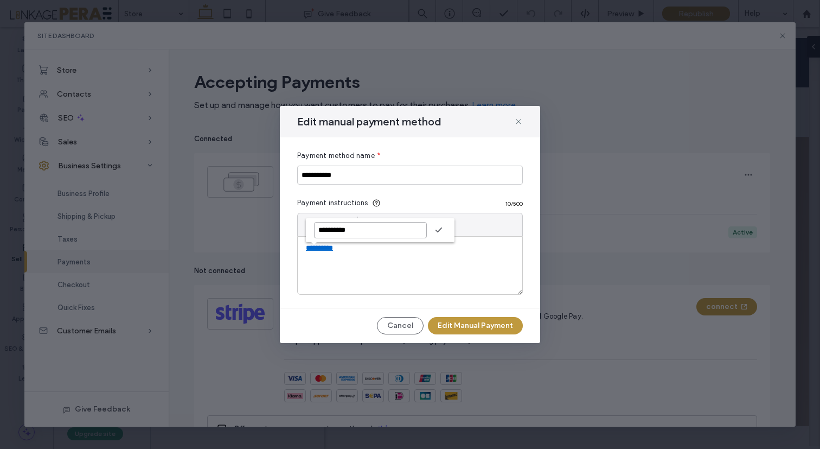
drag, startPoint x: 368, startPoint y: 230, endPoint x: 276, endPoint y: 228, distance: 91.7
click at [276, 228] on div "**********" at bounding box center [410, 224] width 820 height 449
paste input "**********"
type input "**********"
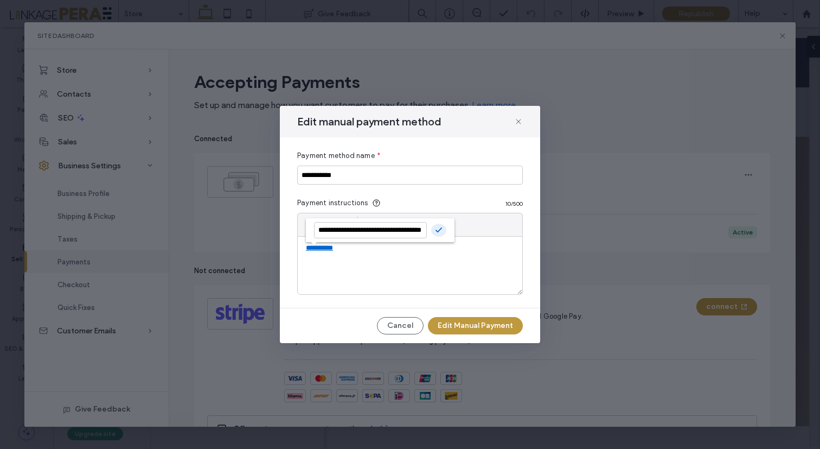
scroll to position [0, 0]
click at [440, 230] on icon "button" at bounding box center [439, 230] width 9 height 10
click at [481, 326] on button "Edit Manual Payment" at bounding box center [475, 325] width 95 height 17
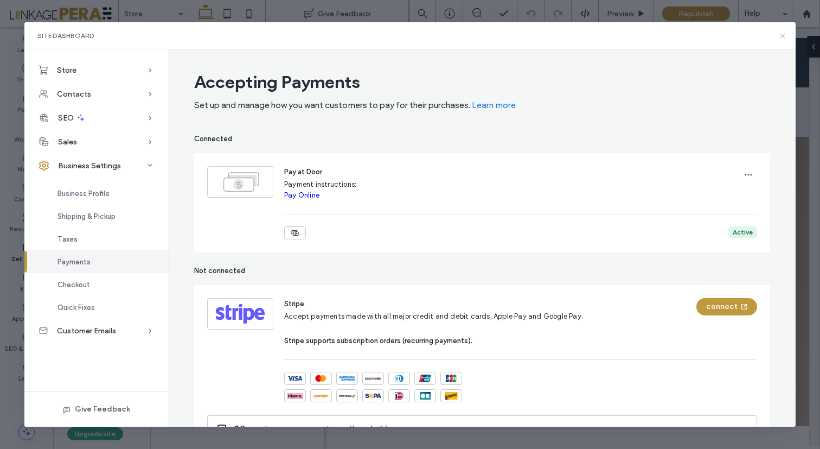
click at [784, 34] on use at bounding box center [782, 35] width 5 height 5
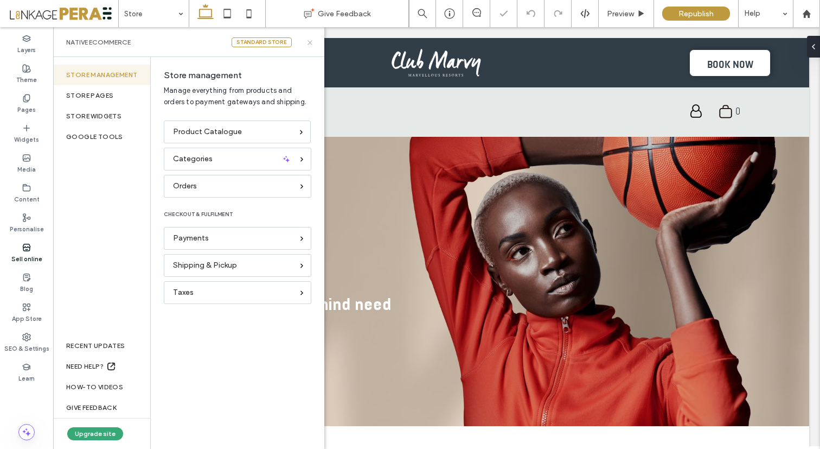
click at [309, 41] on icon at bounding box center [310, 43] width 8 height 8
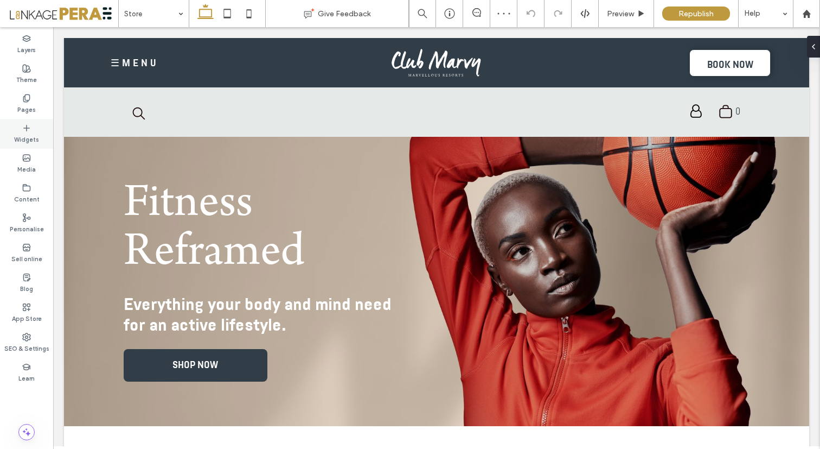
click at [29, 138] on label "Widgets" at bounding box center [26, 138] width 25 height 12
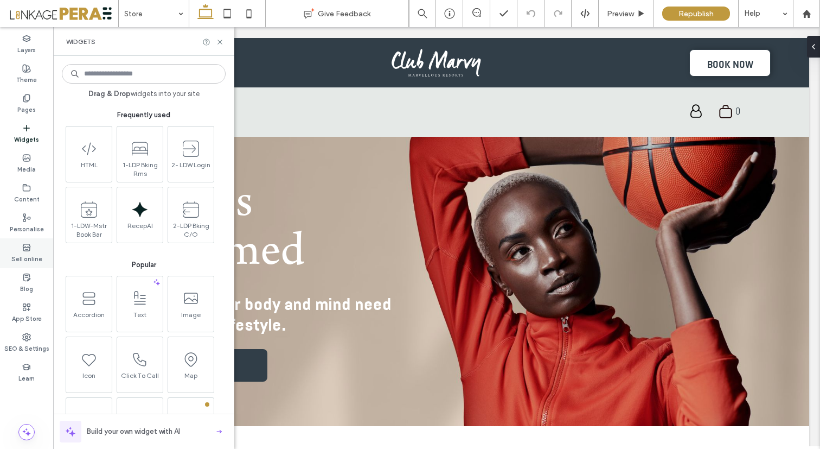
click at [26, 250] on icon at bounding box center [26, 247] width 9 height 9
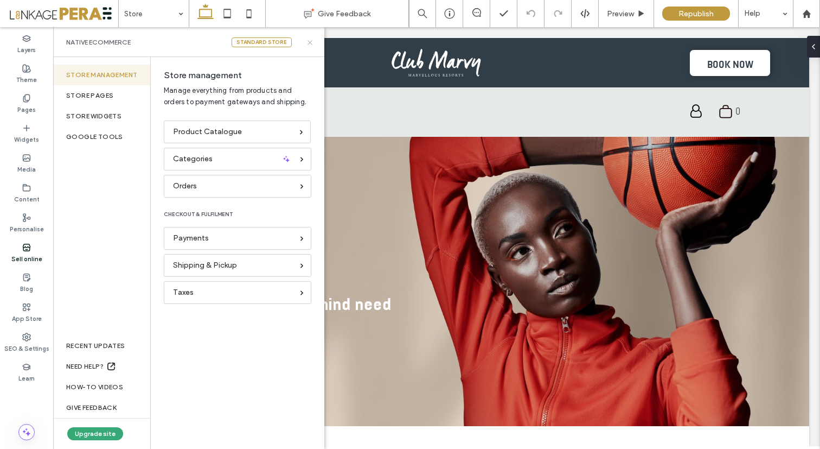
click at [311, 40] on icon at bounding box center [310, 43] width 8 height 8
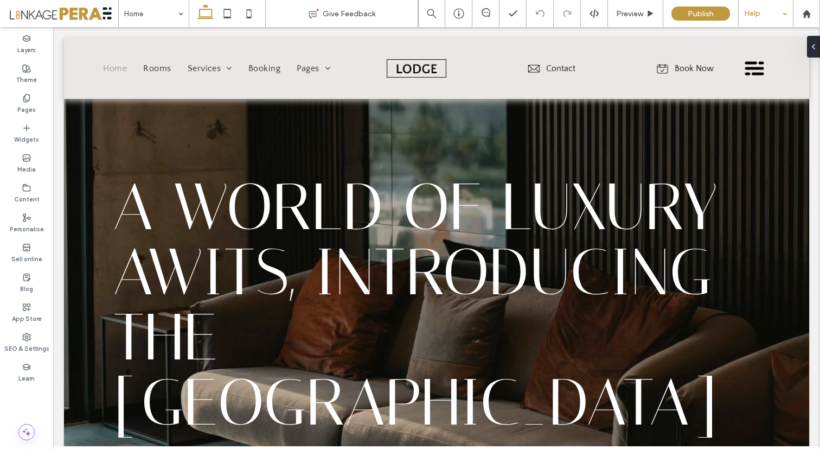
click at [758, 9] on div "Help" at bounding box center [766, 13] width 54 height 27
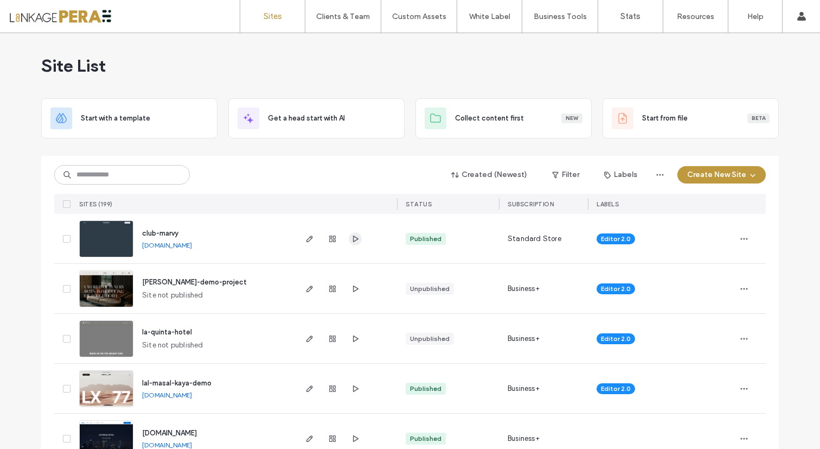
click at [351, 241] on icon "button" at bounding box center [355, 238] width 9 height 9
click at [166, 246] on link "[DOMAIN_NAME]" at bounding box center [167, 245] width 50 height 8
